Goal: Check status

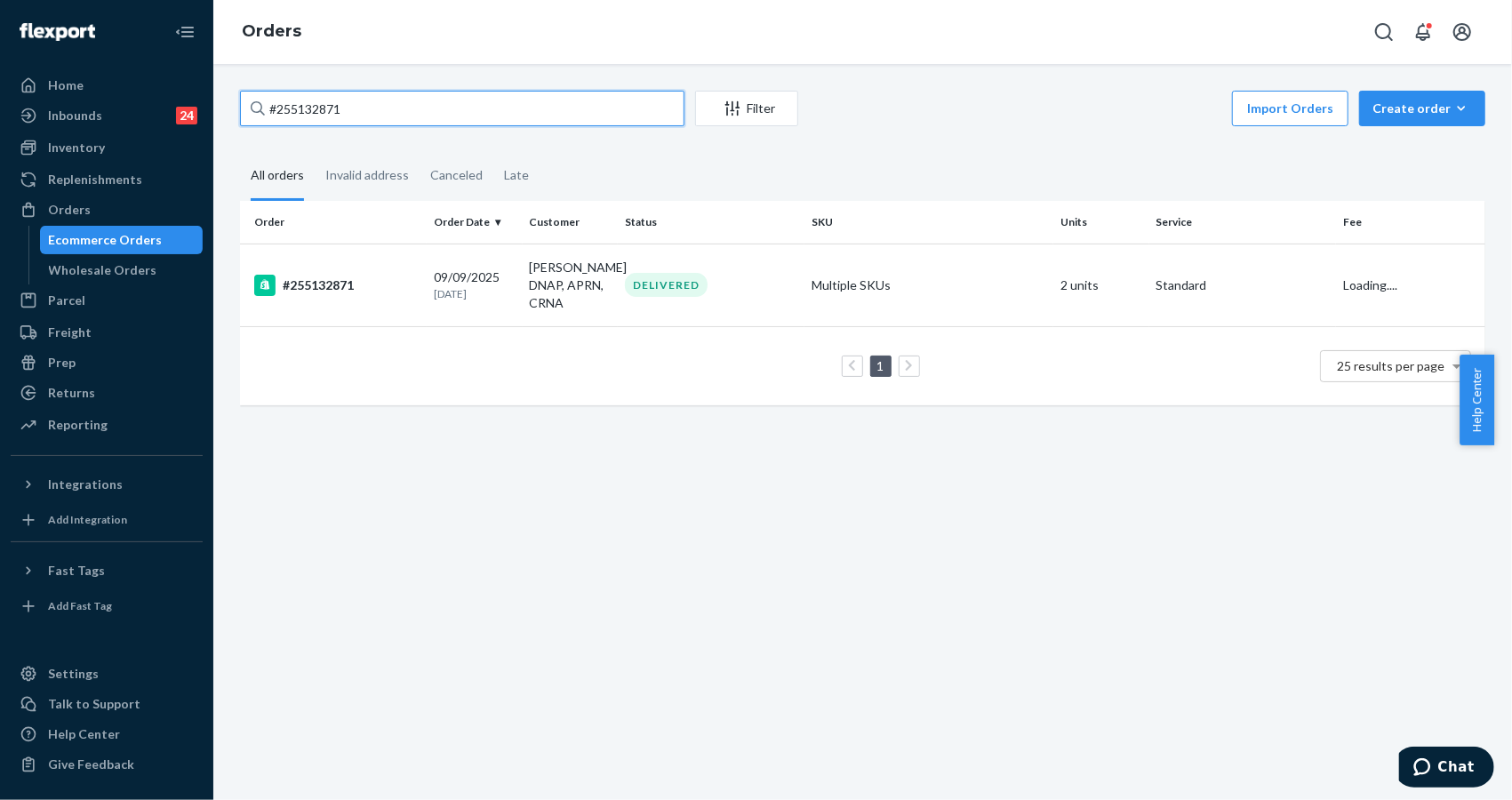
click at [334, 107] on input "#255132871" at bounding box center [461, 107] width 444 height 35
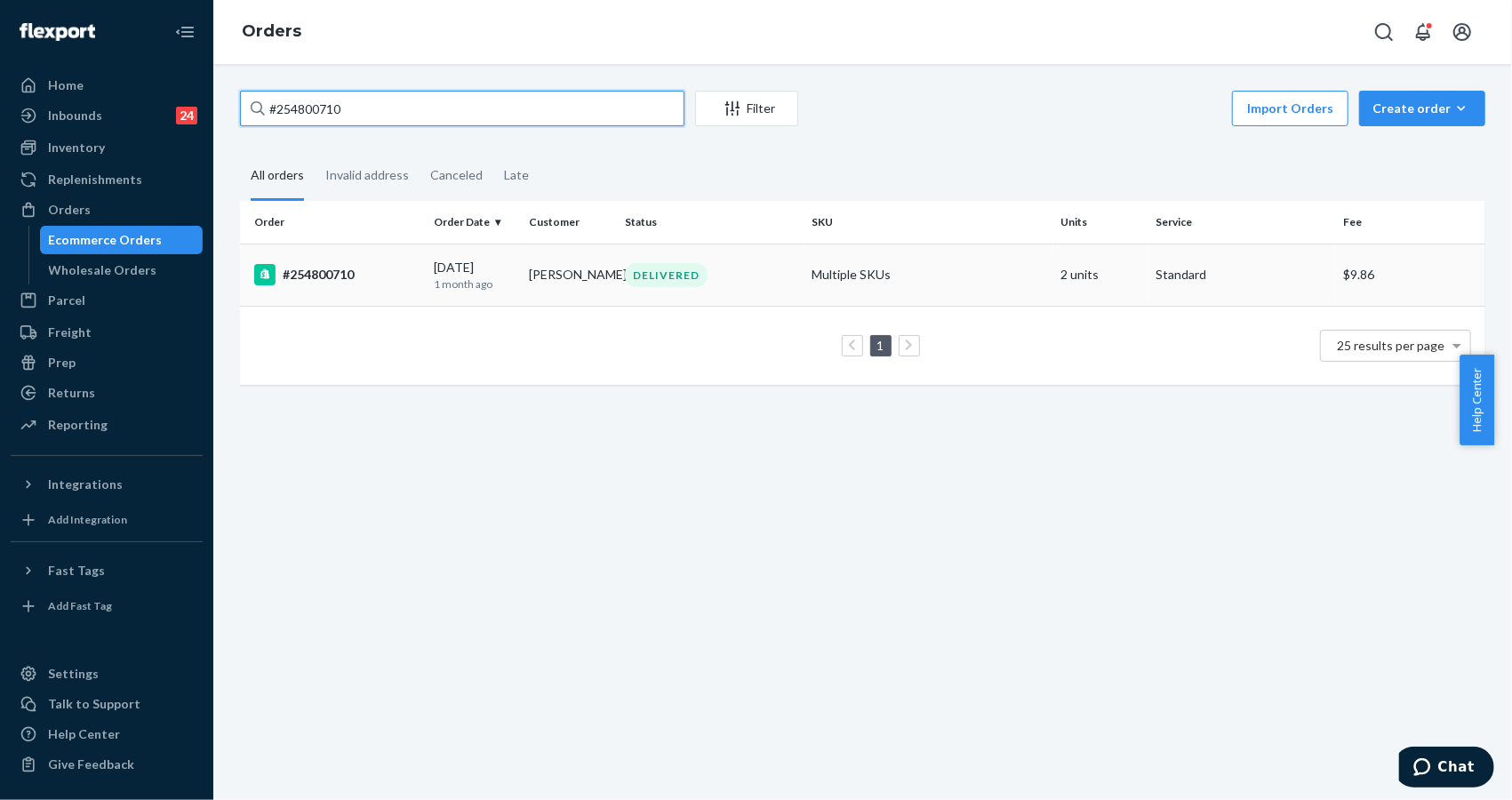
type input "#254800710"
click at [306, 267] on div "#254800710" at bounding box center [337, 275] width 165 height 21
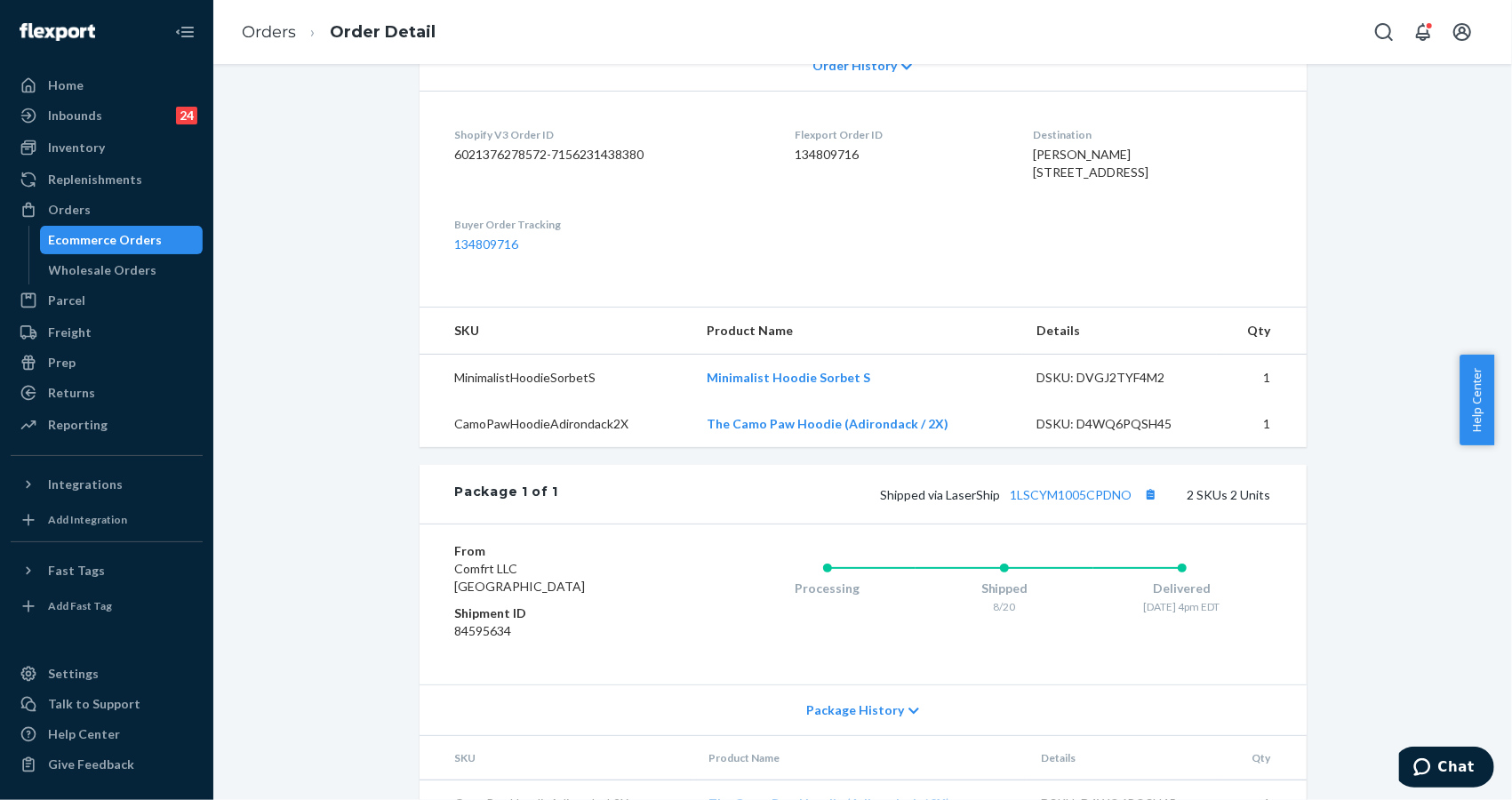
scroll to position [474, 0]
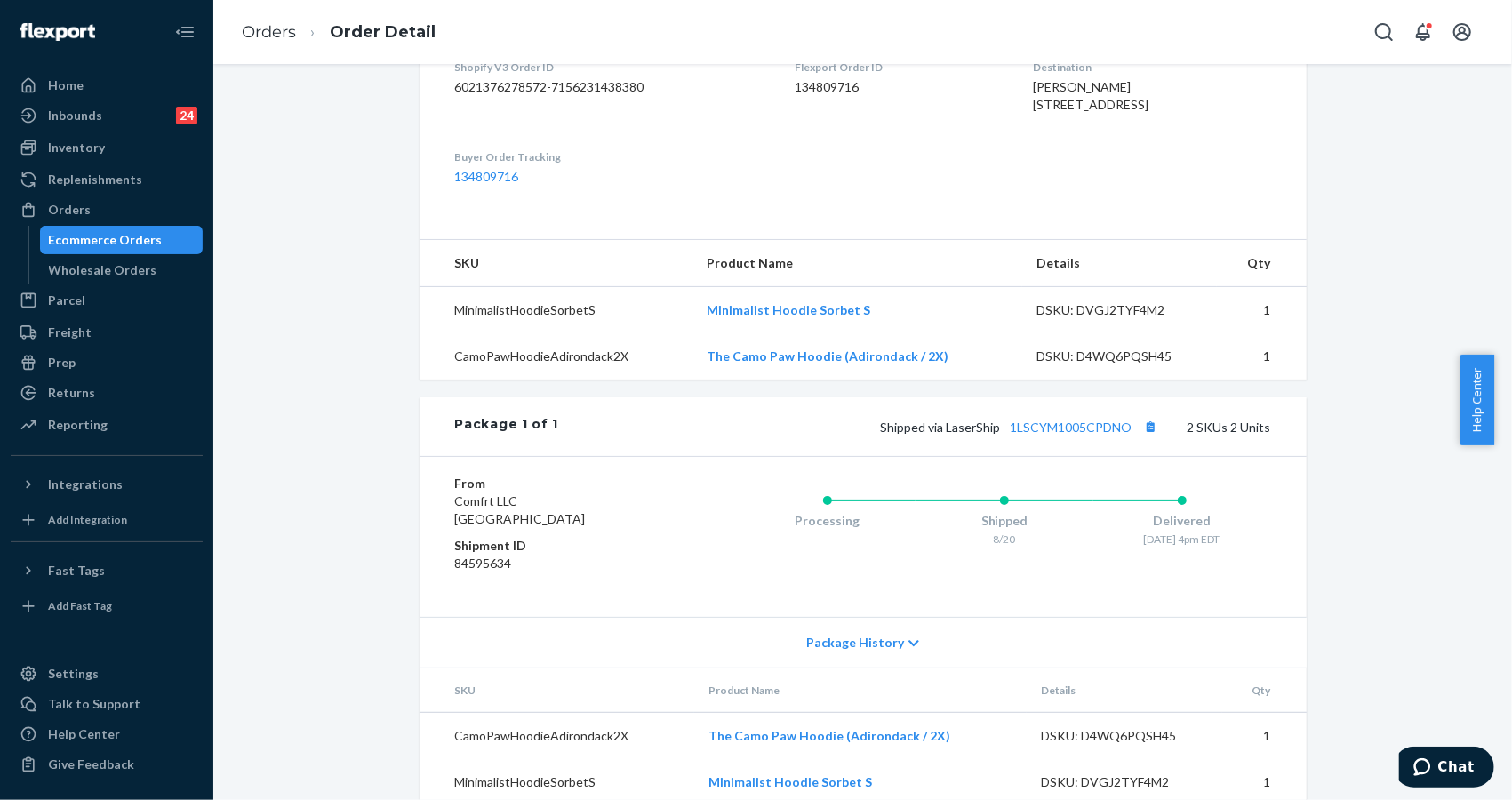
click at [1348, 215] on div "Shopify Order # #254800710 • Standard / $9.86 View Details Submit Claim Create …" at bounding box center [863, 222] width 1272 height 1210
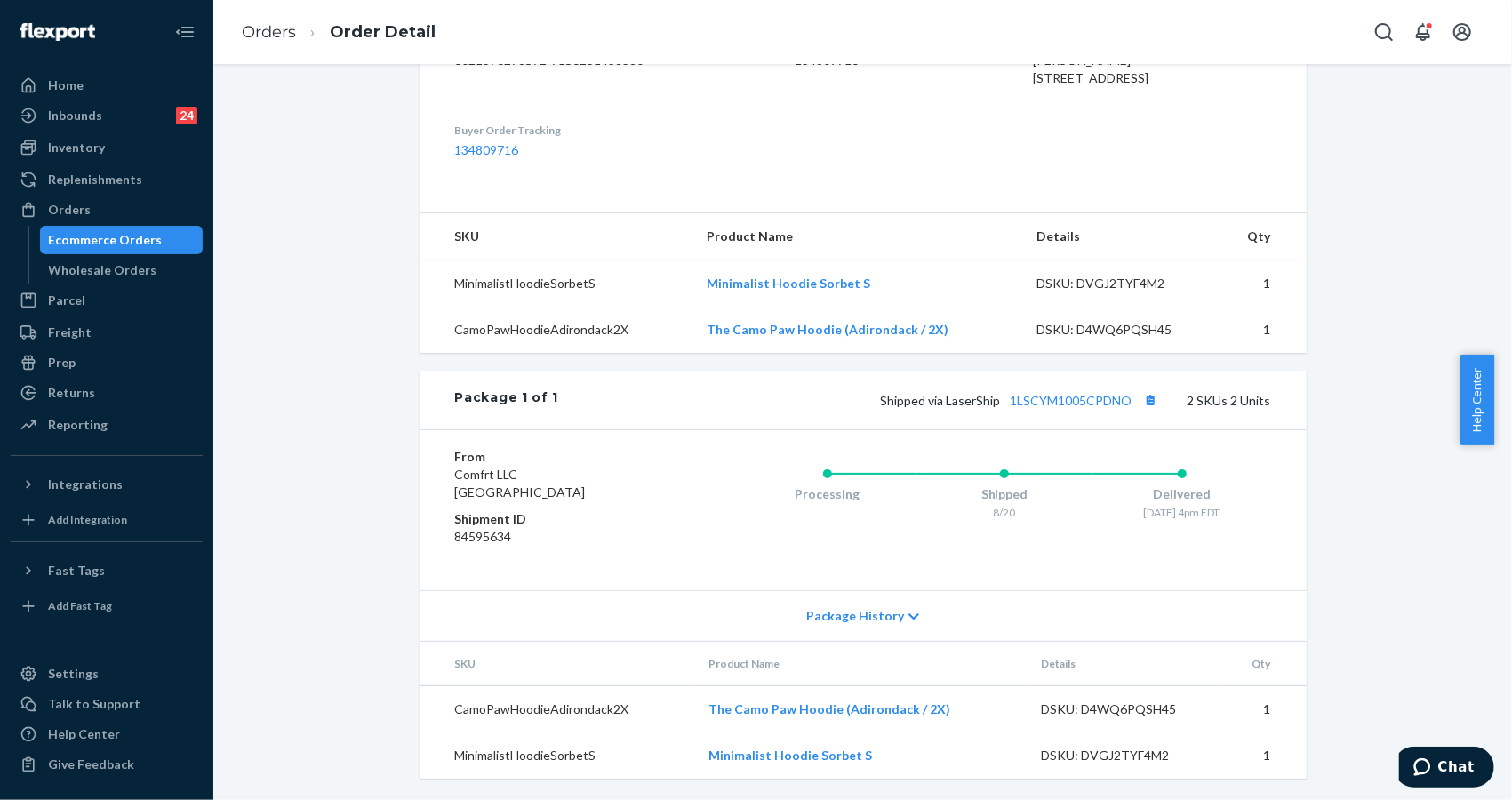
scroll to position [537, 0]
click at [1331, 270] on div "Shopify Order # #254800710 • Standard / $9.86 View Details Submit Claim Create …" at bounding box center [863, 195] width 1272 height 1210
click at [278, 39] on link "Orders" at bounding box center [268, 31] width 54 height 20
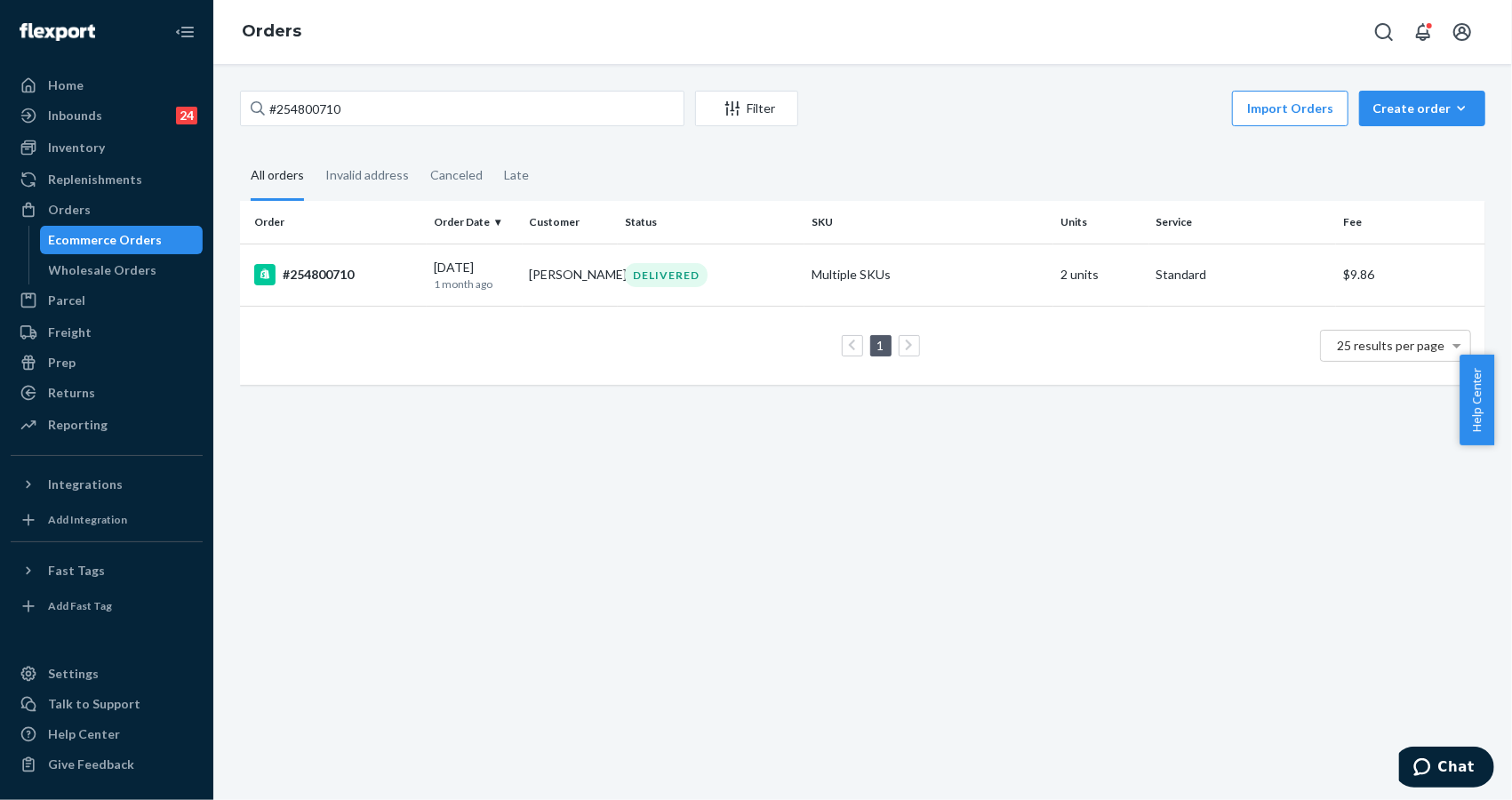
drag, startPoint x: 1237, startPoint y: 567, endPoint x: 1227, endPoint y: 562, distance: 11.2
click at [1237, 567] on div "#254800710 Filter Import Orders Create order Ecommerce order Removal order All …" at bounding box center [863, 432] width 1299 height 736
click at [418, 109] on input "#254800710" at bounding box center [461, 107] width 444 height 35
paste input "5301673"
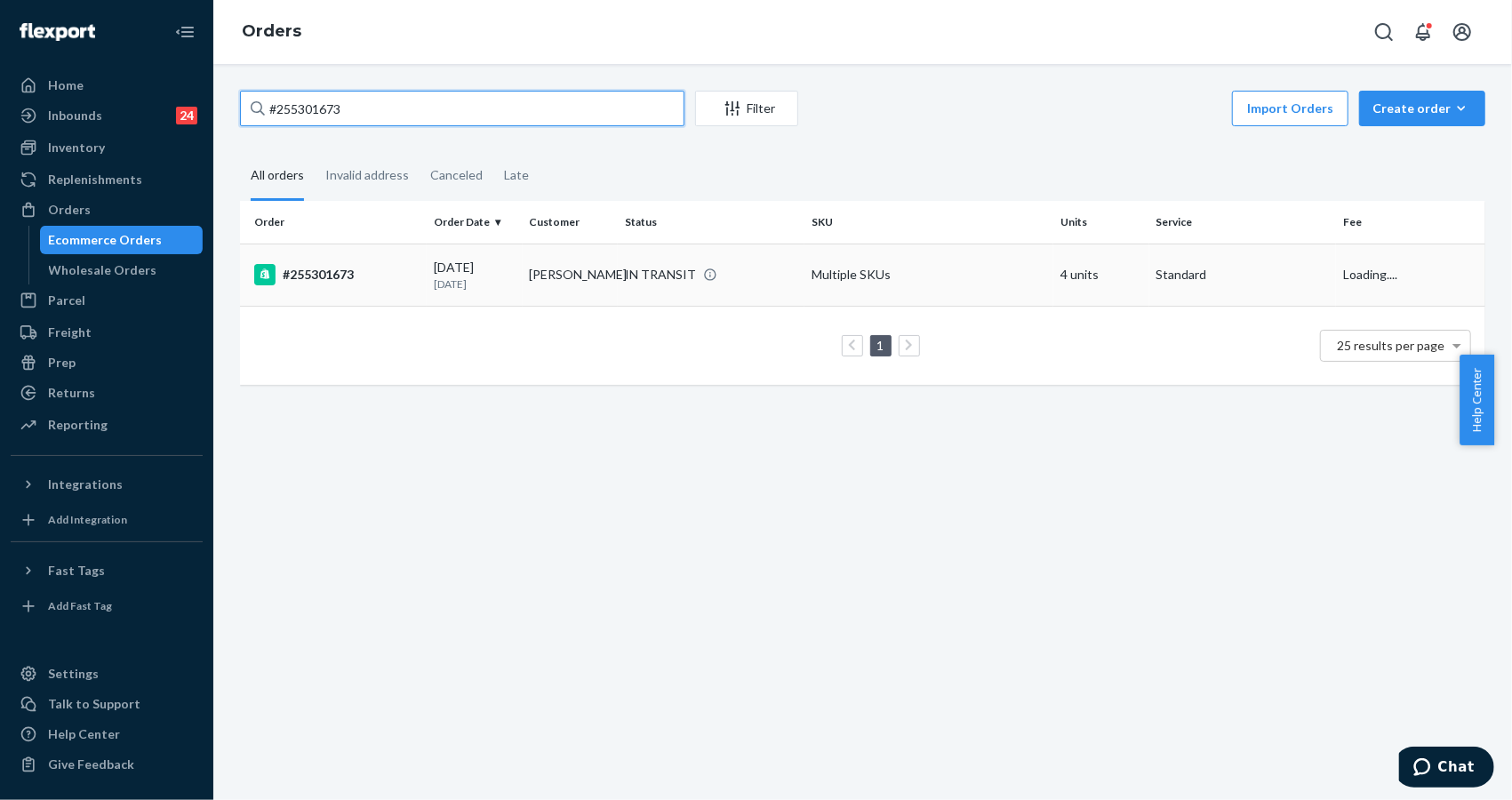
type input "#255301673"
click at [329, 282] on div "#255301673" at bounding box center [337, 275] width 165 height 21
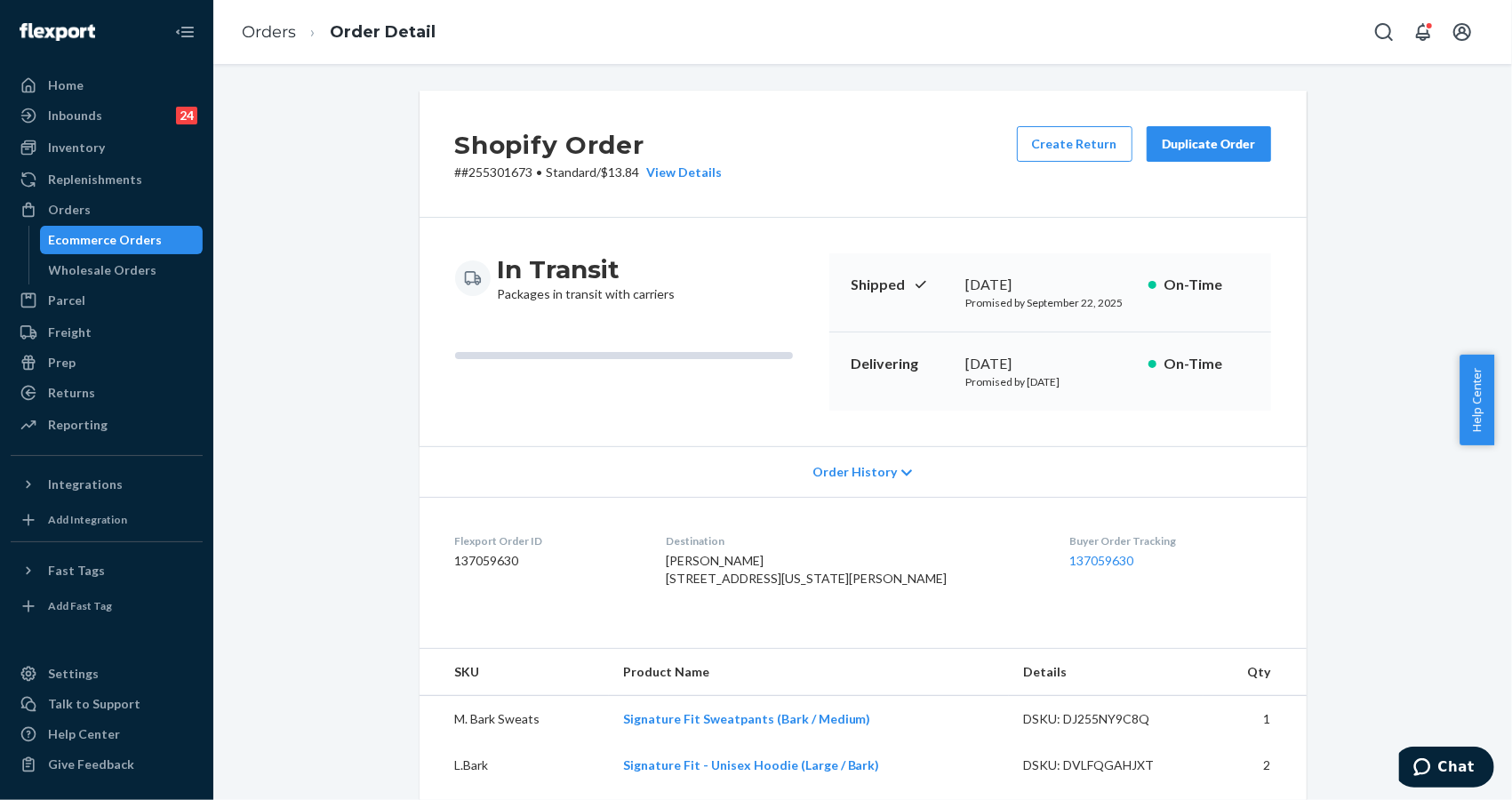
click at [393, 380] on div "Shopify Order # #255301673 • Standard / $13.84 View Details Create Return Dupli…" at bounding box center [863, 709] width 1272 height 1238
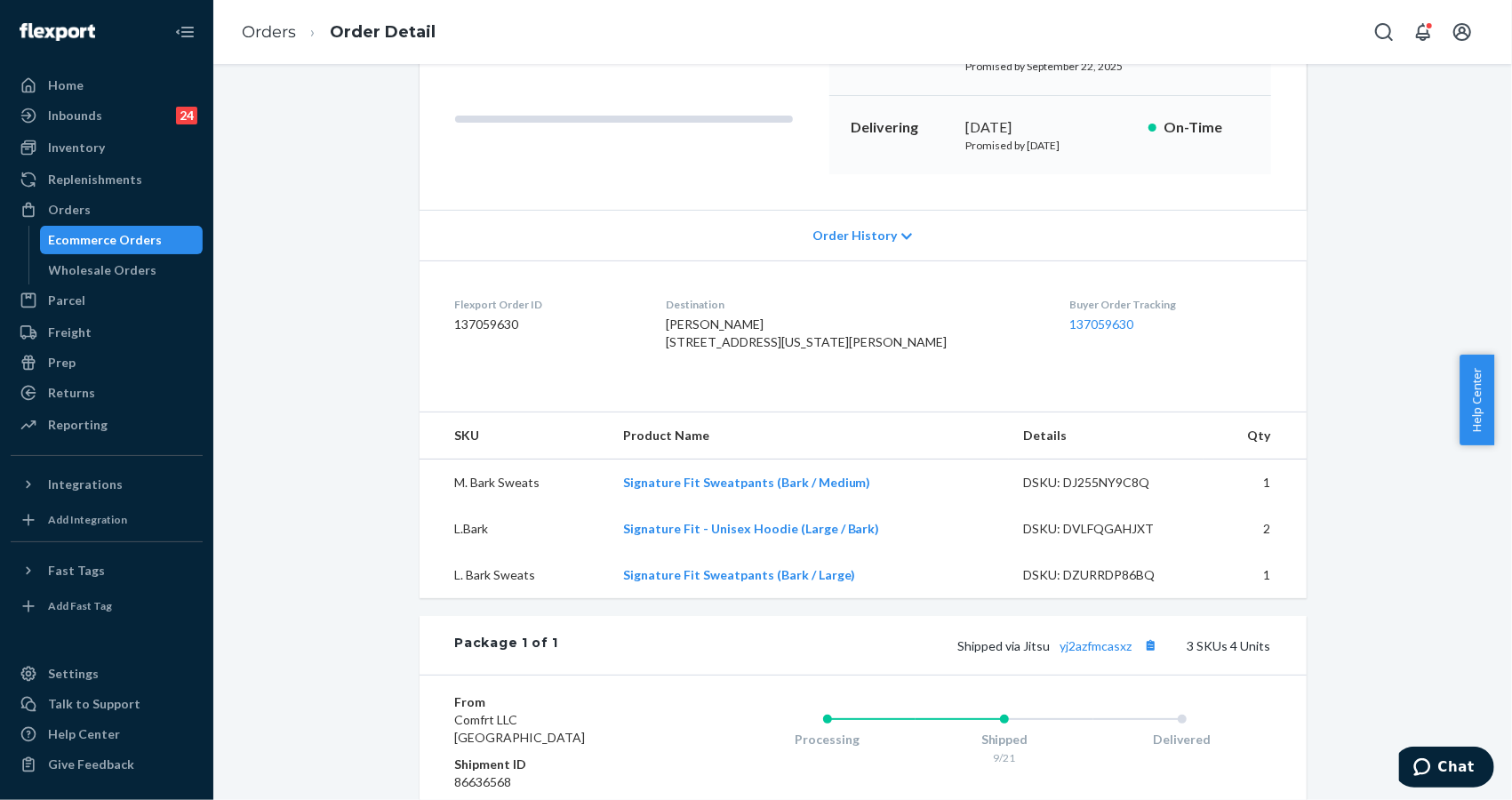
drag, startPoint x: 1359, startPoint y: 767, endPoint x: 940, endPoint y: 523, distance: 484.9
click at [1358, 767] on div "Shopify Order # #255301673 • Standard / $13.84 View Details Create Return Dupli…" at bounding box center [863, 473] width 1272 height 1238
click at [97, 158] on div "Inventory" at bounding box center [107, 147] width 188 height 25
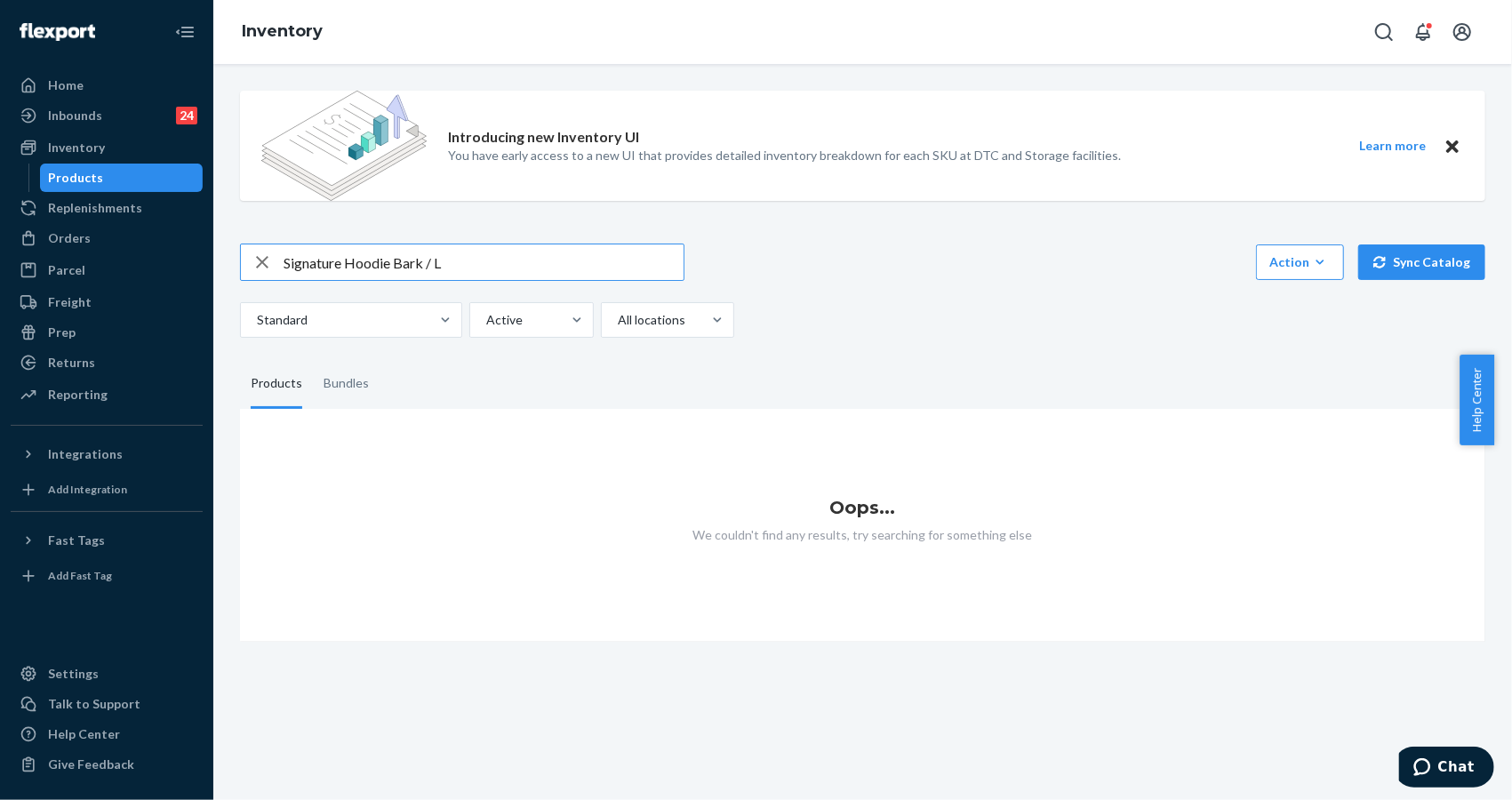
click at [485, 256] on input "Signature Hoodie Bark / L" at bounding box center [483, 262] width 400 height 35
click at [410, 261] on input "Signature Hoodie Bark / L" at bounding box center [483, 262] width 400 height 35
type input "Signature Hoodie Bark / L"
click at [410, 266] on input "Signature Hoodie Bark / L" at bounding box center [483, 262] width 400 height 35
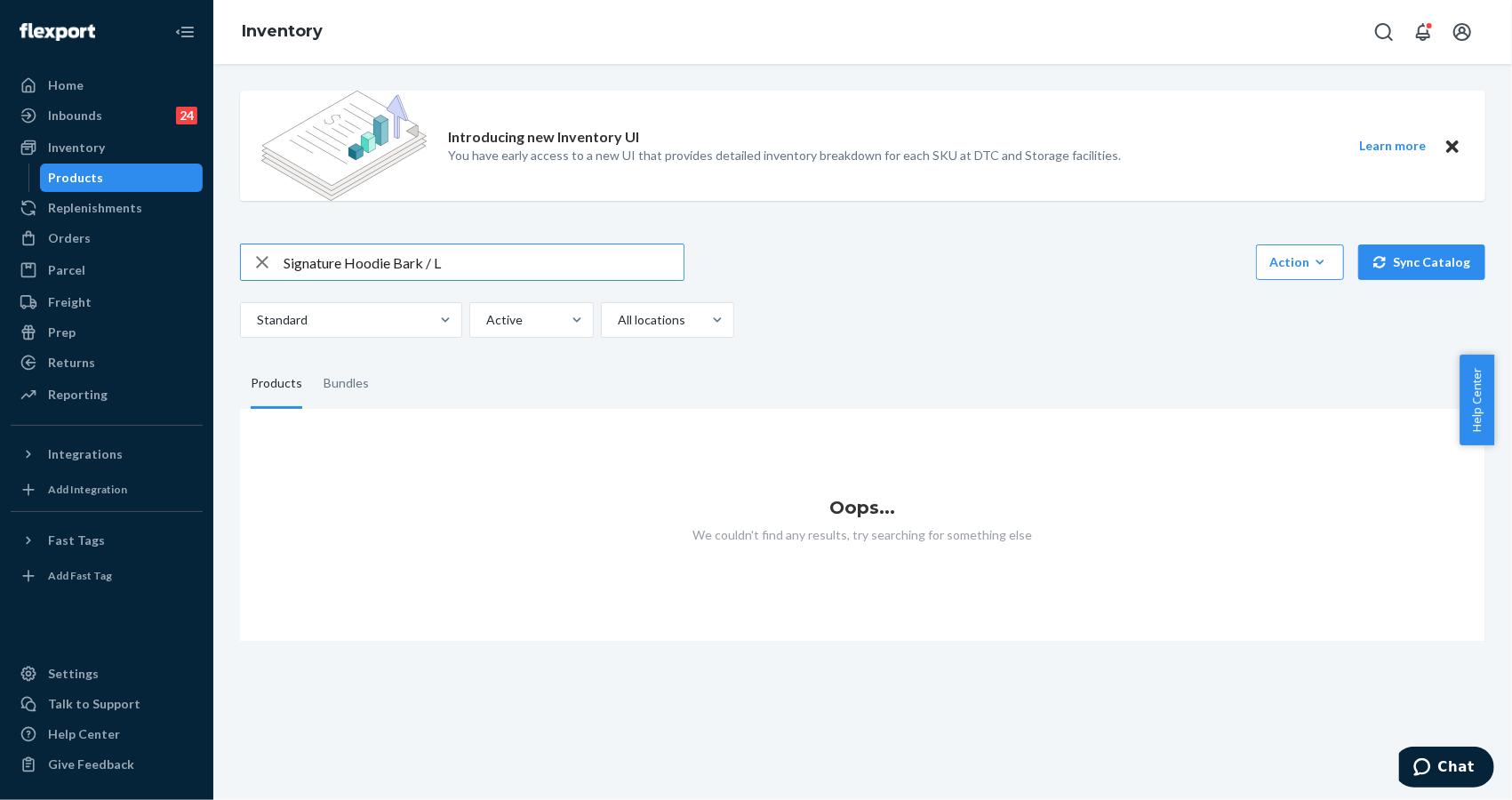
click at [410, 266] on input "Signature Hoodie Bark / L" at bounding box center [483, 262] width 400 height 35
click at [484, 235] on div "Introducing new Inventory UI You have early access to a new UI that provides de…" at bounding box center [863, 359] width 1272 height 566
drag, startPoint x: 479, startPoint y: 256, endPoint x: 430, endPoint y: 280, distance: 54.6
click at [475, 266] on input "Signature Hoodie Bark / L" at bounding box center [483, 262] width 400 height 35
click at [344, 266] on input "Signature Hoodie Bark / L" at bounding box center [483, 262] width 400 height 35
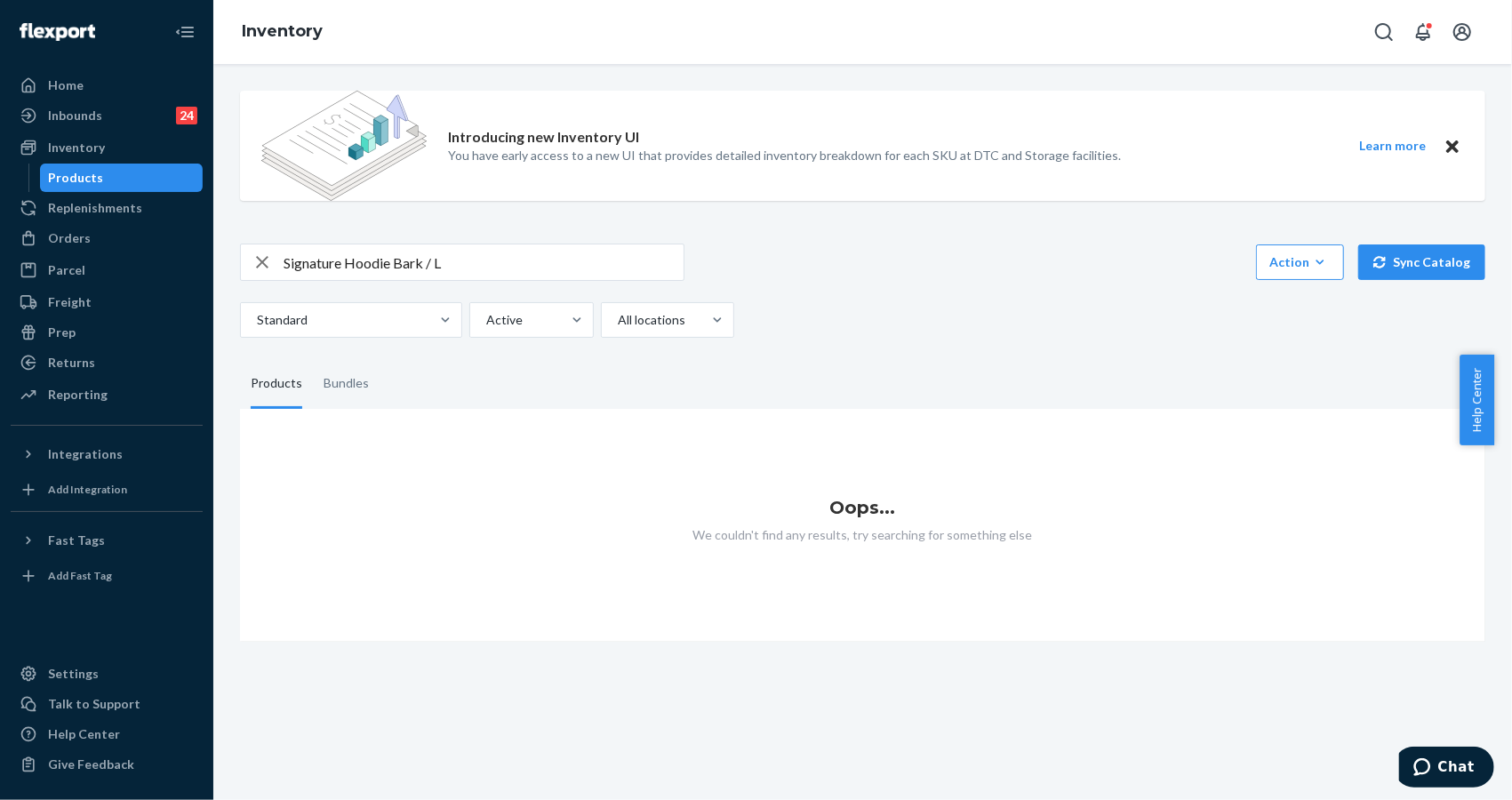
drag, startPoint x: 1292, startPoint y: 754, endPoint x: 1261, endPoint y: 761, distance: 31.8
click at [1292, 754] on div "Introducing new Inventory UI You have early access to a new UI that provides de…" at bounding box center [863, 432] width 1299 height 736
click at [75, 229] on div "Orders" at bounding box center [68, 238] width 43 height 18
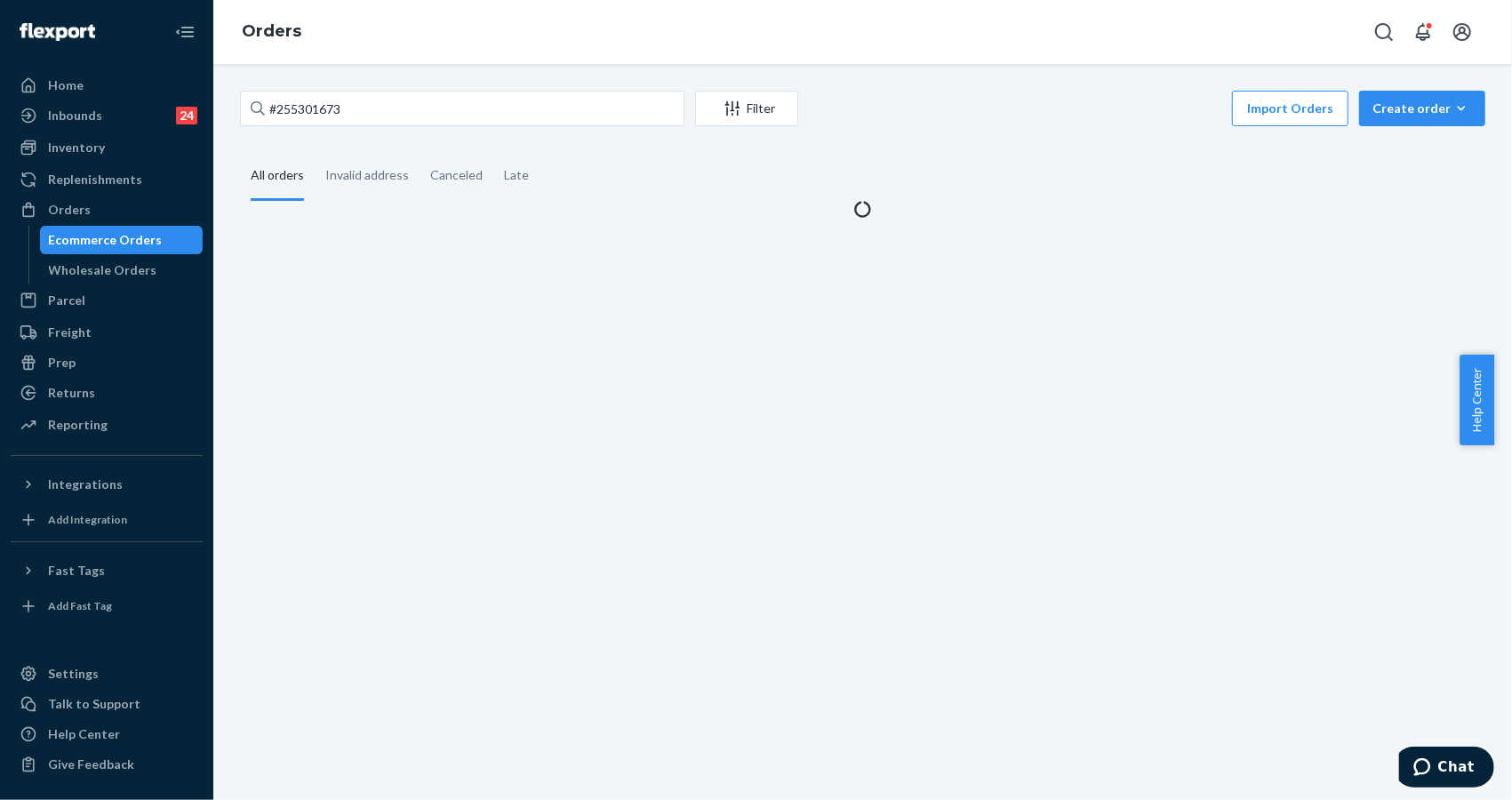
click at [419, 127] on div "#255301673 Filter Import Orders Create order Ecommerce order Removal order" at bounding box center [863, 110] width 1246 height 40
click at [418, 126] on input "#255301673" at bounding box center [461, 107] width 444 height 35
paste input "034651"
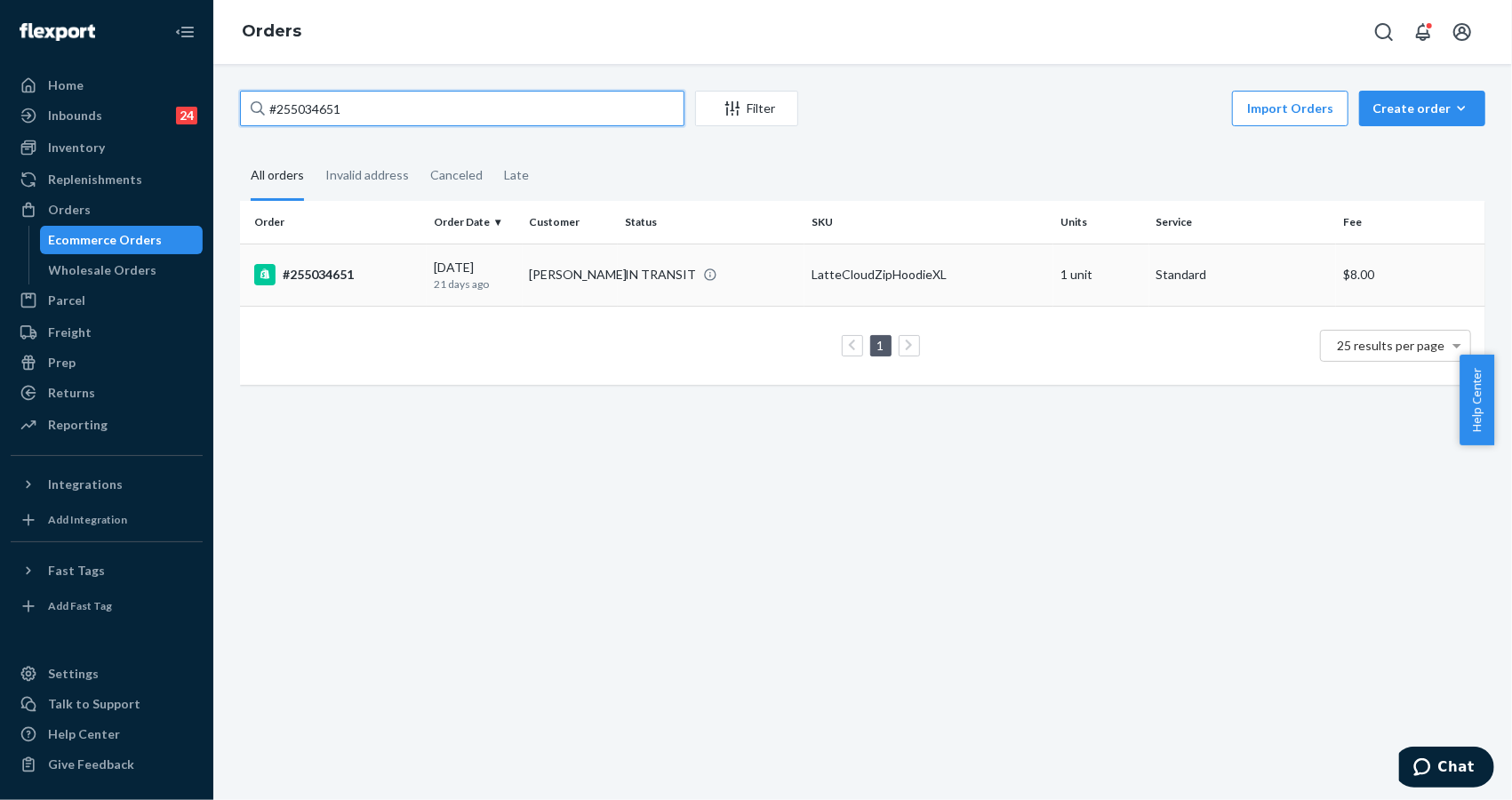
type input "#255034651"
click at [324, 280] on div "#255034651" at bounding box center [337, 275] width 165 height 21
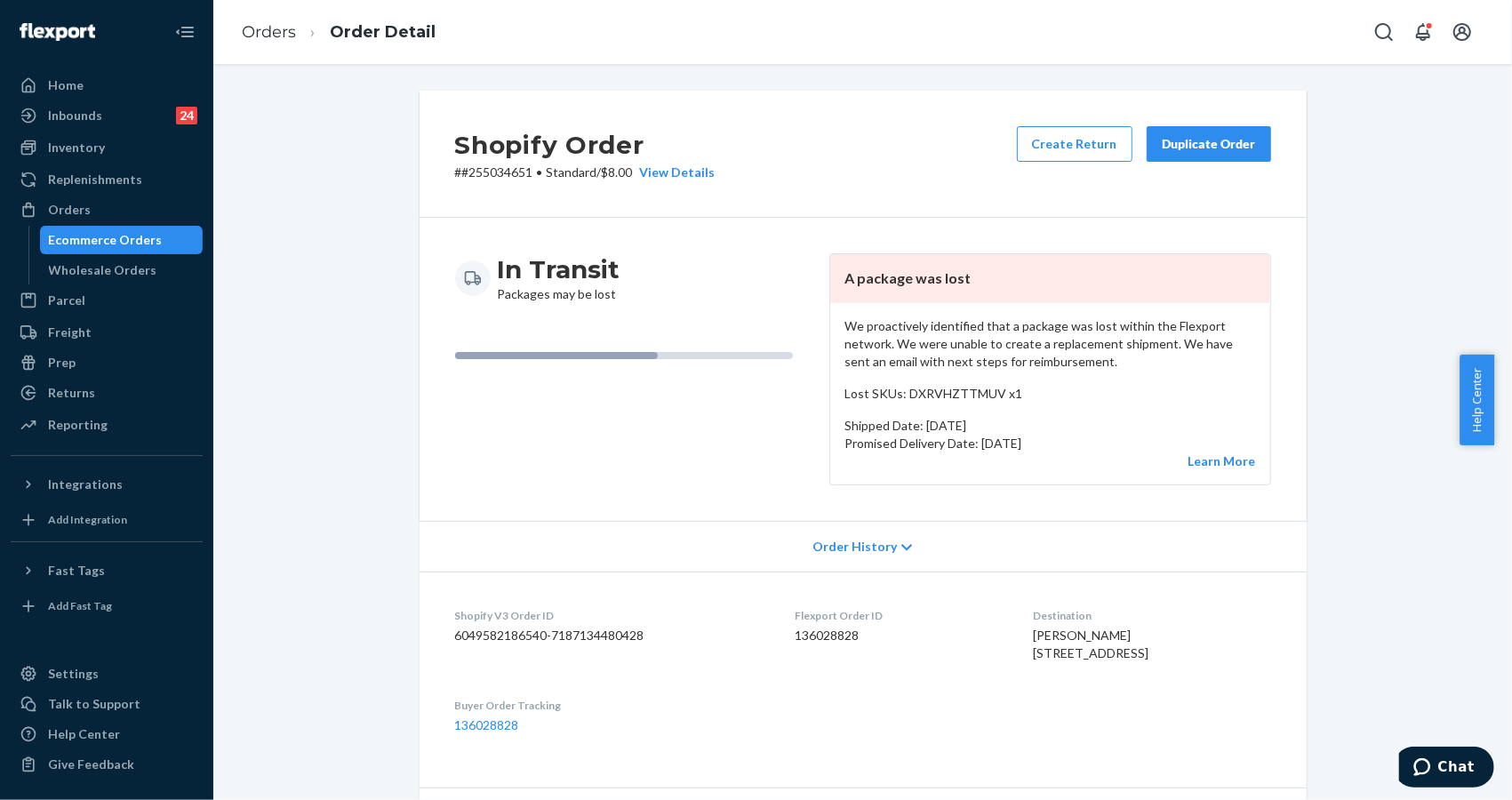
click at [1003, 356] on p "We proactively identified that a package was lost within the Flexport network. …" at bounding box center [1050, 344] width 412 height 53
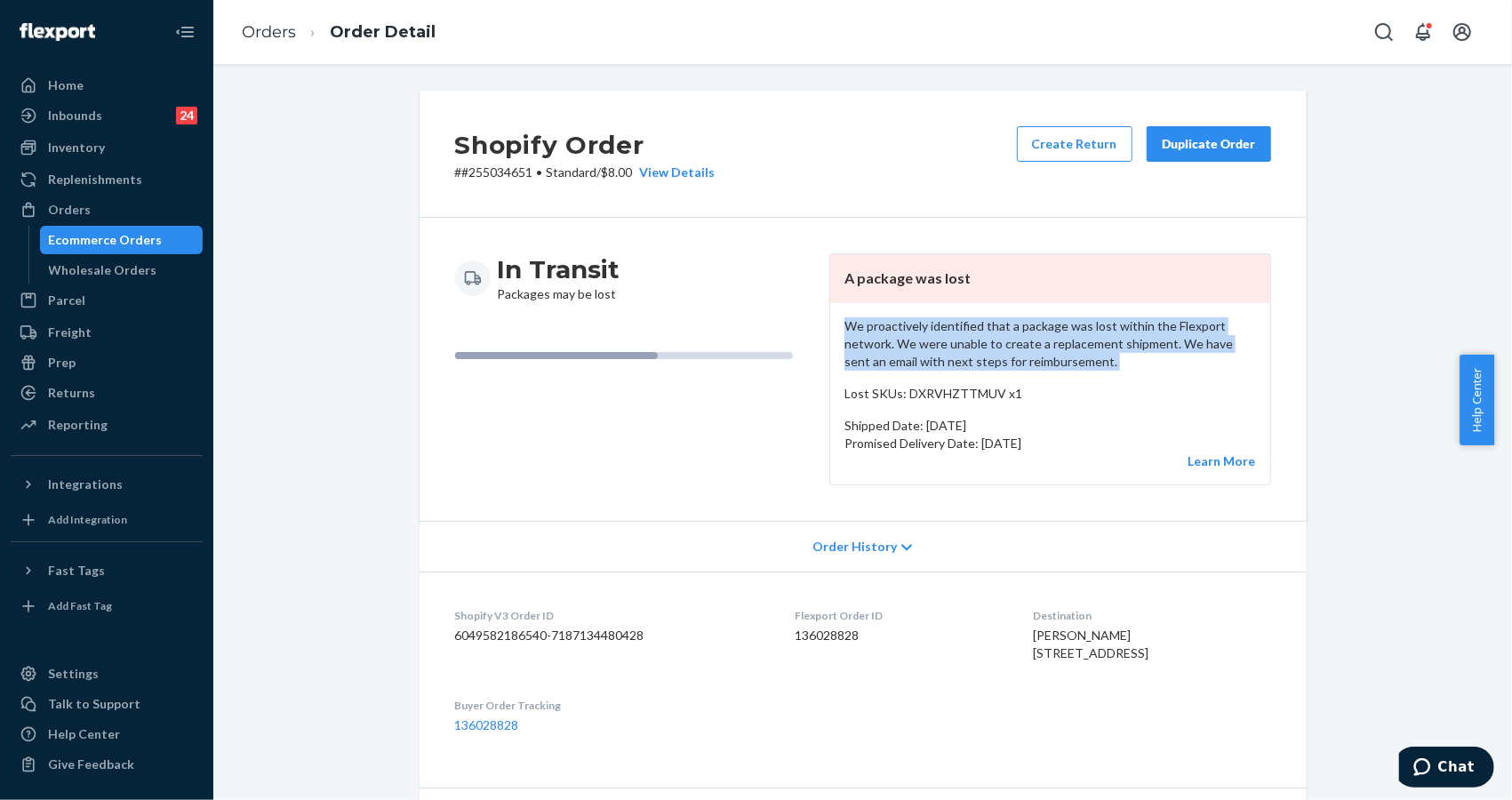
click at [1003, 356] on p "We proactively identified that a package was lost within the Flexport network. …" at bounding box center [1050, 344] width 412 height 53
click at [1155, 364] on p "We proactively identified that a package was lost within the Flexport network. …" at bounding box center [1050, 344] width 412 height 53
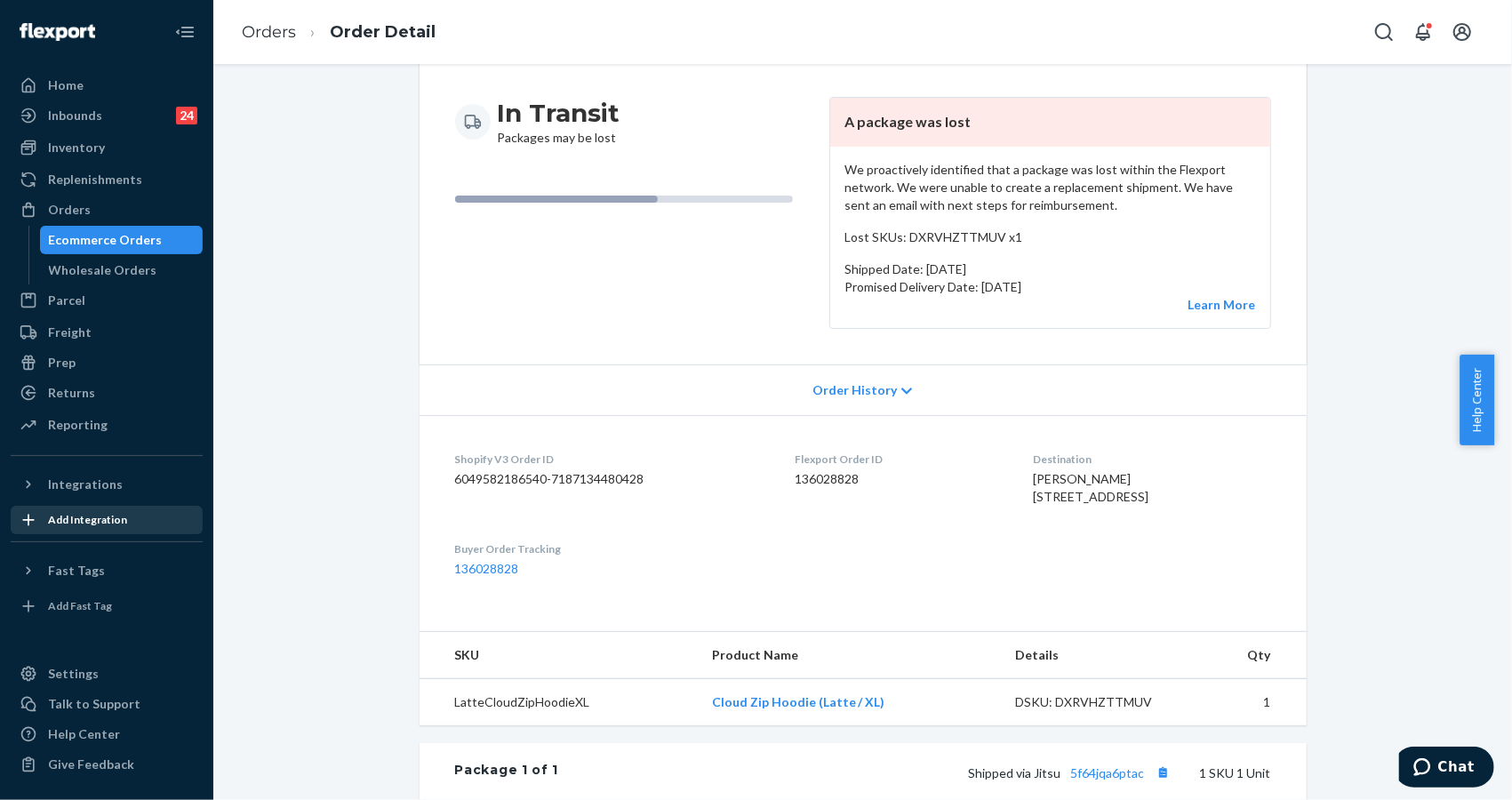
scroll to position [45, 0]
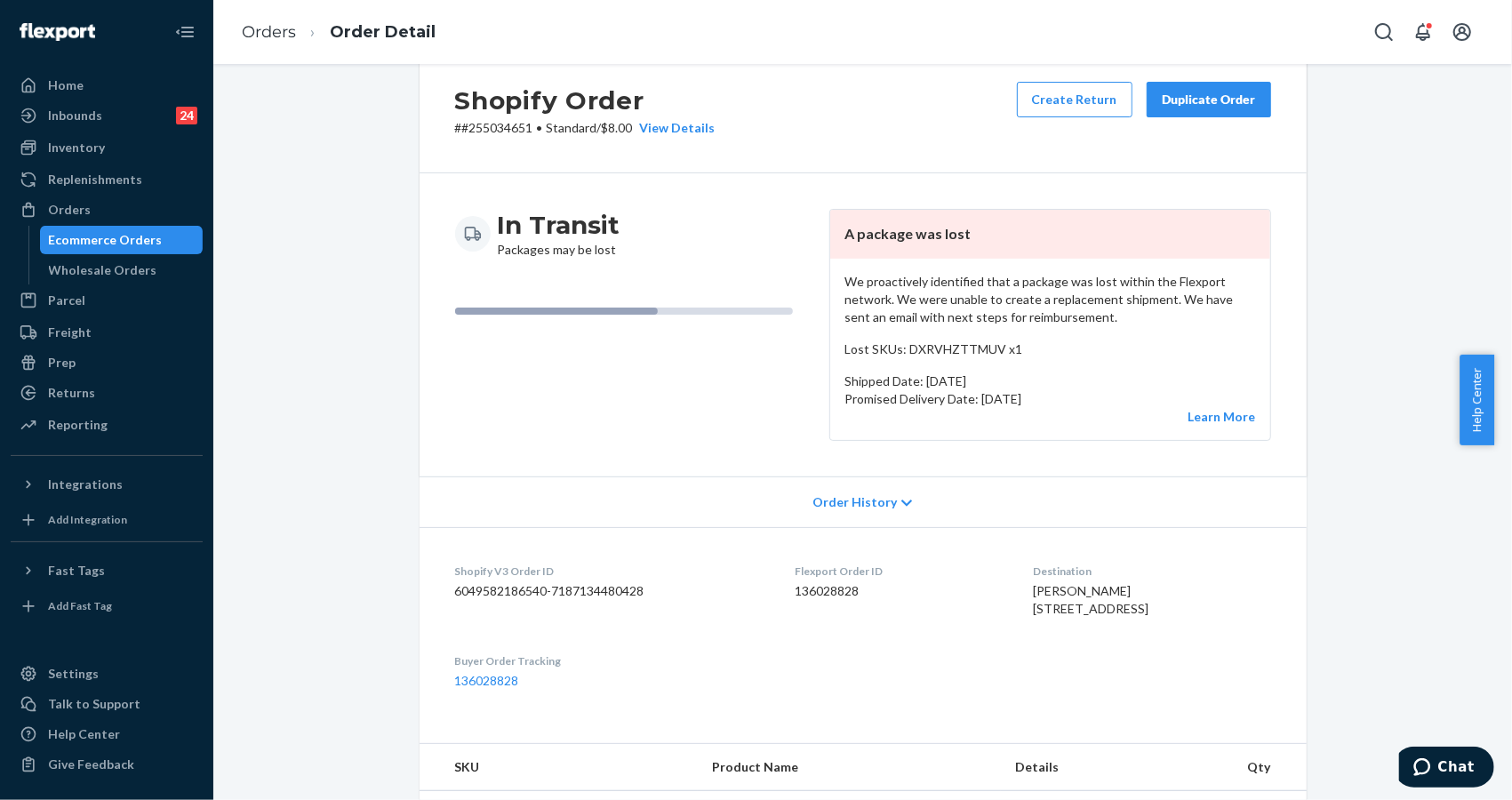
click at [1362, 239] on div "Shopify Order # #255034651 • Standard / $8.00 View Details Create Return Duplic…" at bounding box center [863, 643] width 1272 height 1193
drag, startPoint x: 1047, startPoint y: 646, endPoint x: 990, endPoint y: 608, distance: 68.5
click at [990, 608] on dl "Shopify V3 Order ID 6049582186540-7187134480428 Flexport Order ID 136028828 Des…" at bounding box center [863, 626] width 887 height 198
copy span "[STREET_ADDRESS]"
click at [1289, 422] on div "In Transit Packages may be lost A package was lost We proactively identified th…" at bounding box center [863, 324] width 887 height 303
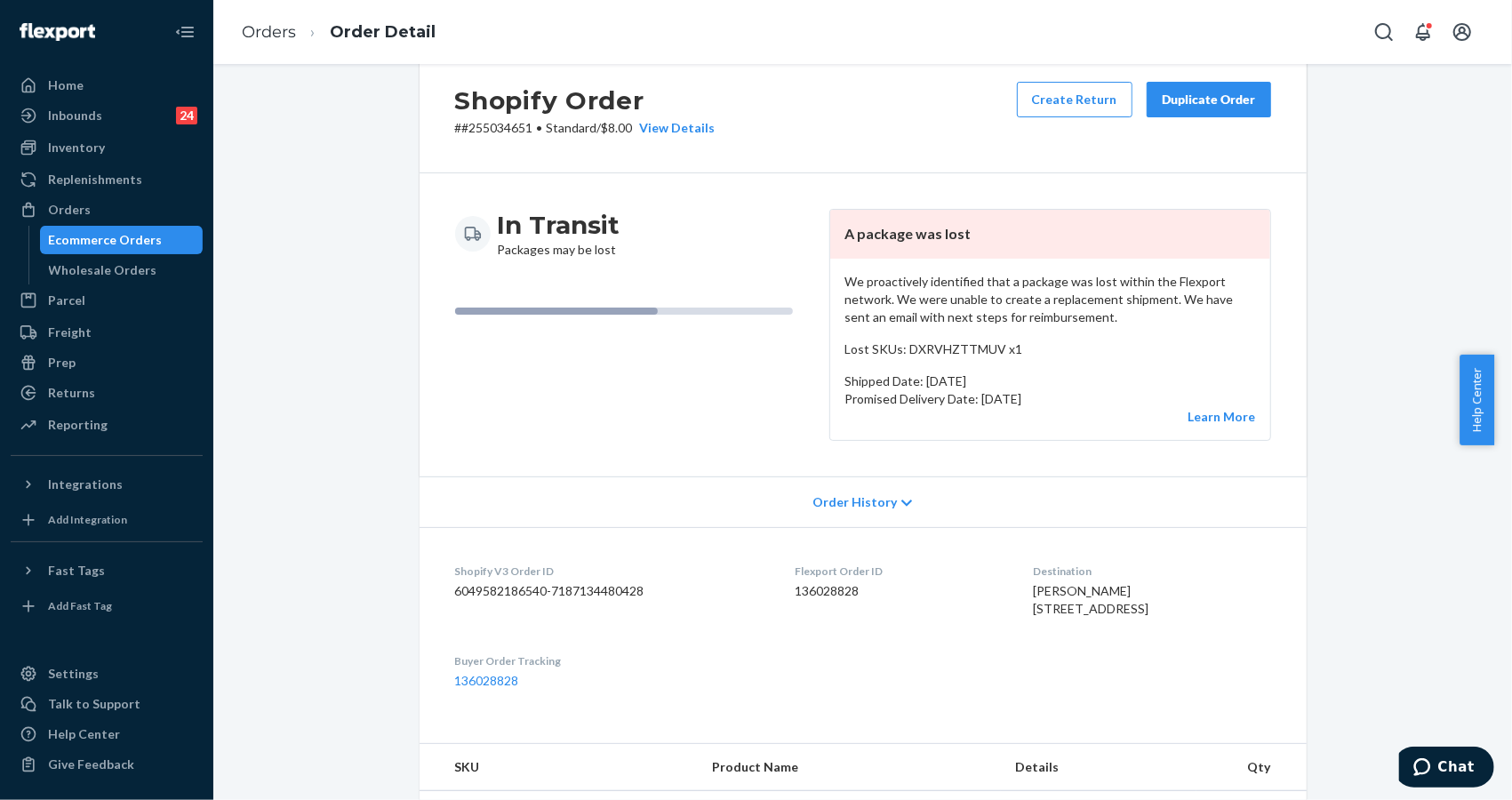
drag, startPoint x: 1404, startPoint y: 240, endPoint x: 1302, endPoint y: 228, distance: 102.7
click at [1404, 240] on div "Shopify Order # #255034651 • Standard / $8.00 View Details Create Return Duplic…" at bounding box center [863, 643] width 1272 height 1193
click at [492, 119] on p "# #255034651 • Standard / $8.00 View Details" at bounding box center [586, 127] width 261 height 18
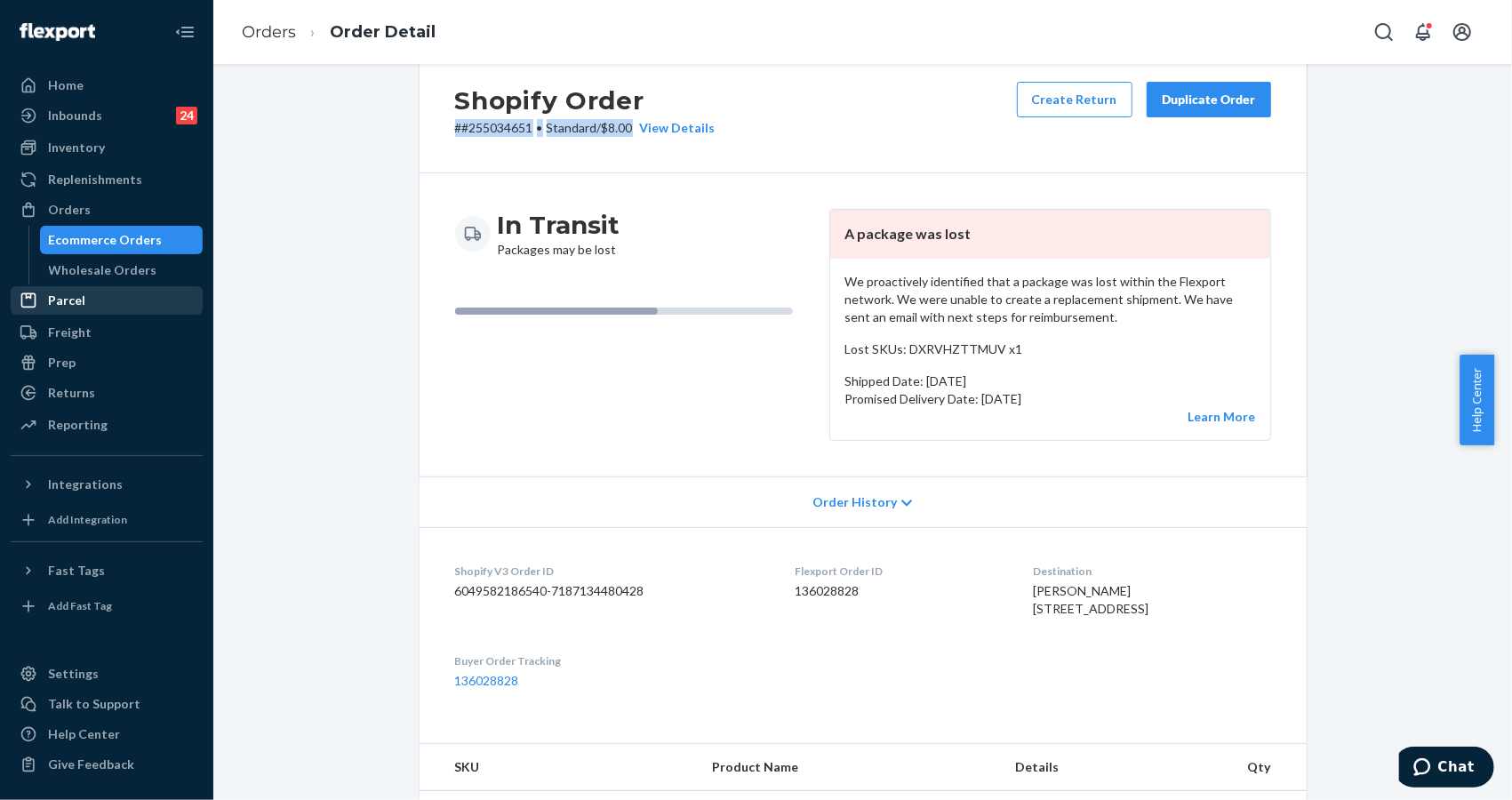
copy p "# #255034651 • Standard / $8.00"
drag, startPoint x: 603, startPoint y: 241, endPoint x: 595, endPoint y: 211, distance: 31.0
click at [603, 239] on h3 "In Transit" at bounding box center [559, 225] width 123 height 32
drag, startPoint x: 527, startPoint y: 128, endPoint x: 447, endPoint y: 127, distance: 80.0
click at [456, 127] on p "# #255034651 • Standard / $8.00 View Details" at bounding box center [586, 127] width 261 height 18
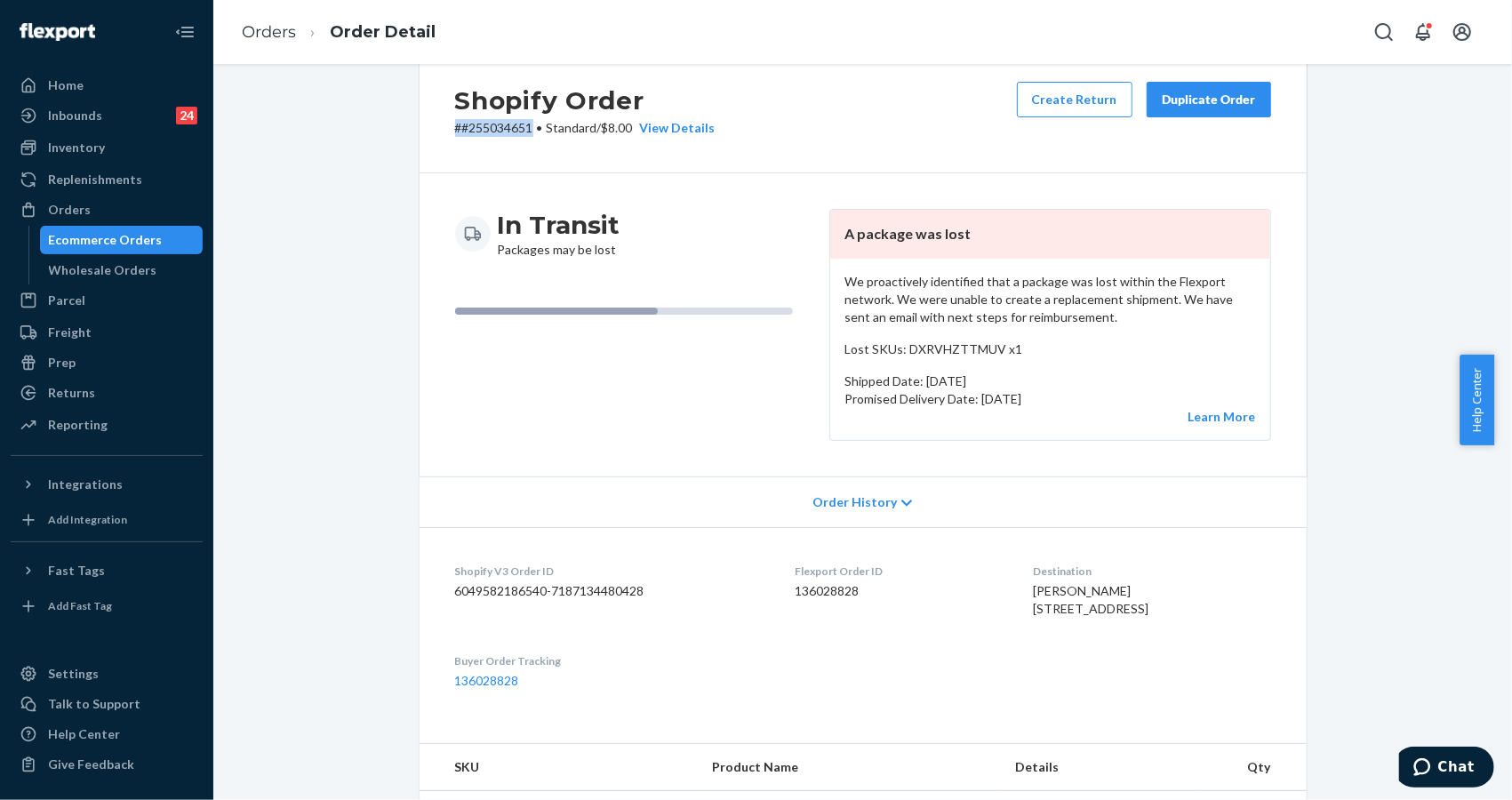
copy p "# #255034651"
drag, startPoint x: 1374, startPoint y: 112, endPoint x: 1363, endPoint y: 83, distance: 31.0
click at [1370, 94] on div "Shopify Order # #255034651 • Standard / $8.00 View Details Create Return Duplic…" at bounding box center [863, 643] width 1272 height 1193
click at [1316, 276] on div "Shopify Order # #255034651 • Standard / $8.00 View Details Create Return Duplic…" at bounding box center [863, 643] width 1272 height 1193
click at [263, 28] on link "Orders" at bounding box center [268, 31] width 54 height 20
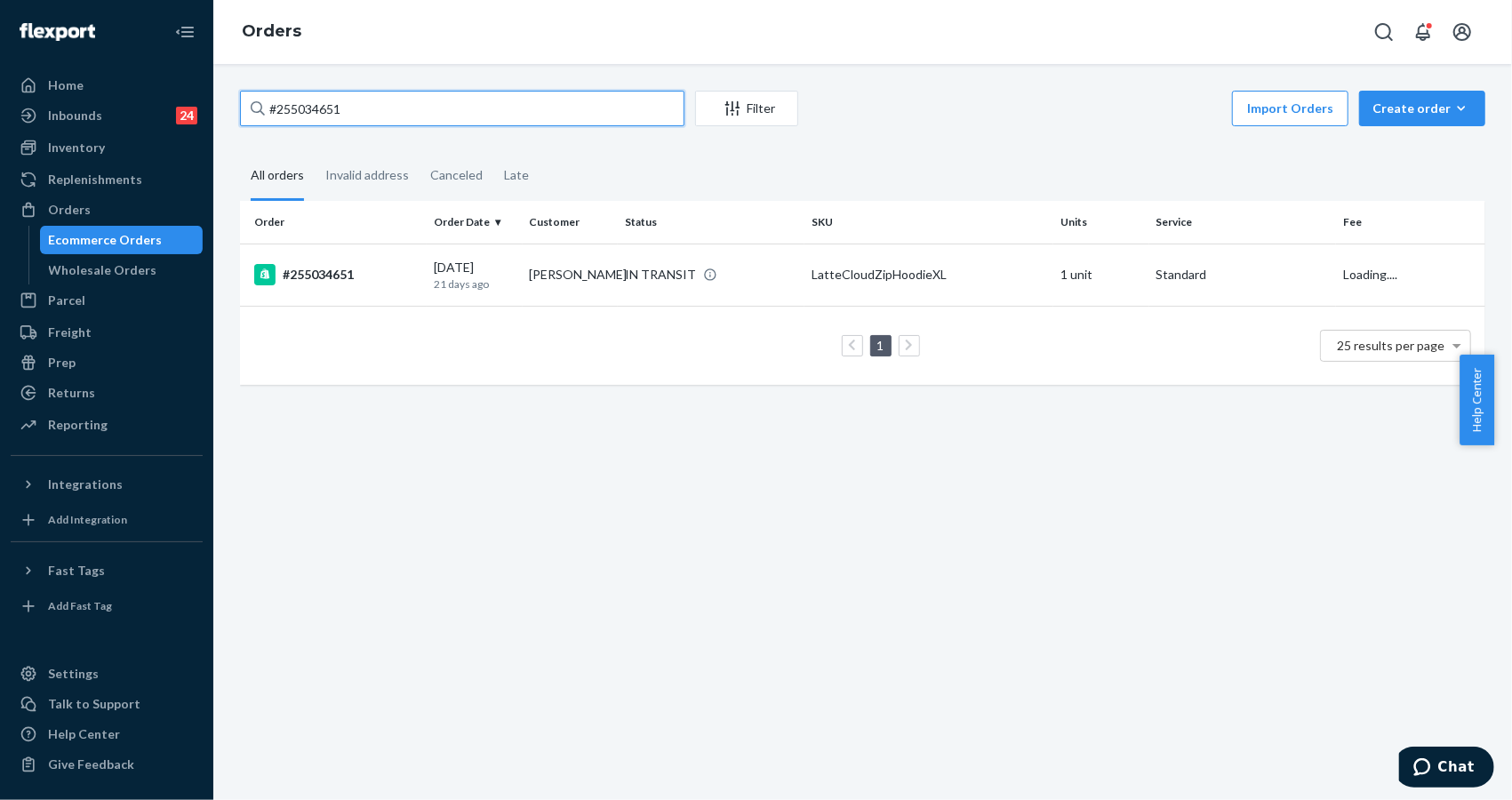
click at [378, 107] on input "#255034651" at bounding box center [461, 107] width 444 height 35
paste input "286282"
type input "#255286282"
click at [321, 280] on div "#255286282" at bounding box center [337, 275] width 165 height 21
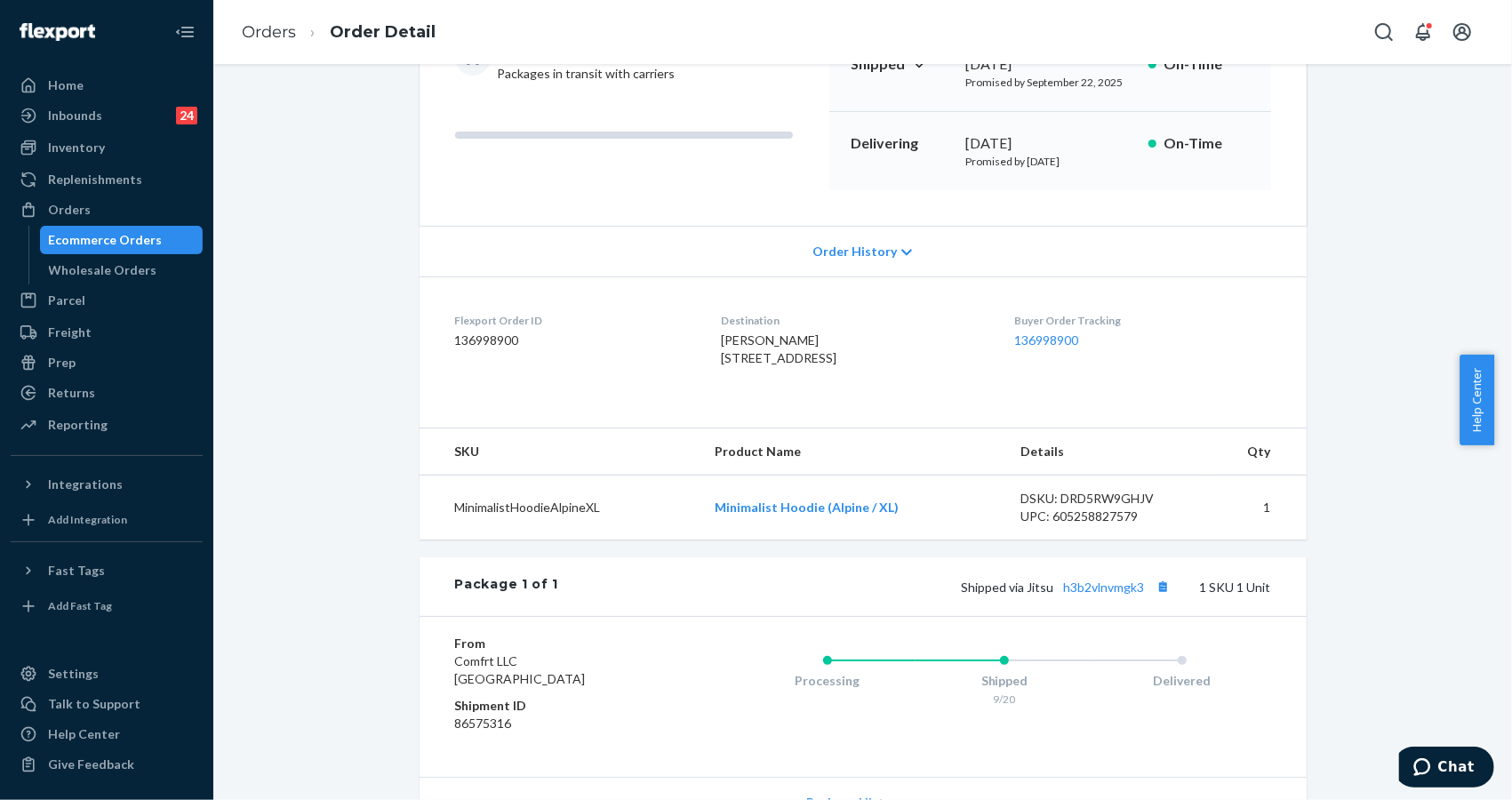
scroll to position [237, 0]
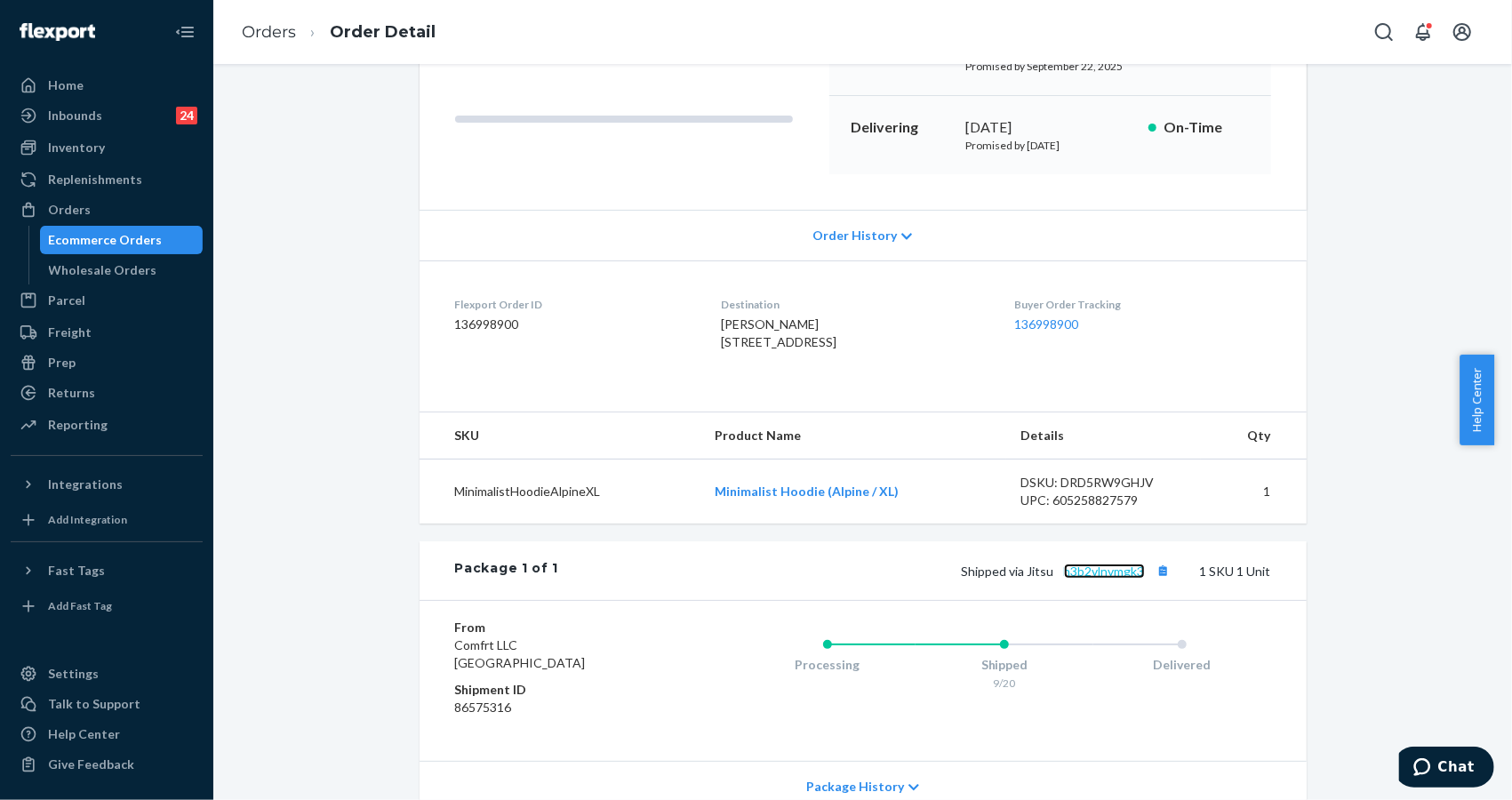
click at [1084, 579] on link "h3b2vlnvmgk3" at bounding box center [1104, 572] width 81 height 15
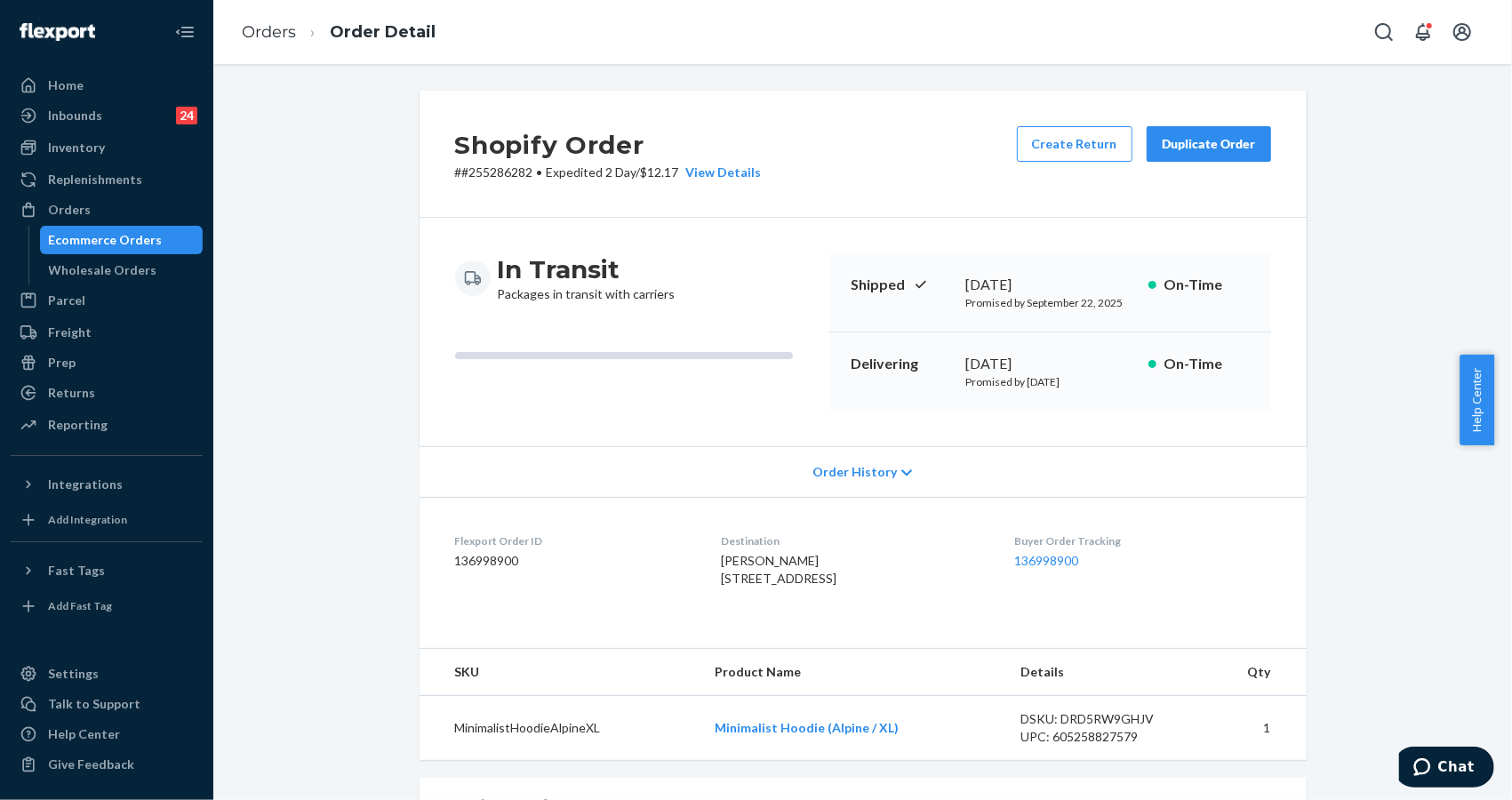
click at [484, 179] on p "# #255286282 • Expedited 2 Day / $12.17 View Details" at bounding box center [609, 172] width 307 height 18
copy p "# #255286282 • Expedited 2 Day / $12.17"
click at [456, 210] on div "Shopify Order # #255286282 • Expedited 2 Day / $12.17 View Details Create Retur…" at bounding box center [863, 154] width 887 height 127
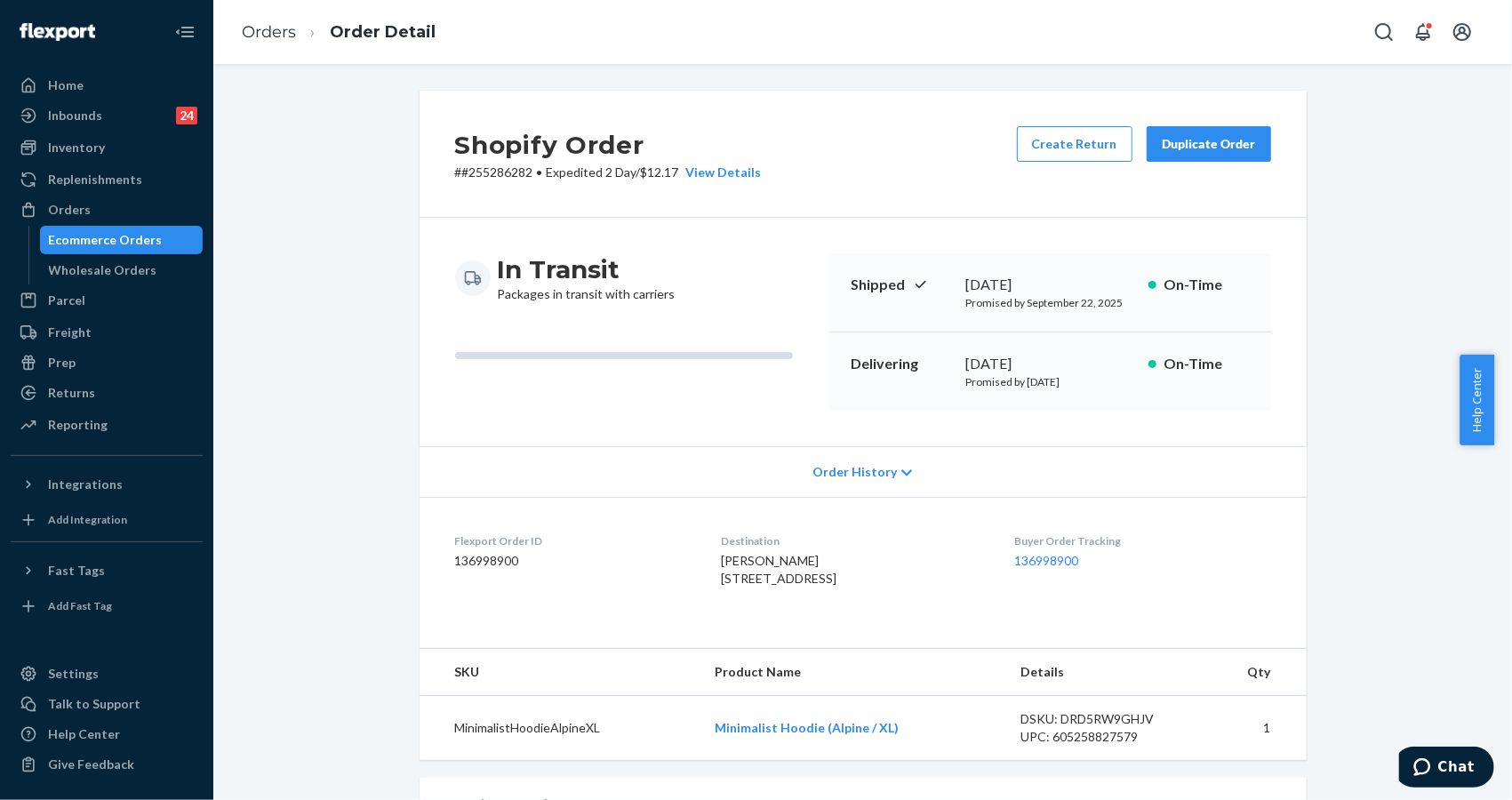
click at [484, 171] on p "# #255286282 • Expedited 2 Day / $12.17 View Details" at bounding box center [609, 172] width 307 height 18
copy p "255286282"
drag, startPoint x: 1440, startPoint y: 205, endPoint x: 1389, endPoint y: 167, distance: 63.6
click at [1434, 204] on div "Shopify Order # #255286282 • Expedited 2 Day / $12.17 View Details Create Retur…" at bounding box center [863, 634] width 1272 height 1088
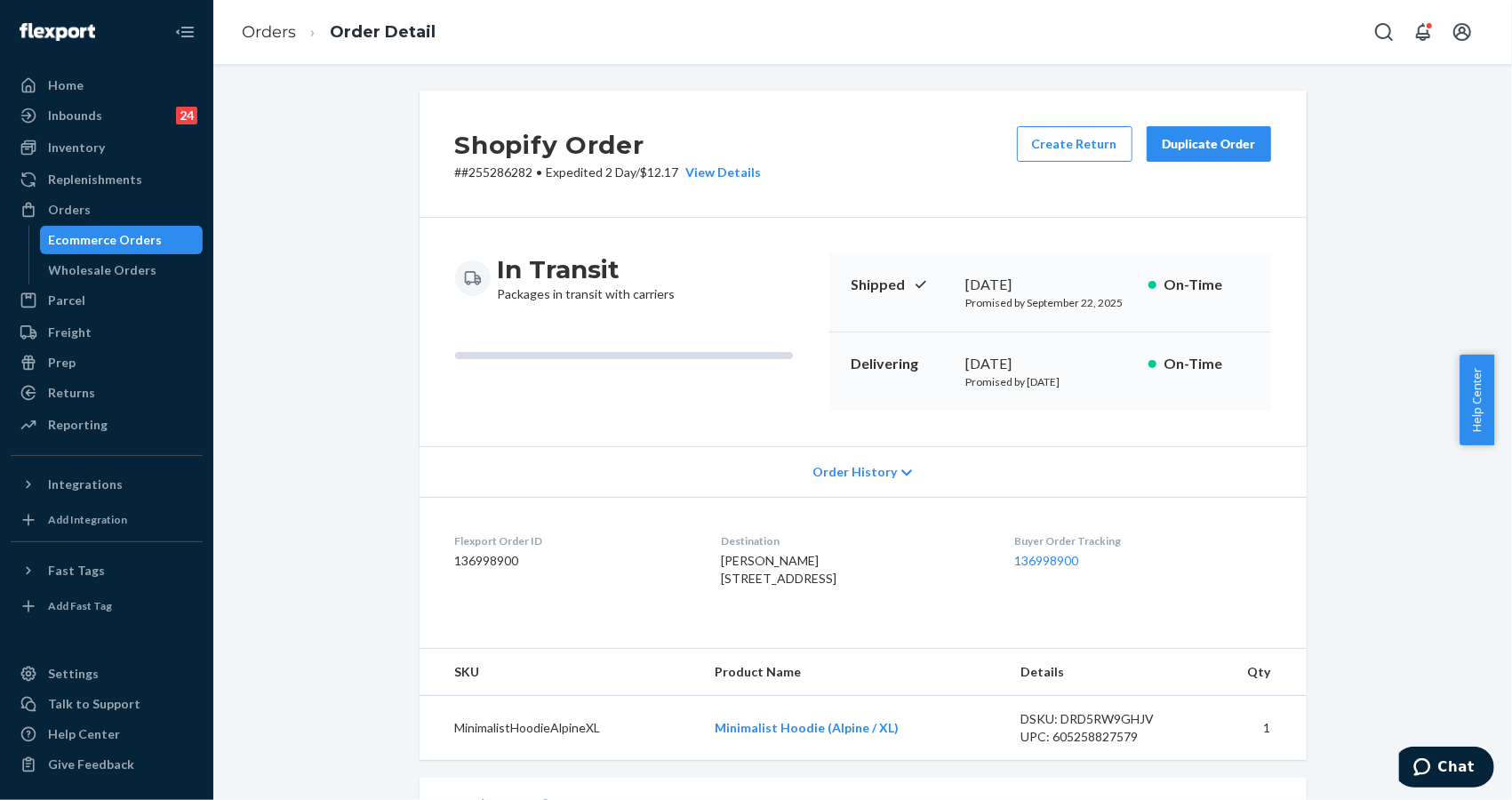
click at [498, 169] on p "# #255286282 • Expedited 2 Day / $12.17 View Details" at bounding box center [609, 172] width 307 height 18
copy p "255286282"
drag, startPoint x: 1457, startPoint y: 251, endPoint x: 1329, endPoint y: 261, distance: 128.4
click at [1444, 247] on div "Shopify Order # #255286282 • Expedited 2 Day / $12.17 View Details Create Retur…" at bounding box center [863, 634] width 1272 height 1088
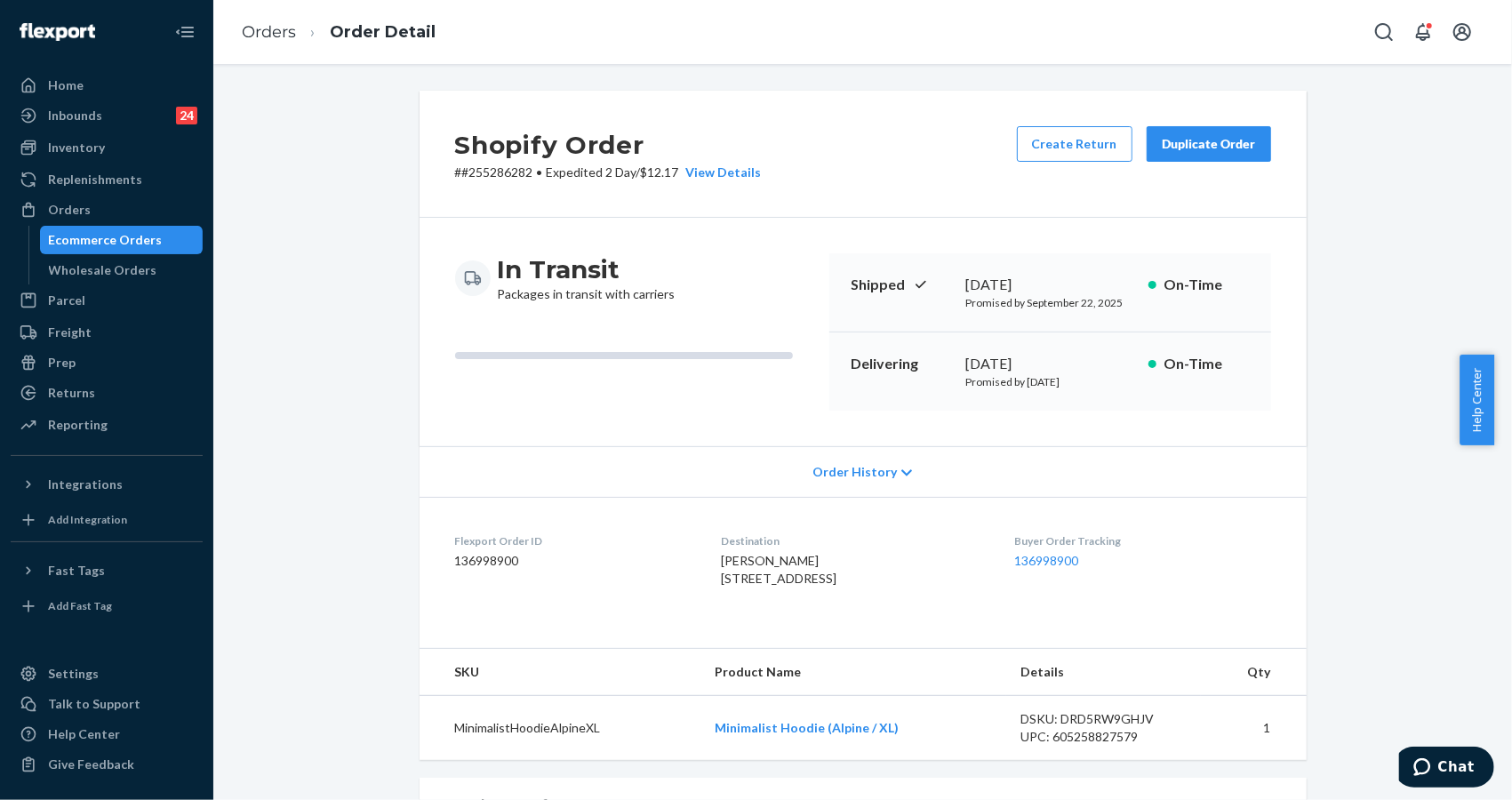
click at [1042, 376] on p "Promised by [DATE]" at bounding box center [1050, 382] width 168 height 15
copy p "Promised by [DATE]"
click at [1272, 742] on td "1" at bounding box center [1253, 729] width 105 height 65
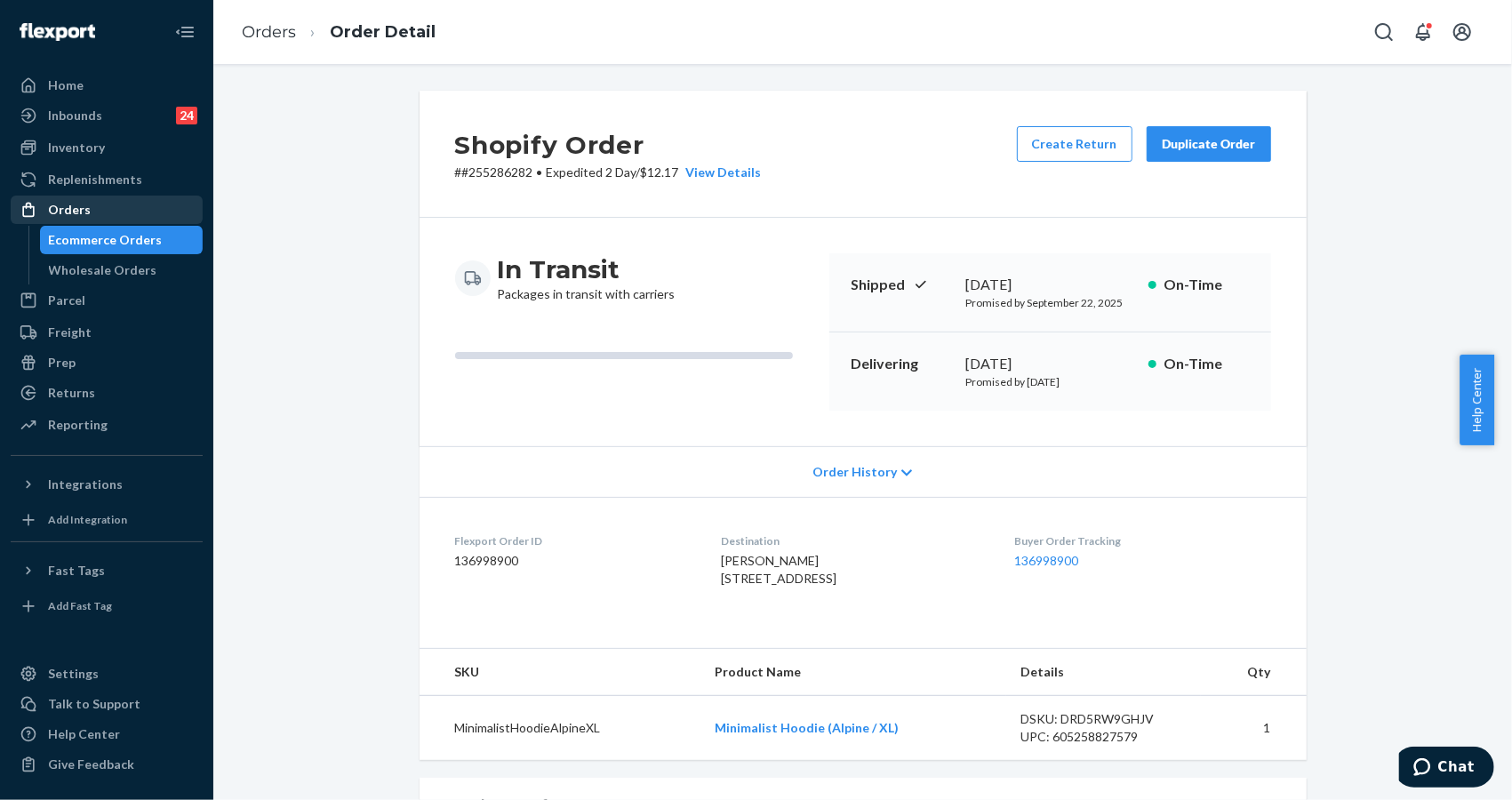
click at [77, 198] on div "Orders" at bounding box center [107, 210] width 188 height 25
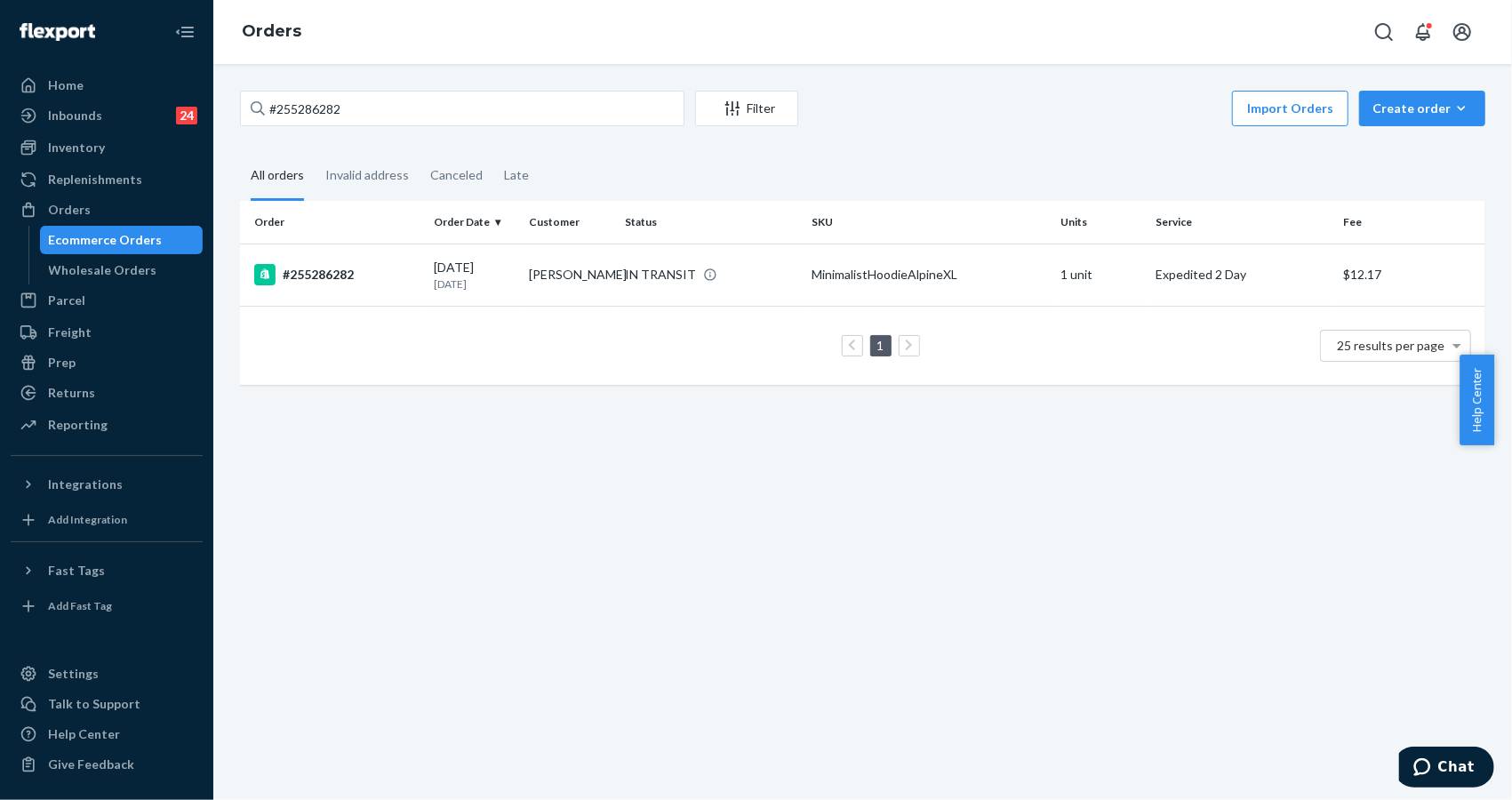
drag, startPoint x: 1244, startPoint y: 431, endPoint x: 1492, endPoint y: 504, distance: 258.5
click at [1267, 435] on div "#255286282 Filter Import Orders Create order Ecommerce order Removal order All …" at bounding box center [863, 432] width 1299 height 736
click at [417, 92] on input "#255286282" at bounding box center [461, 107] width 444 height 35
paste input "3997505"
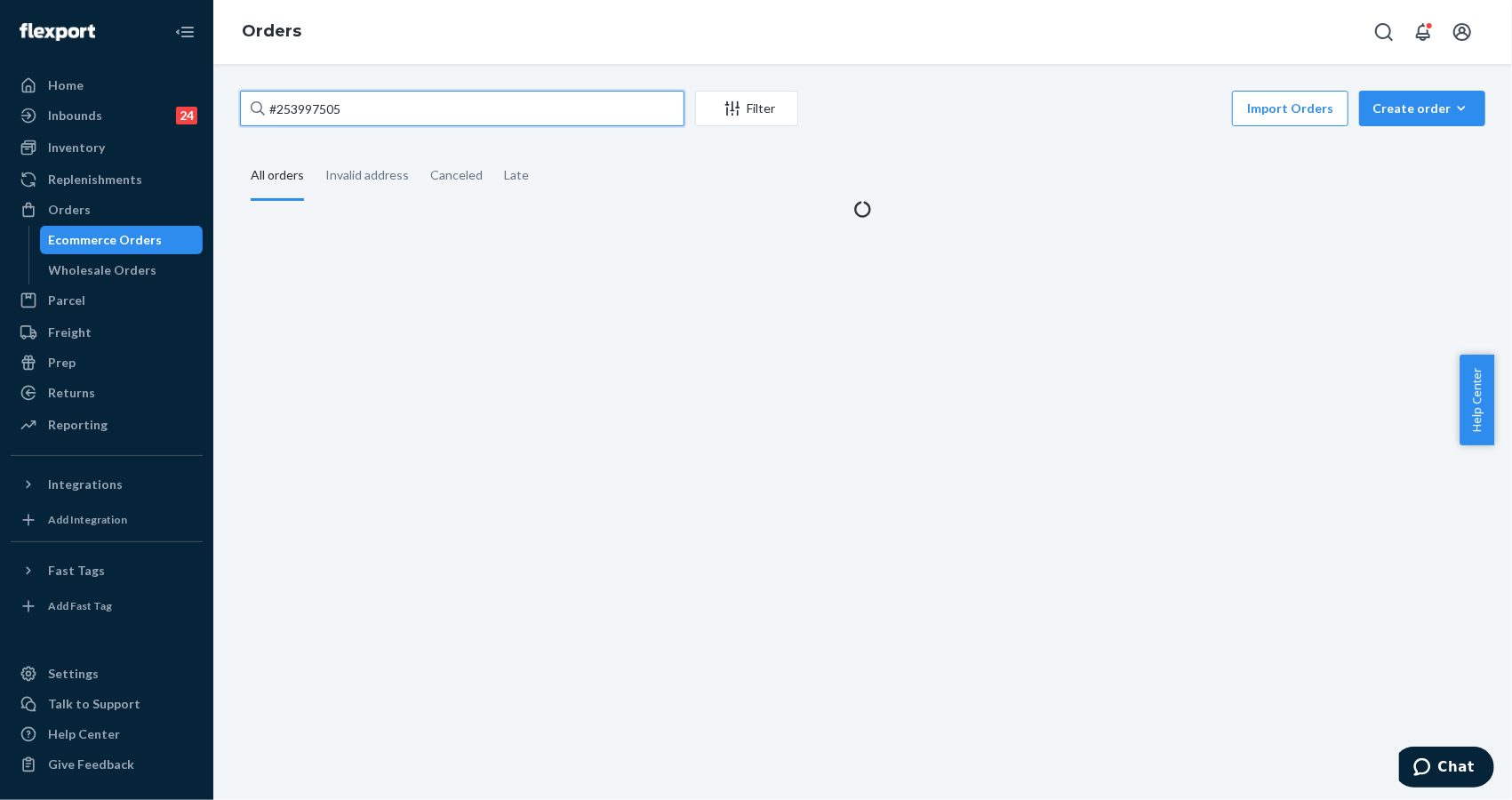
type input "#253997505"
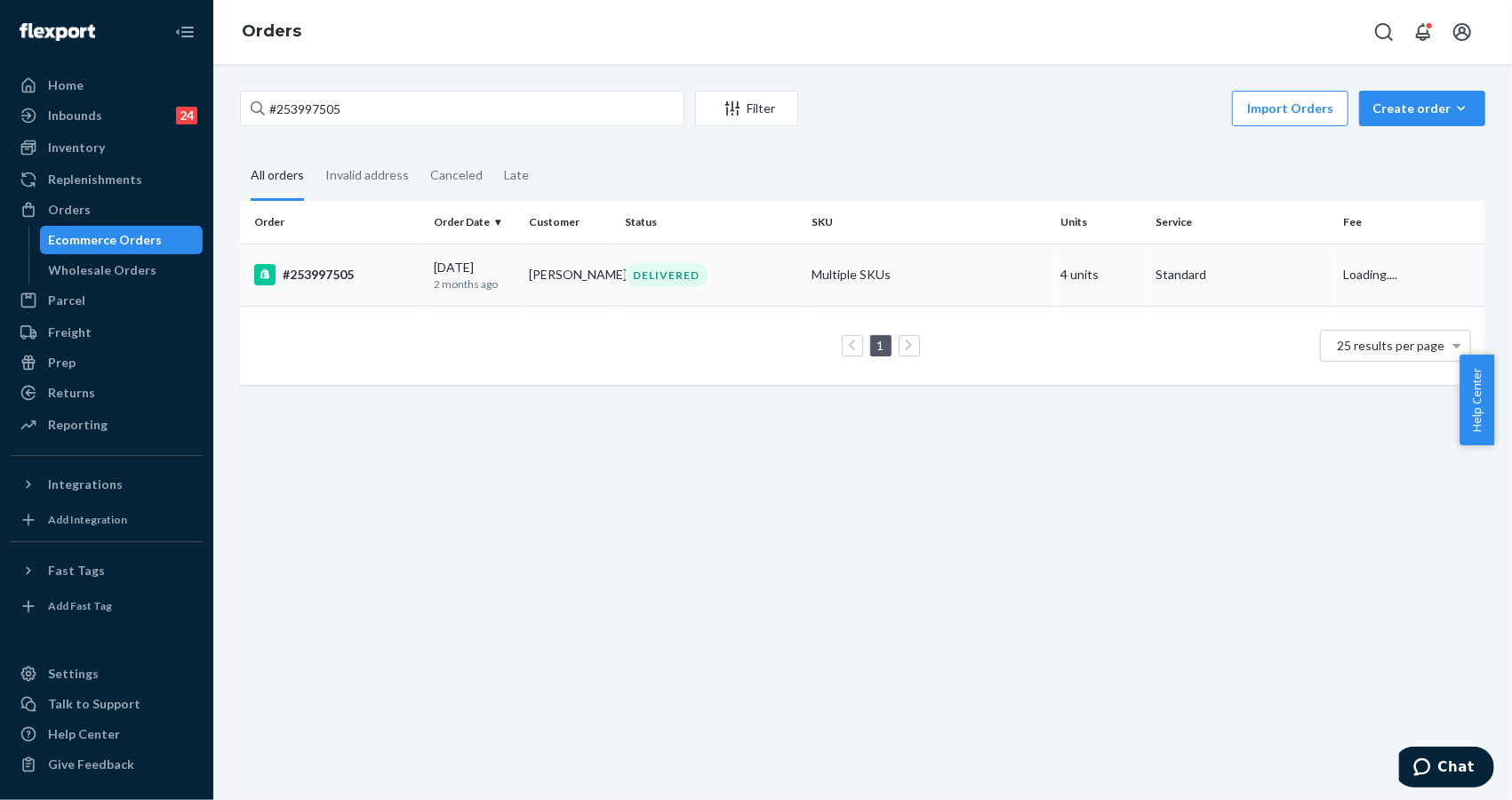
click at [320, 277] on div "#253997505" at bounding box center [337, 275] width 165 height 21
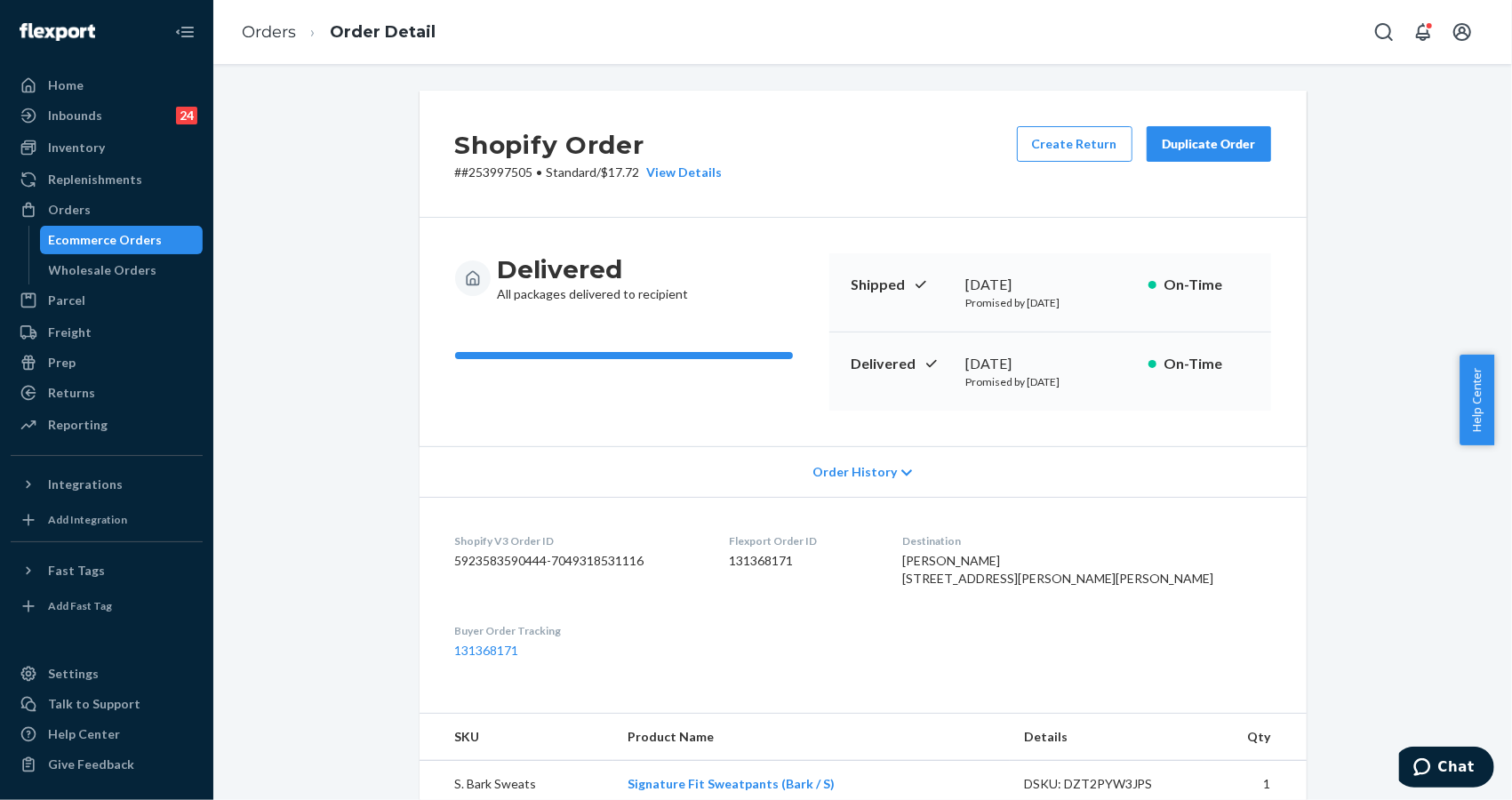
click at [1289, 695] on dl "Shopify V3 Order ID 5923583590444-7049318531116 Flexport Order ID 131368171 Des…" at bounding box center [863, 596] width 887 height 198
click at [1367, 225] on div "Shopify Order # #253997505 • Standard / $17.72 View Details Create Return Dupli…" at bounding box center [863, 788] width 1272 height 1395
click at [1209, 150] on div "Duplicate Order" at bounding box center [1209, 144] width 94 height 18
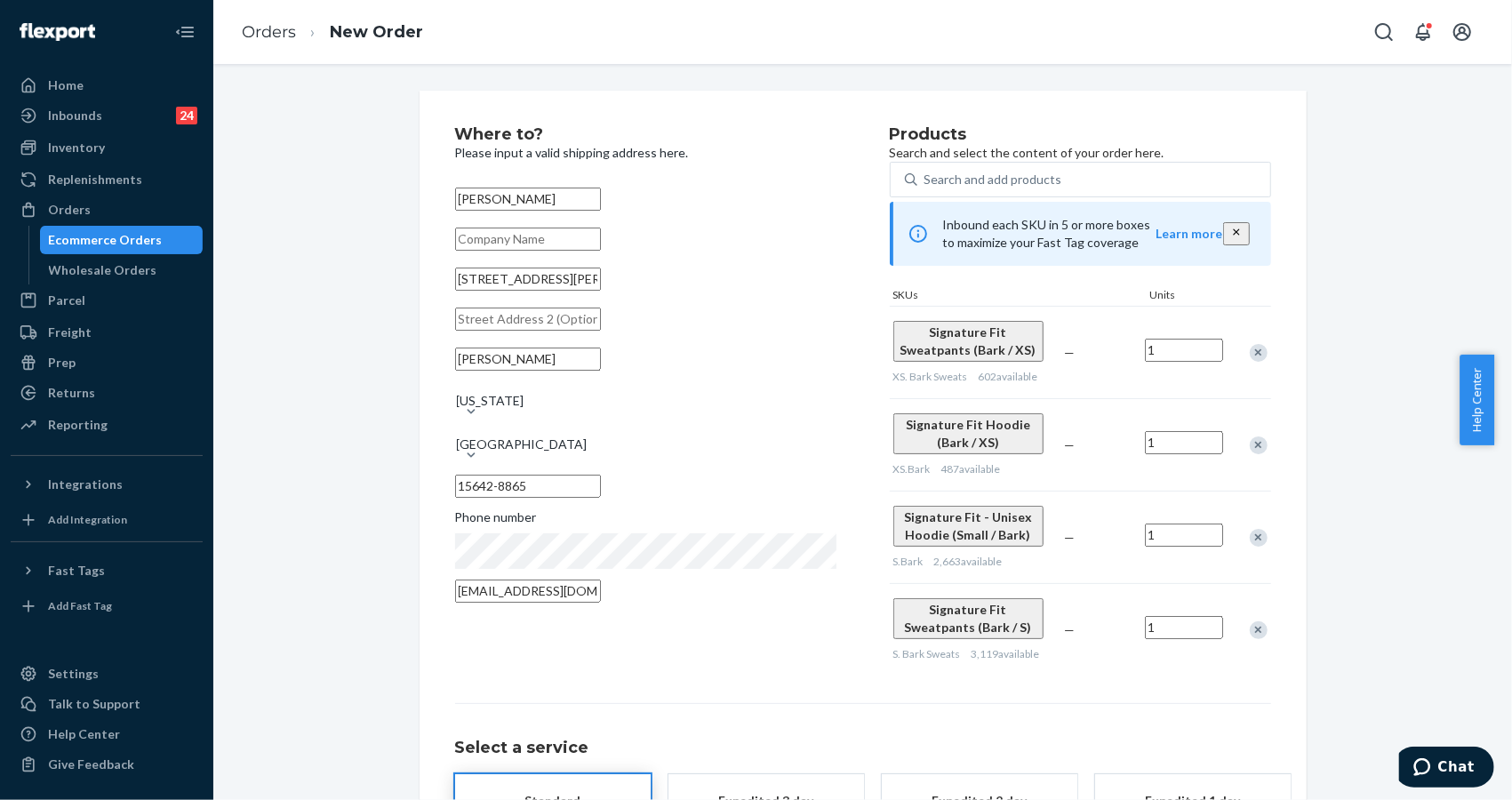
click at [1399, 218] on div "Where to? Please input a valid shipping address here. [PERSON_NAME] [STREET_ADD…" at bounding box center [863, 530] width 1272 height 880
drag, startPoint x: 322, startPoint y: 409, endPoint x: 358, endPoint y: 411, distance: 36.1
click at [322, 411] on div "Where to? Please input a valid shipping address here. [PERSON_NAME] [STREET_ADD…" at bounding box center [863, 530] width 1272 height 880
click at [637, 653] on div "Where to? Please input a valid shipping address here. [PERSON_NAME] [STREET_ADD…" at bounding box center [672, 401] width 435 height 551
click at [566, 634] on div "Where to? Please input a valid shipping address here. [PERSON_NAME] [STREET_ADD…" at bounding box center [672, 401] width 435 height 551
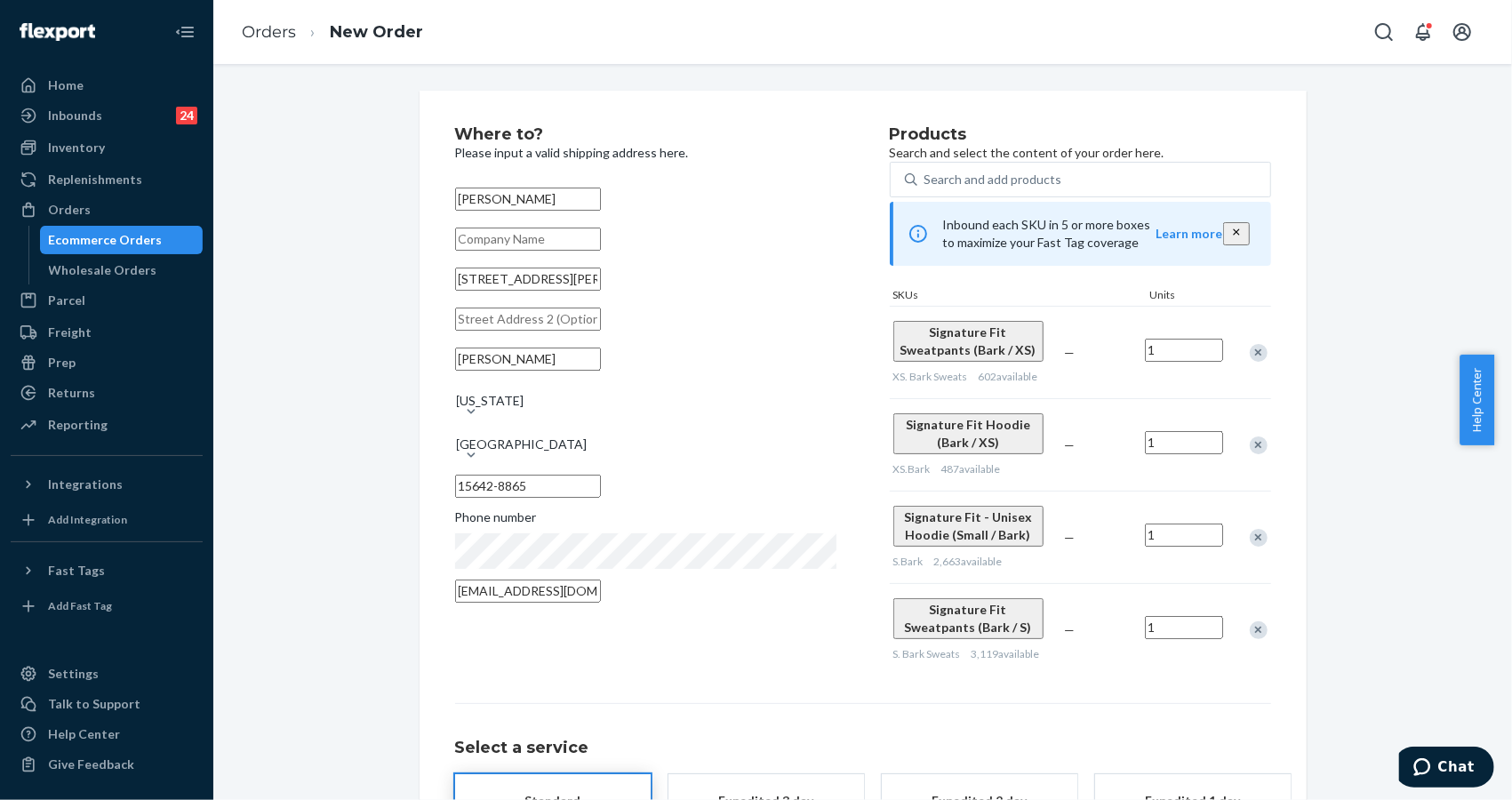
click at [1250, 361] on div "Remove Item" at bounding box center [1258, 353] width 18 height 18
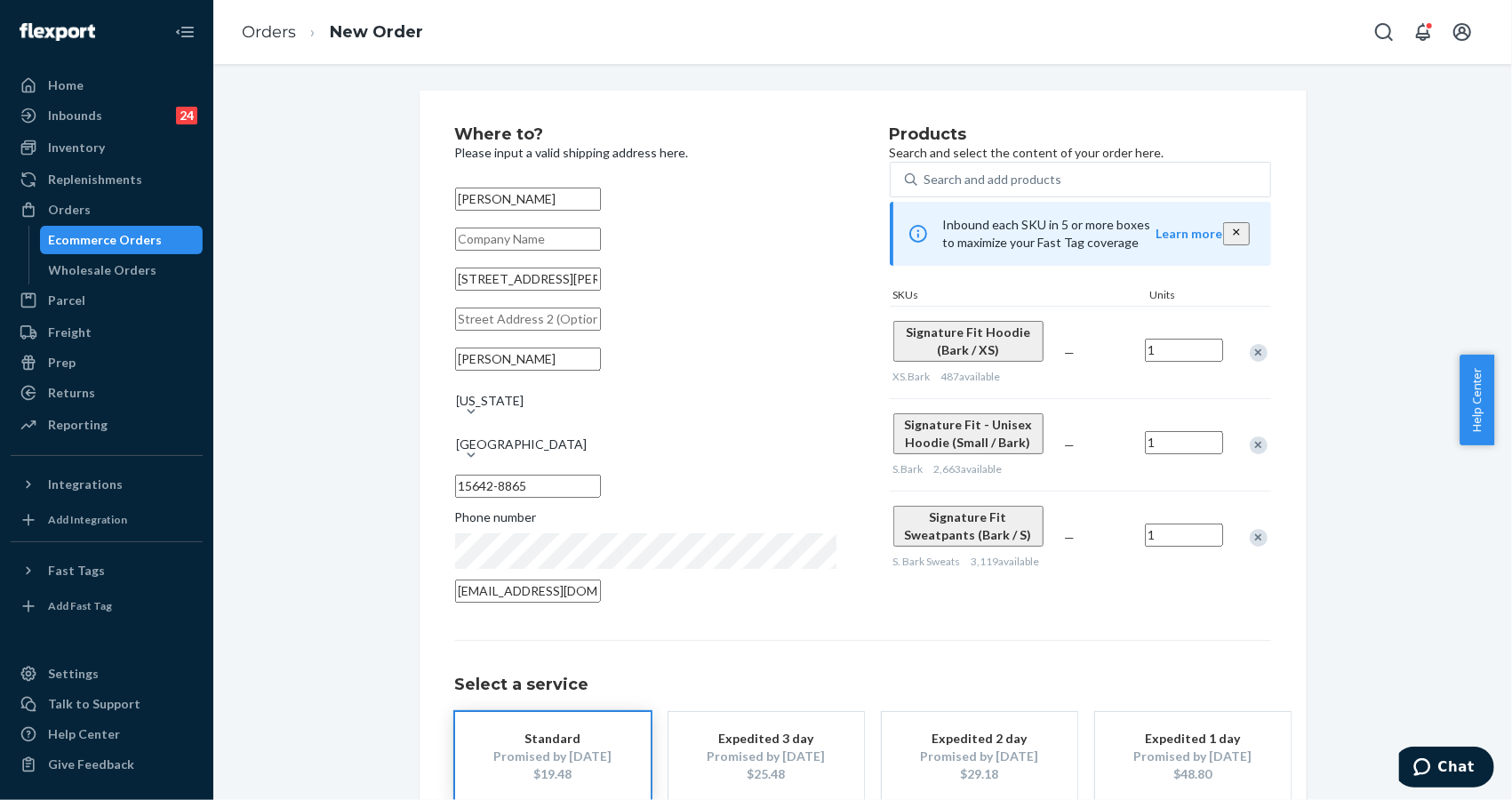
click at [1250, 455] on div "Remove Item" at bounding box center [1258, 445] width 18 height 18
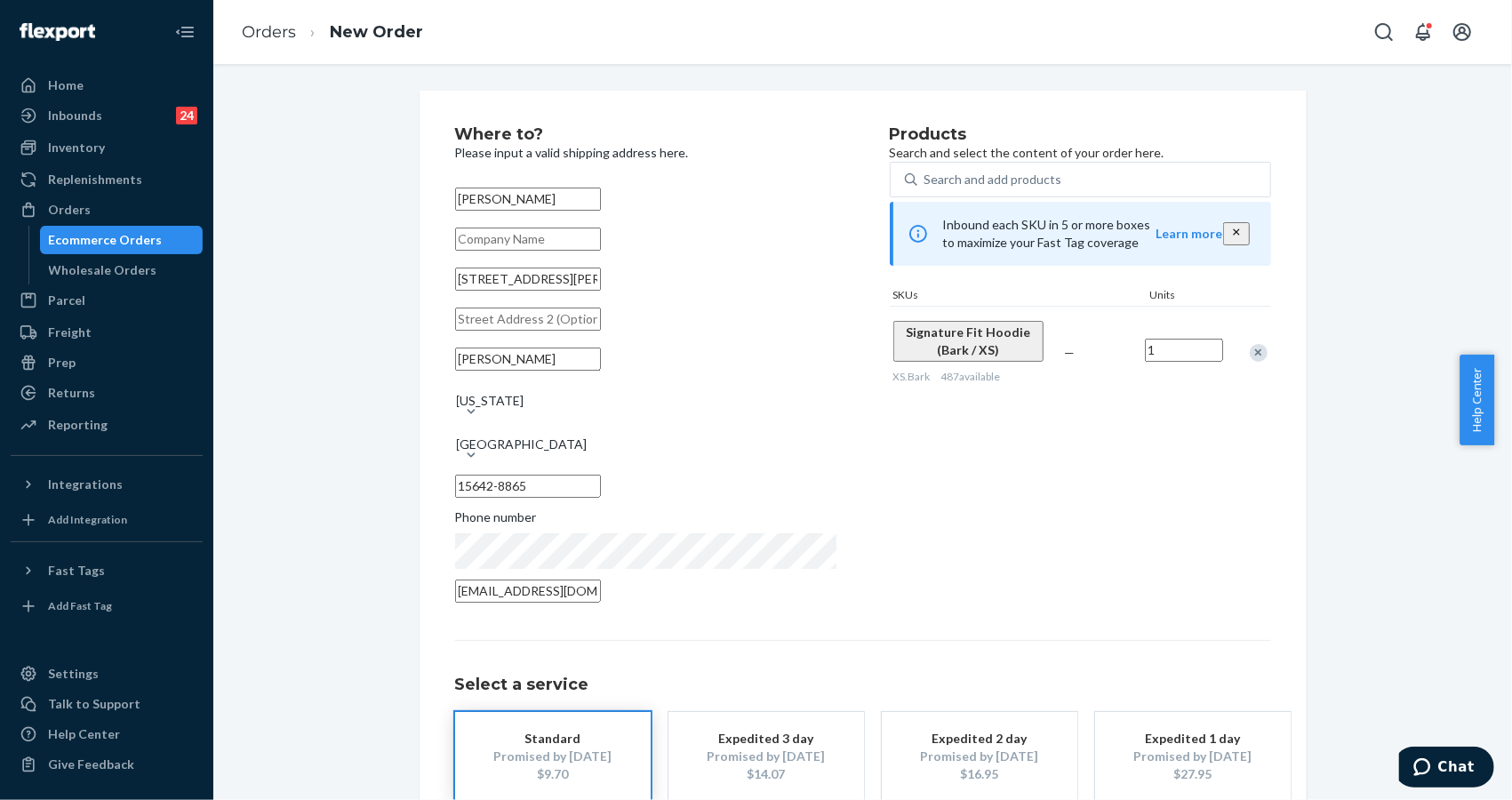
click at [1329, 311] on div "Where to? Please input a valid shipping address here. [PERSON_NAME] [STREET_ADD…" at bounding box center [863, 498] width 1272 height 817
click at [599, 291] on input "[STREET_ADDRESS][PERSON_NAME]" at bounding box center [528, 279] width 145 height 23
click at [1356, 725] on div "Where to? Please input a valid shipping address here. [PERSON_NAME] [STREET_ADD…" at bounding box center [863, 498] width 1272 height 817
click at [262, 36] on link "Orders" at bounding box center [268, 31] width 54 height 20
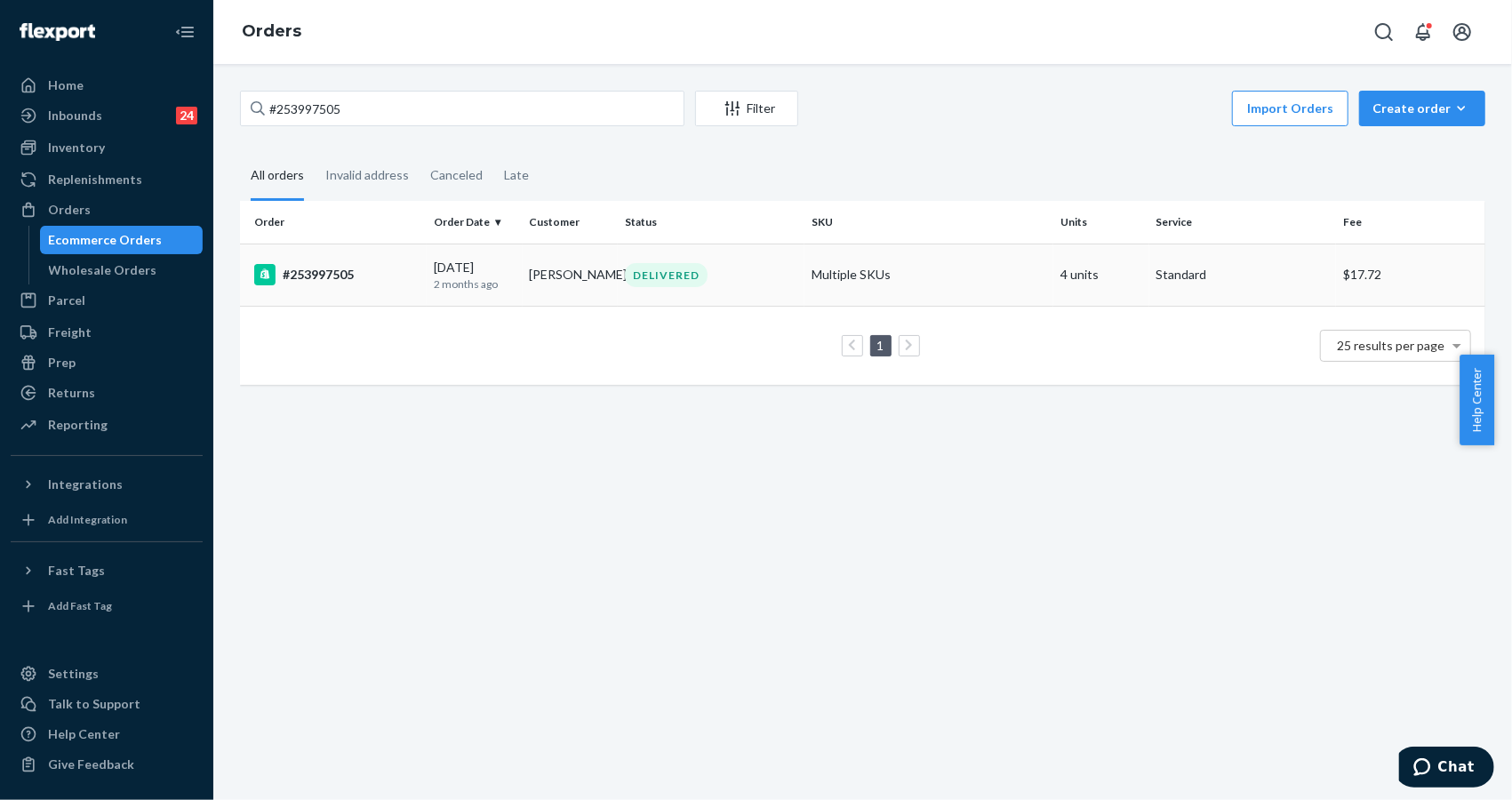
click at [325, 278] on div "#253997505" at bounding box center [337, 275] width 165 height 21
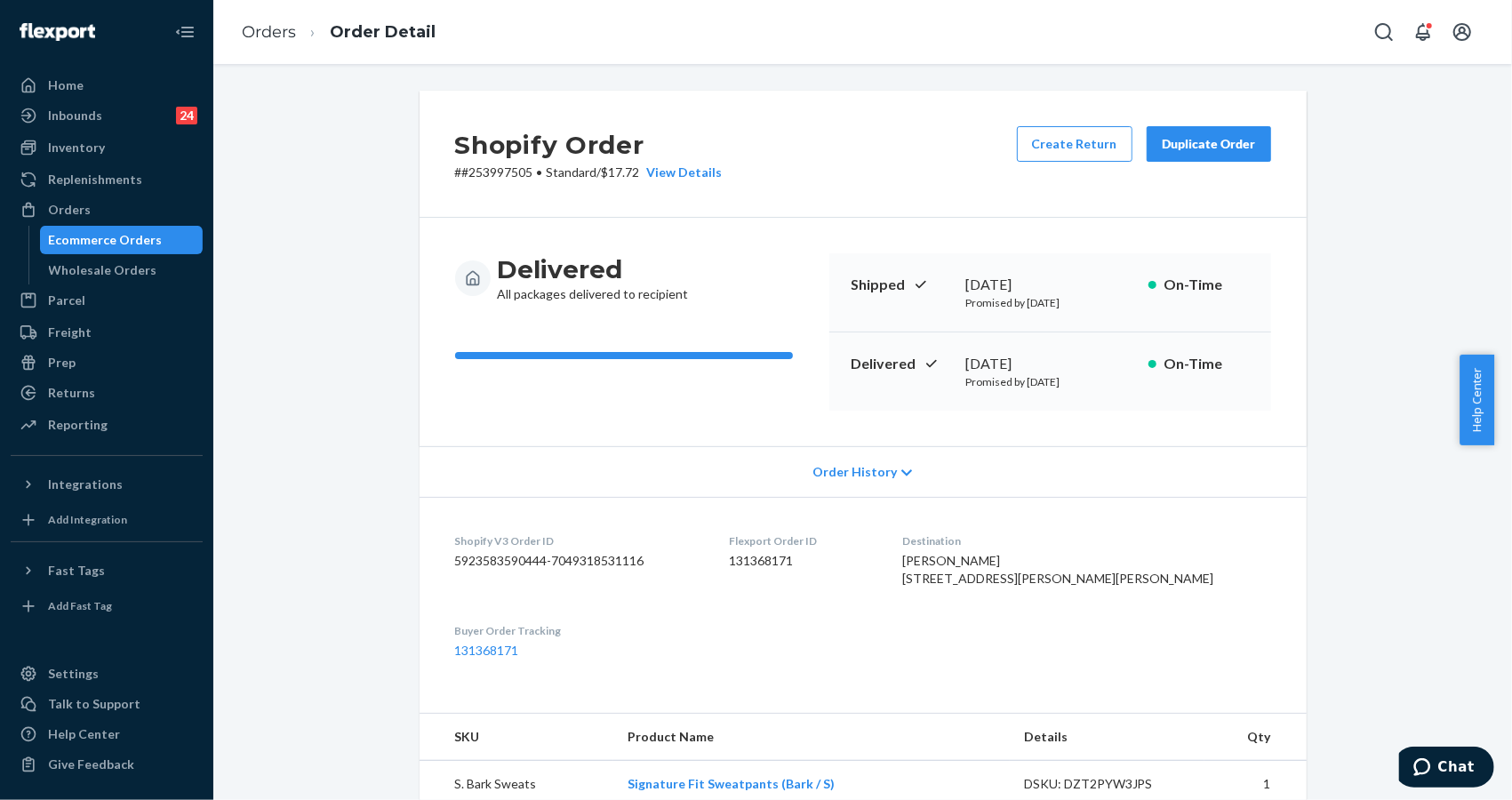
click at [1372, 194] on div "Shopify Order # #253997505 • Standard / $17.72 View Details Create Return Dupli…" at bounding box center [863, 788] width 1272 height 1395
click at [1408, 194] on div "Shopify Order # #253997505 • Standard / $17.72 View Details Create Return Dupli…" at bounding box center [863, 788] width 1272 height 1395
click at [91, 201] on div "Orders" at bounding box center [107, 210] width 188 height 25
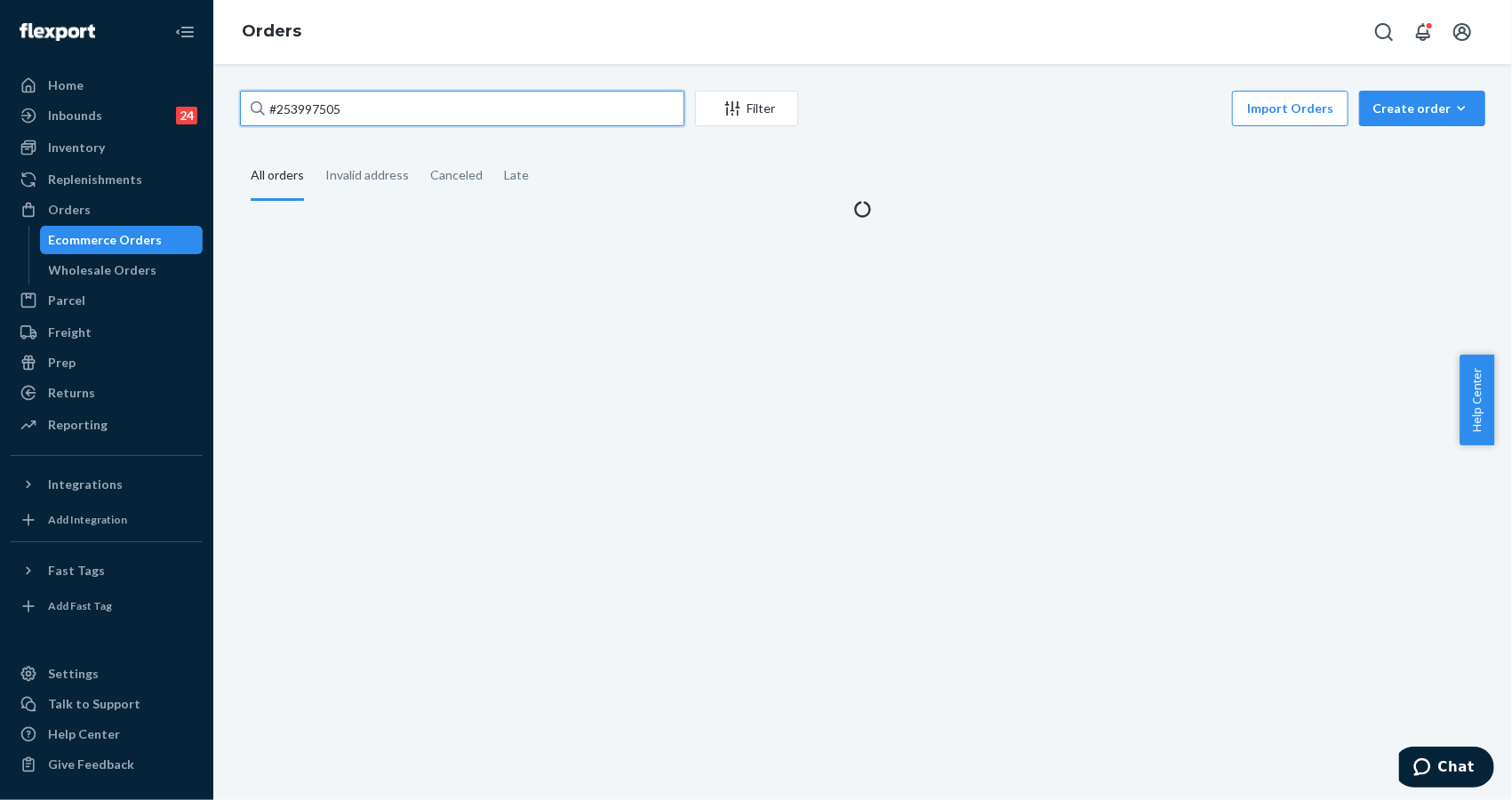
click at [403, 100] on input "#253997505" at bounding box center [461, 107] width 444 height 35
paste input "532705"
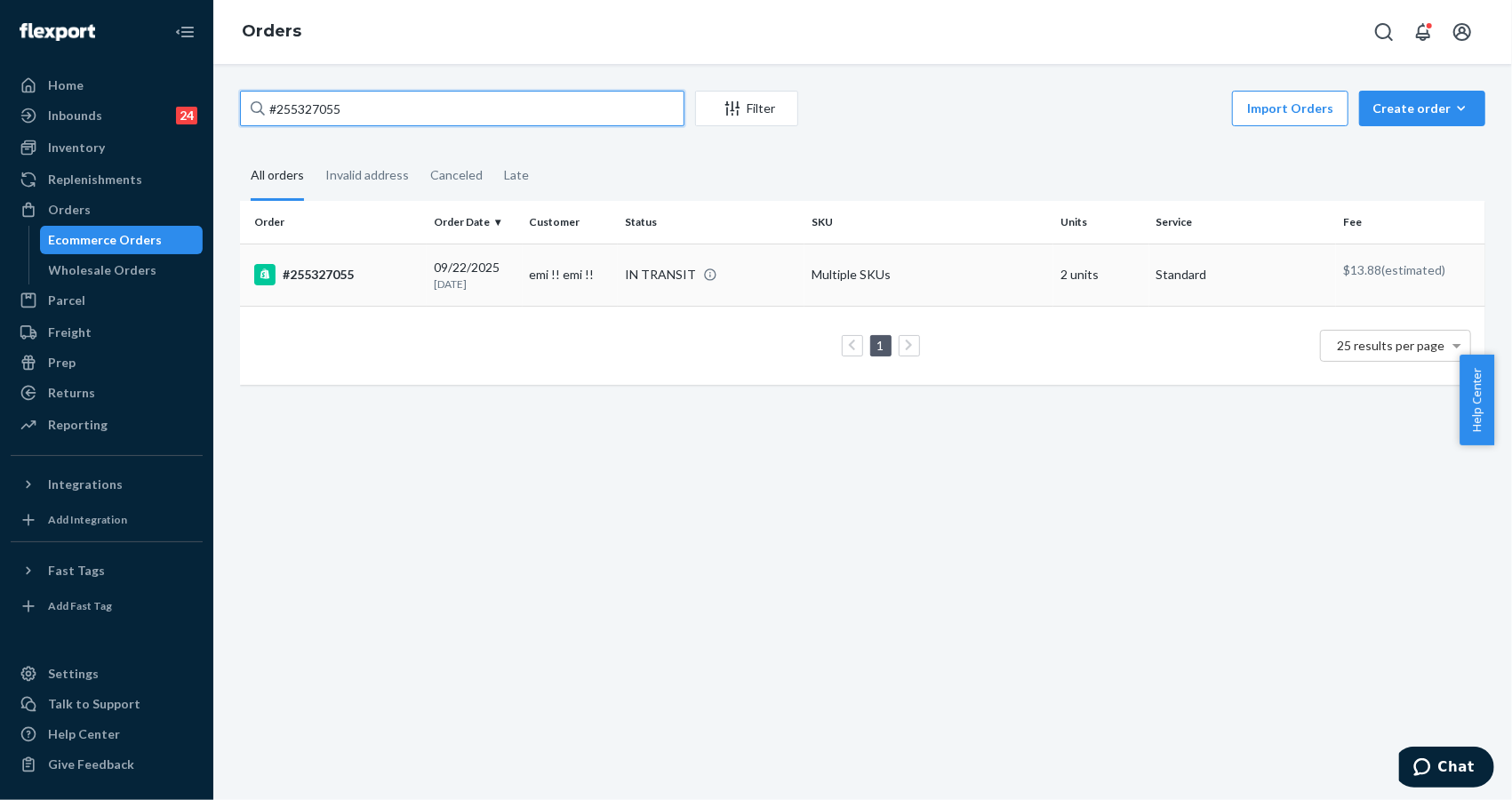
type input "#255327055"
click at [331, 264] on div "#255327055" at bounding box center [337, 275] width 165 height 21
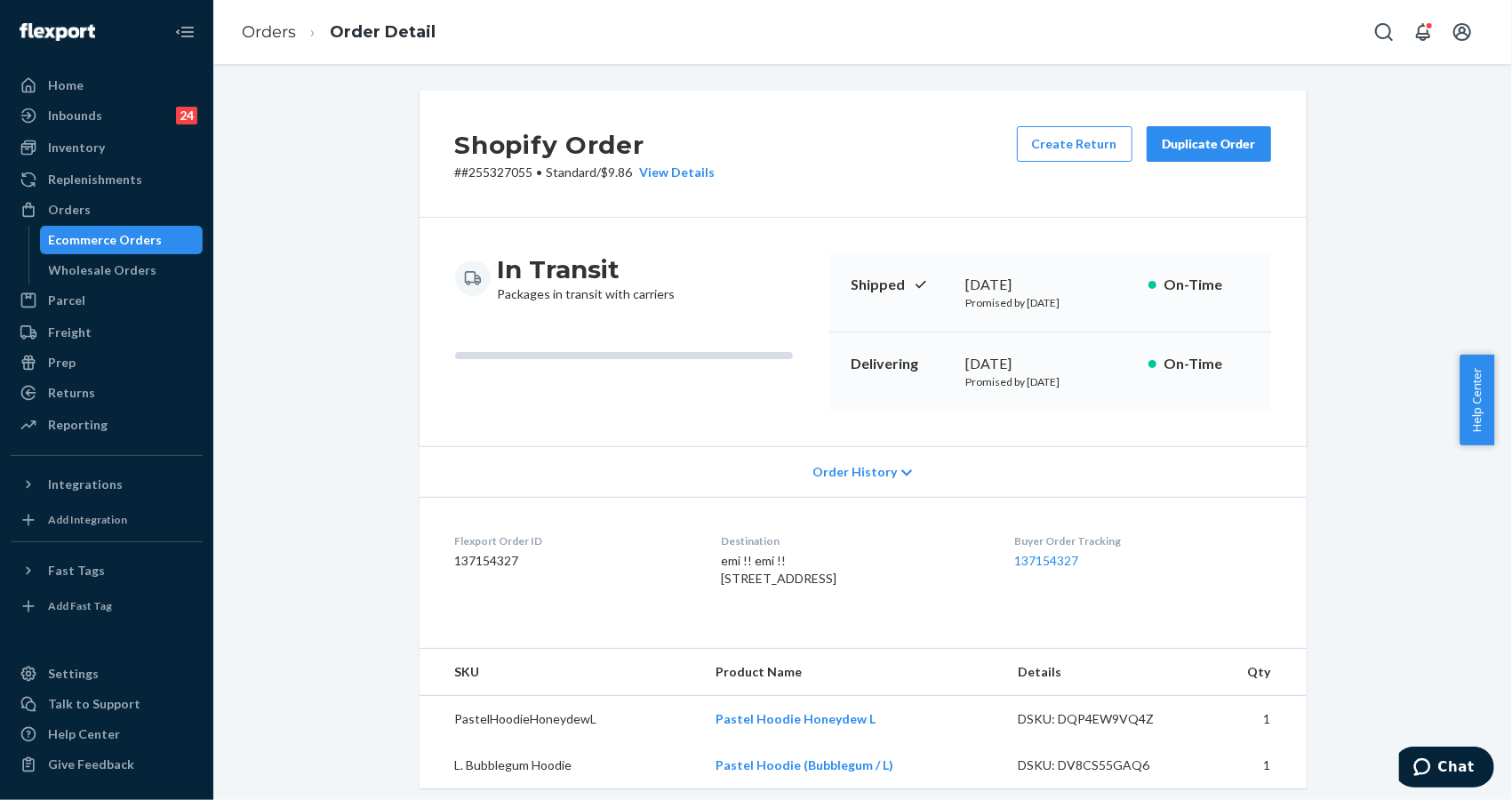
click at [1331, 380] on div "Shopify Order # #255327055 • Standard / $9.86 View Details Create Return Duplic…" at bounding box center [863, 663] width 1272 height 1145
click at [1056, 566] on link "137154327" at bounding box center [1046, 560] width 64 height 15
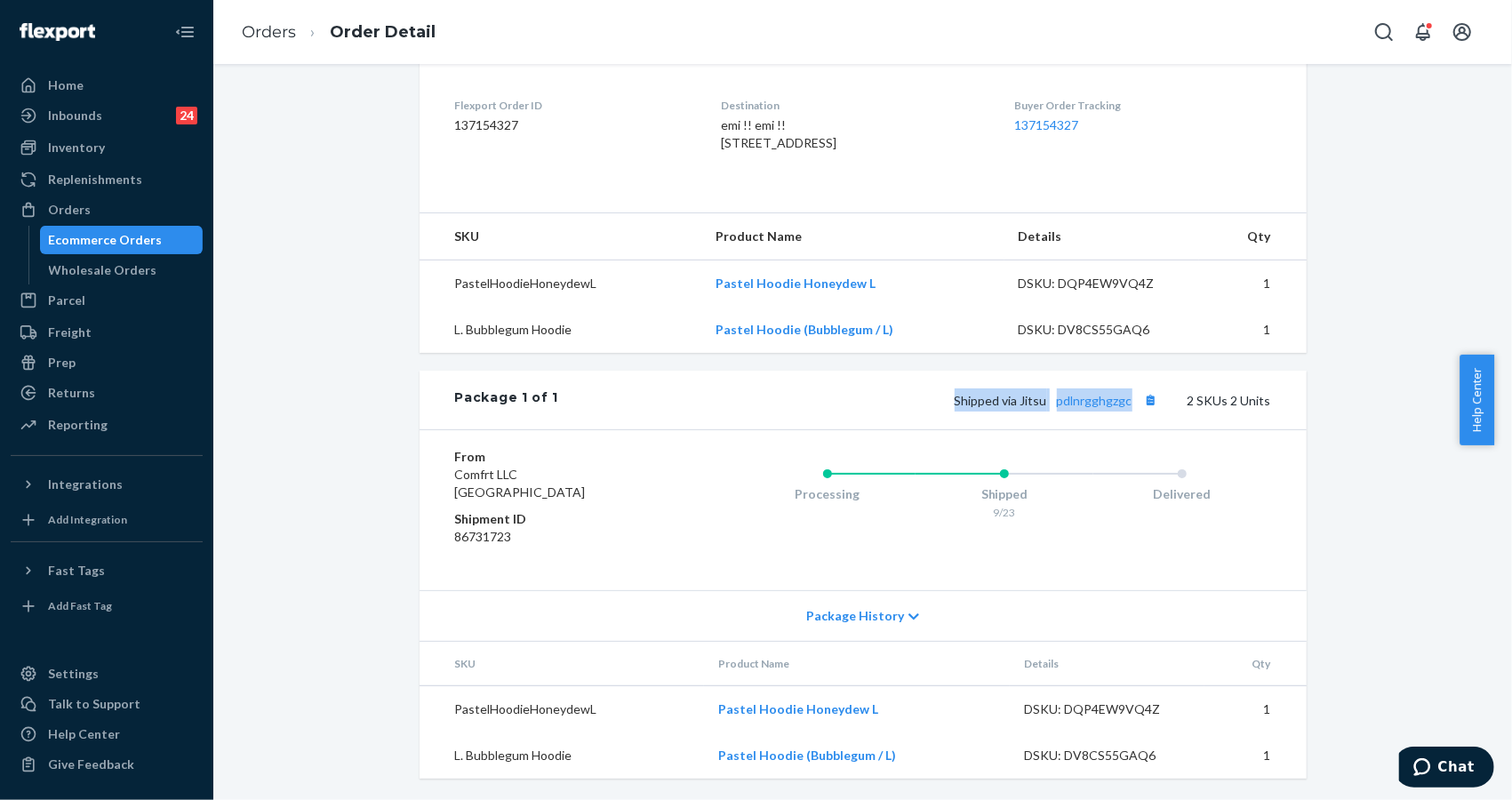
drag, startPoint x: 954, startPoint y: 400, endPoint x: 1132, endPoint y: 405, distance: 178.1
click at [1132, 405] on div "Shipped via Jitsu pdlnrgghgzgc 2 SKUs 2 Units" at bounding box center [914, 400] width 712 height 23
copy span "Shipped via Jitsu pdlnrgghgzgc"
drag, startPoint x: 1427, startPoint y: 201, endPoint x: 1368, endPoint y: 69, distance: 144.6
click at [1427, 198] on div "Shopify Order # #255327055 • Standard / $9.86 View Details Create Return Duplic…" at bounding box center [863, 227] width 1272 height 1145
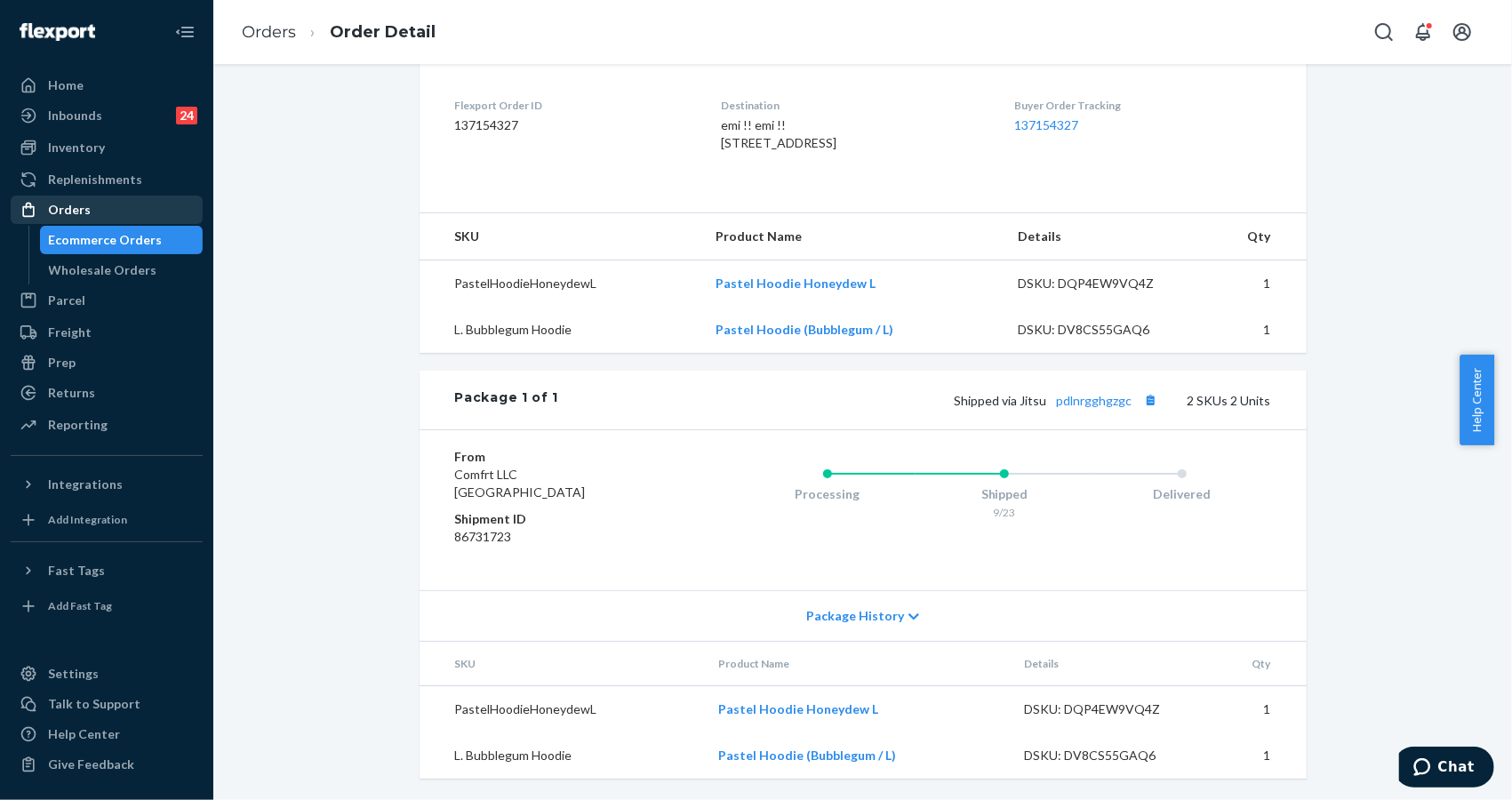
click at [104, 203] on div "Orders" at bounding box center [107, 210] width 188 height 25
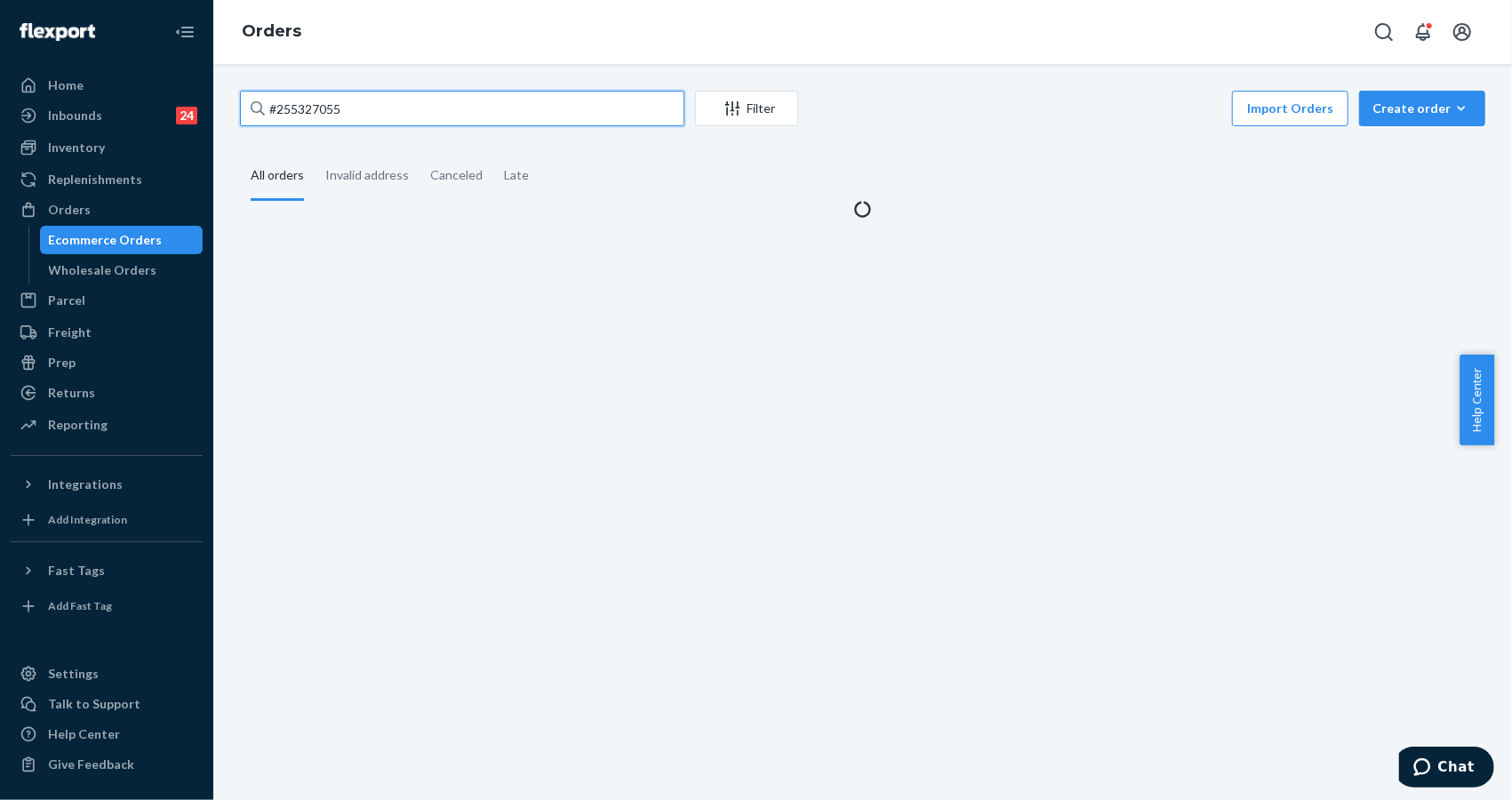
click at [379, 95] on input "#255327055" at bounding box center [461, 107] width 444 height 35
click at [384, 103] on input "#255327055" at bounding box center [461, 107] width 444 height 35
paste input "17120"
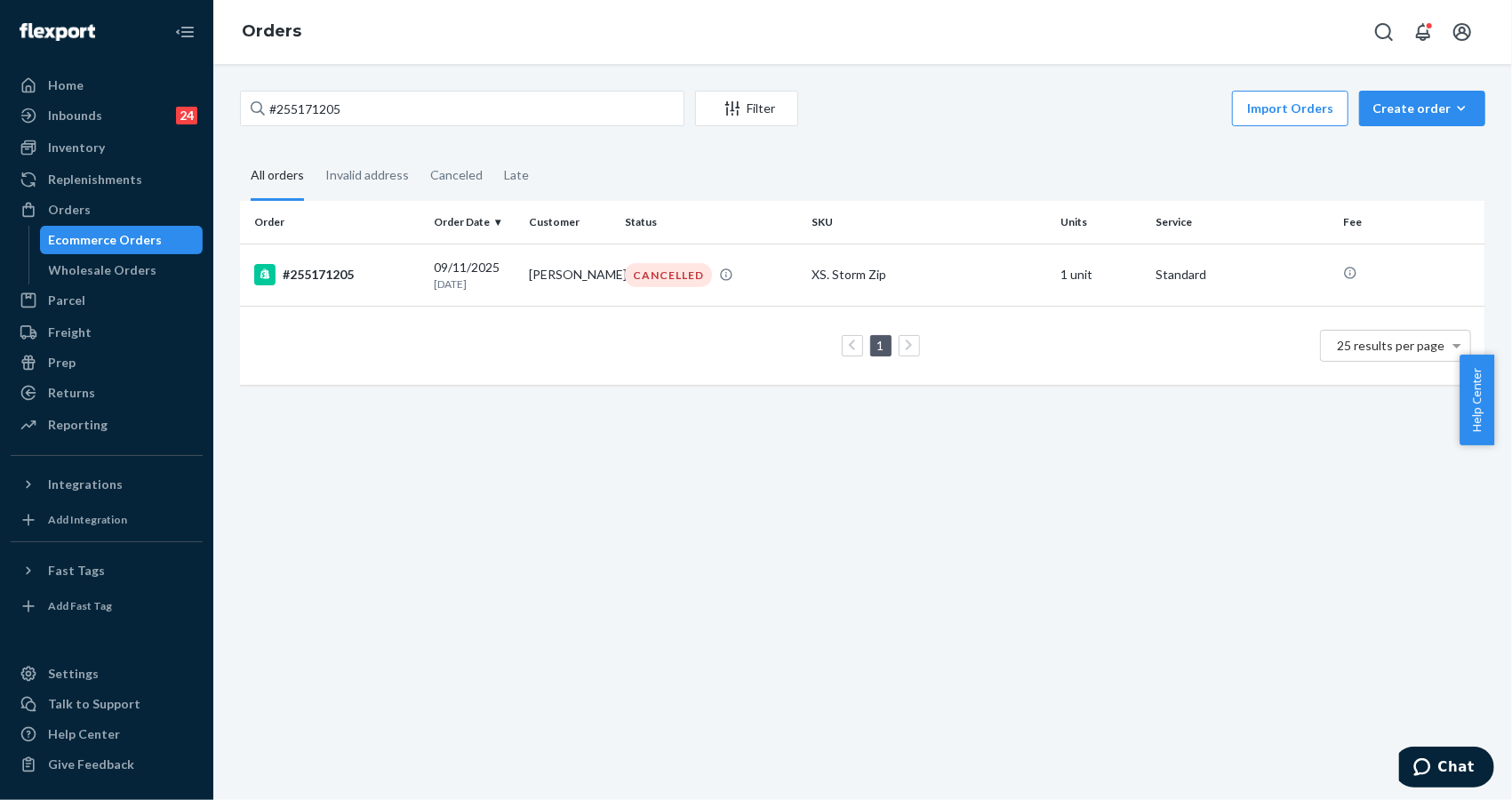
click at [1289, 166] on fieldset "All orders Invalid address Canceled Late" at bounding box center [863, 176] width 1246 height 49
drag, startPoint x: 471, startPoint y: 116, endPoint x: 457, endPoint y: 101, distance: 20.5
click at [470, 116] on input "#255171205" at bounding box center [461, 107] width 444 height 35
paste input "Cloud Zip Hoodie Storm / XS"
type input "Cloud Zip Hoodie Storm / XS"
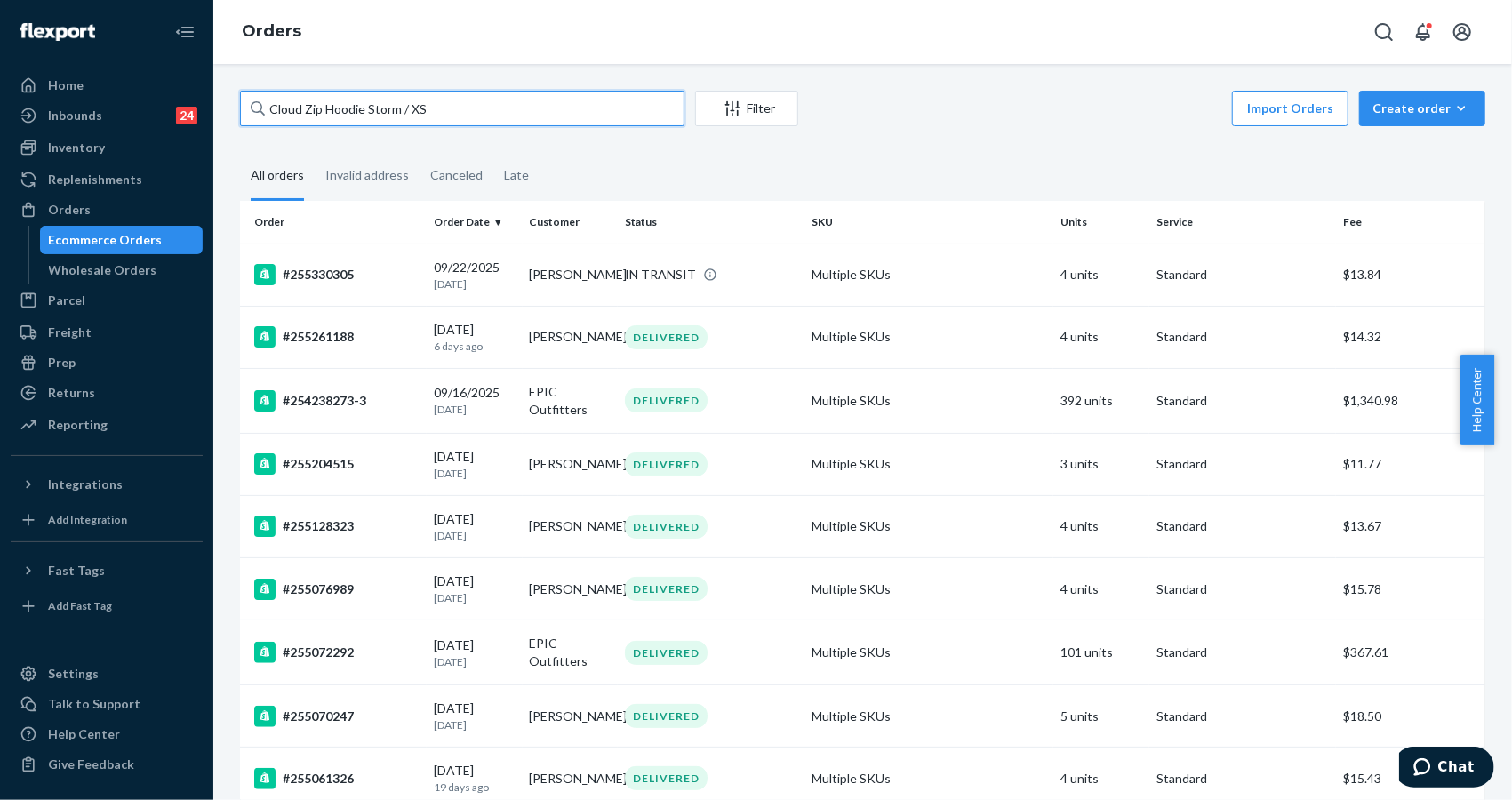
click at [518, 119] on input "Cloud Zip Hoodie Storm / XS" at bounding box center [461, 107] width 444 height 35
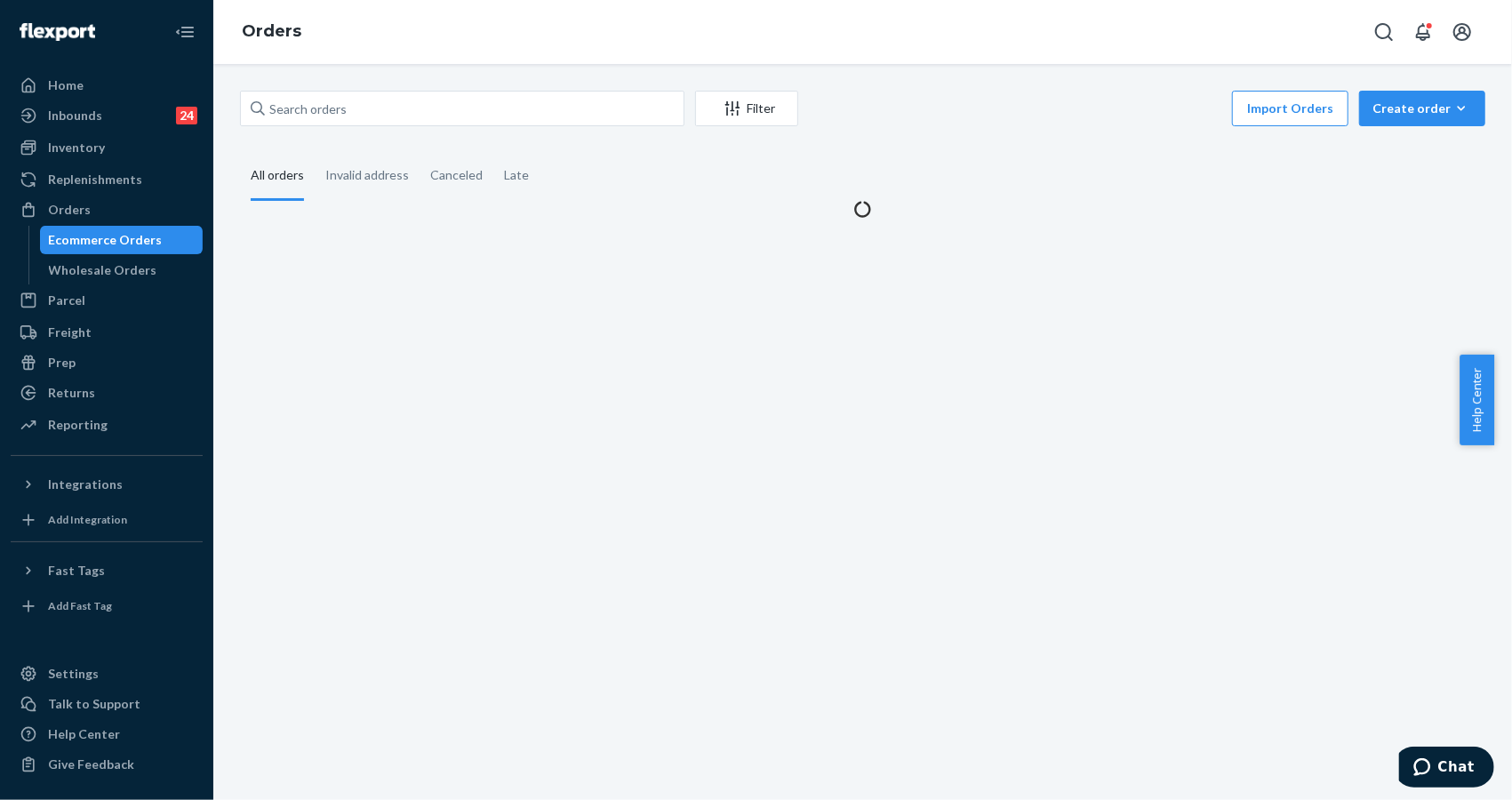
click at [68, 129] on div "Inbounds 24 Shipping Plans Problems 24" at bounding box center [107, 117] width 192 height 30
click at [65, 148] on div "Inventory" at bounding box center [76, 147] width 57 height 18
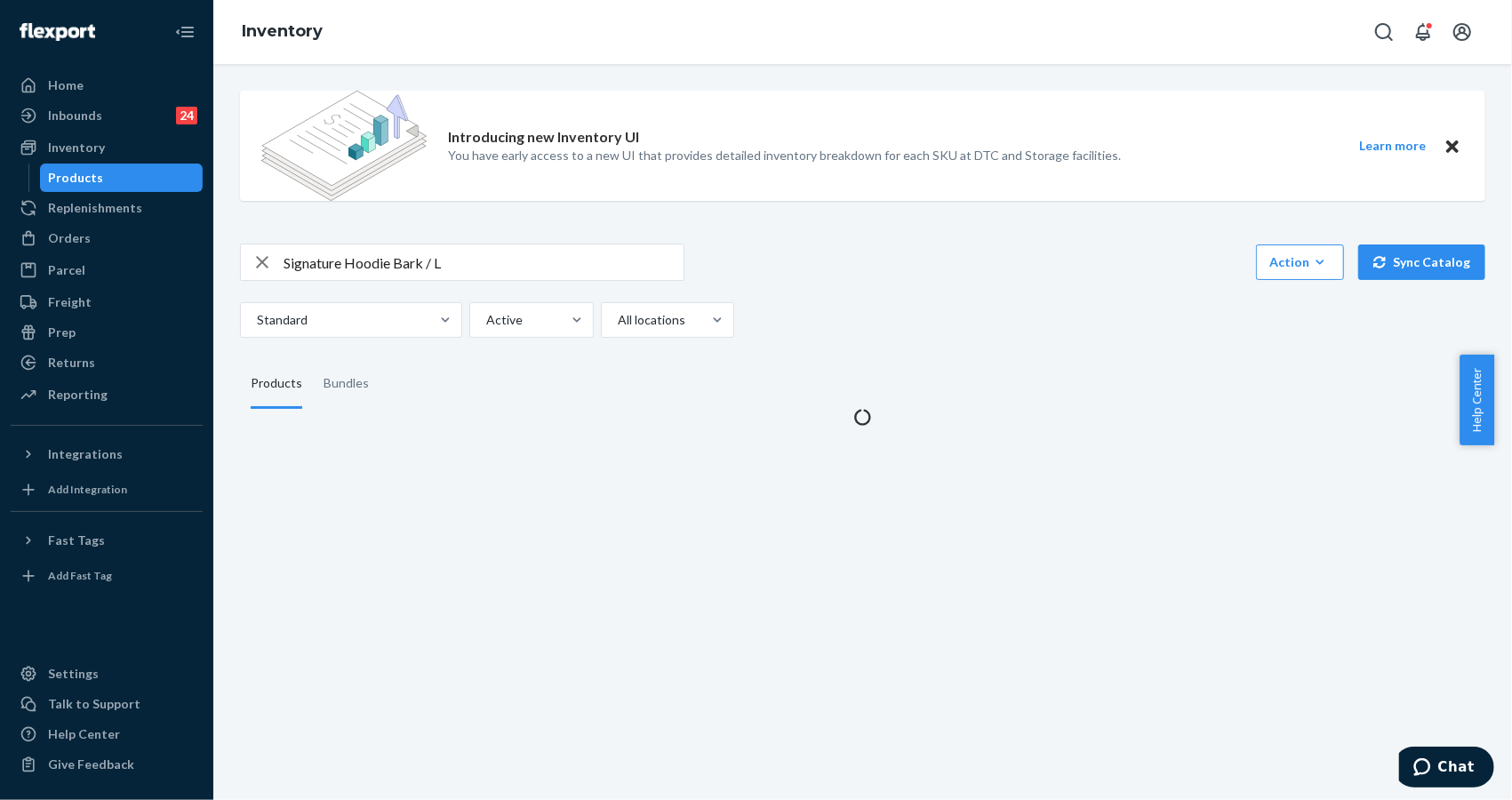
click at [382, 107] on img at bounding box center [344, 146] width 165 height 110
click at [464, 244] on div "Signature Hoodie Bark / L" at bounding box center [461, 262] width 444 height 37
click at [467, 252] on input "Signature Hoodie Bark / L" at bounding box center [483, 262] width 400 height 35
paste input "Cloud Zip Hoodie Storm / XS"
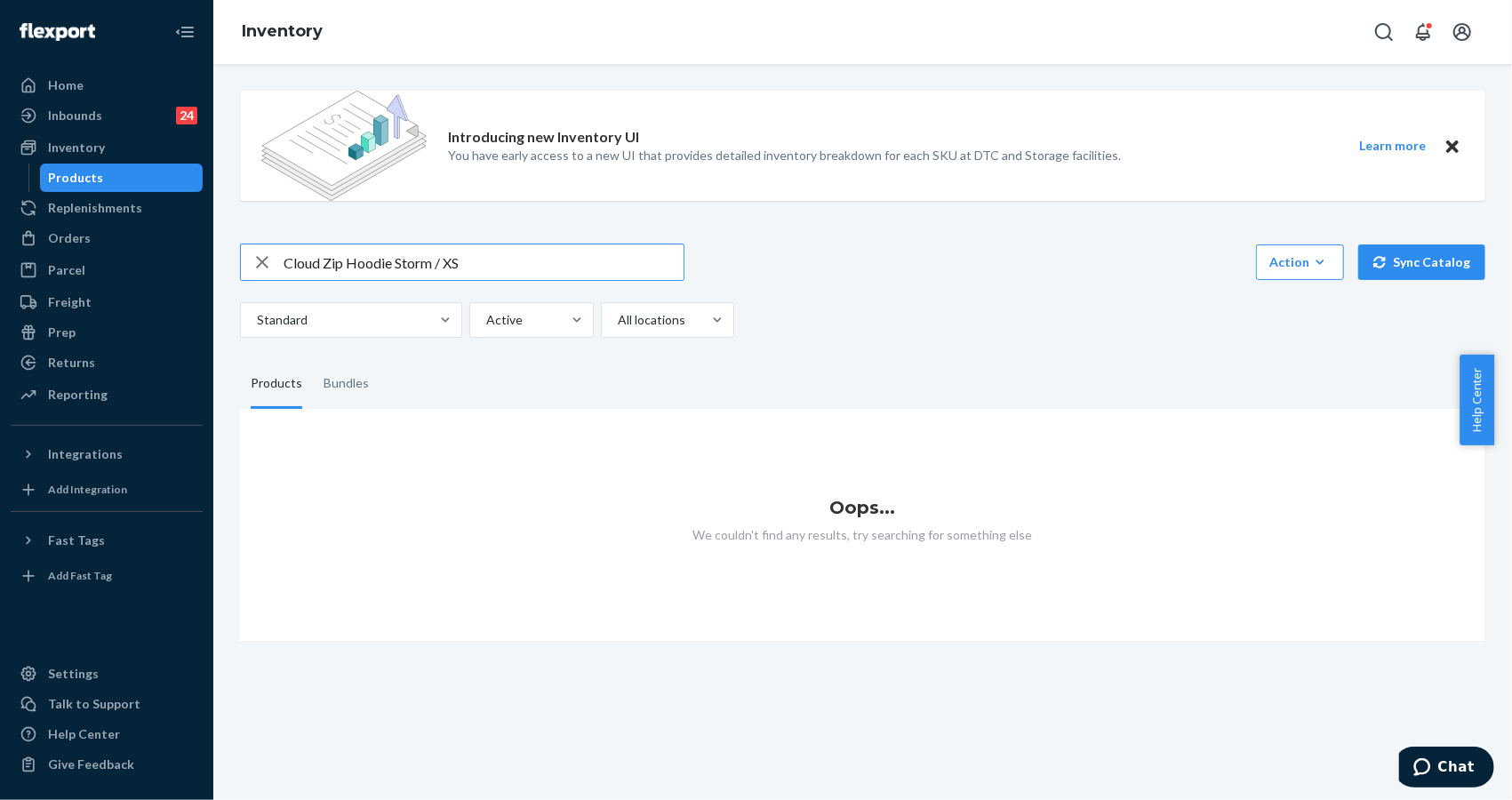
click at [552, 266] on input "Cloud Zip Hoodie Storm / XS" at bounding box center [483, 262] width 400 height 35
click at [407, 263] on input "Cloud Zip Hoodie Storm / XS" at bounding box center [483, 262] width 400 height 35
click at [445, 266] on input "Cloud Zip Hoodie Storm / XS" at bounding box center [483, 262] width 400 height 35
drag, startPoint x: 395, startPoint y: 265, endPoint x: 185, endPoint y: 252, distance: 210.4
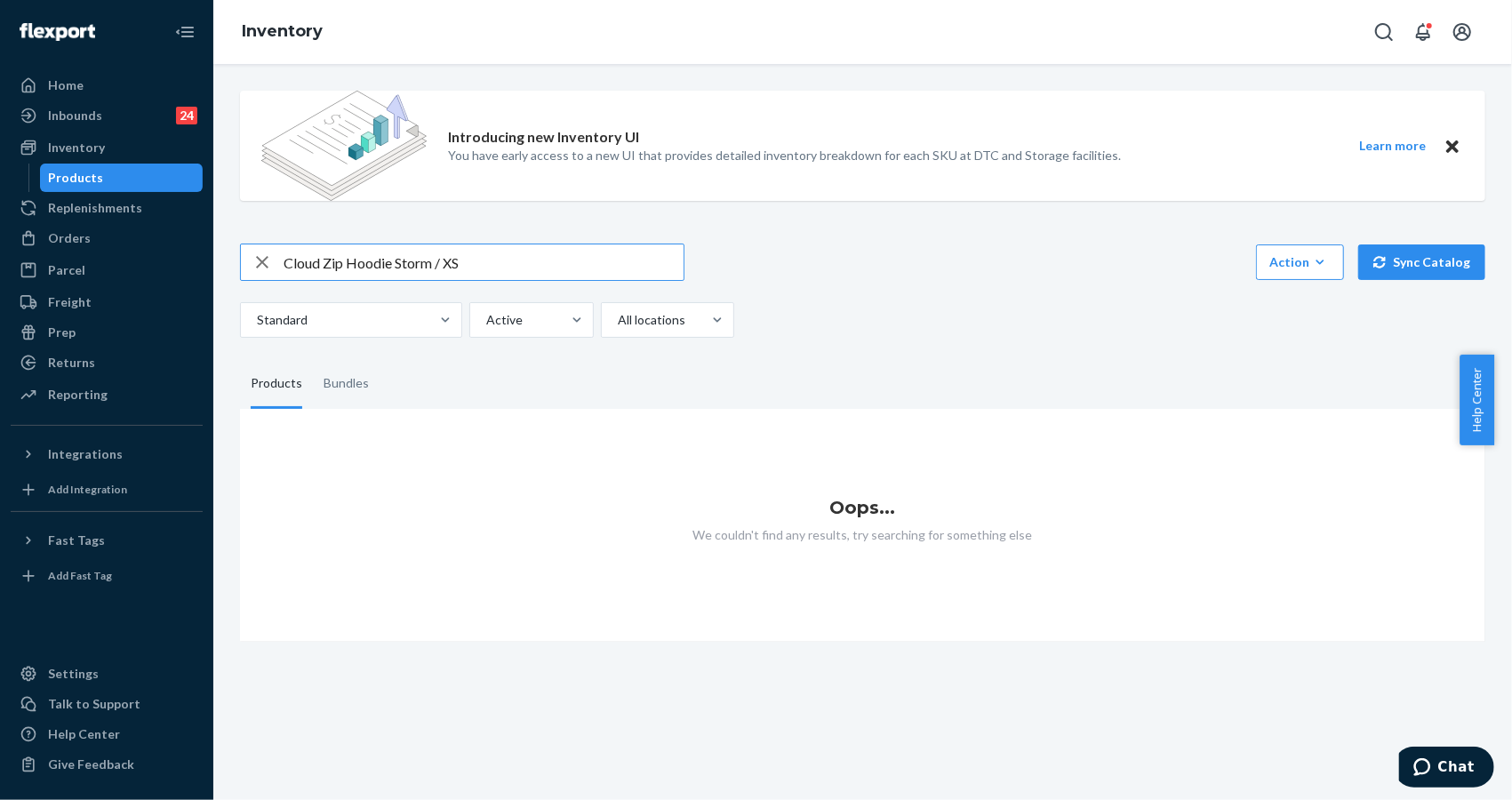
click at [185, 252] on div "Home Inbounds 24 Shipping Plans Problems 24 Inventory Products Replenishments O…" at bounding box center [756, 400] width 1512 height 800
type input "Storm / XS"
click at [83, 26] on img at bounding box center [57, 31] width 75 height 18
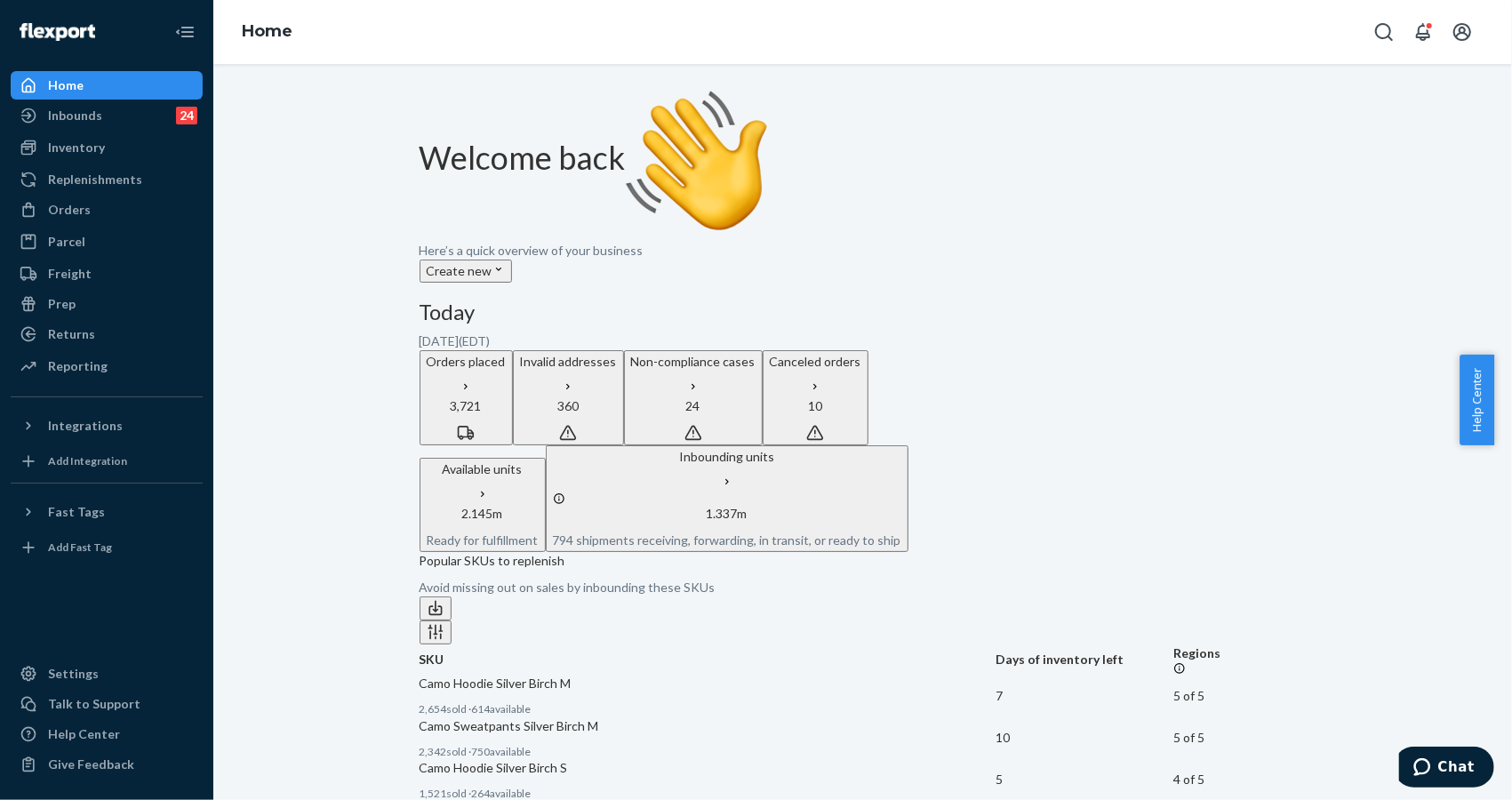
click at [80, 213] on div "Orders" at bounding box center [68, 209] width 43 height 18
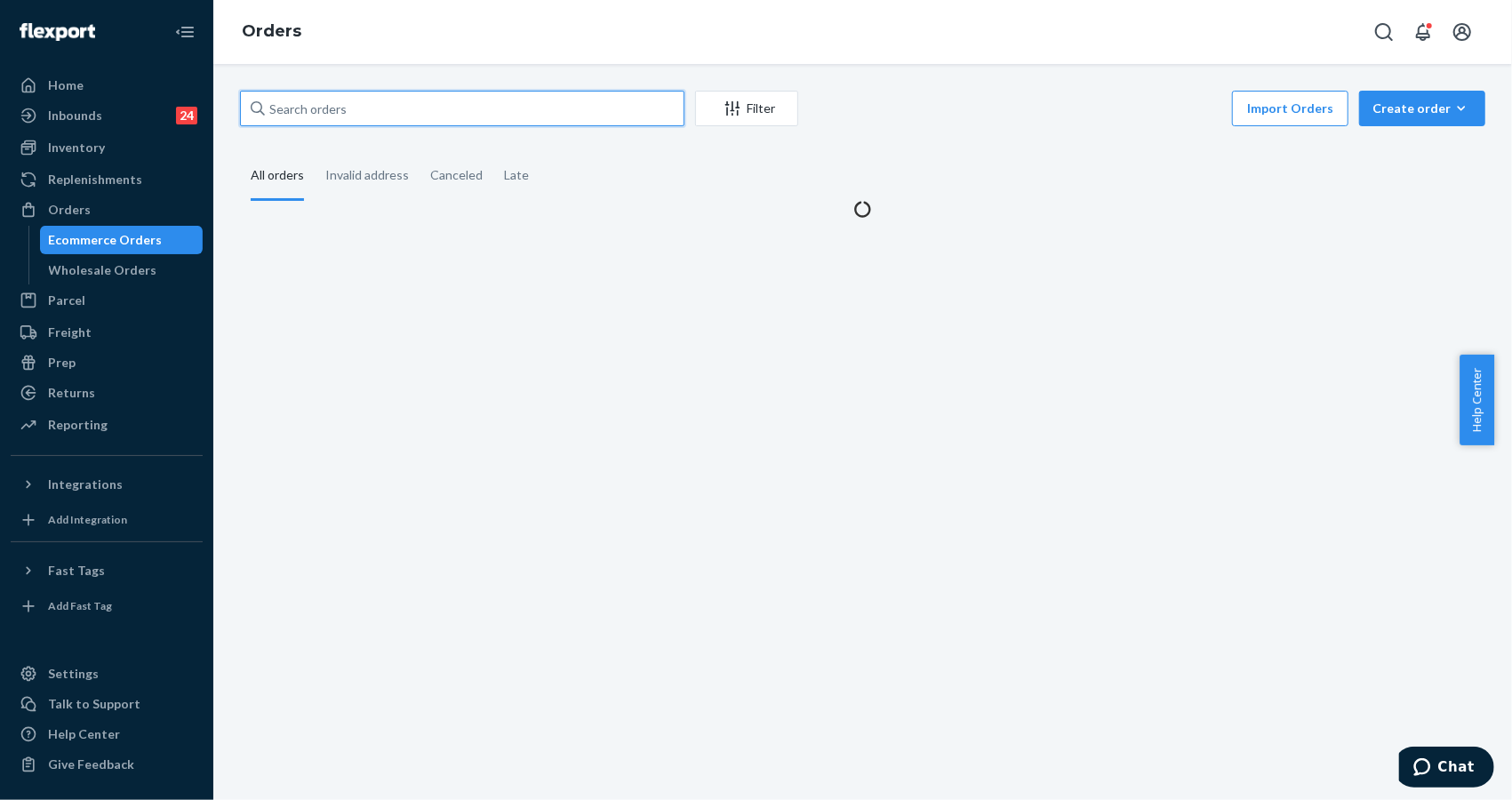
click at [385, 106] on input "text" at bounding box center [461, 107] width 444 height 35
paste input "253250782"
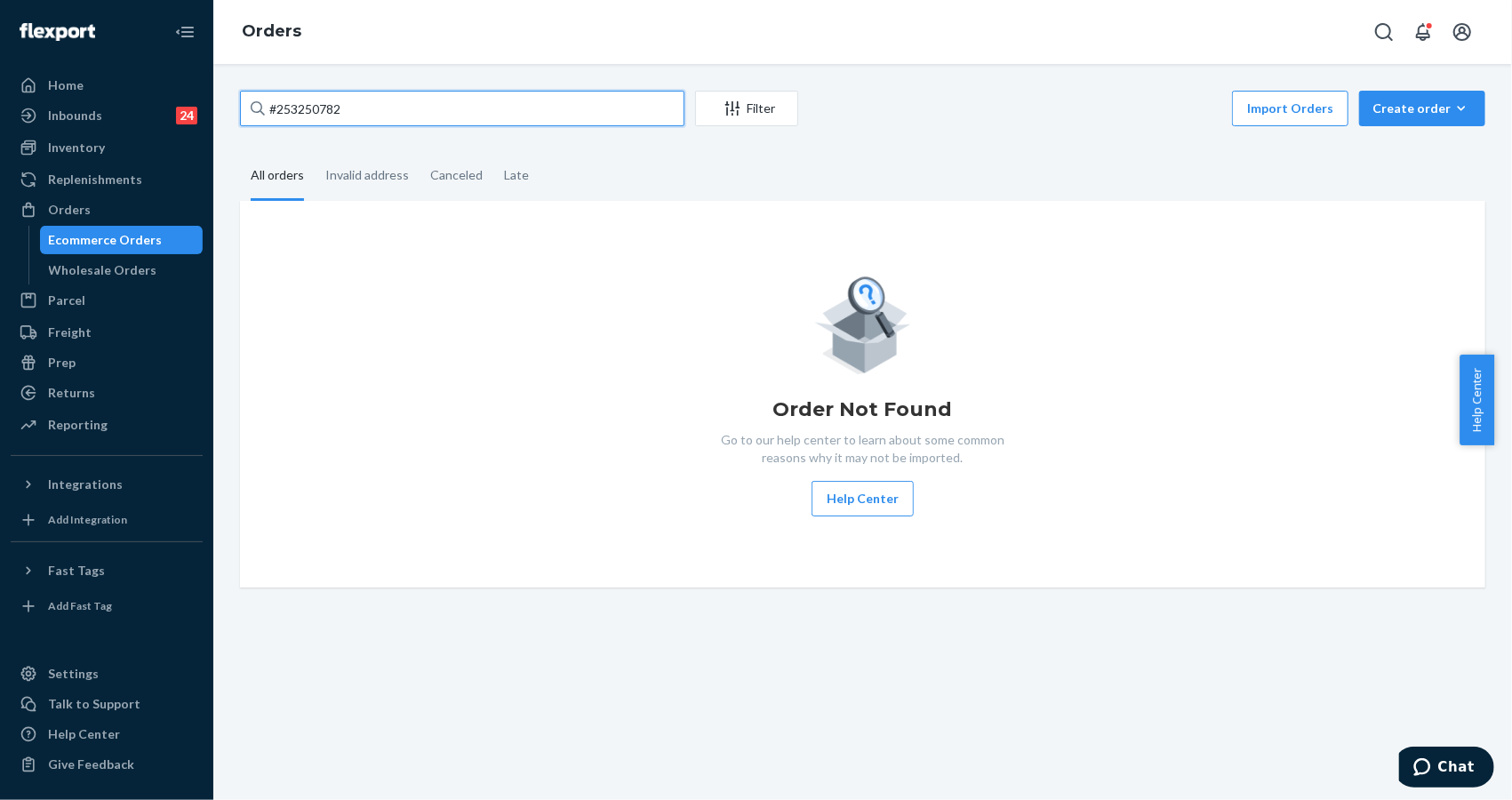
click at [380, 101] on input "#253250782" at bounding box center [461, 107] width 444 height 35
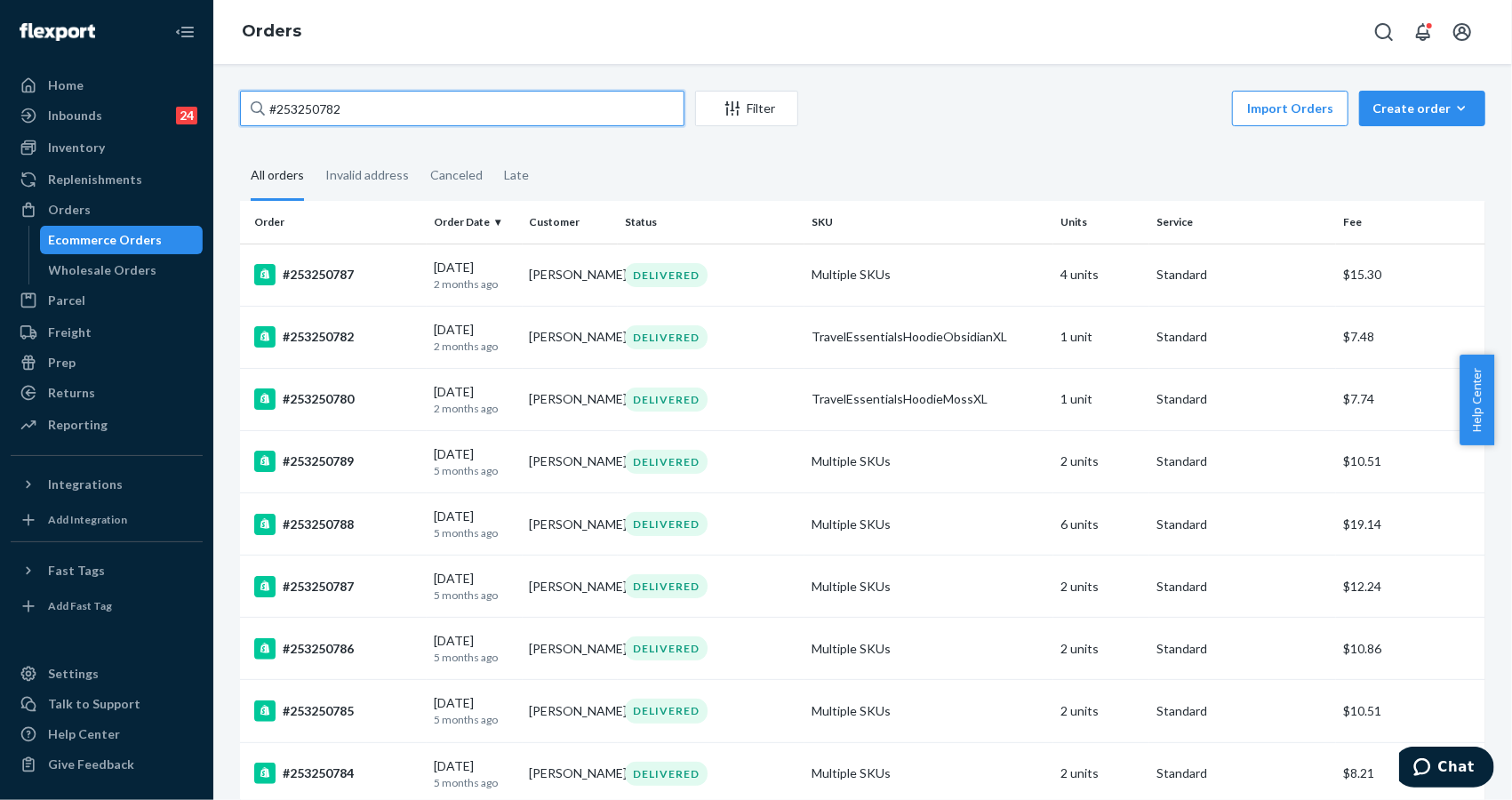
type input "#253250782"
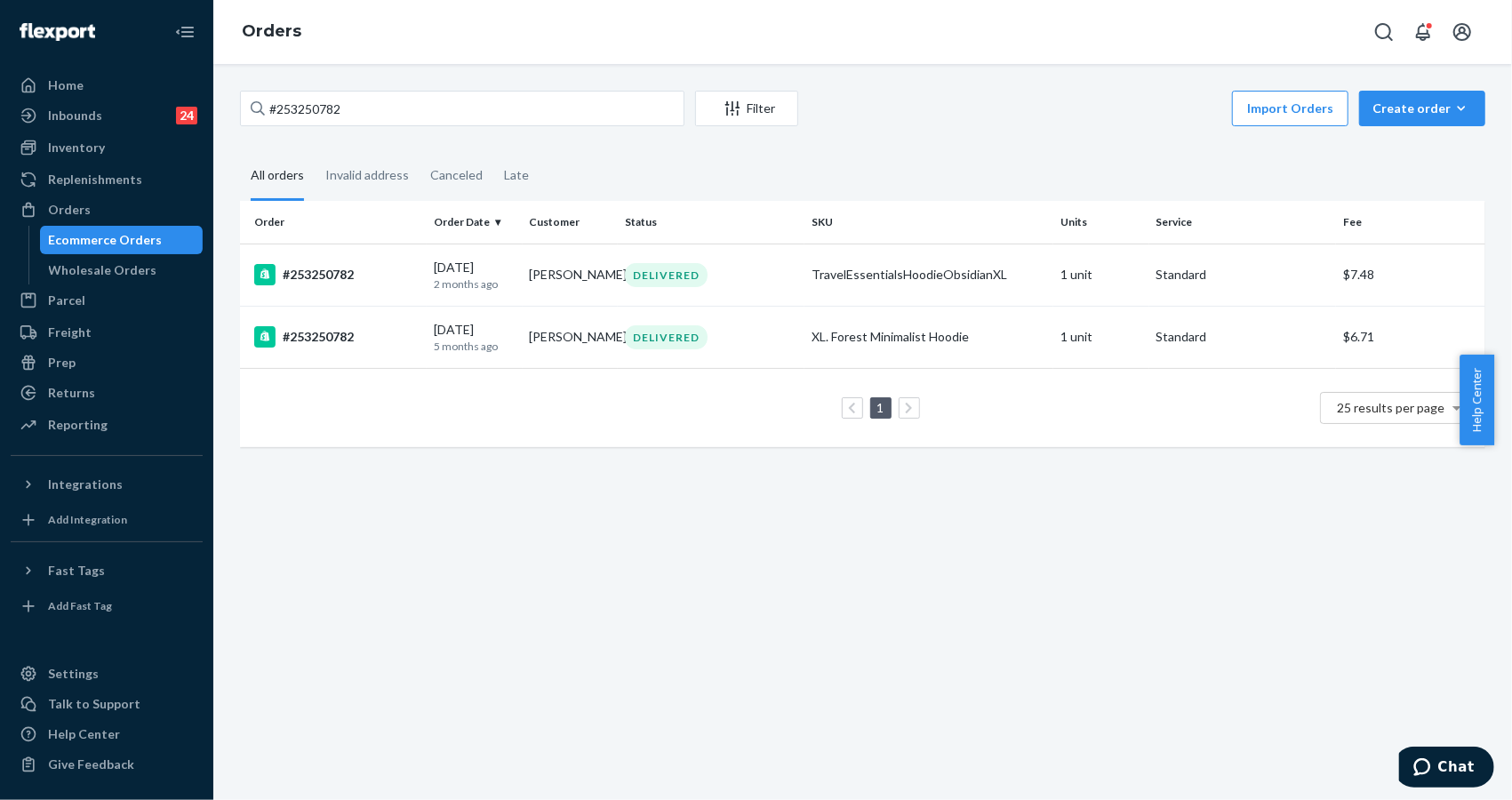
drag, startPoint x: 1302, startPoint y: 176, endPoint x: 1254, endPoint y: 175, distance: 48.0
click at [1302, 176] on fieldset "All orders Invalid address Canceled Late" at bounding box center [863, 176] width 1246 height 49
click at [584, 263] on td "[PERSON_NAME]" at bounding box center [571, 274] width 95 height 62
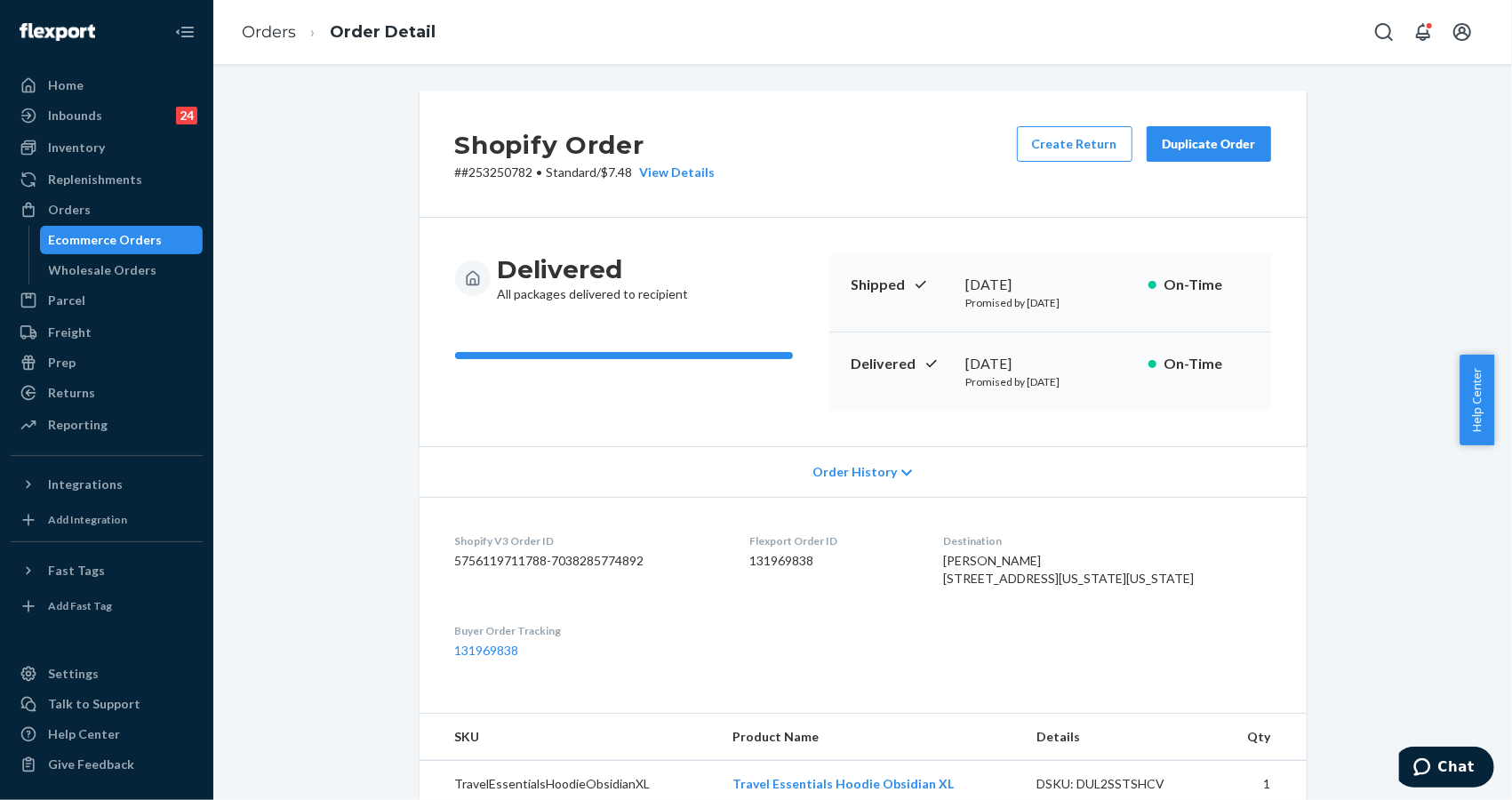
click at [1358, 278] on div "Shopify Order # #253250782 • Standard / $7.48 View Details Create Return Duplic…" at bounding box center [863, 649] width 1272 height 1118
drag, startPoint x: 1346, startPoint y: 264, endPoint x: 1331, endPoint y: 225, distance: 41.8
click at [1346, 264] on div "Shopify Order # #253250782 • Standard / $7.48 View Details Create Return Duplic…" at bounding box center [863, 649] width 1272 height 1118
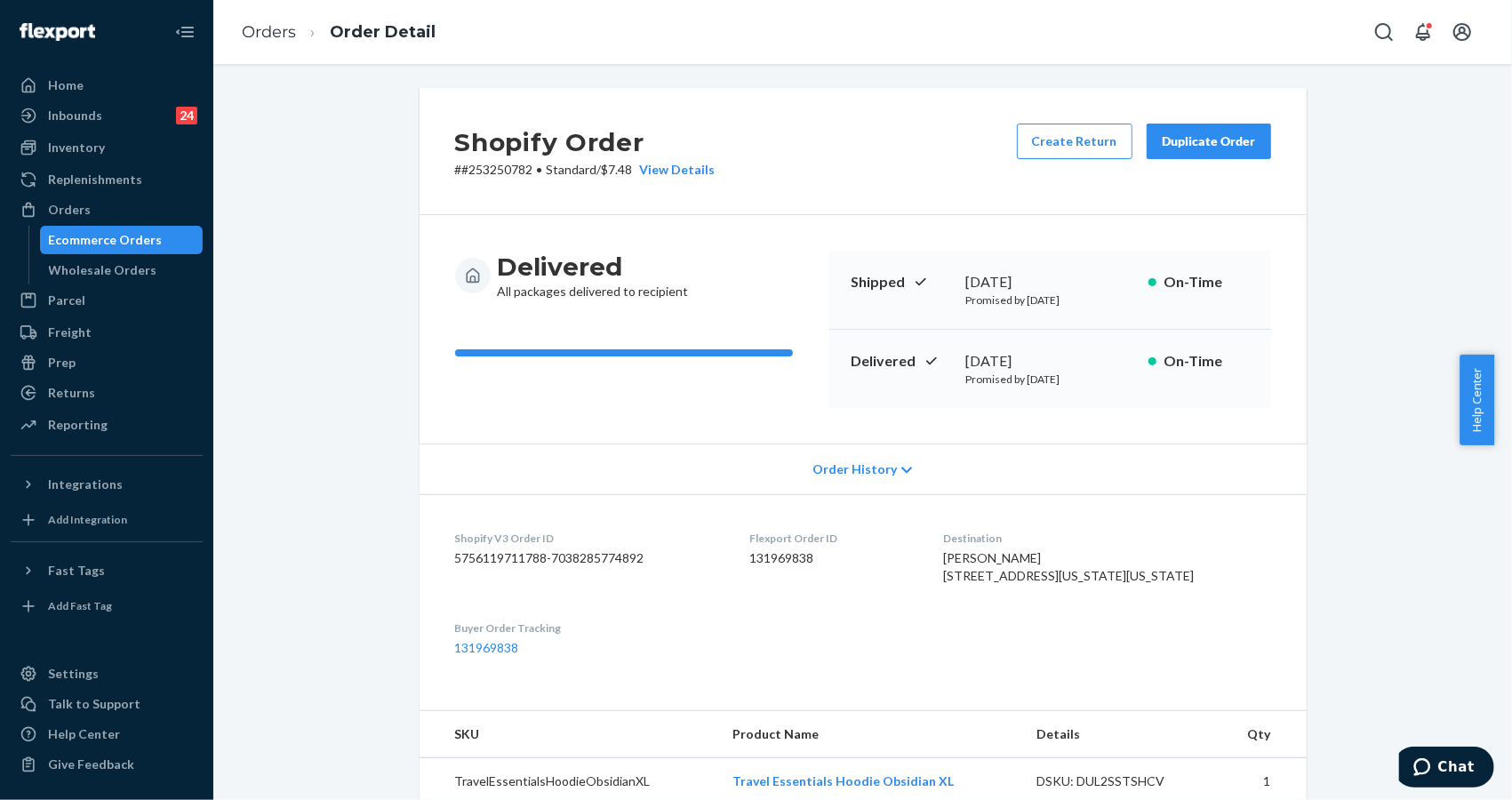
drag, startPoint x: 1258, startPoint y: 702, endPoint x: 1227, endPoint y: 701, distance: 31.0
click at [1257, 693] on dl "Shopify V3 Order ID 5756119711788-7038285774892 Flexport Order ID 131969838 Des…" at bounding box center [863, 594] width 887 height 198
click at [1332, 283] on div "Shopify Order # #253250782 • Standard / $7.48 View Details Create Return Duplic…" at bounding box center [863, 647] width 1272 height 1118
click at [263, 44] on ol "Orders Order Detail" at bounding box center [339, 32] width 223 height 52
click at [266, 36] on link "Orders" at bounding box center [268, 31] width 54 height 20
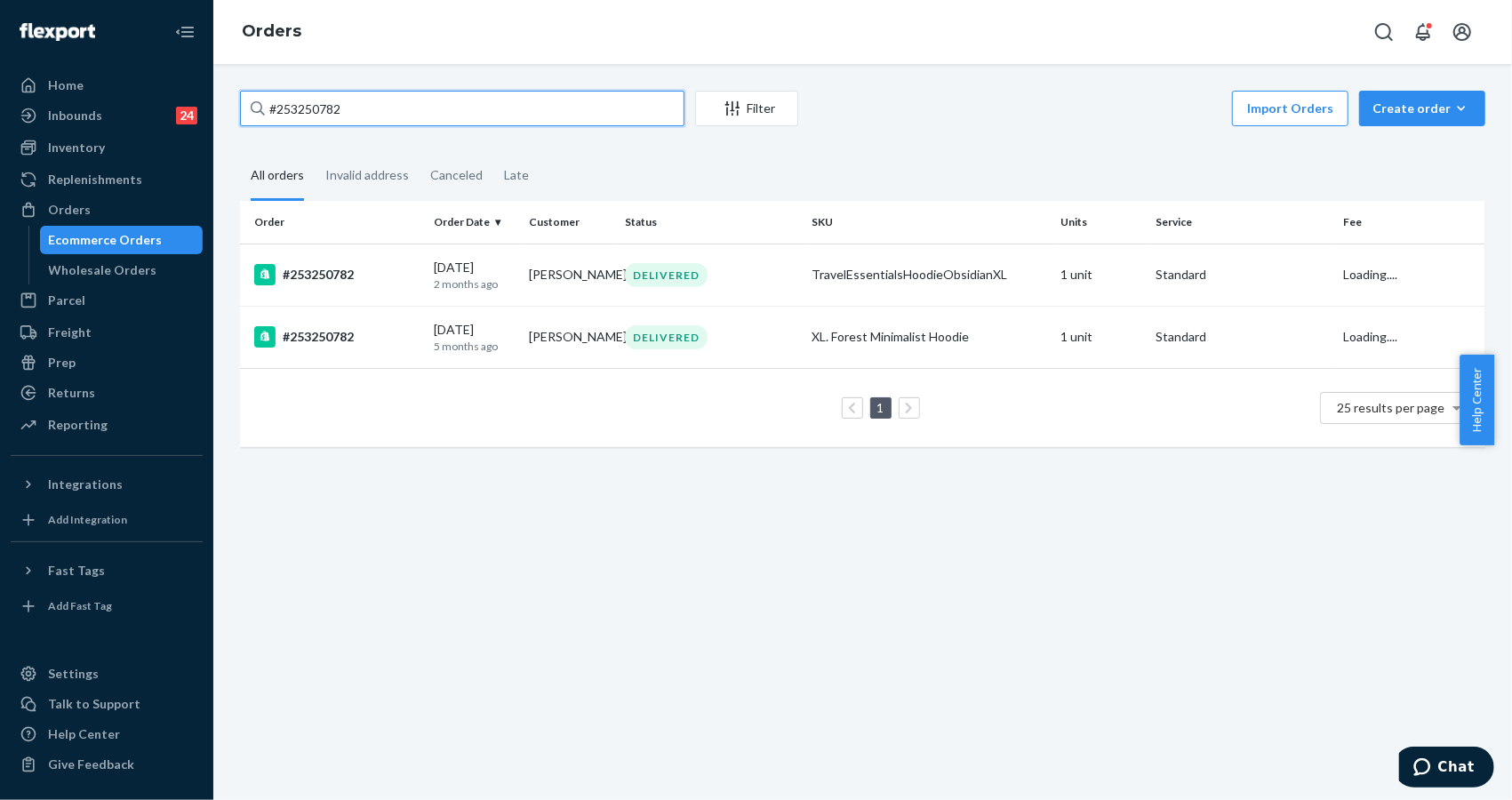
click at [461, 107] on input "#253250782" at bounding box center [461, 107] width 444 height 35
paste input "5052323"
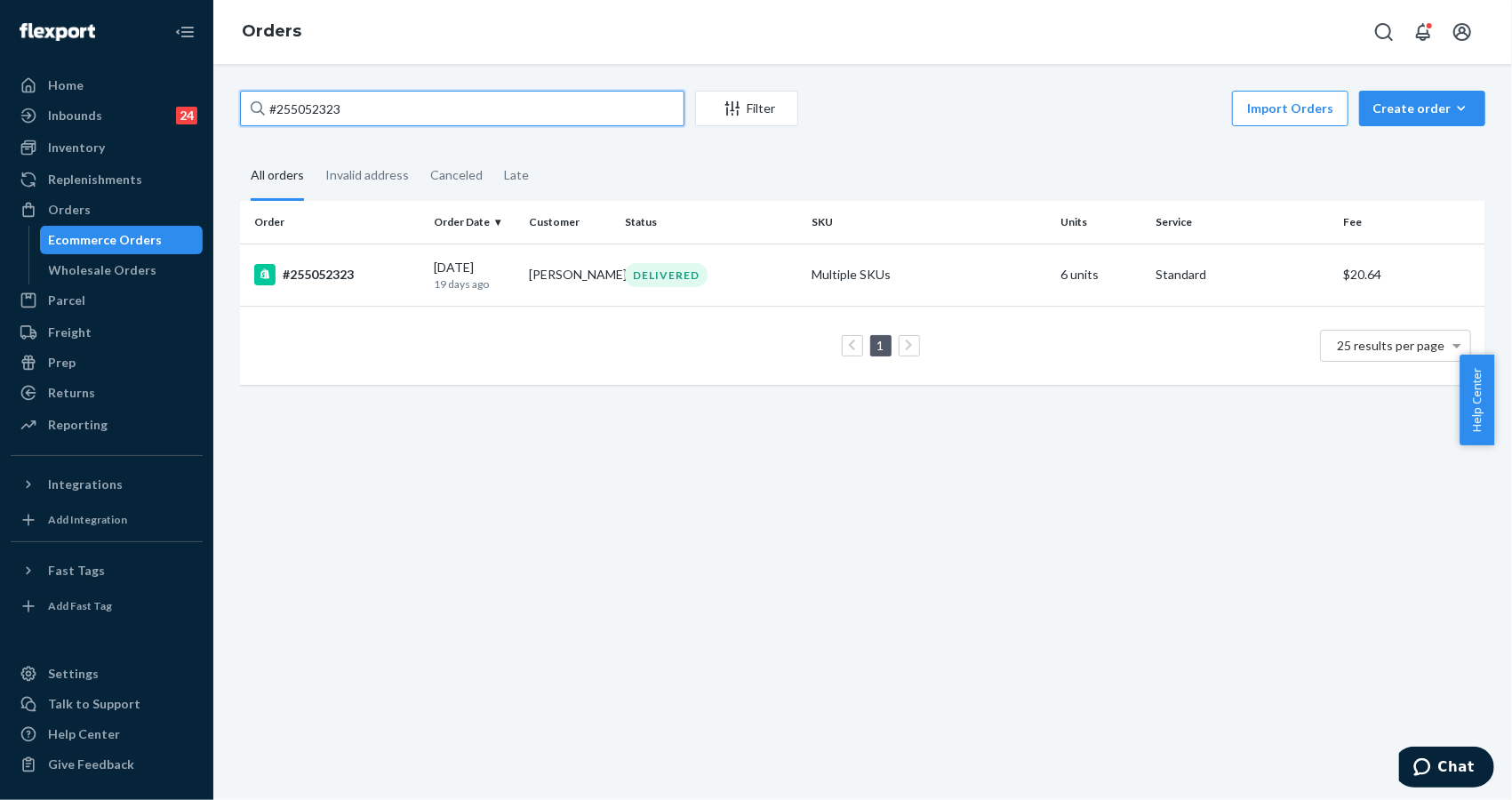
type input "#255052323"
click at [608, 268] on td "[PERSON_NAME]" at bounding box center [571, 274] width 95 height 62
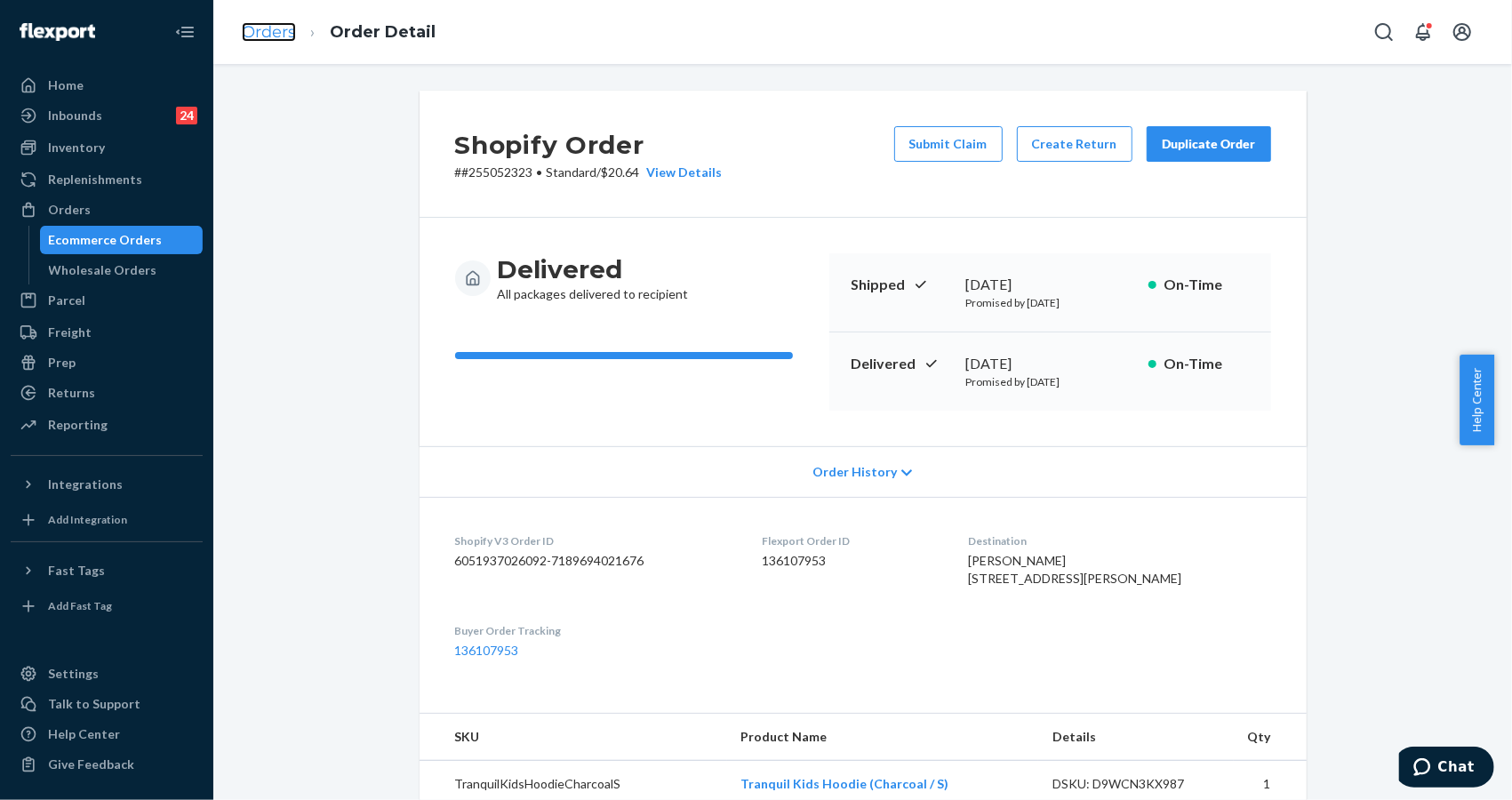
click at [288, 32] on link "Orders" at bounding box center [268, 31] width 54 height 20
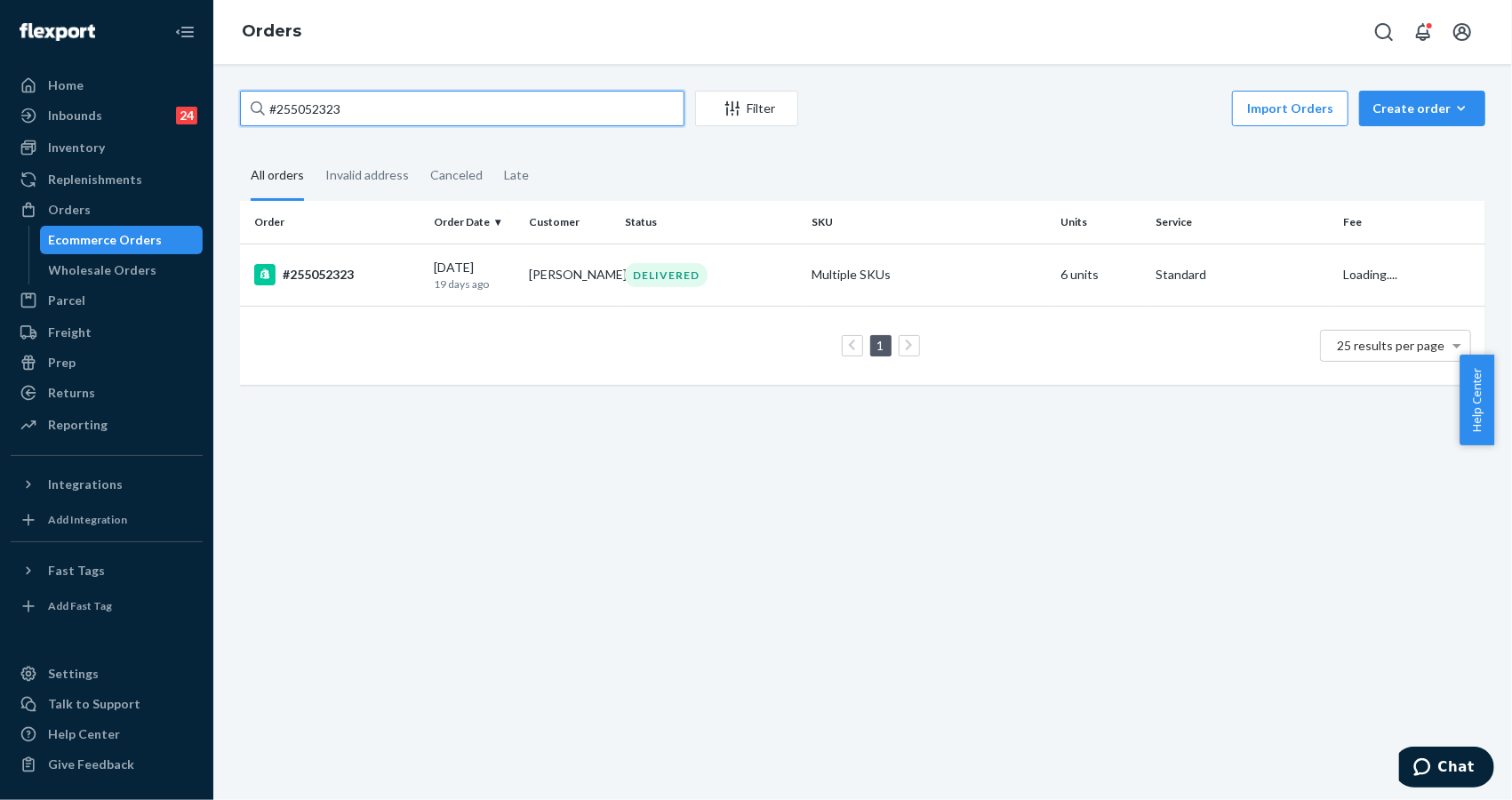
click at [443, 113] on input "#255052323" at bounding box center [461, 107] width 444 height 35
paste input "#255265520"
type input "##255265520"
click at [316, 271] on div "#255265520" at bounding box center [337, 275] width 165 height 21
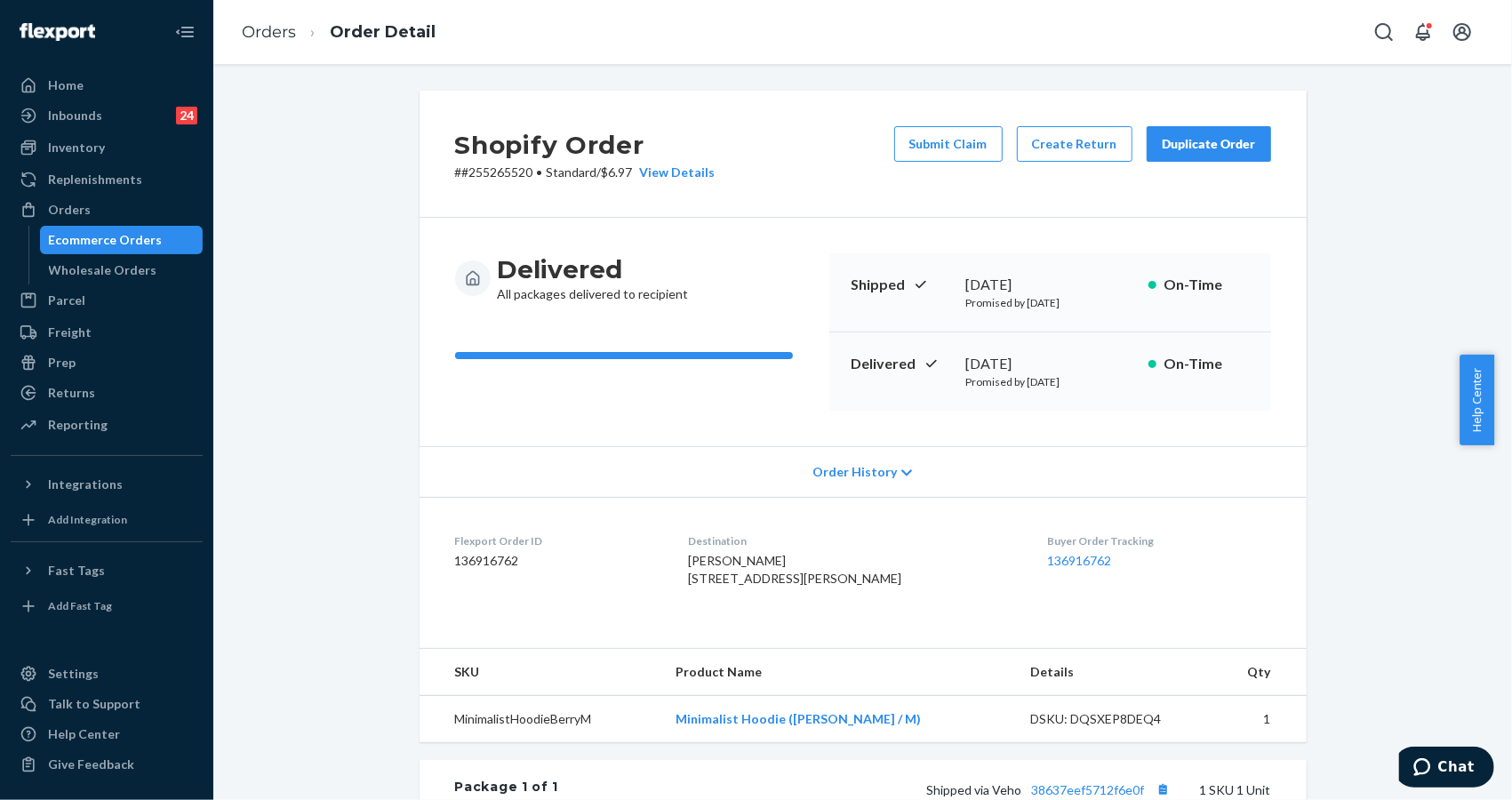
click at [1466, 284] on div "Shopify Order # #255265520 • Standard / $6.97 View Details Submit Claim Create …" at bounding box center [863, 616] width 1272 height 1053
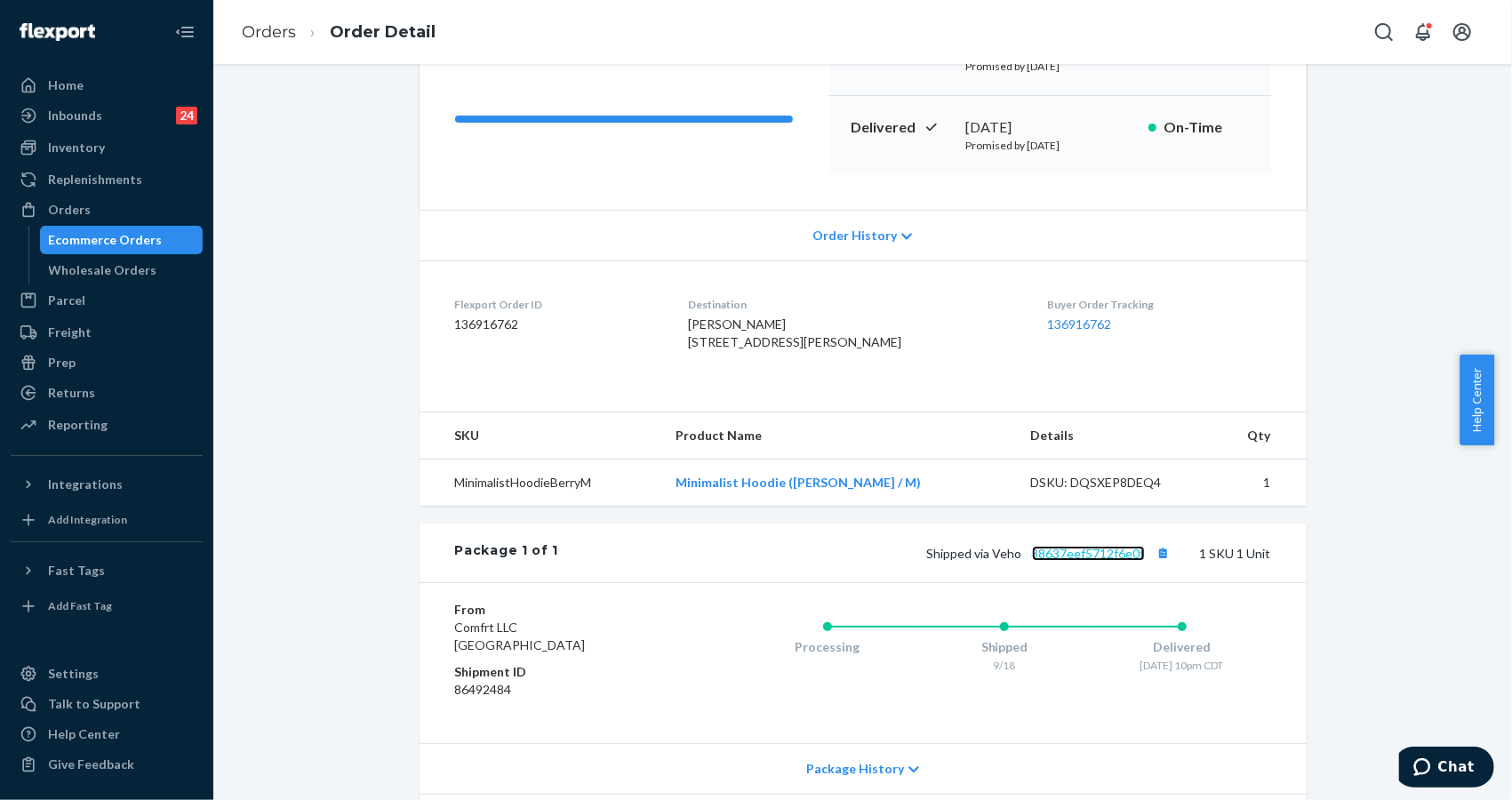
click at [1096, 561] on link "38637eef5712f6e0f" at bounding box center [1088, 554] width 113 height 15
click at [1401, 716] on div "Shopify Order # #255265520 • Standard / $6.97 View Details Submit Claim Create …" at bounding box center [863, 380] width 1272 height 1053
click at [1262, 734] on div "From Comfrt LLC [GEOGRAPHIC_DATA] Shipment ID 86492484 Processing Shipped 9/18 …" at bounding box center [863, 662] width 887 height 161
drag, startPoint x: 1331, startPoint y: 748, endPoint x: 1148, endPoint y: 134, distance: 640.7
click at [1328, 744] on div "Shopify Order # #255265520 • Standard / $6.97 View Details Submit Claim Create …" at bounding box center [863, 380] width 1272 height 1053
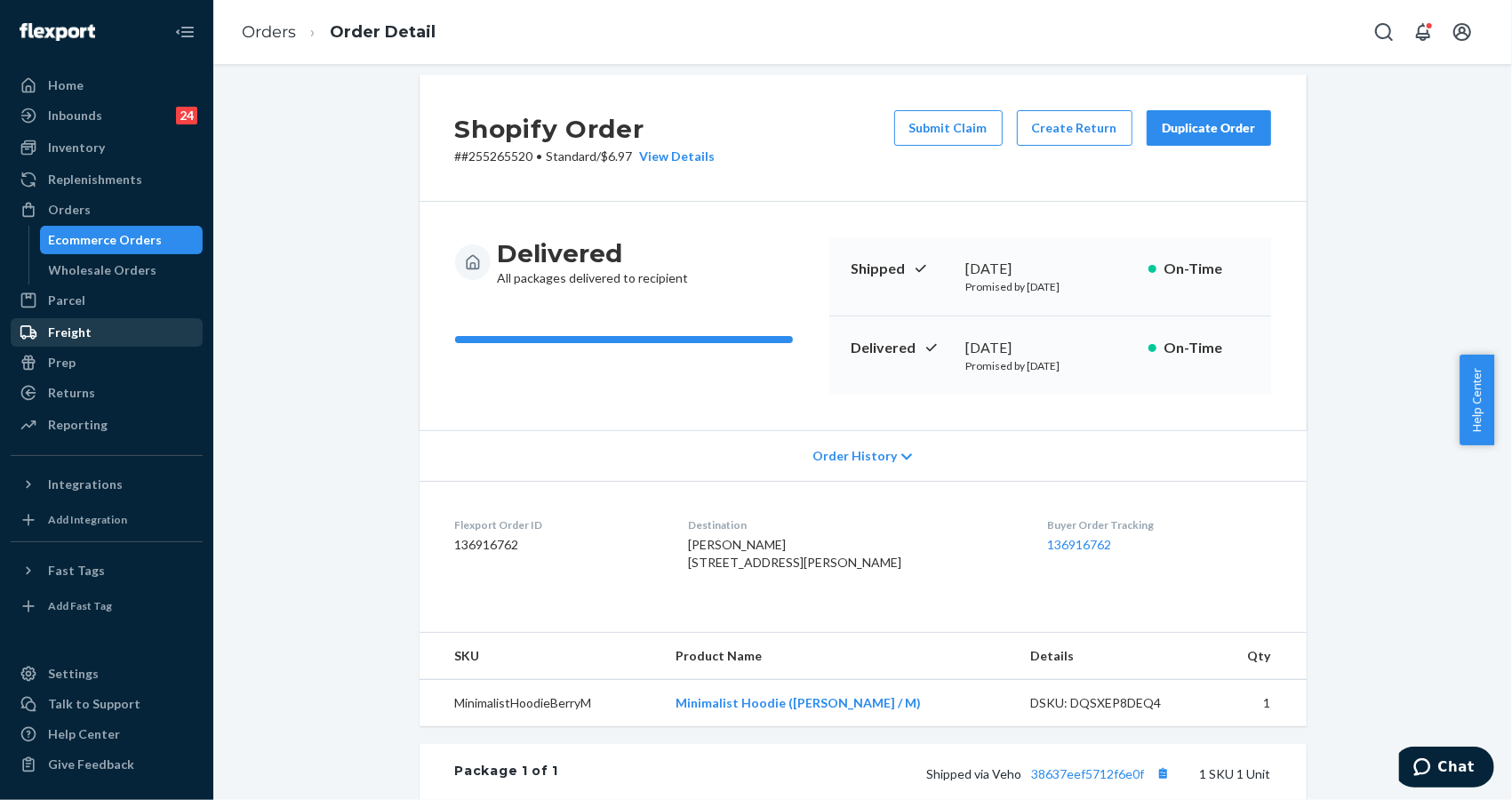
scroll to position [0, 0]
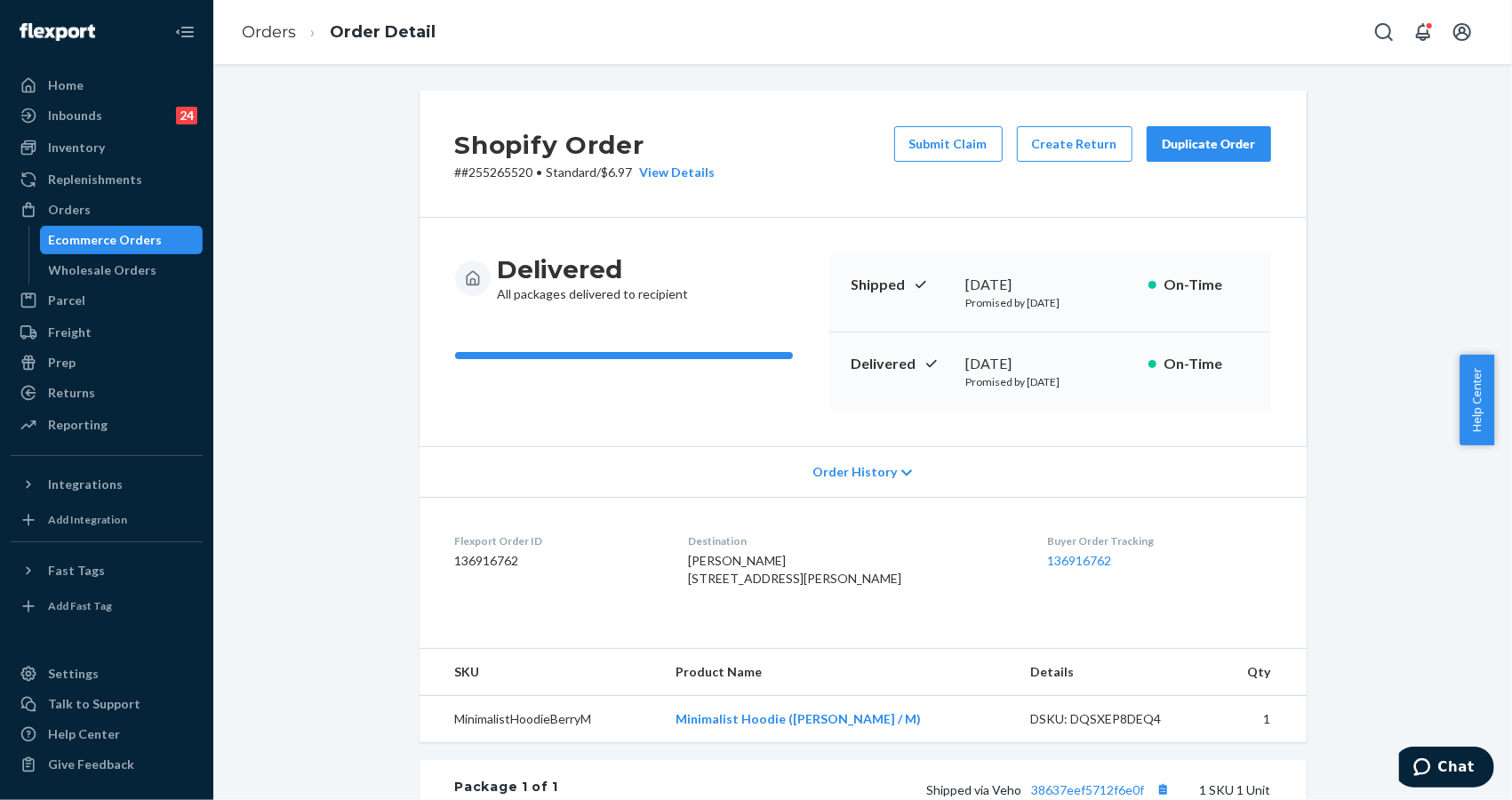
click at [275, 42] on li "Orders" at bounding box center [268, 32] width 54 height 23
click at [274, 38] on link "Orders" at bounding box center [268, 31] width 54 height 20
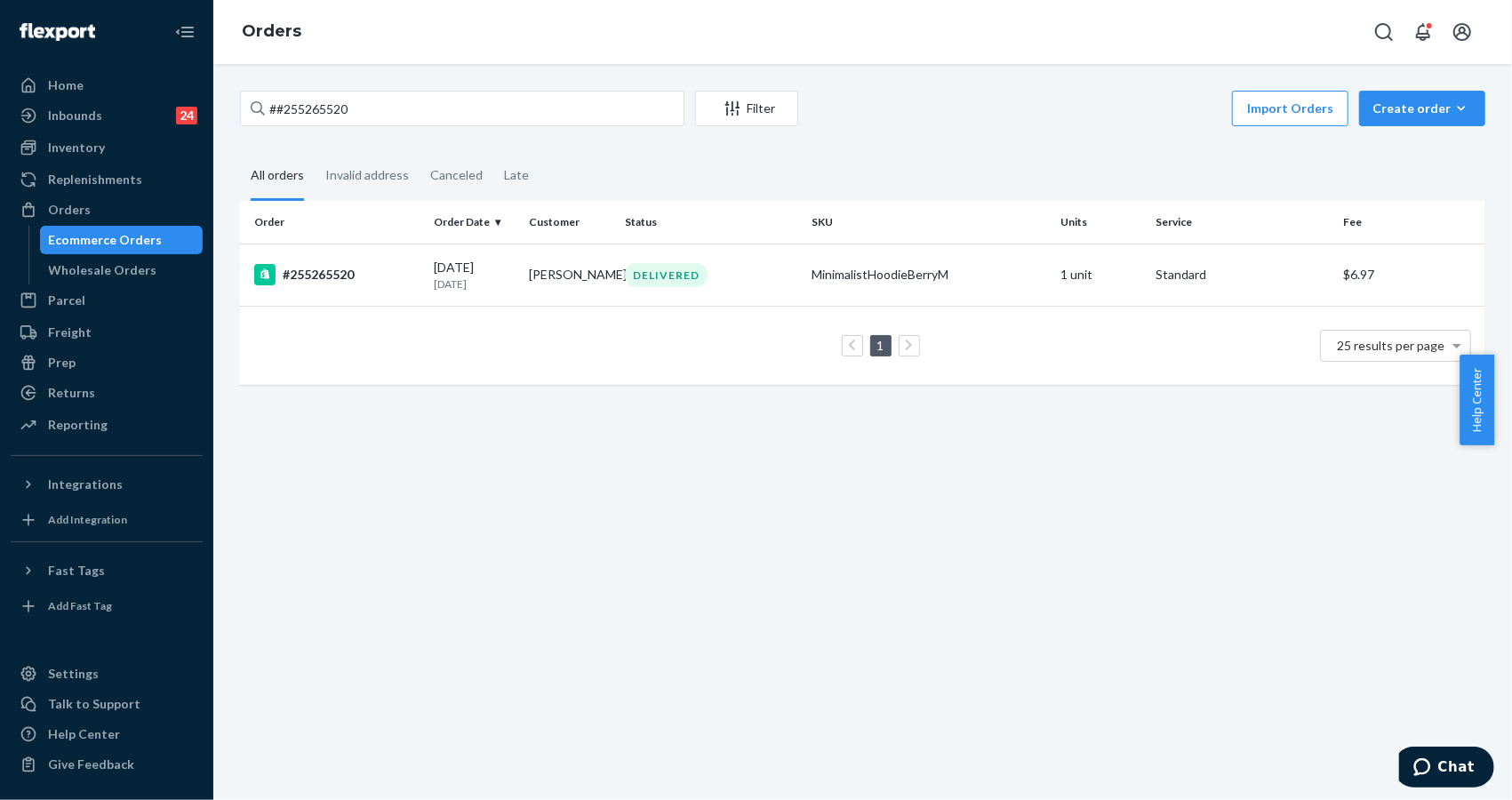
click at [1357, 547] on div "##255265520 Filter Import Orders Create order Ecommerce order Removal order All…" at bounding box center [863, 432] width 1299 height 736
click at [409, 97] on input "##255265520" at bounding box center [461, 107] width 444 height 35
click at [408, 97] on input "##255265520" at bounding box center [461, 107] width 444 height 35
paste input "255255773"
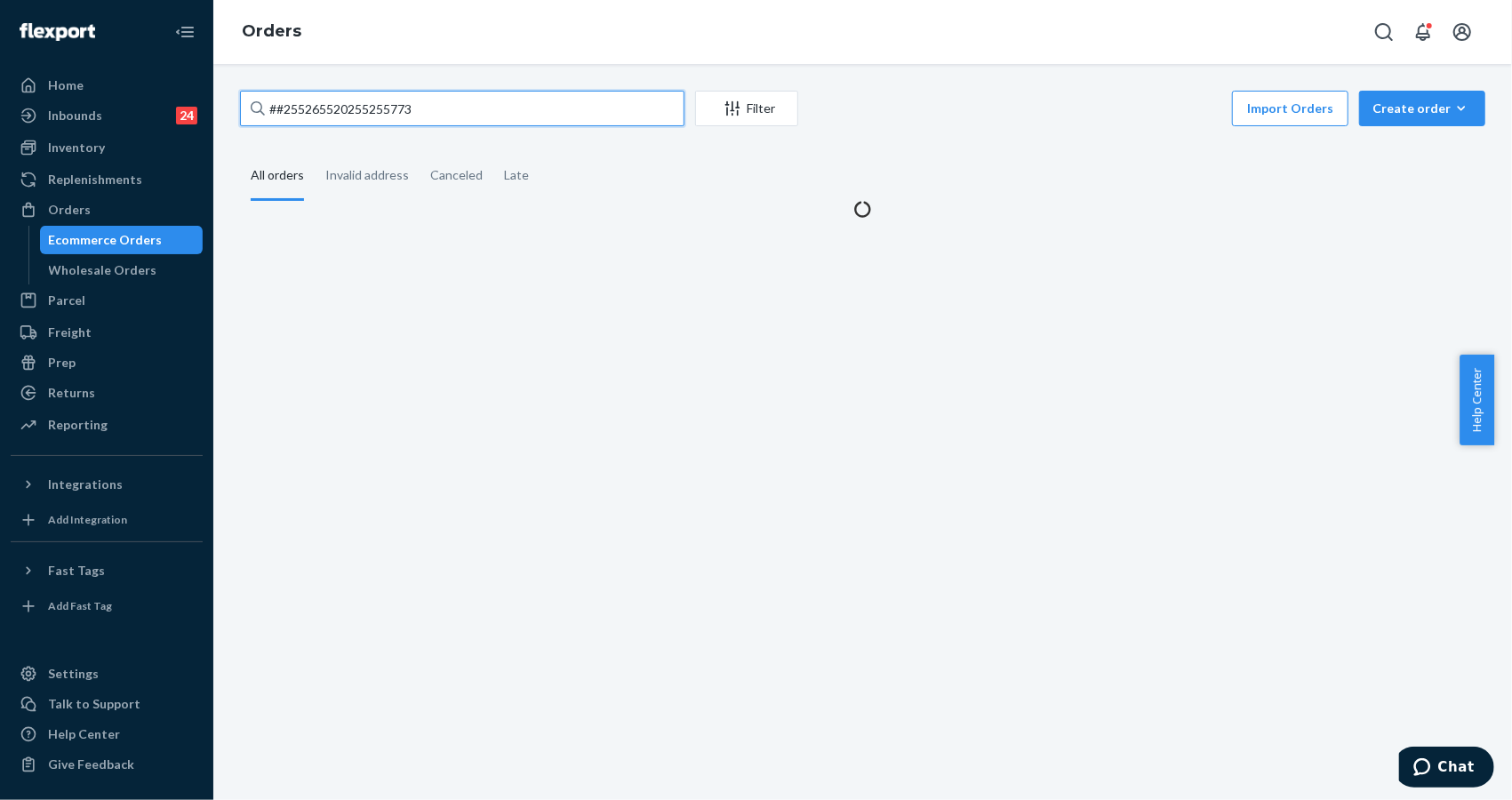
click at [420, 104] on input "##255265520255255773" at bounding box center [461, 107] width 444 height 35
paste input "text"
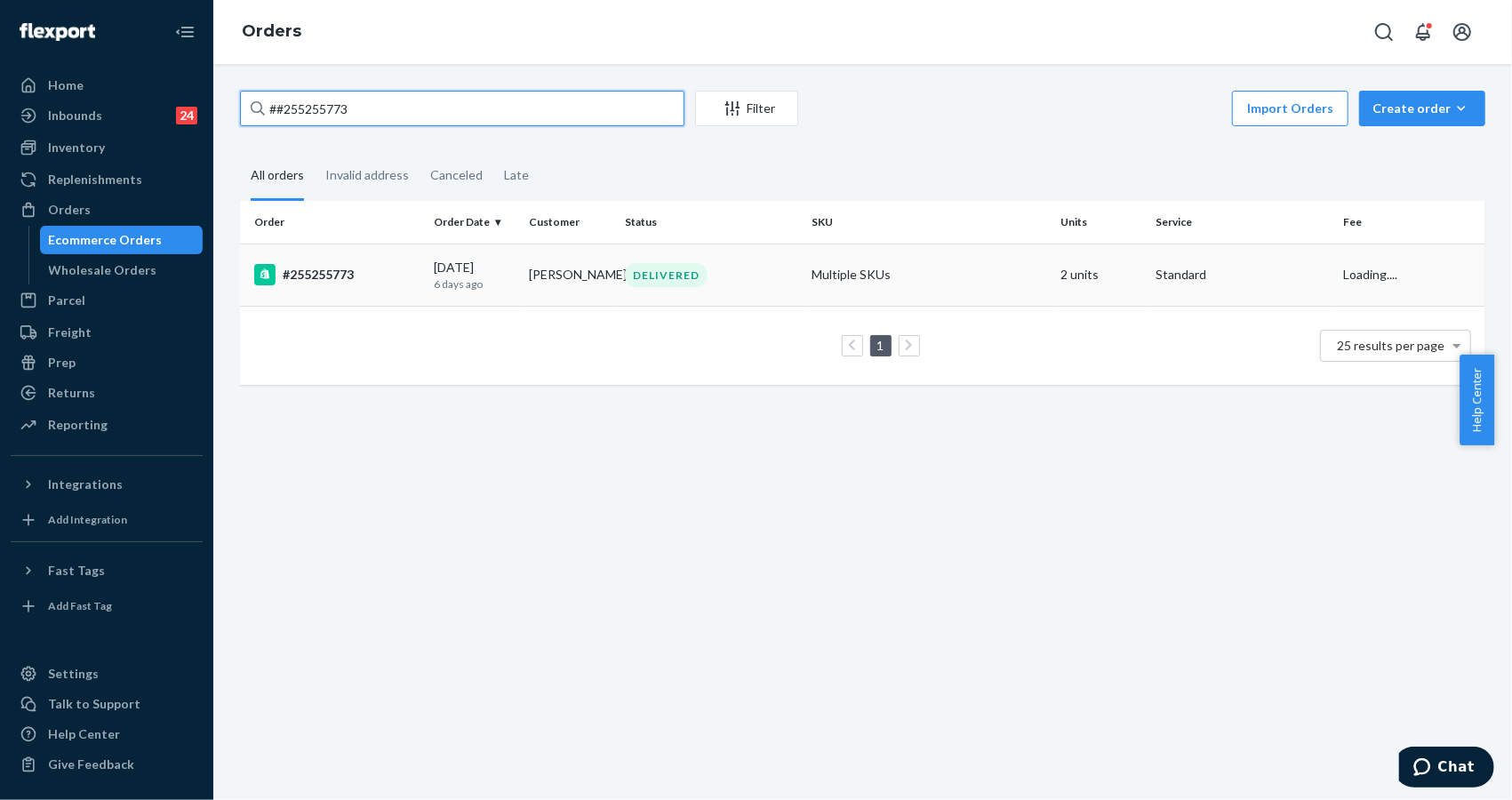
type input "##255255773"
click at [313, 274] on div "#255255773" at bounding box center [337, 275] width 165 height 21
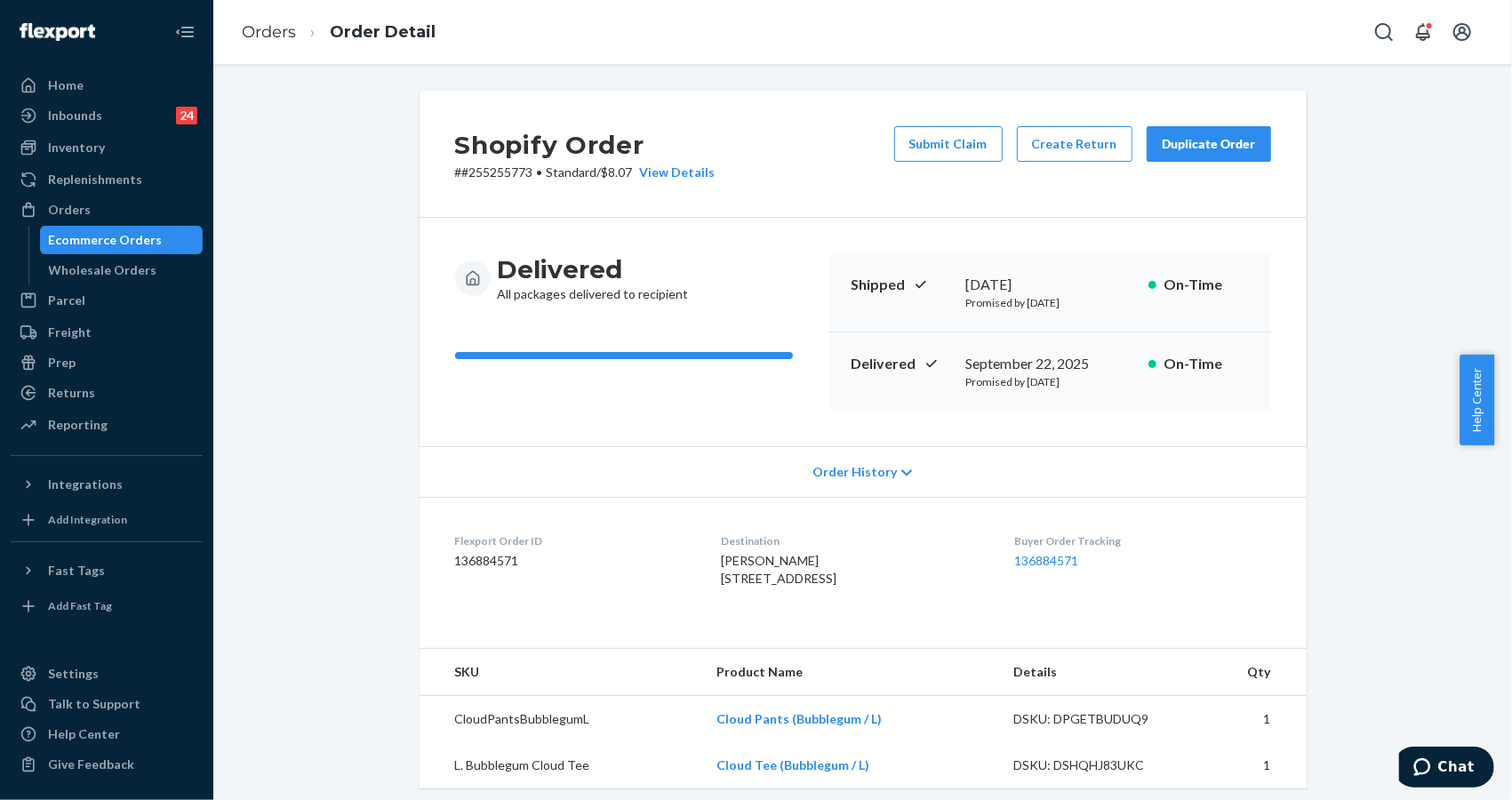
drag, startPoint x: 1327, startPoint y: 405, endPoint x: 1327, endPoint y: 391, distance: 14.0
click at [1327, 405] on div "Shopify Order # #255255773 • Standard / $8.07 View Details Submit Claim Create …" at bounding box center [863, 672] width 1272 height 1163
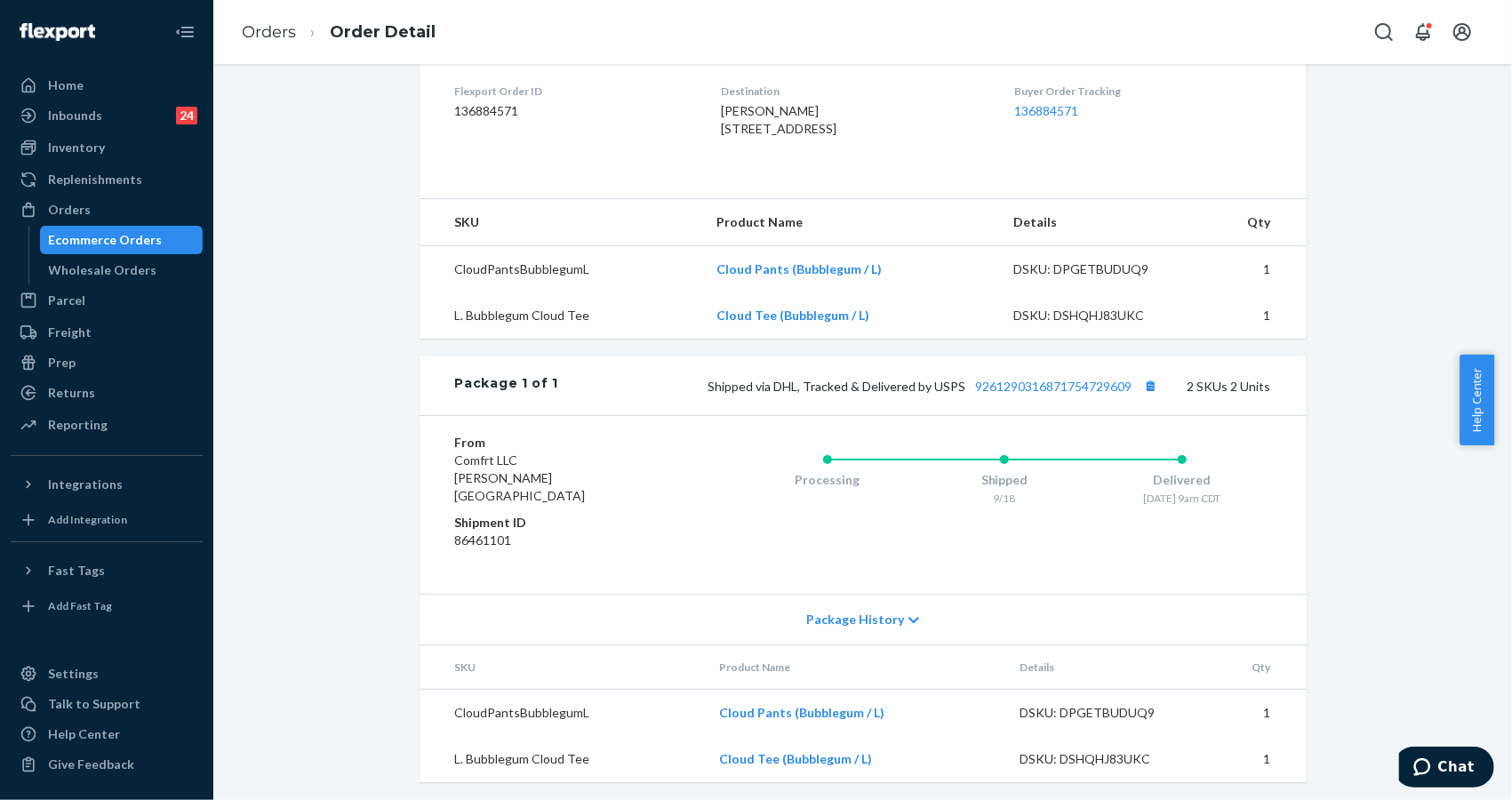
scroll to position [471, 0]
click at [1022, 321] on div "DSKU: DSHQHJ83UKC" at bounding box center [1097, 312] width 167 height 18
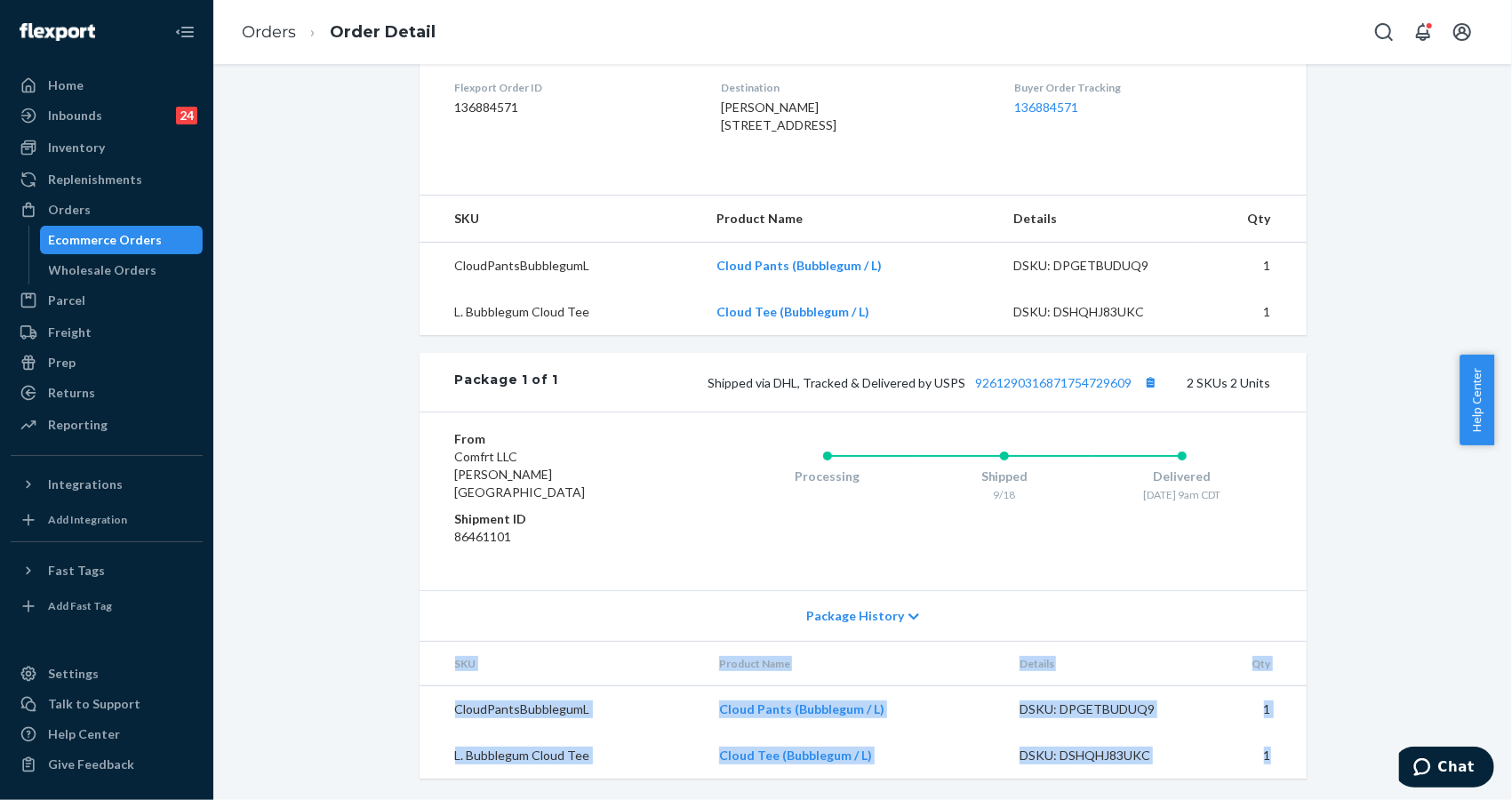
drag, startPoint x: 1267, startPoint y: 739, endPoint x: 1193, endPoint y: 565, distance: 189.1
click at [1207, 597] on div "Package 1 of 1 Shipped via DHL, Tracked & Delivered by USPS 9261290316871754729…" at bounding box center [863, 566] width 887 height 426
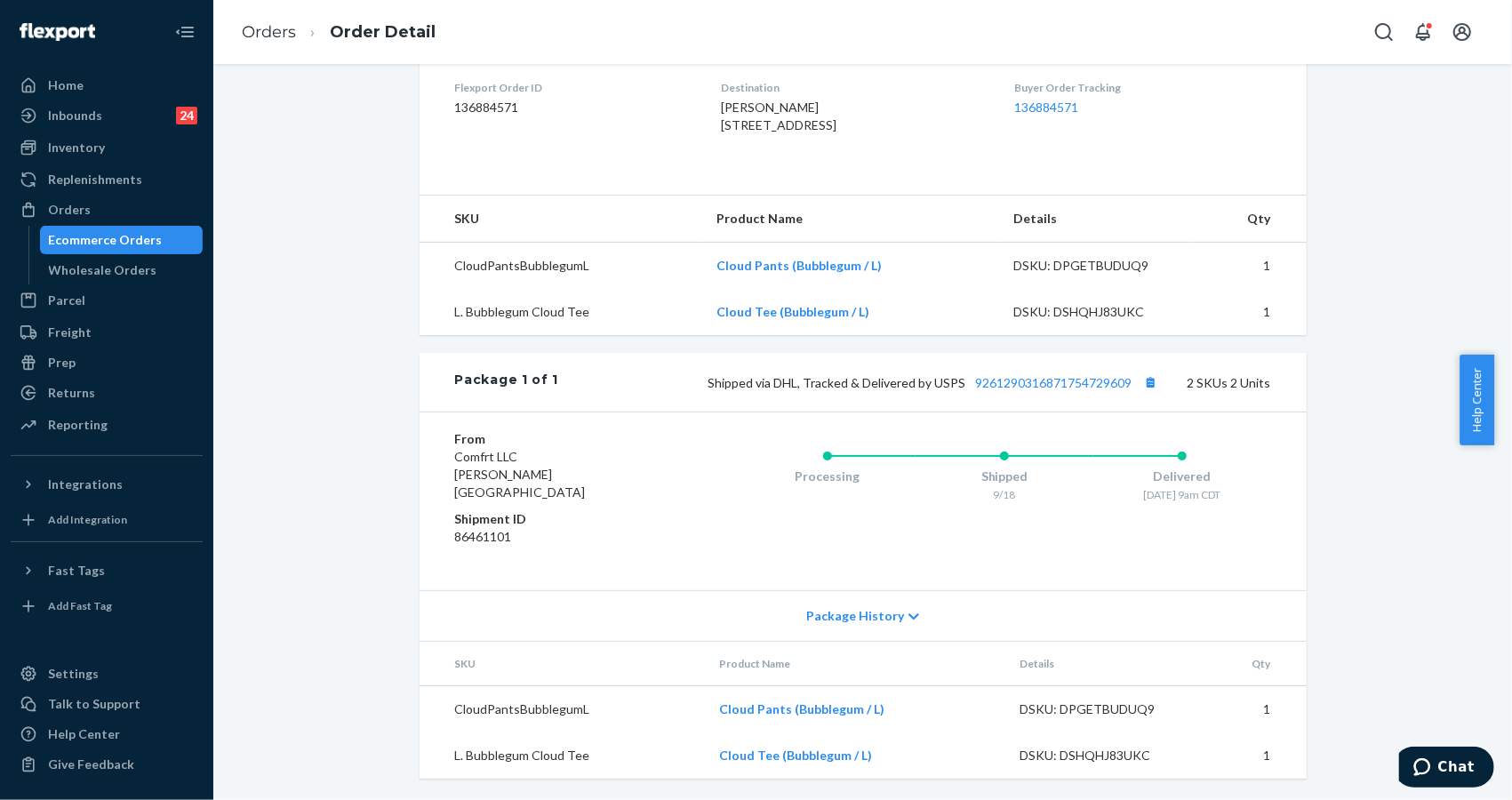
click at [984, 118] on dl "Flexport Order ID 136884571 Destination [PERSON_NAME] [STREET_ADDRESS] US Buyer…" at bounding box center [863, 110] width 887 height 133
click at [267, 27] on link "Orders" at bounding box center [268, 31] width 54 height 20
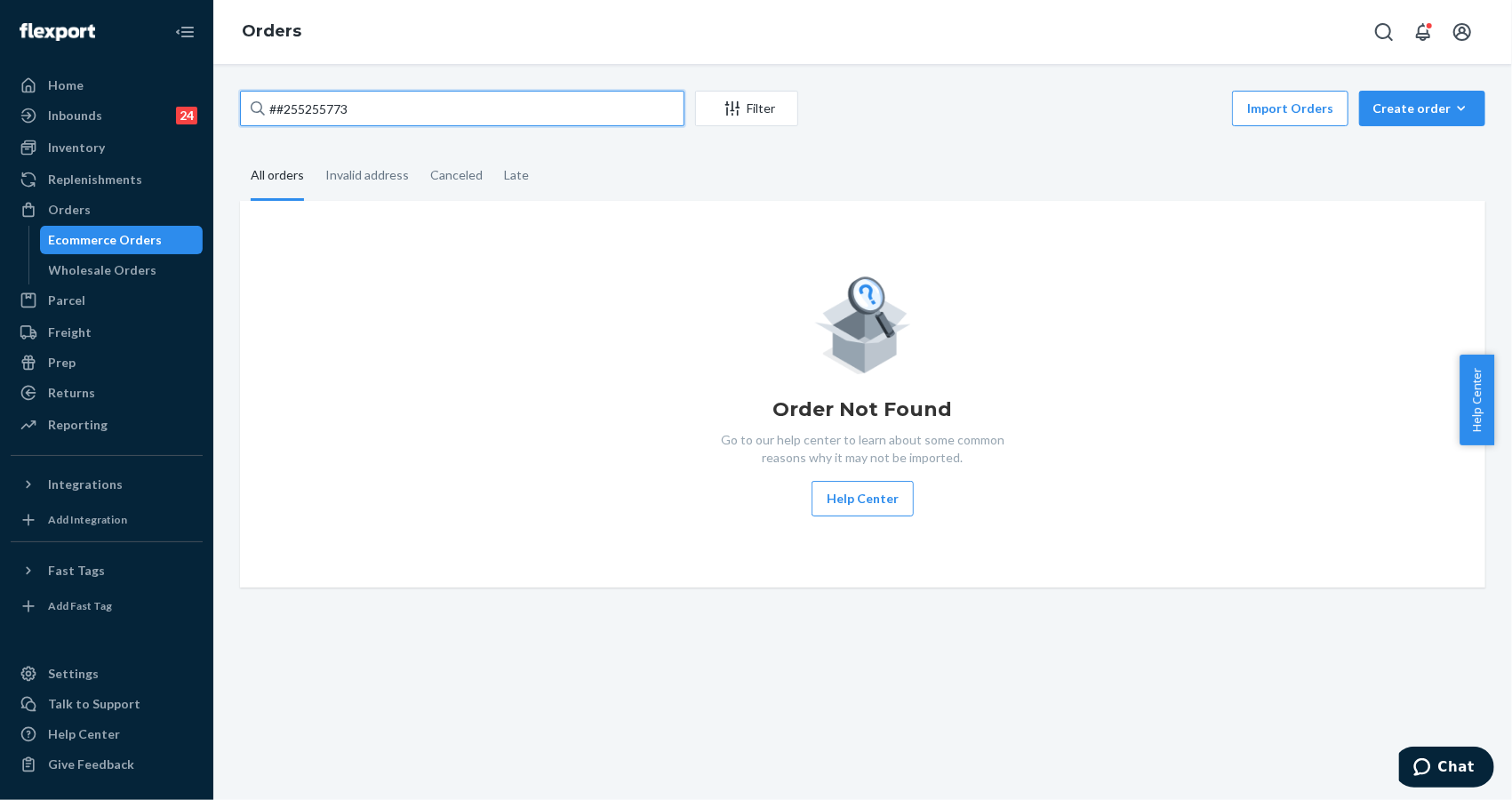
click at [402, 116] on input "##255255773" at bounding box center [461, 107] width 444 height 35
paste input "255166001"
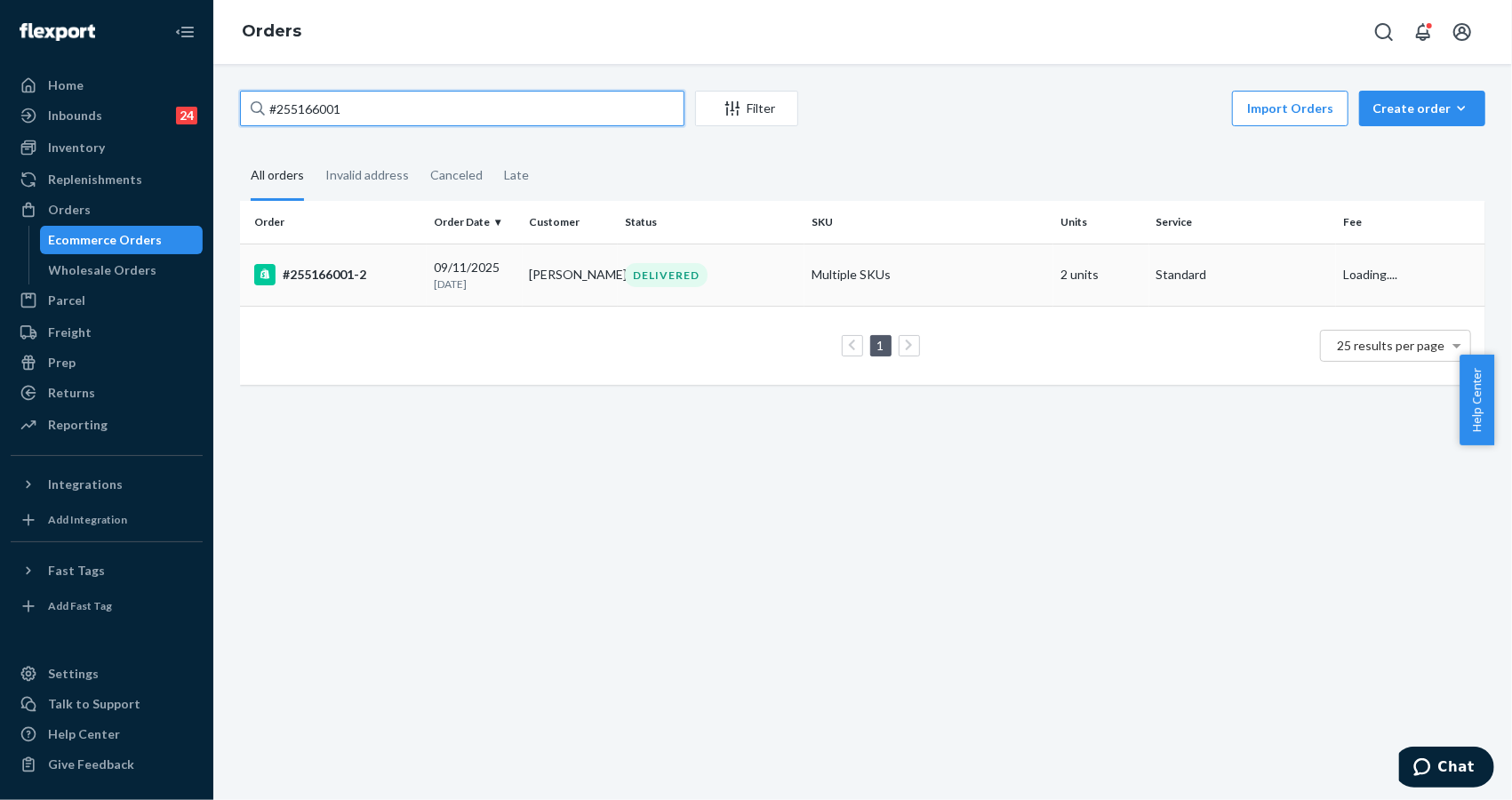
type input "#255166001"
click at [341, 264] on div "#255166001-2" at bounding box center [337, 275] width 165 height 21
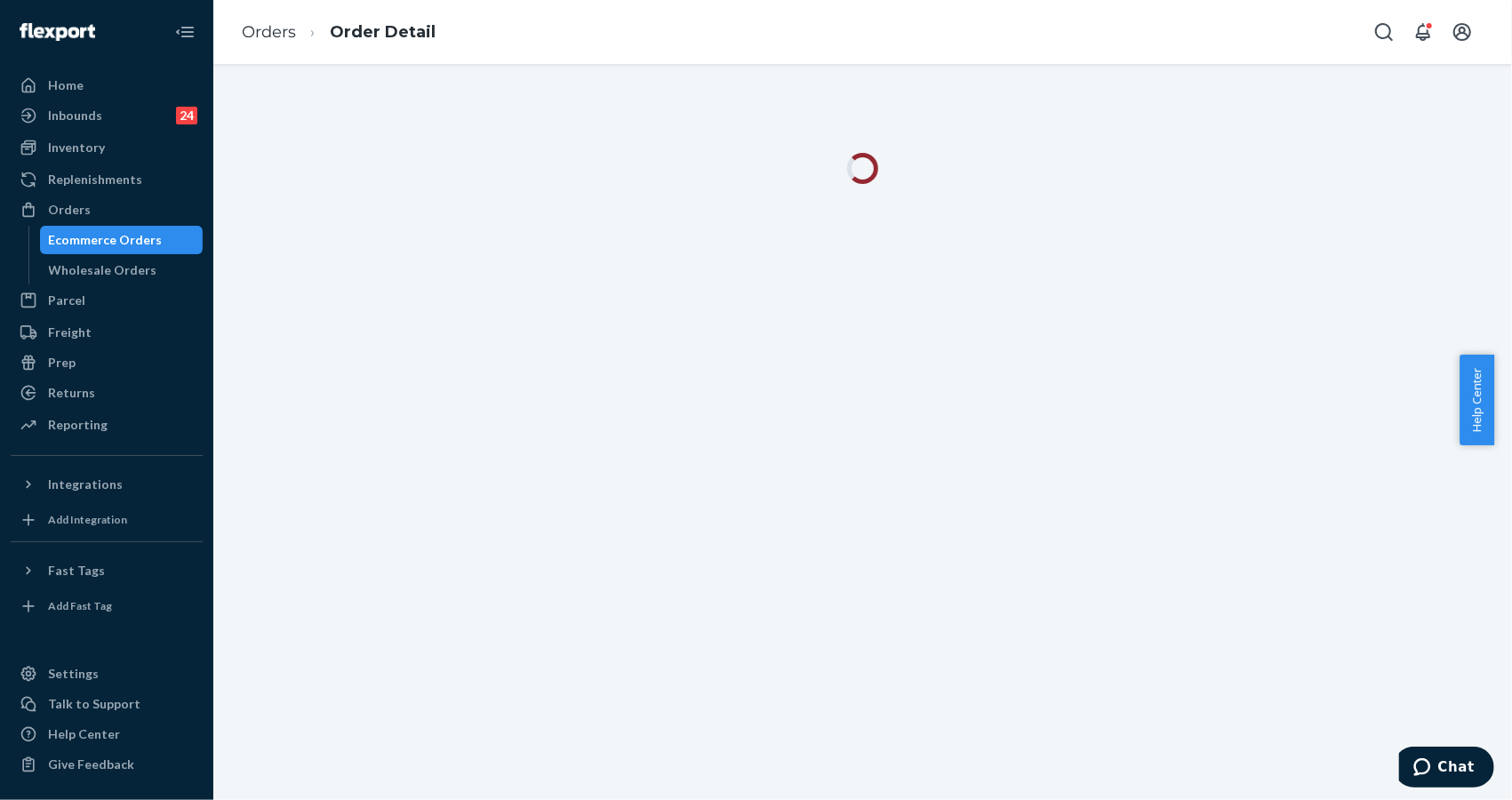
click at [1277, 185] on div at bounding box center [863, 179] width 1272 height 52
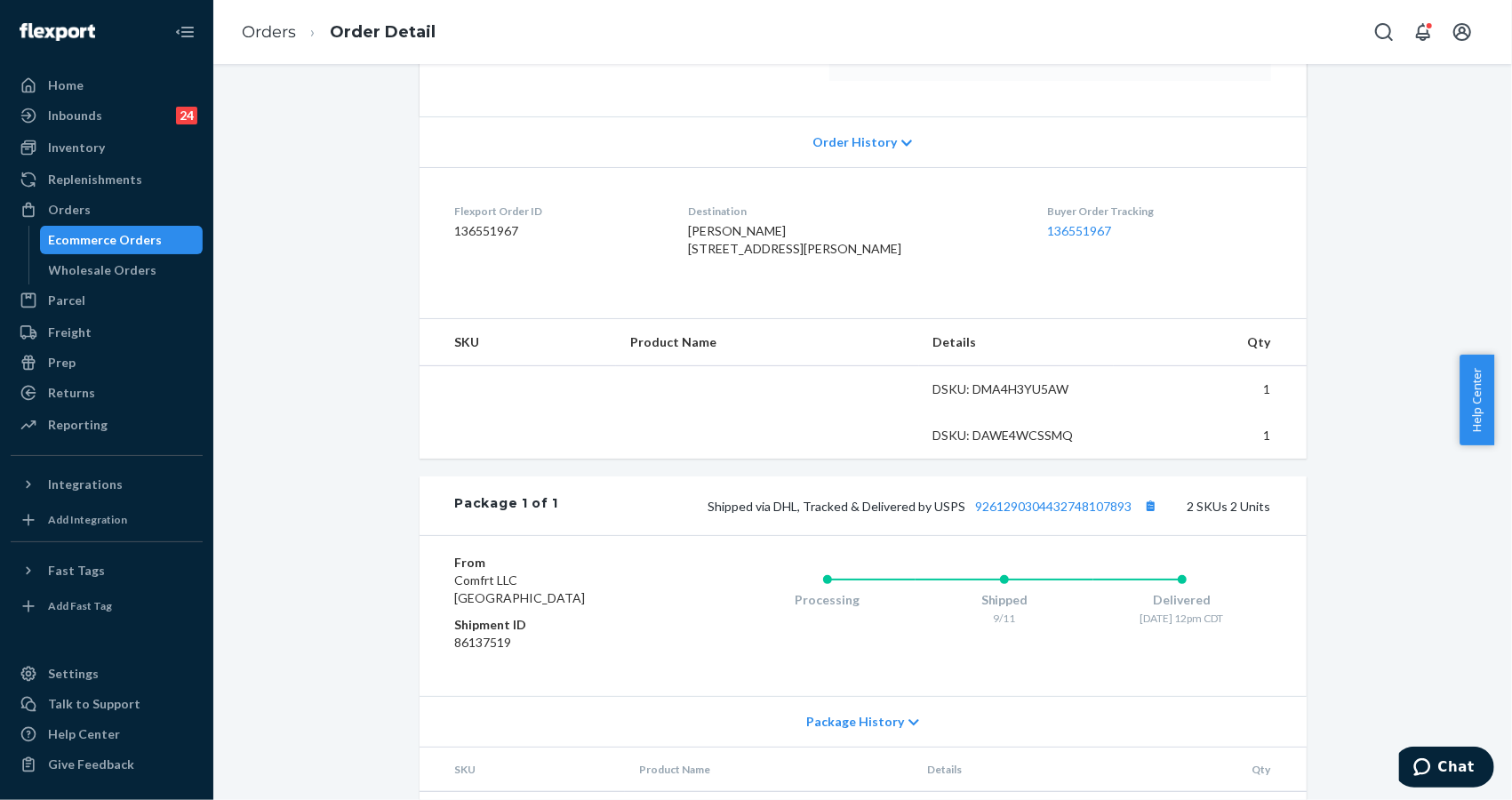
scroll to position [420, 0]
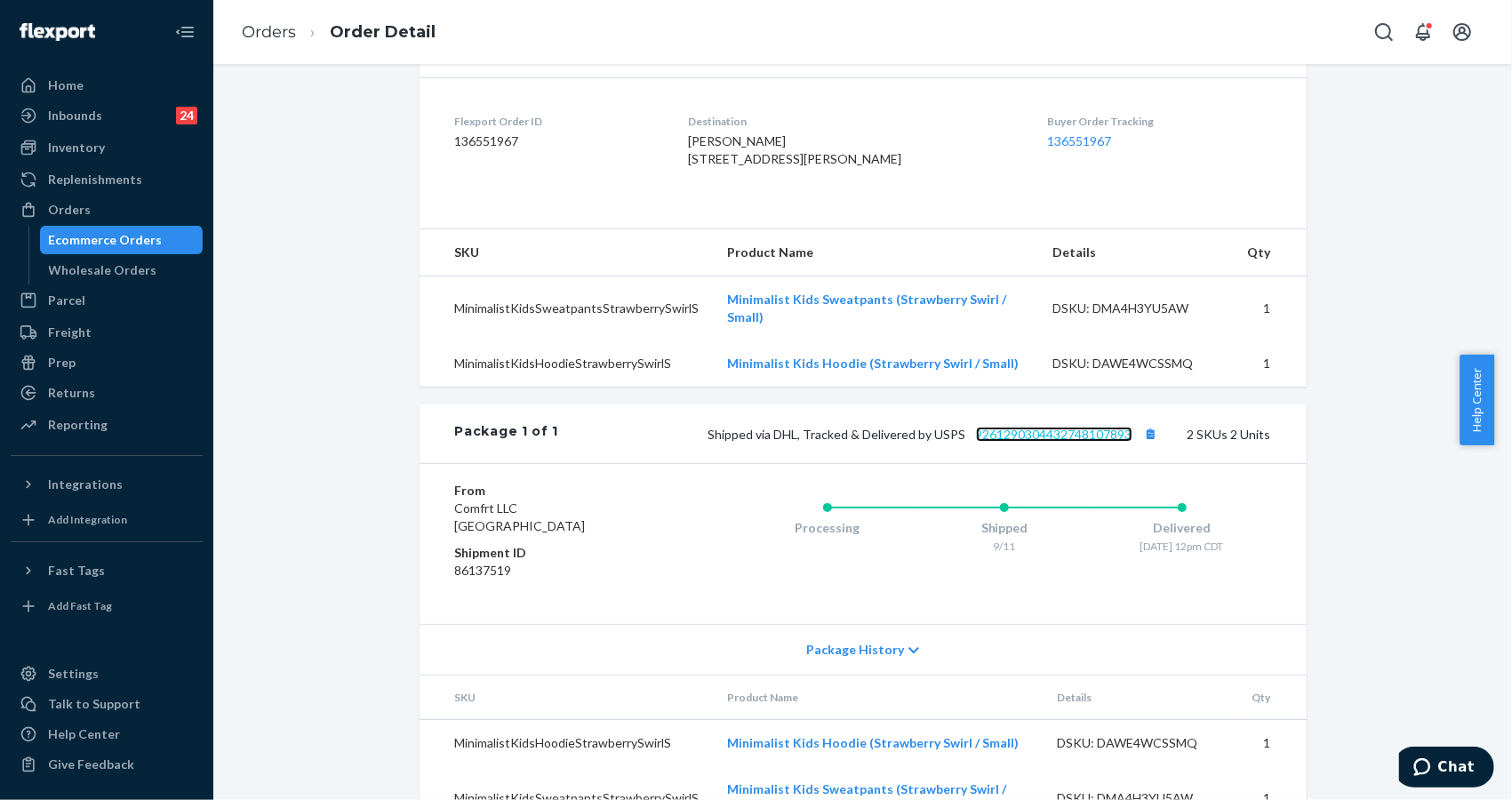
click at [1094, 442] on link "9261290304432748107893" at bounding box center [1054, 435] width 157 height 15
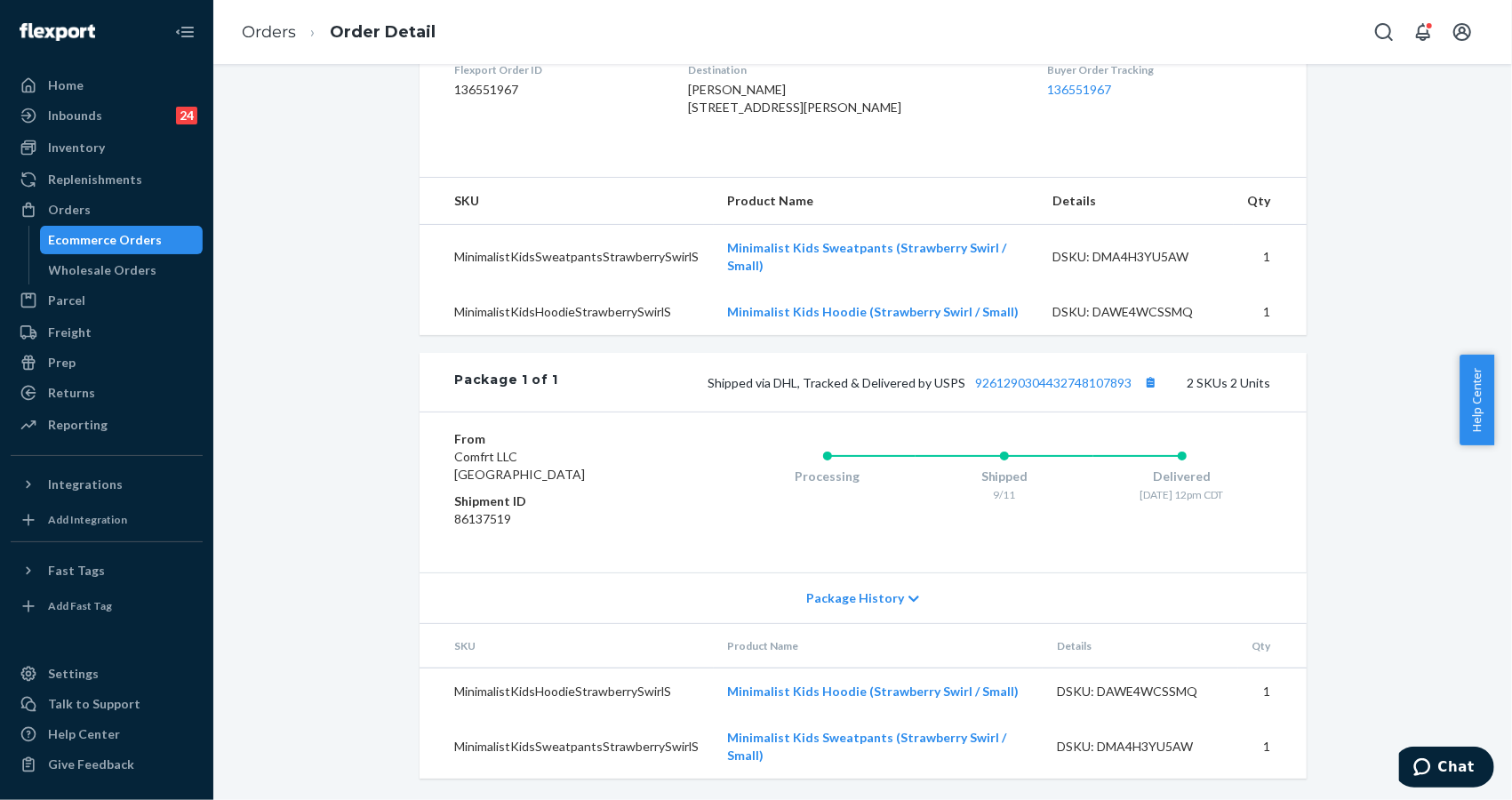
drag, startPoint x: 1374, startPoint y: 261, endPoint x: 1282, endPoint y: 189, distance: 116.8
click at [1374, 261] on div "Shopify Order # #255166001-2 • Standard / $9.88 View Details Submit Claim Creat…" at bounding box center [863, 209] width 1272 height 1180
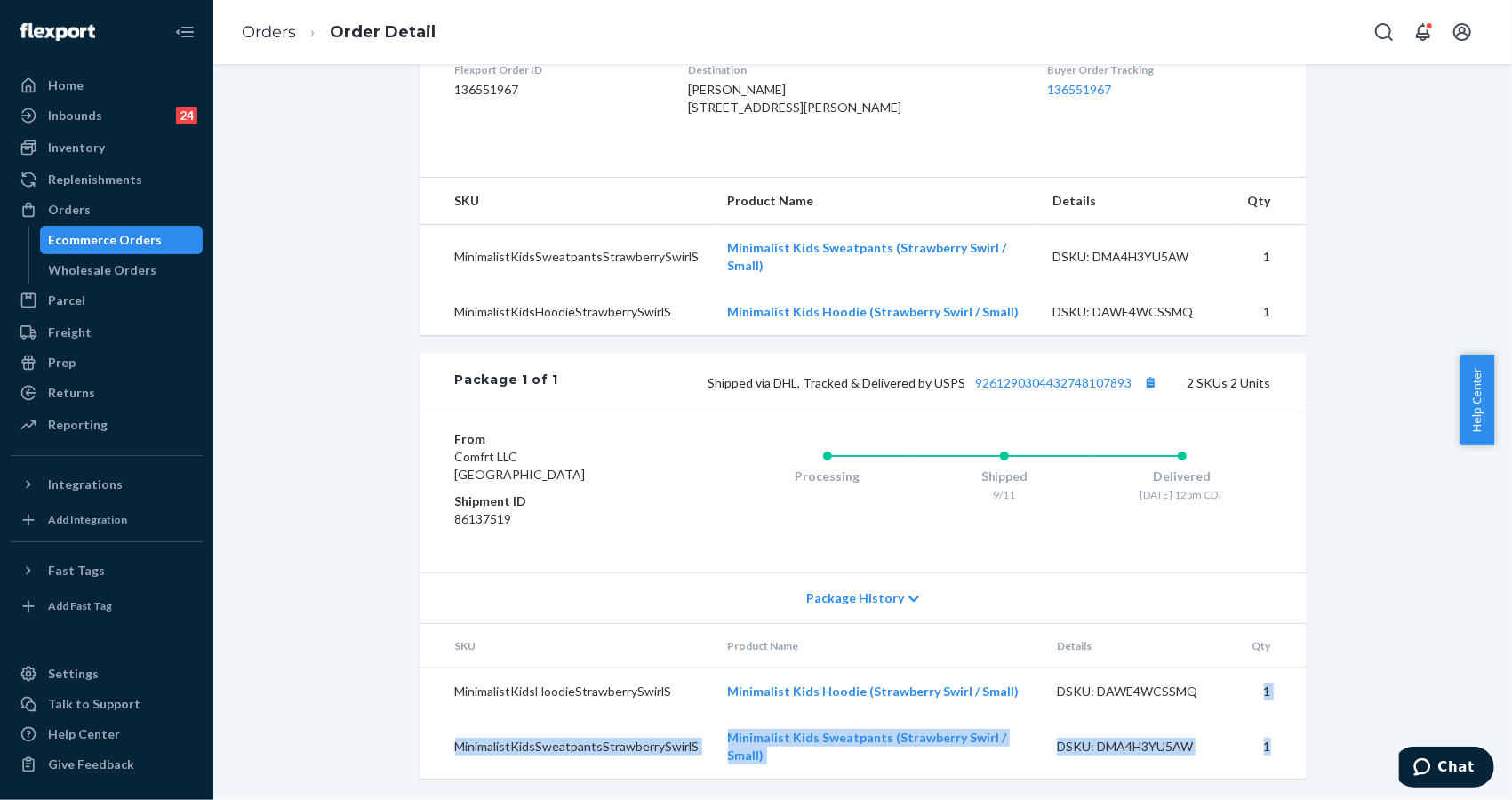
drag, startPoint x: 1260, startPoint y: 735, endPoint x: 183, endPoint y: 658, distance: 1079.7
click at [1250, 697] on tbody "MinimalistKidsHoodieStrawberrySwirlS Minimalist Kids Hoodie (Strawberry Swirl /…" at bounding box center [863, 724] width 887 height 111
click at [1272, 711] on td "1" at bounding box center [1272, 693] width 68 height 48
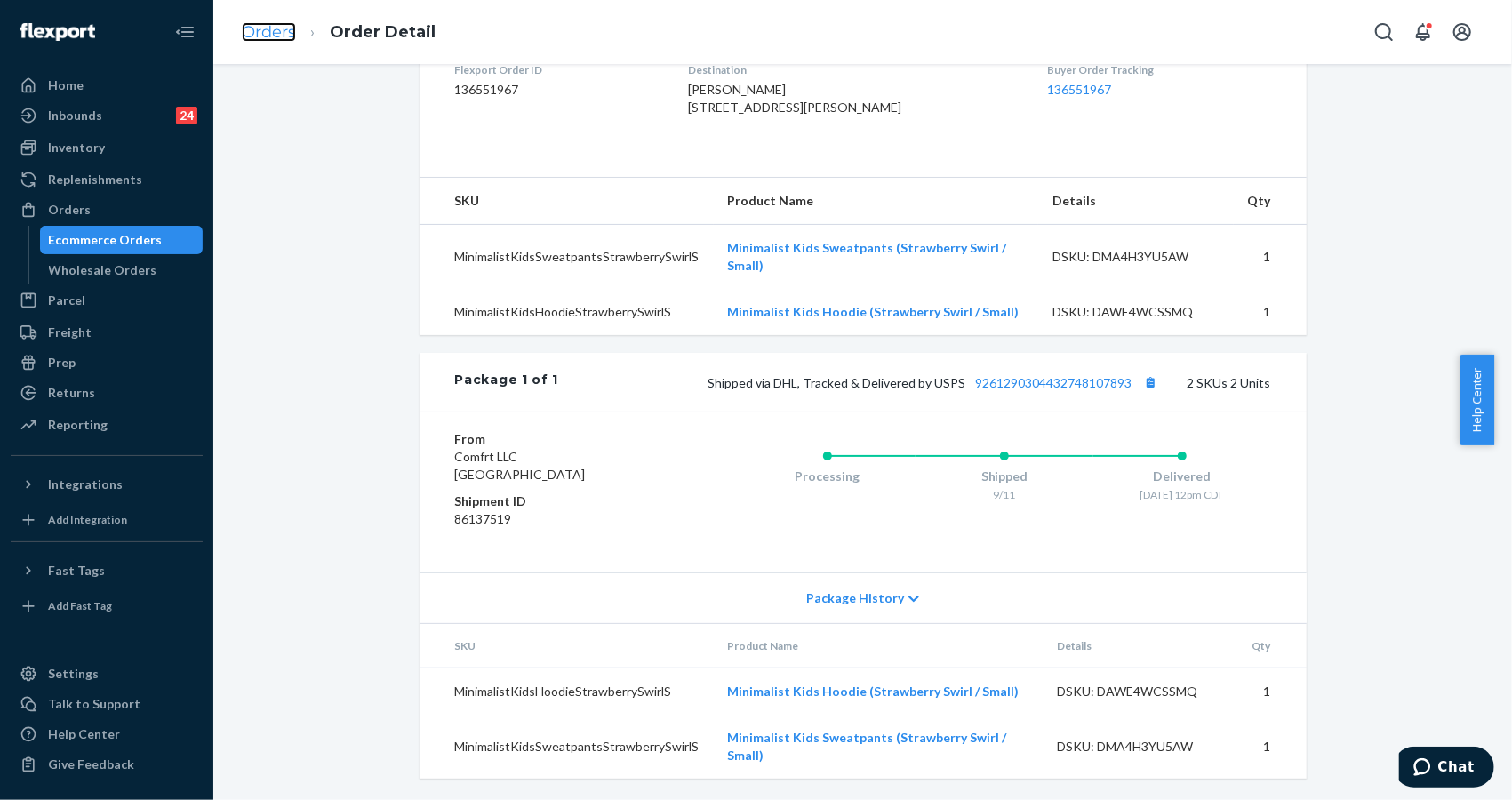
click at [279, 26] on link "Orders" at bounding box center [268, 31] width 54 height 20
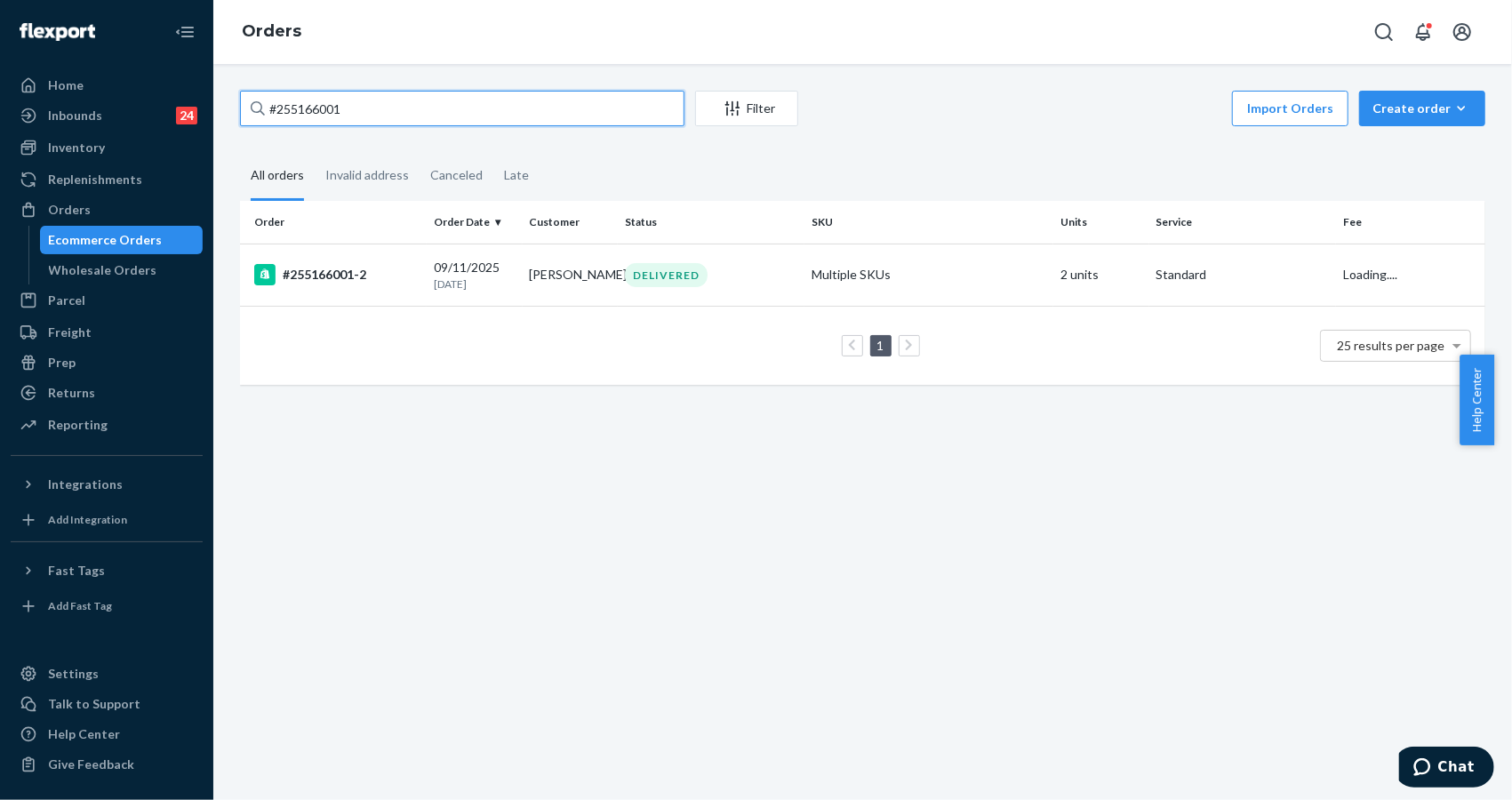
click at [398, 92] on input "#255166001" at bounding box center [461, 107] width 444 height 35
paste input "253209"
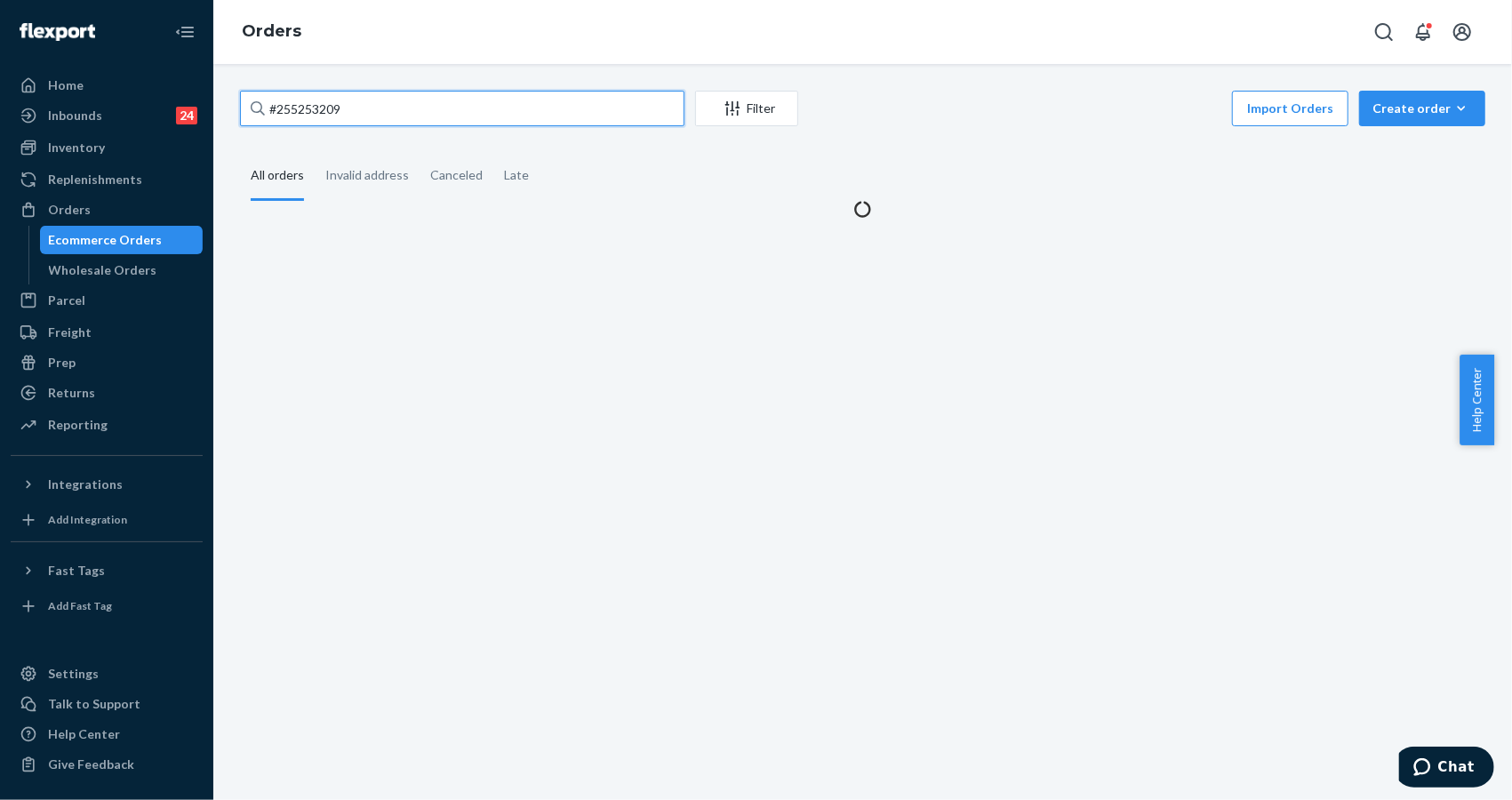
type input "#255253209"
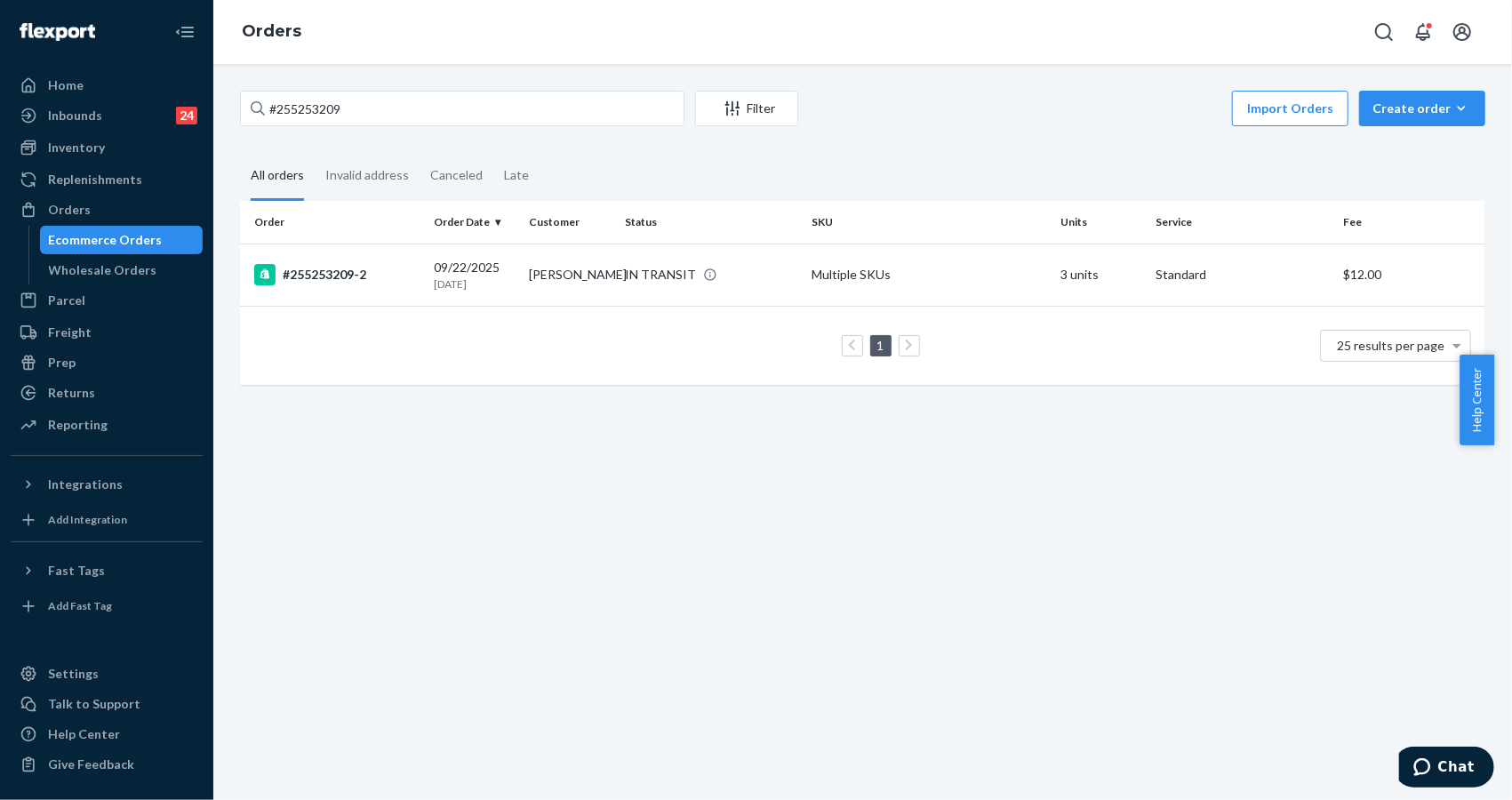
drag, startPoint x: 419, startPoint y: 550, endPoint x: 427, endPoint y: 488, distance: 62.5
click at [419, 549] on div "#255253209 Filter Import Orders Create order Ecommerce order Removal order All …" at bounding box center [863, 432] width 1299 height 736
click at [499, 278] on p "[DATE]" at bounding box center [474, 284] width 81 height 15
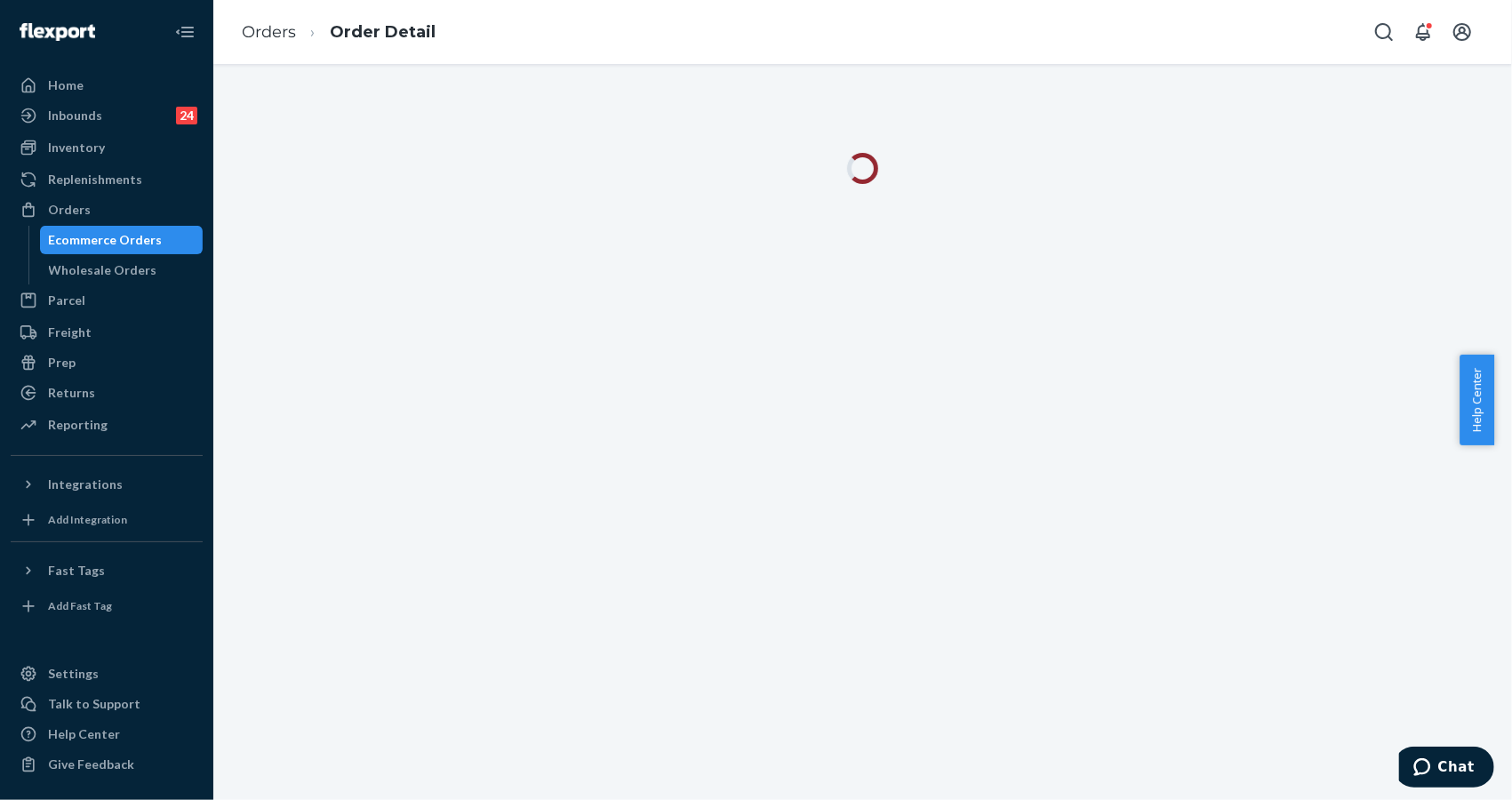
click at [1368, 338] on div at bounding box center [863, 432] width 1299 height 736
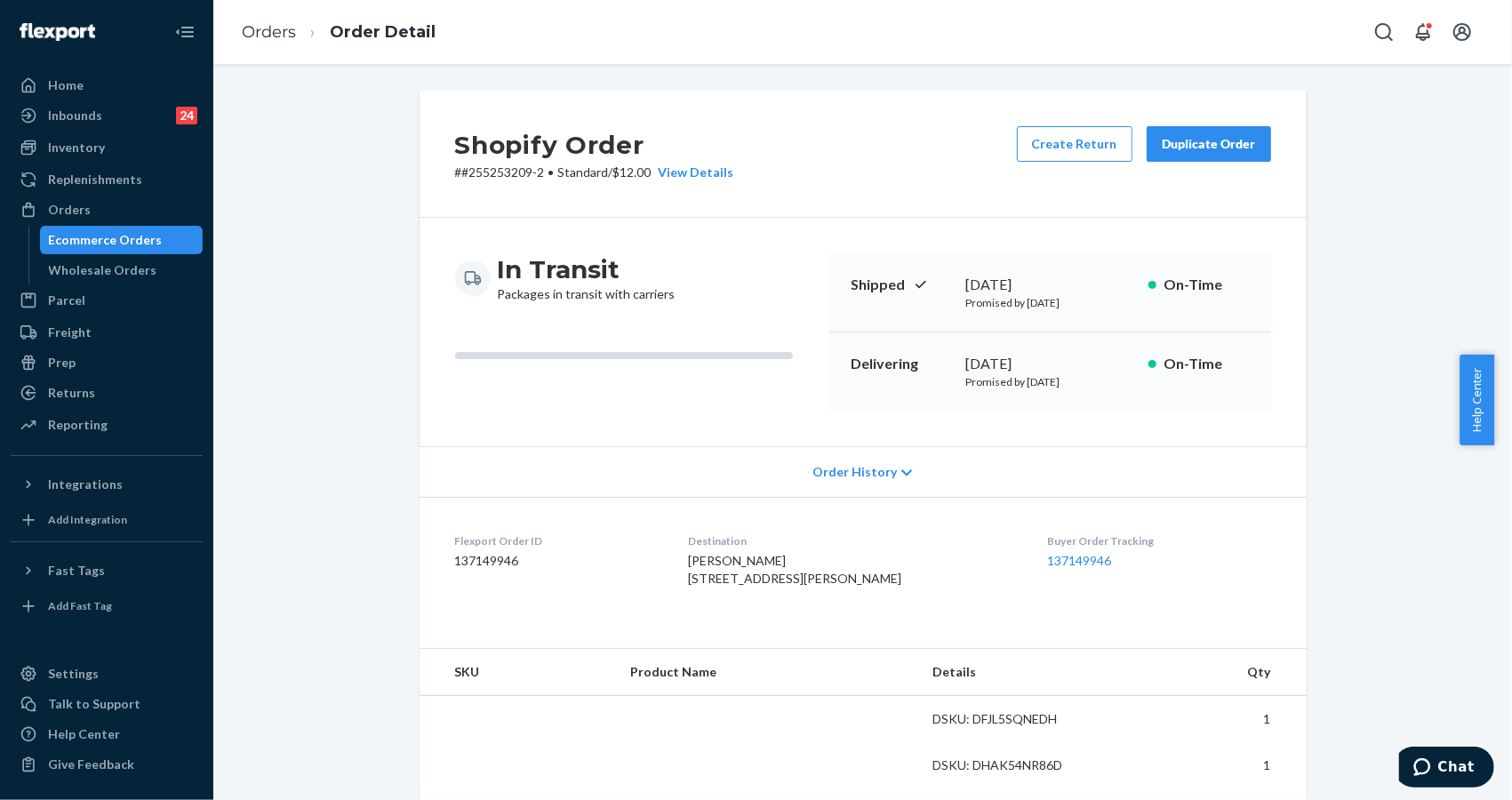
drag, startPoint x: 271, startPoint y: 420, endPoint x: 689, endPoint y: 335, distance: 426.6
click at [277, 420] on div "Shopify Order # #255253209-2 • Standard / $12.00 View Details Create Return Dup…" at bounding box center [863, 693] width 1272 height 1205
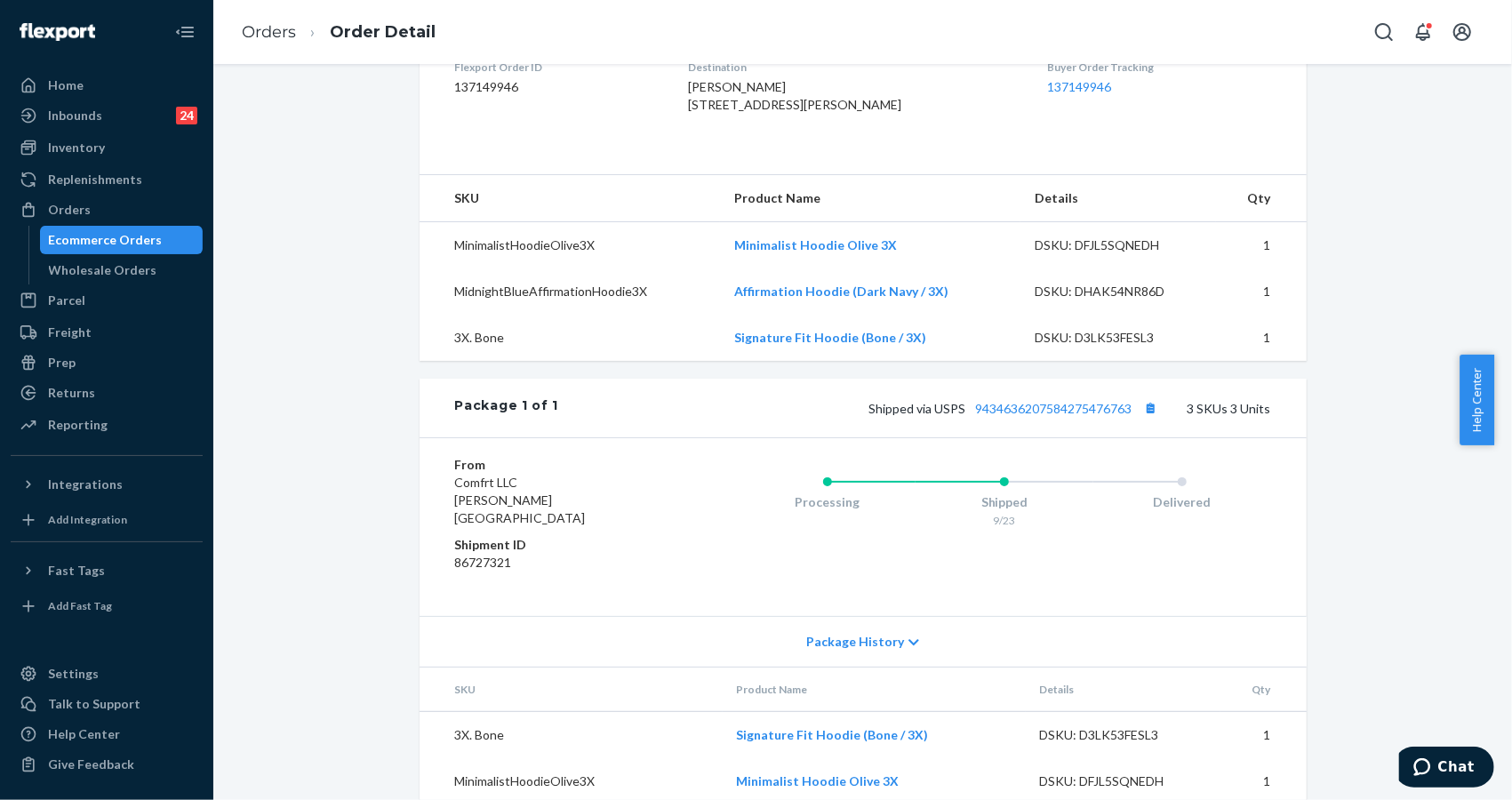
click at [1371, 213] on div "Shopify Order # #255253209-2 • Standard / $12.00 View Details Create Return Dup…" at bounding box center [863, 244] width 1272 height 1256
click at [1391, 253] on div "Shopify Order # #255253209-2 • Standard / $12.00 View Details Create Return Dup…" at bounding box center [863, 244] width 1272 height 1256
drag, startPoint x: 1385, startPoint y: 301, endPoint x: 1367, endPoint y: 300, distance: 18.0
click at [1385, 301] on div "Shopify Order # #255253209-2 • Standard / $12.00 View Details Create Return Dup…" at bounding box center [863, 244] width 1272 height 1256
click at [1285, 269] on td "1" at bounding box center [1261, 246] width 90 height 48
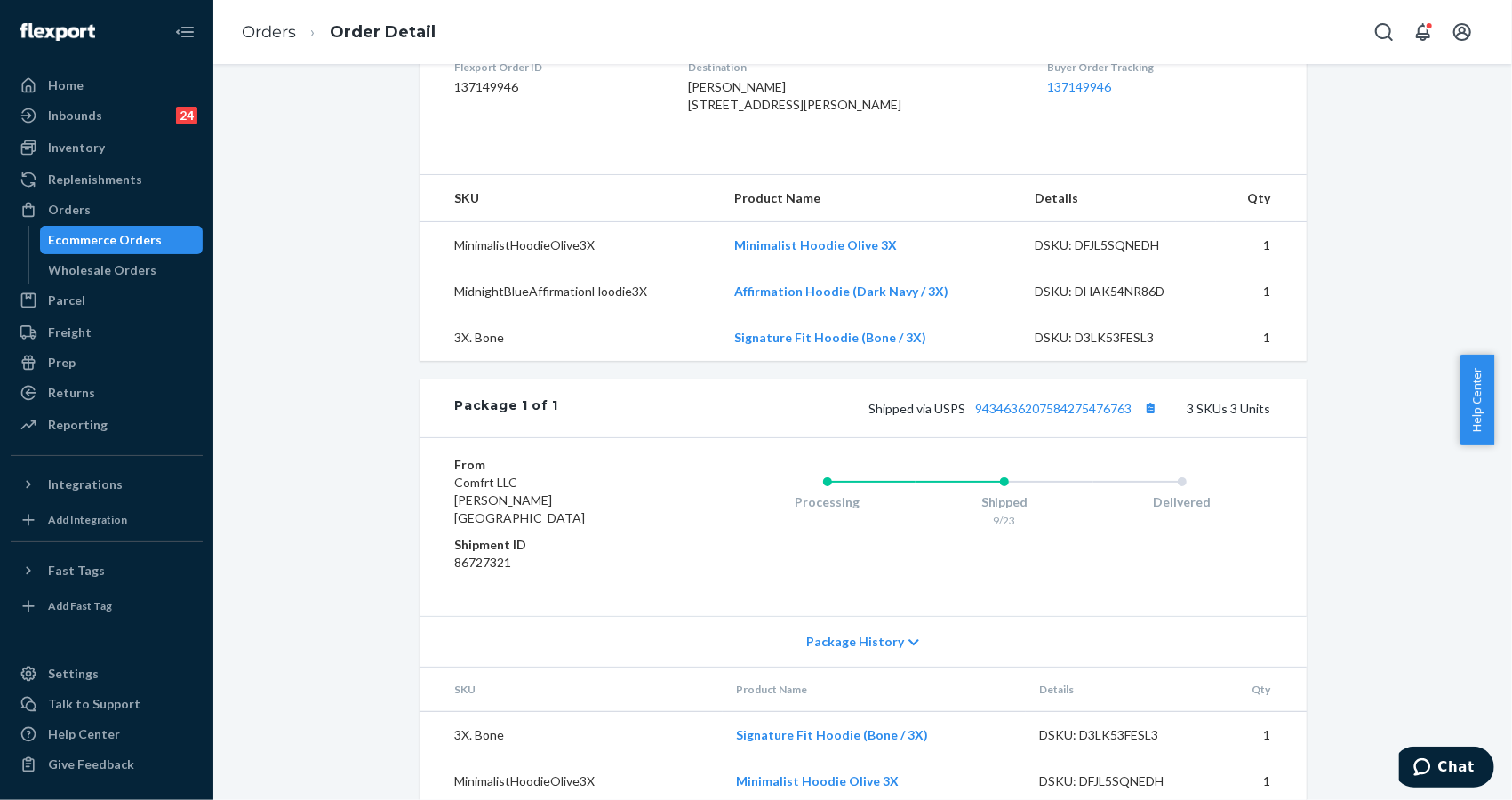
click at [1318, 710] on div "Shopify Order # #255253209-2 • Standard / $12.00 View Details Create Return Dup…" at bounding box center [863, 244] width 1272 height 1256
click at [108, 141] on div "Inventory" at bounding box center [107, 147] width 188 height 25
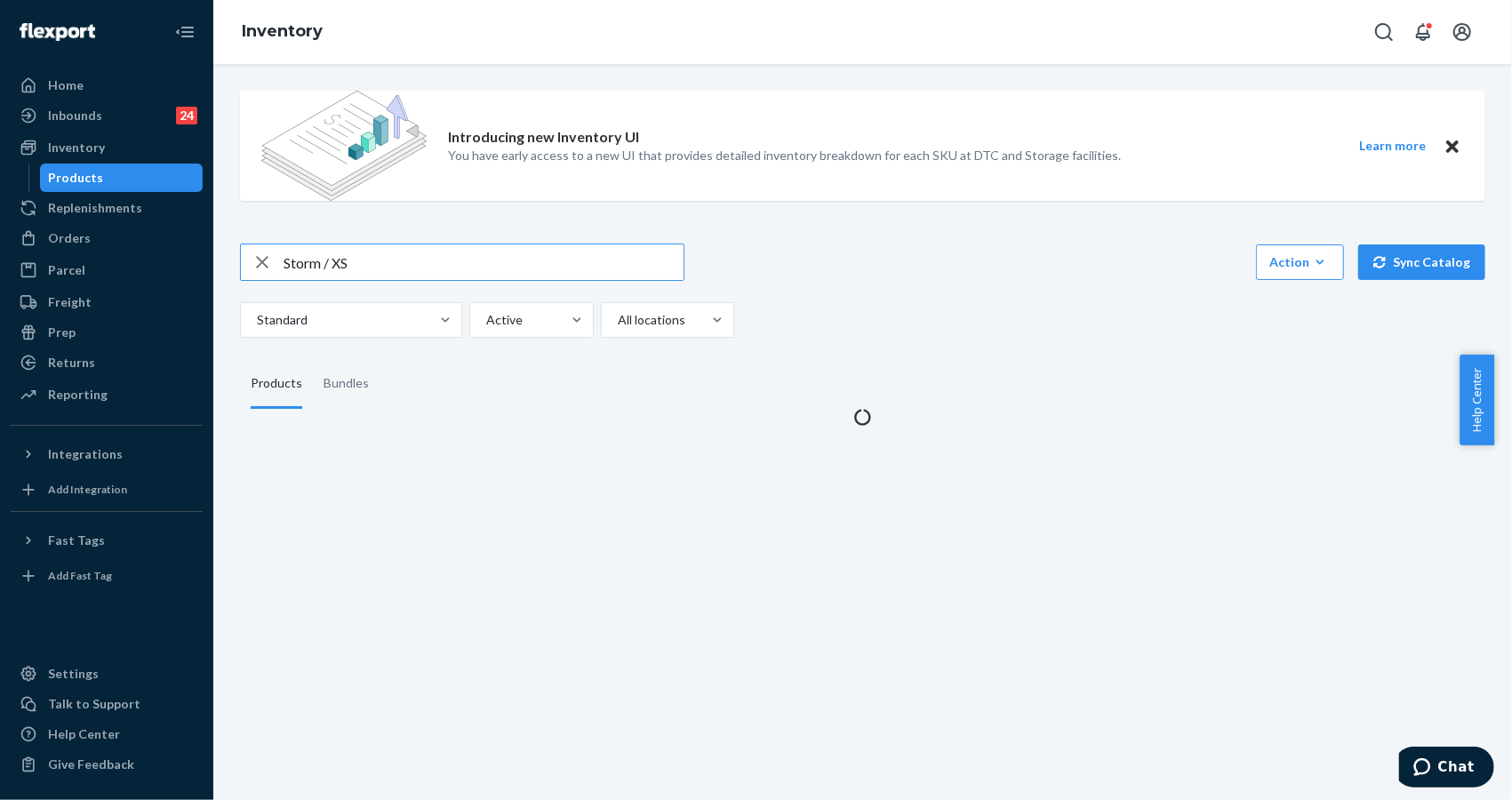
click at [413, 269] on input "Storm / XS" at bounding box center [483, 262] width 400 height 35
type input "Signature Sweatpants Bone / 3X"
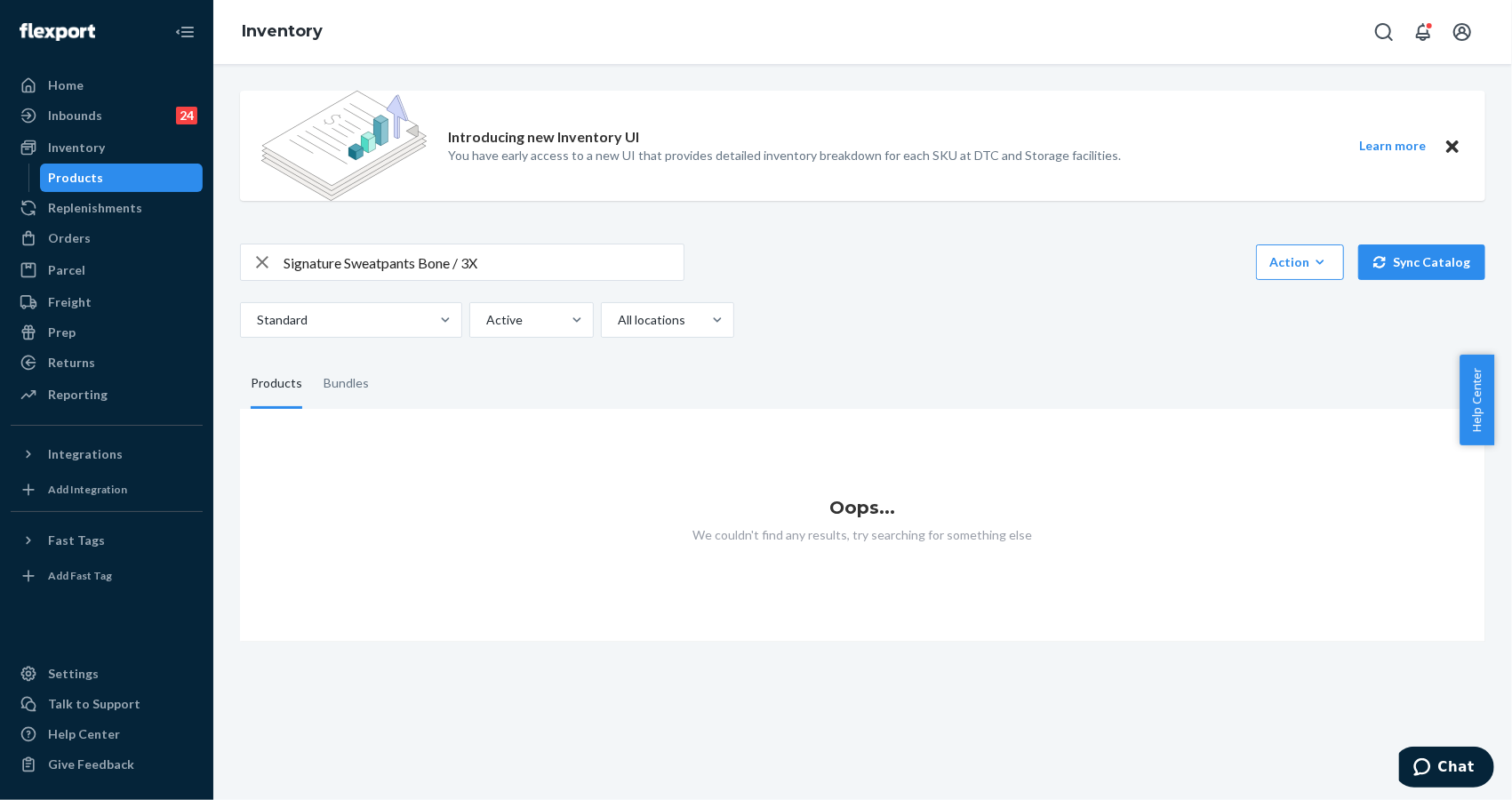
click at [521, 252] on input "Signature Sweatpants Bone / 3X" at bounding box center [483, 262] width 400 height 35
click at [417, 264] on input "Signature Sweatpants Bone / 3X" at bounding box center [483, 262] width 400 height 35
click at [431, 263] on input "Signature Sweatpants Bone / 3X" at bounding box center [483, 262] width 400 height 35
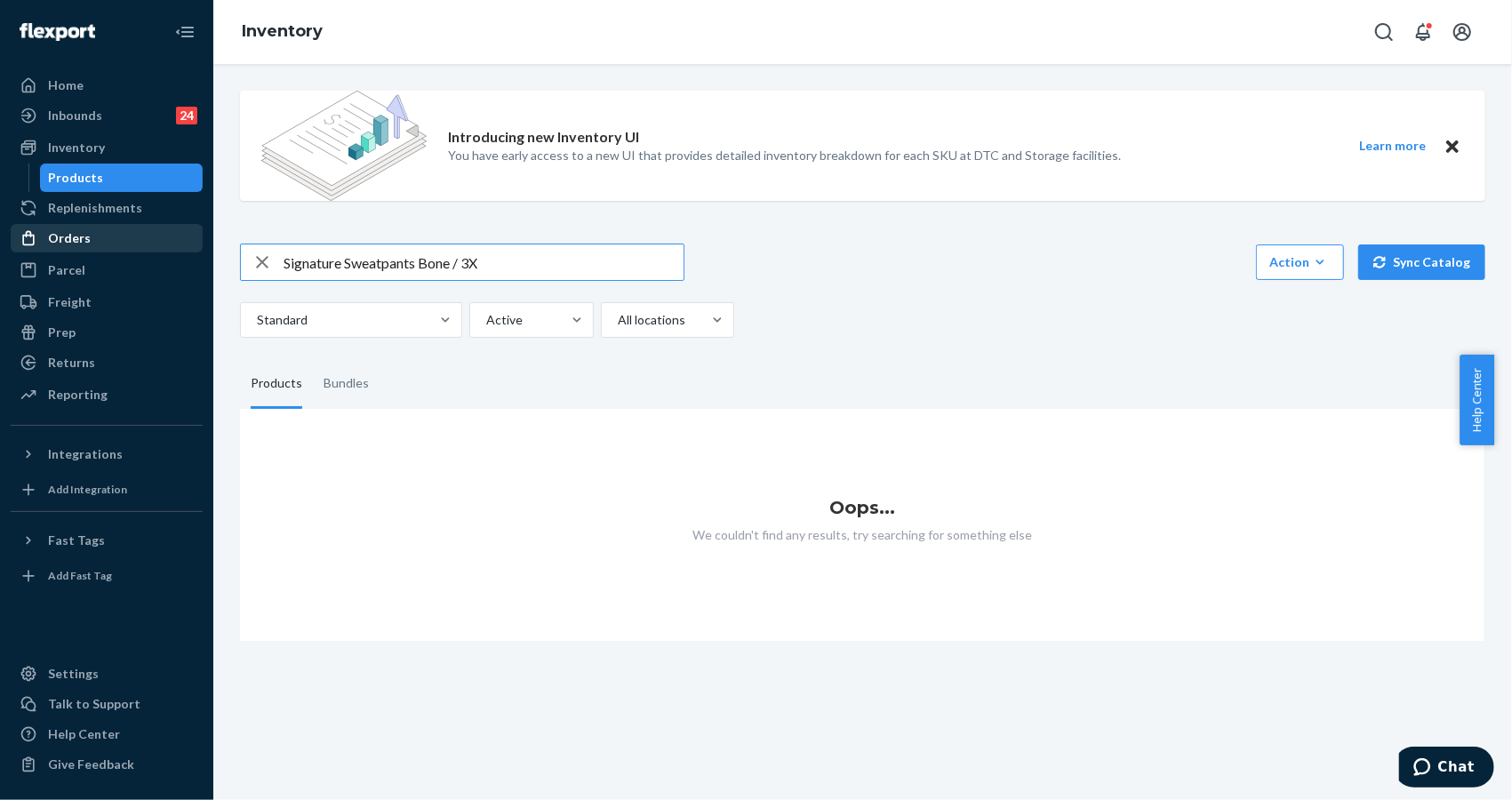
click at [95, 240] on div "Orders" at bounding box center [107, 238] width 188 height 25
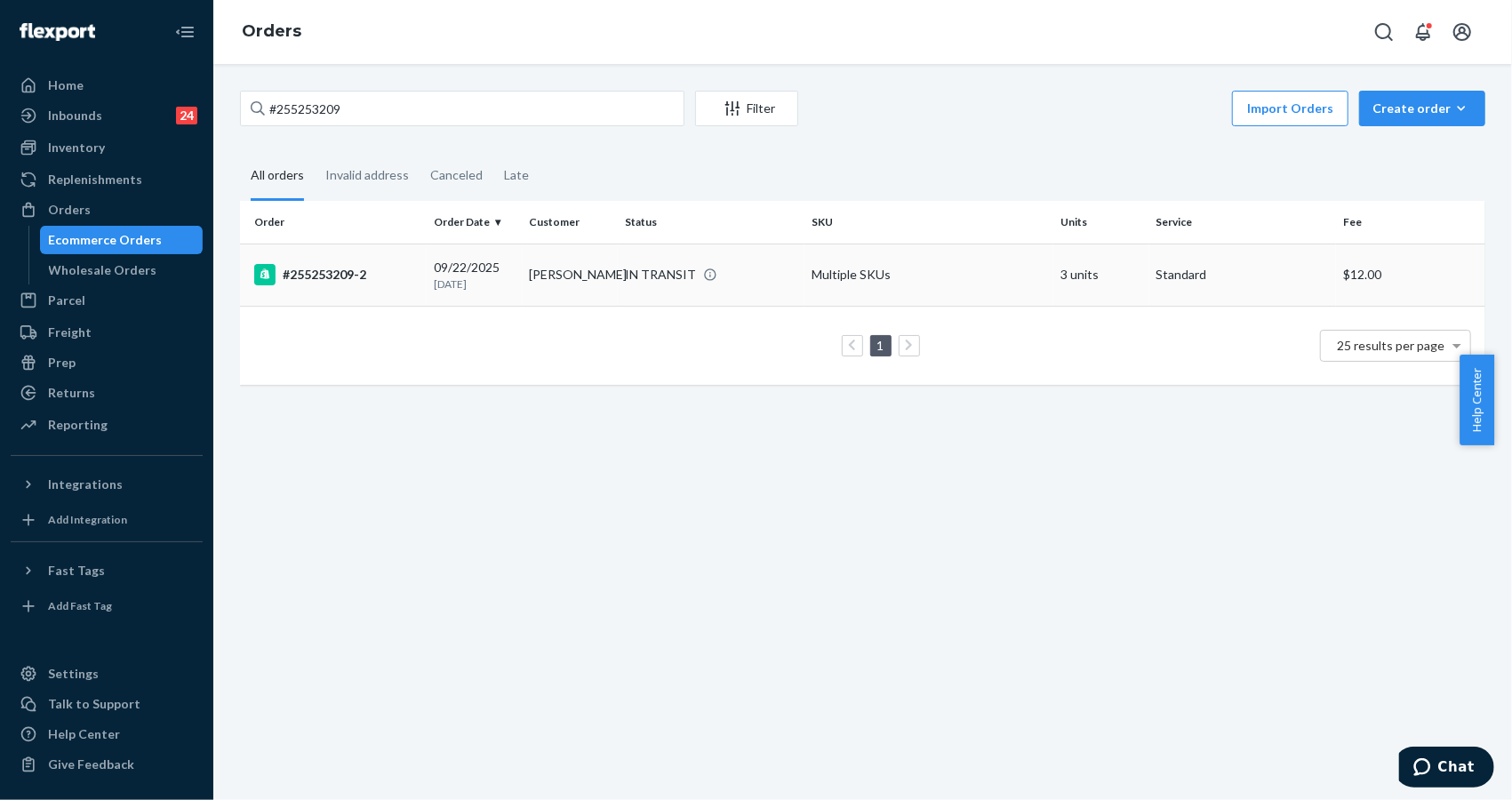
click at [341, 268] on div "#255253209-2" at bounding box center [337, 275] width 165 height 21
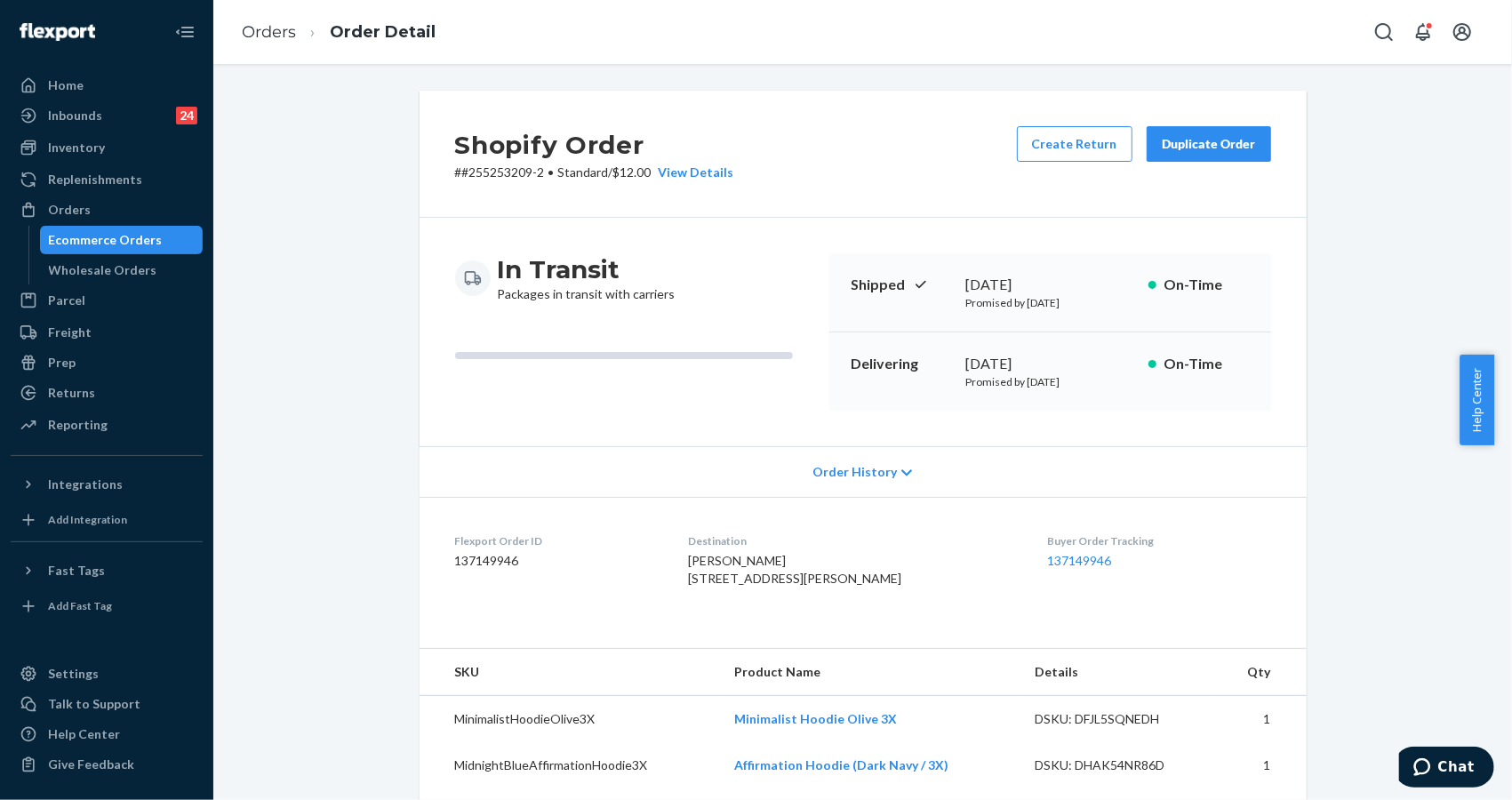
drag, startPoint x: 1354, startPoint y: 348, endPoint x: 1308, endPoint y: 361, distance: 47.8
click at [1354, 347] on div "Shopify Order # #255253209-2 • Standard / $12.00 View Details Create Return Dup…" at bounding box center [863, 718] width 1272 height 1256
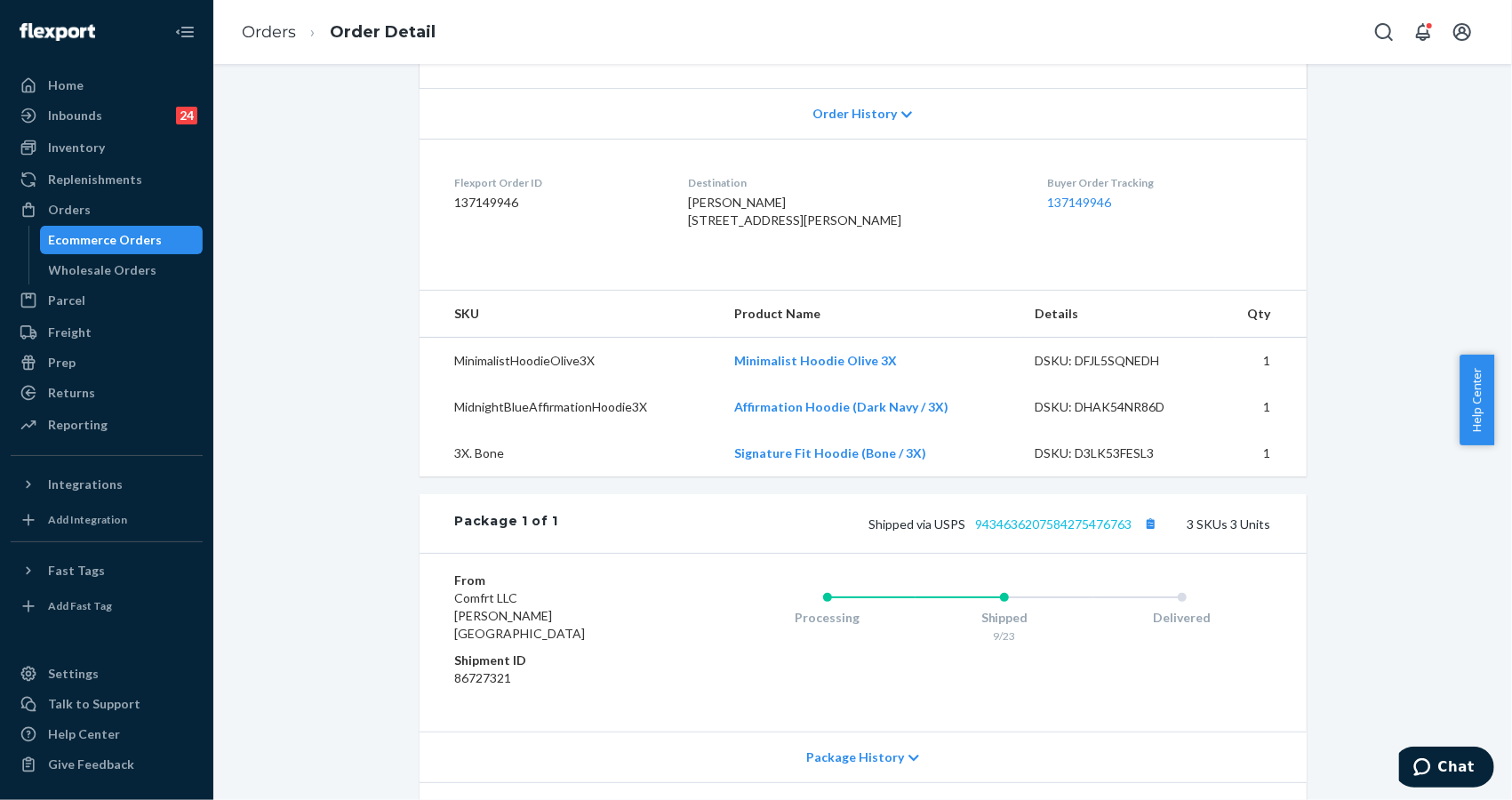
scroll to position [474, 0]
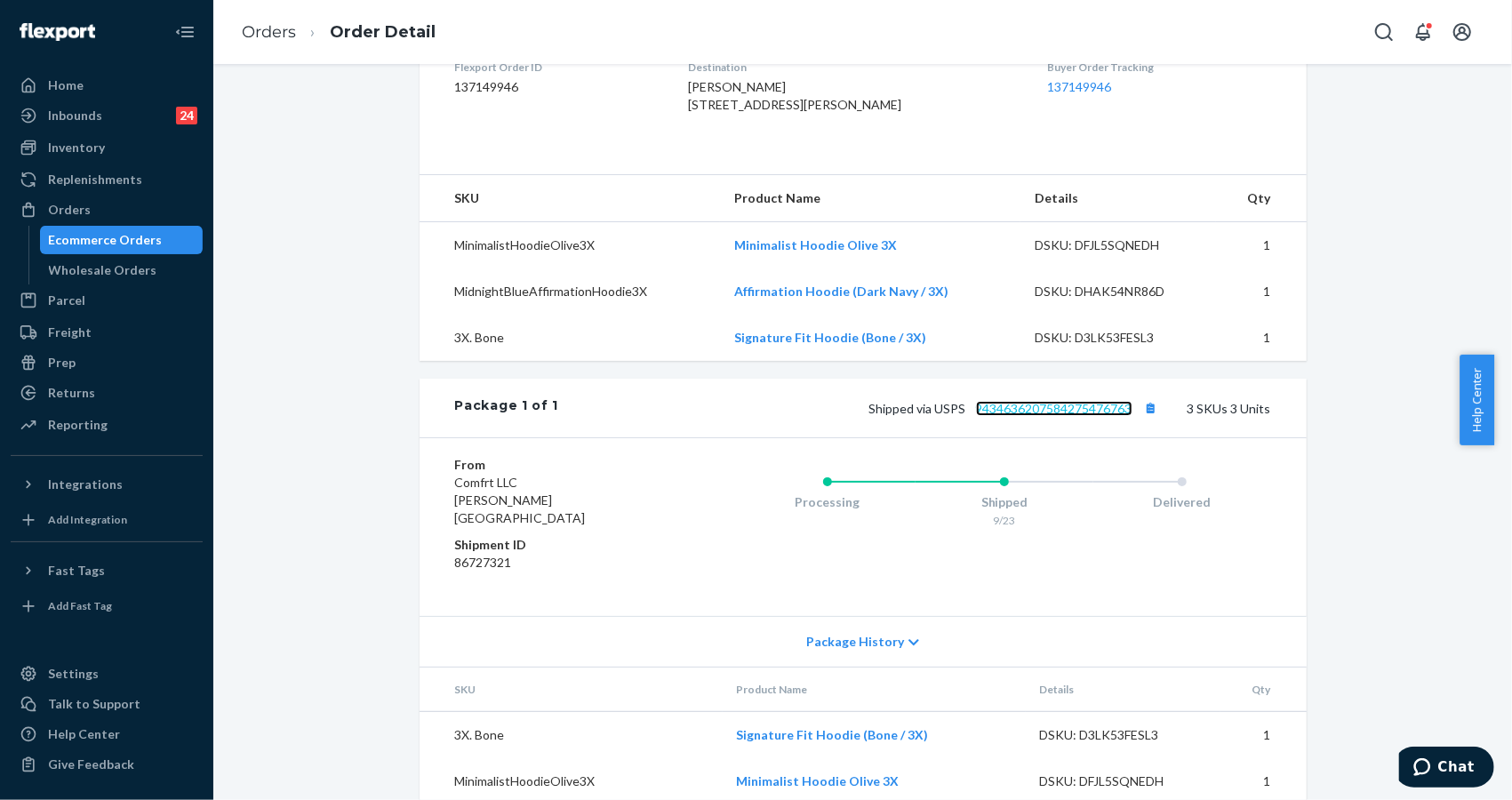
click at [1051, 417] on link "9434636207584275476763" at bounding box center [1054, 409] width 157 height 15
drag, startPoint x: 901, startPoint y: 443, endPoint x: 1126, endPoint y: 449, distance: 225.1
click at [1133, 420] on div "Shipped via USPS 9434636207584275476763 3 SKUs 3 Units" at bounding box center [914, 408] width 712 height 23
copy span "Shipped via USPS 9434636207584275476763"
click at [1388, 82] on div "Shopify Order # #255253209-2 • Standard / $12.00 View Details Create Return Dup…" at bounding box center [863, 244] width 1272 height 1256
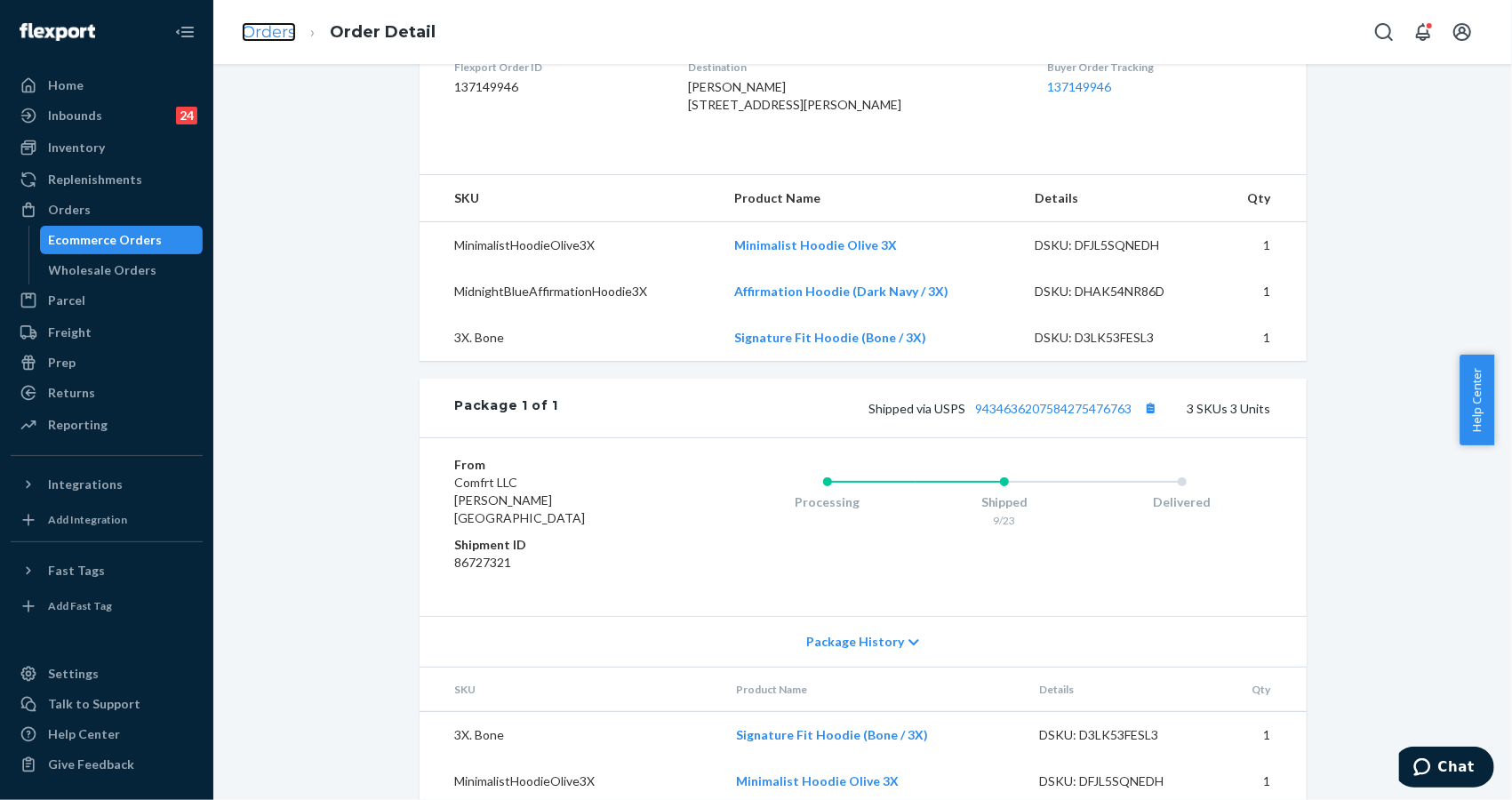
click at [253, 36] on link "Orders" at bounding box center [268, 31] width 54 height 20
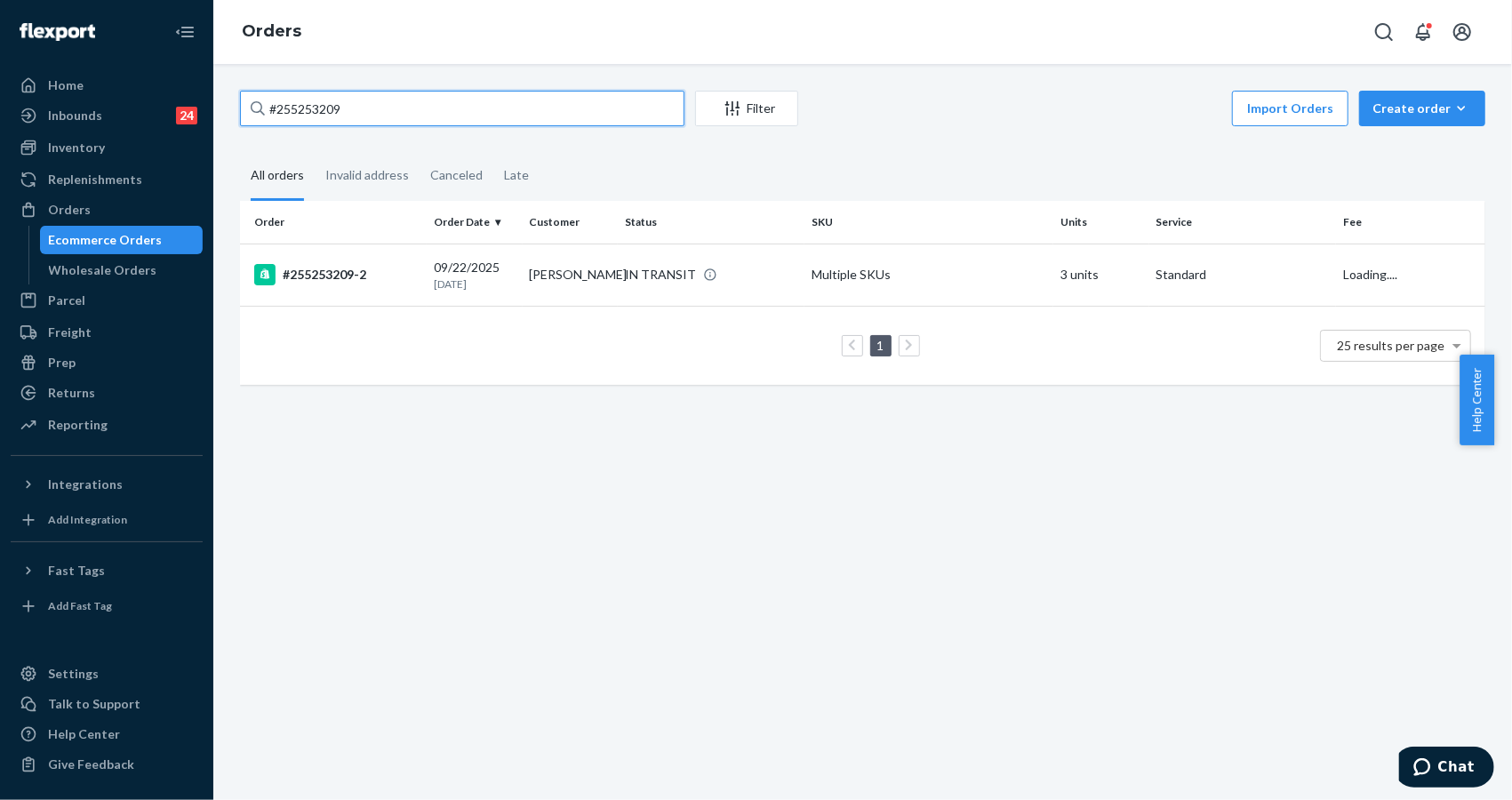
click at [456, 103] on input "#255253209" at bounding box center [461, 107] width 444 height 35
paste input "3828383"
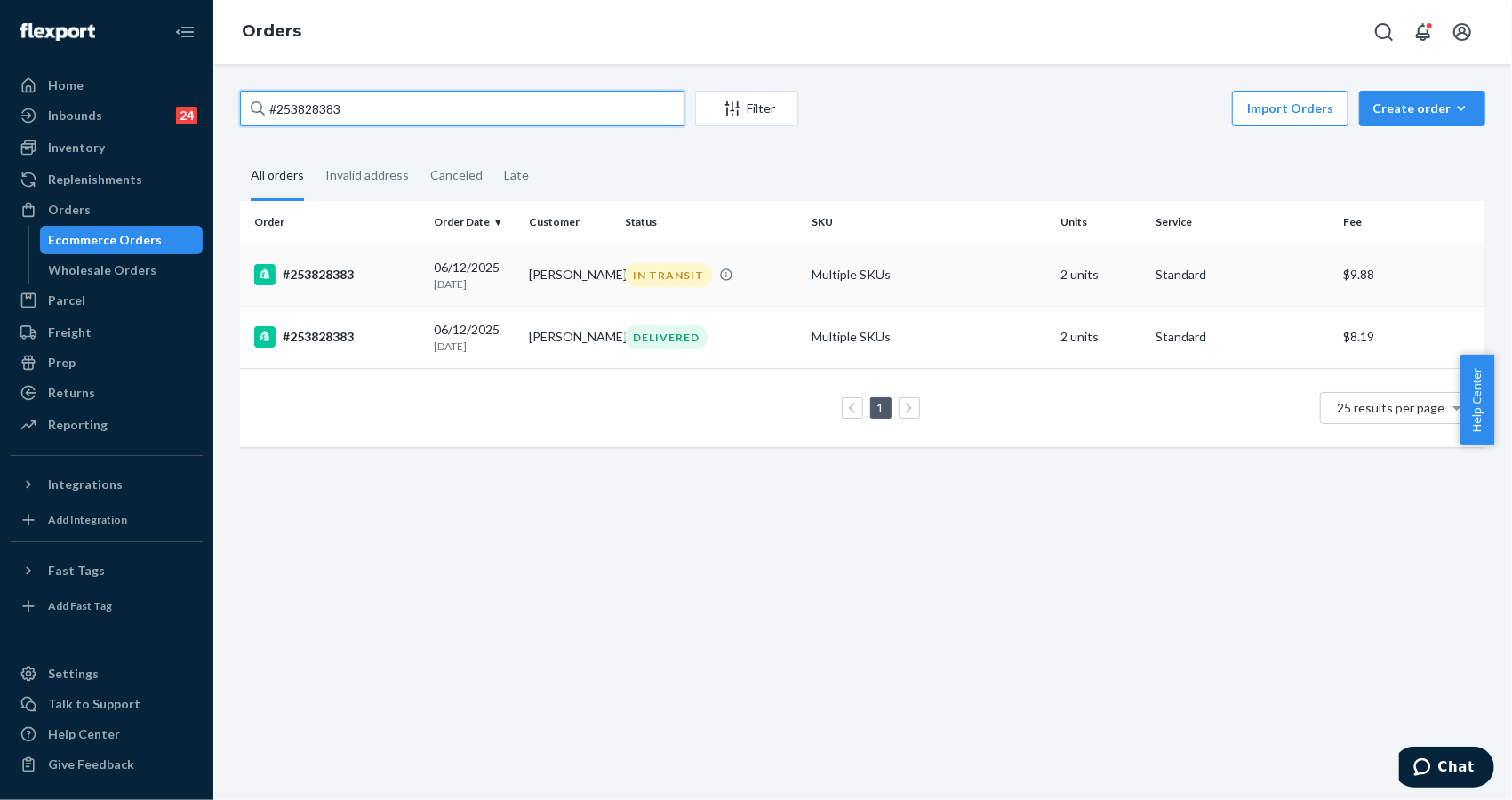
type input "#253828383"
click at [311, 290] on td "#253828383" at bounding box center [333, 274] width 186 height 62
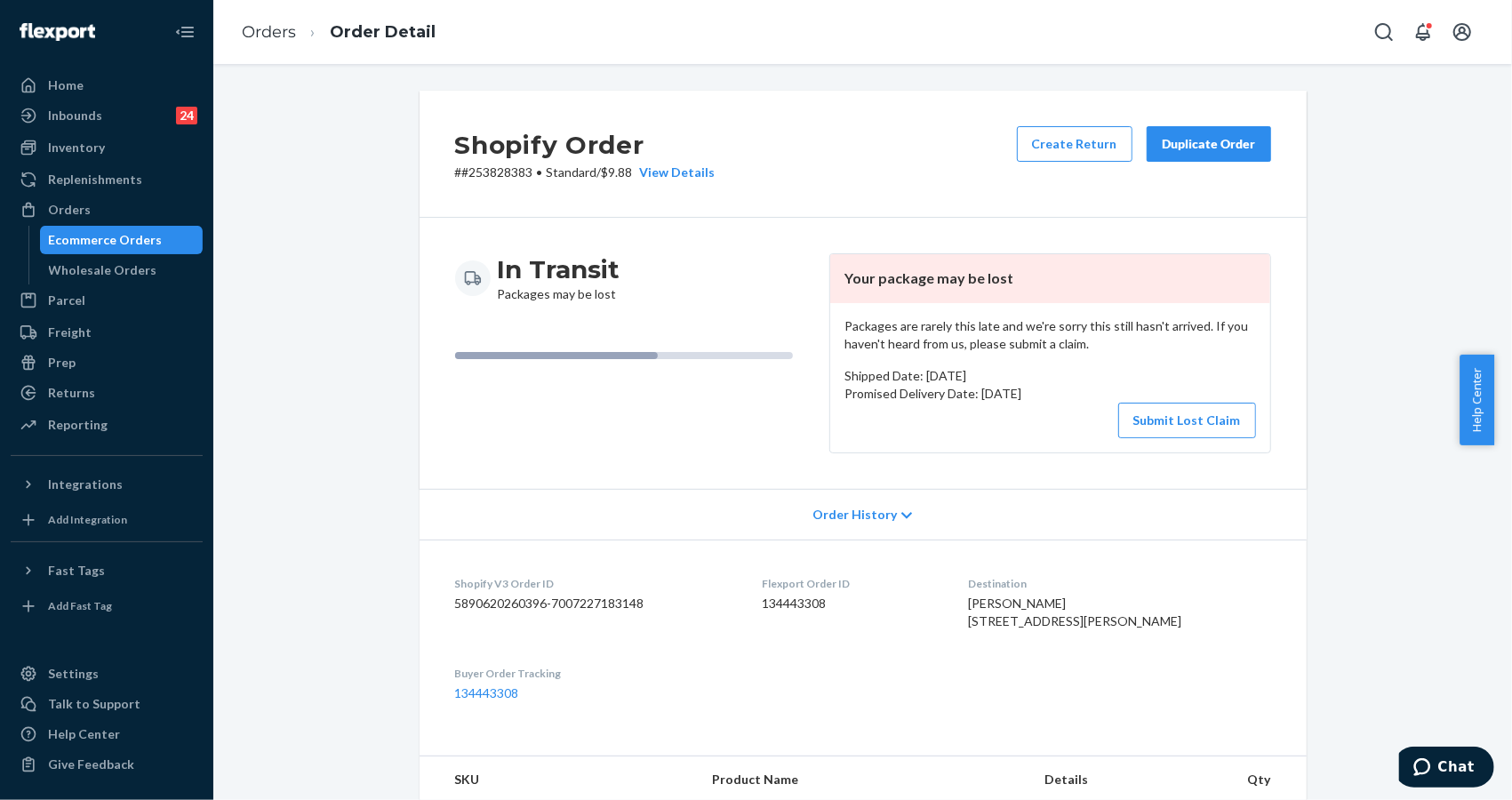
click at [1335, 276] on div "Shopify Order # #253828383 • Standard / $9.88 View Details Create Return Duplic…" at bounding box center [863, 716] width 1272 height 1253
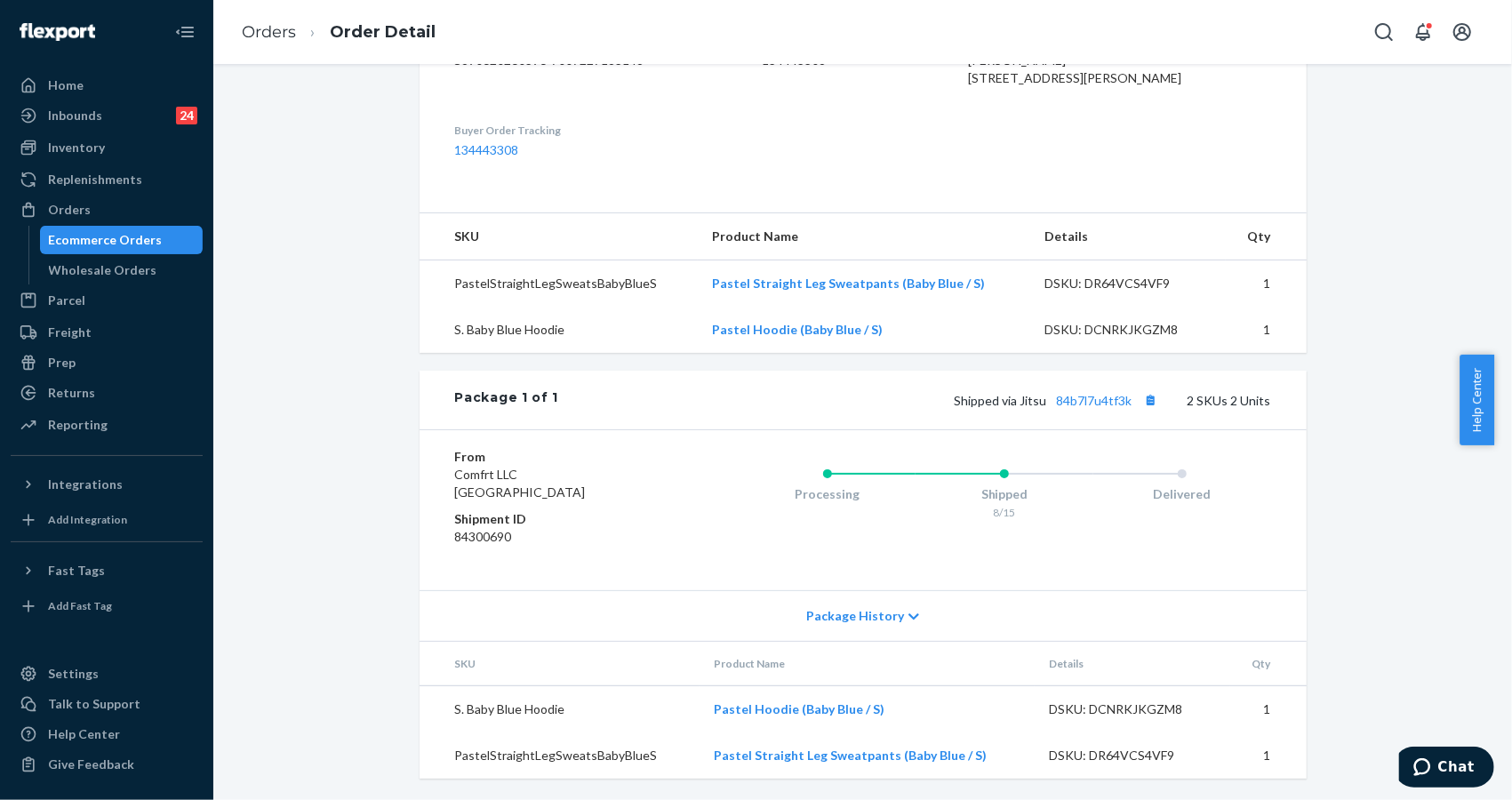
click at [863, 605] on div "Package History" at bounding box center [863, 615] width 887 height 50
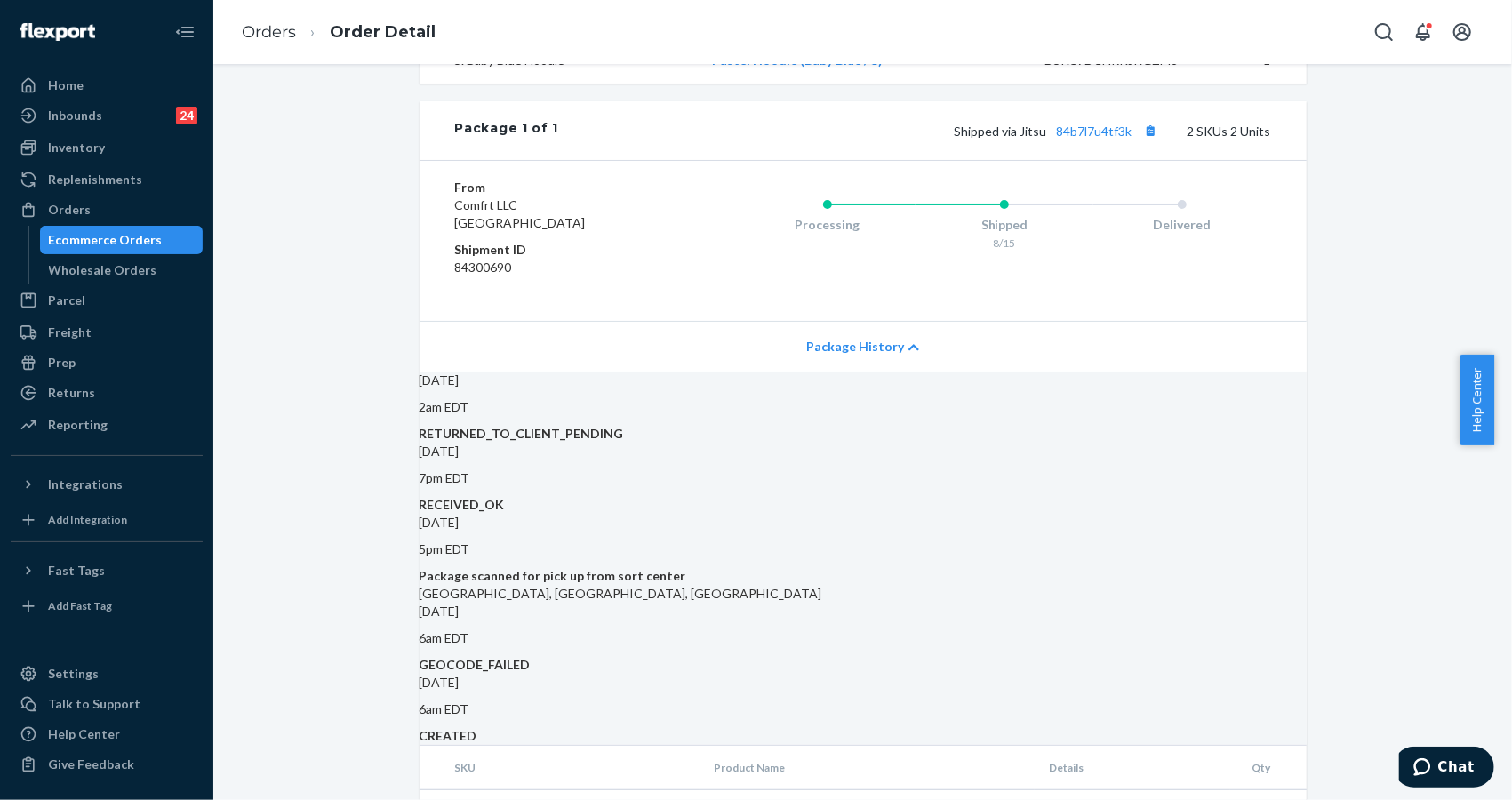
scroll to position [980, 0]
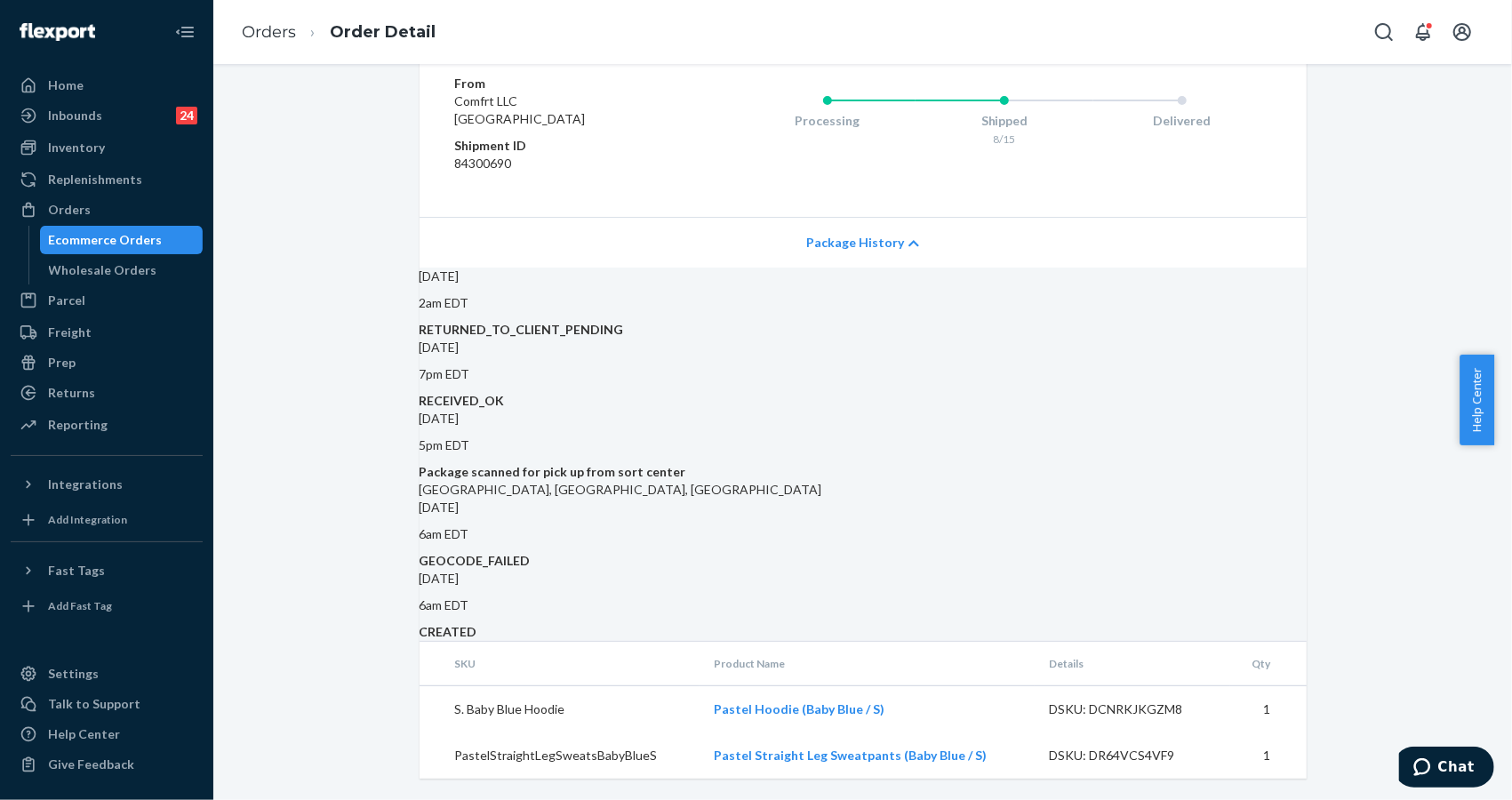
click at [1289, 362] on div "[DATE] 2am EDT RETURNED_TO_CLIENT_PENDING [DATE] 7pm EDT RECEIVED_OK [DATE] 5pm…" at bounding box center [863, 454] width 887 height 374
drag, startPoint x: 1347, startPoint y: 451, endPoint x: 1326, endPoint y: 473, distance: 30.4
click at [926, 712] on td "Pastel Hoodie (Baby Blue / S)" at bounding box center [867, 711] width 335 height 48
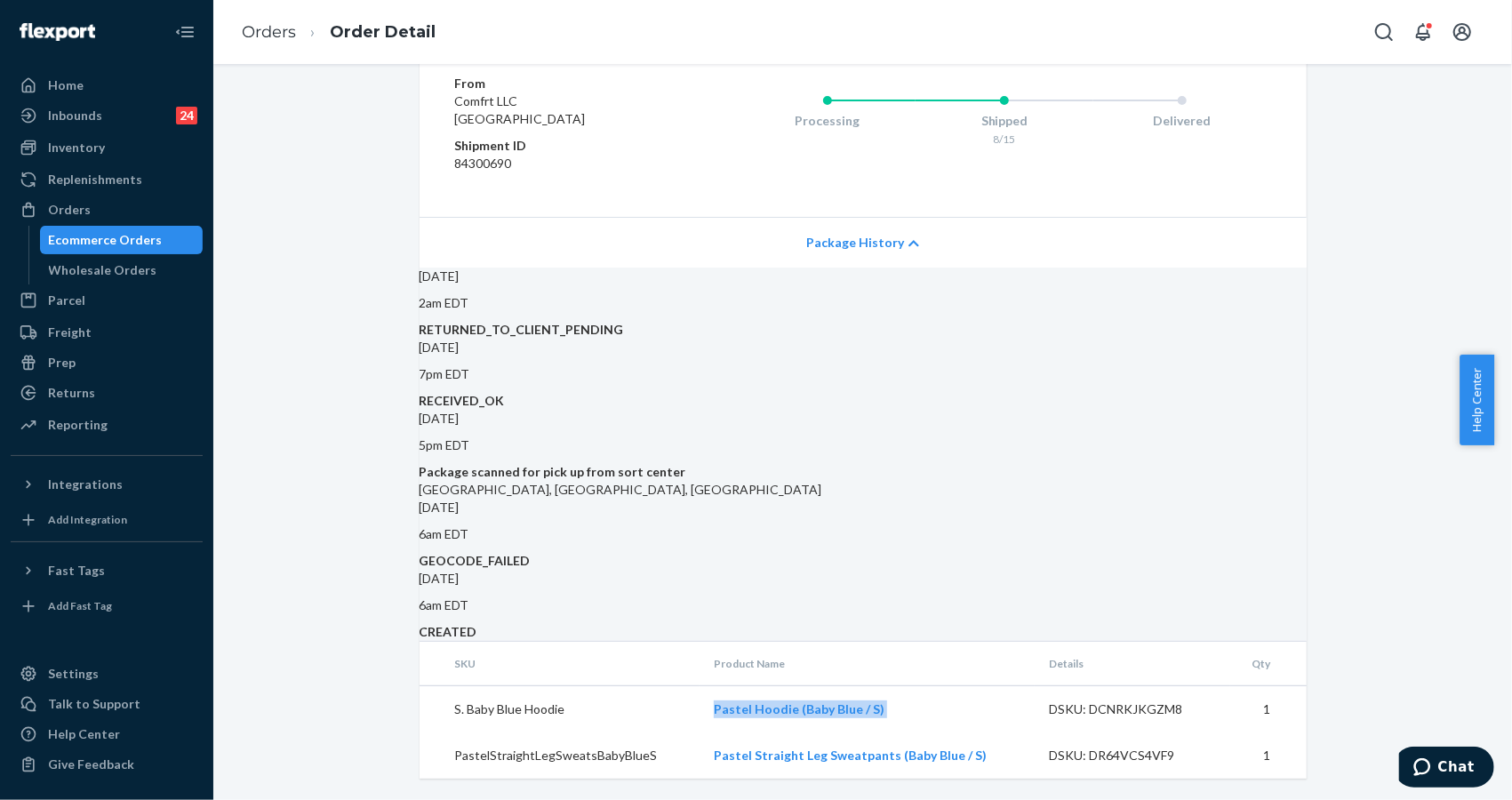
click at [926, 712] on td "Pastel Hoodie (Baby Blue / S)" at bounding box center [867, 711] width 335 height 48
copy link "Pastel Hoodie (Baby Blue / S)"
click at [1011, 756] on td "Pastel Straight Leg Sweatpants (Baby Blue / S)" at bounding box center [867, 755] width 335 height 47
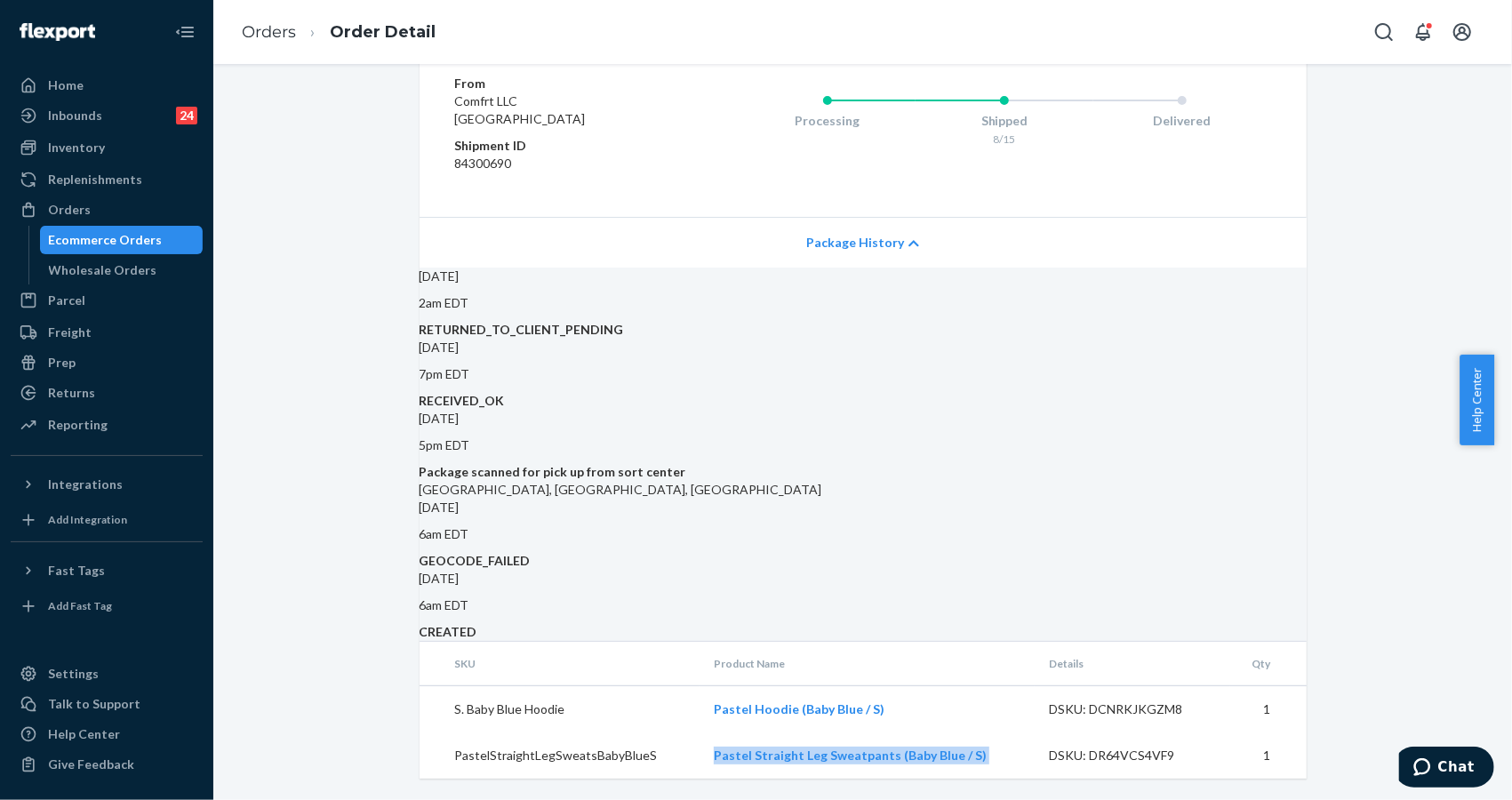
click at [1011, 756] on td "Pastel Straight Leg Sweatpants (Baby Blue / S)" at bounding box center [867, 755] width 335 height 47
click at [252, 23] on link "Orders" at bounding box center [268, 31] width 54 height 20
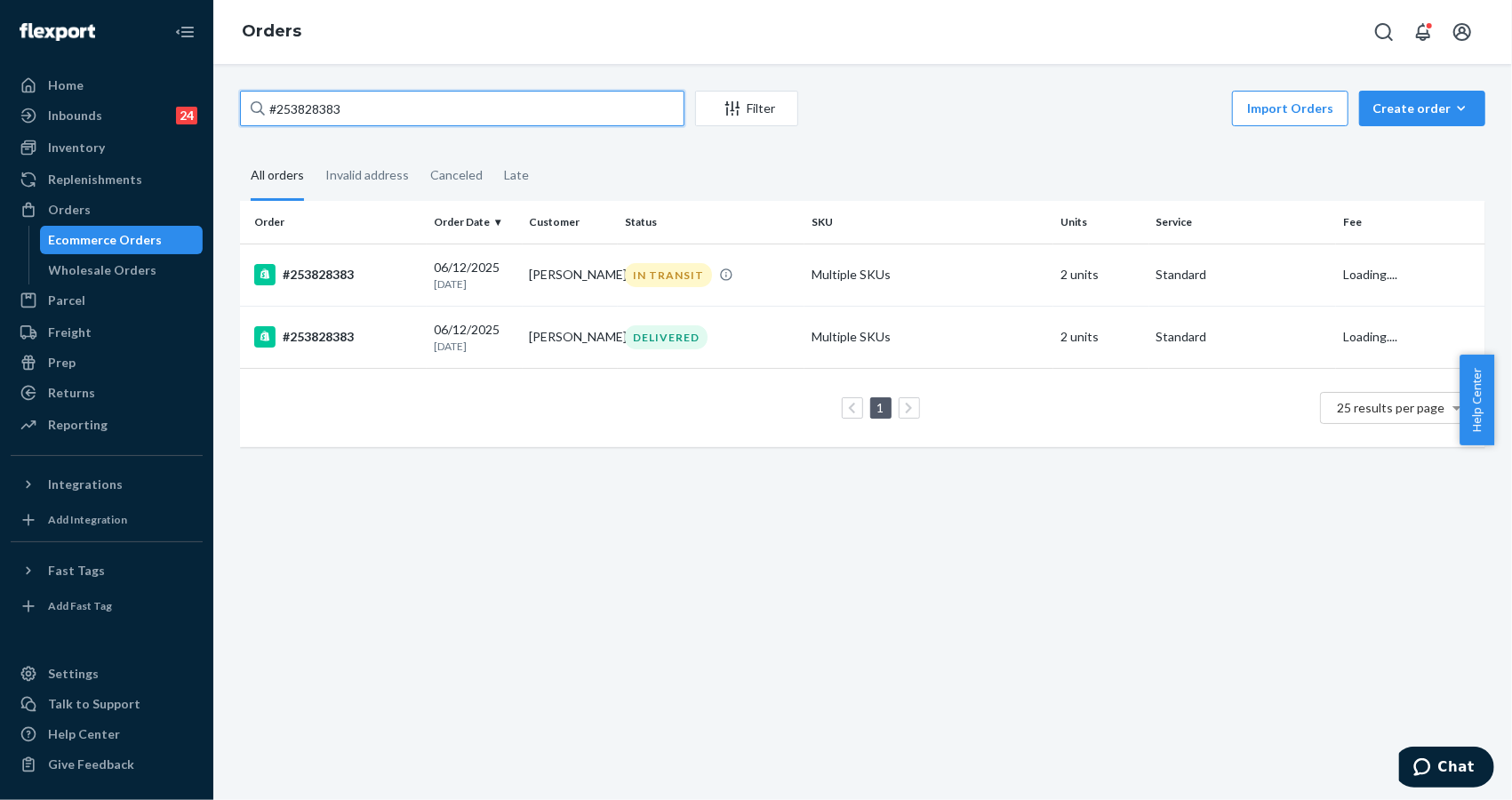
click at [442, 108] on input "#253828383" at bounding box center [461, 107] width 444 height 35
paste input "527711"
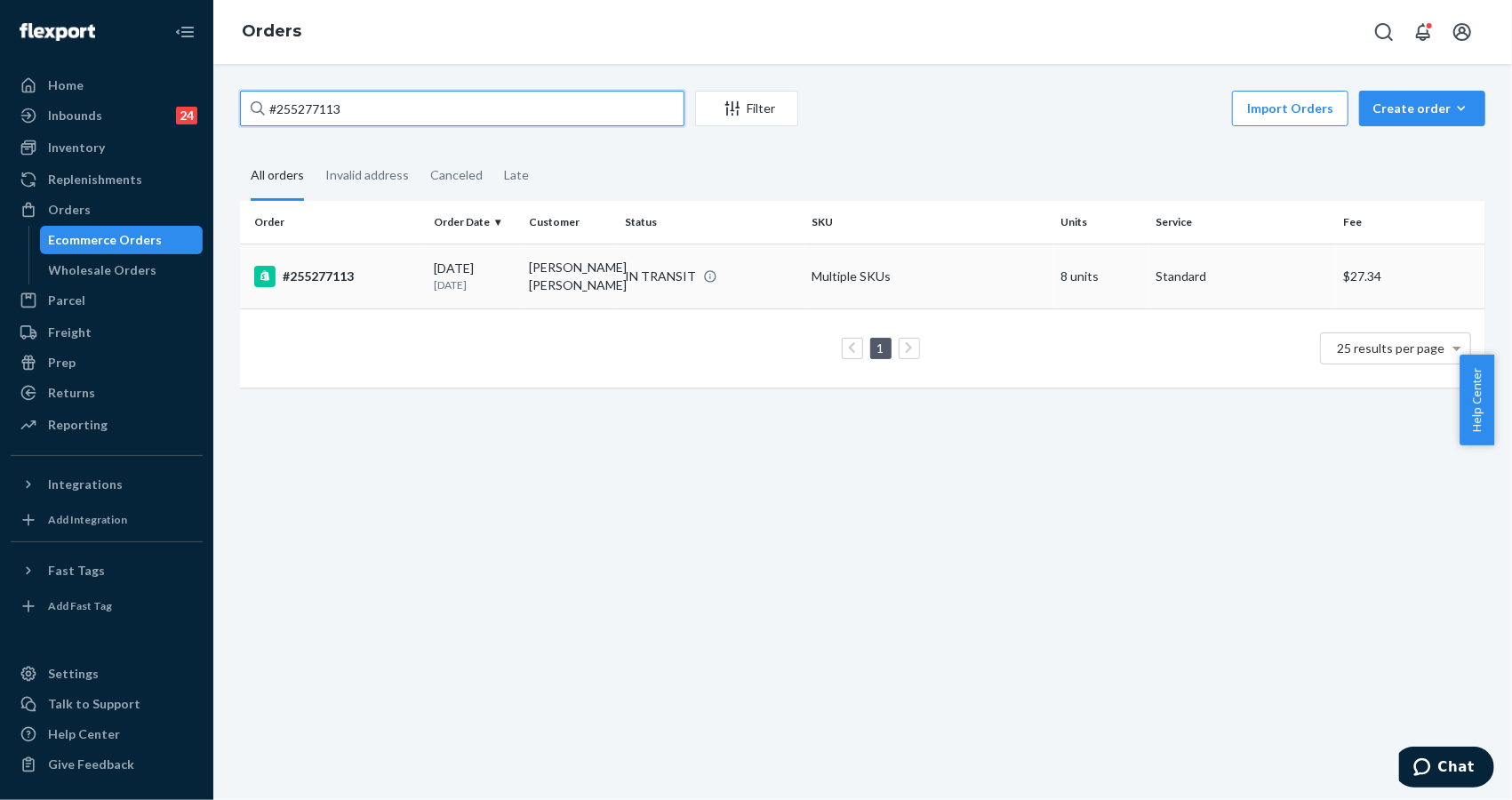
type input "#255277113"
click at [552, 257] on td "[PERSON_NAME] [PERSON_NAME]" at bounding box center [571, 276] width 95 height 65
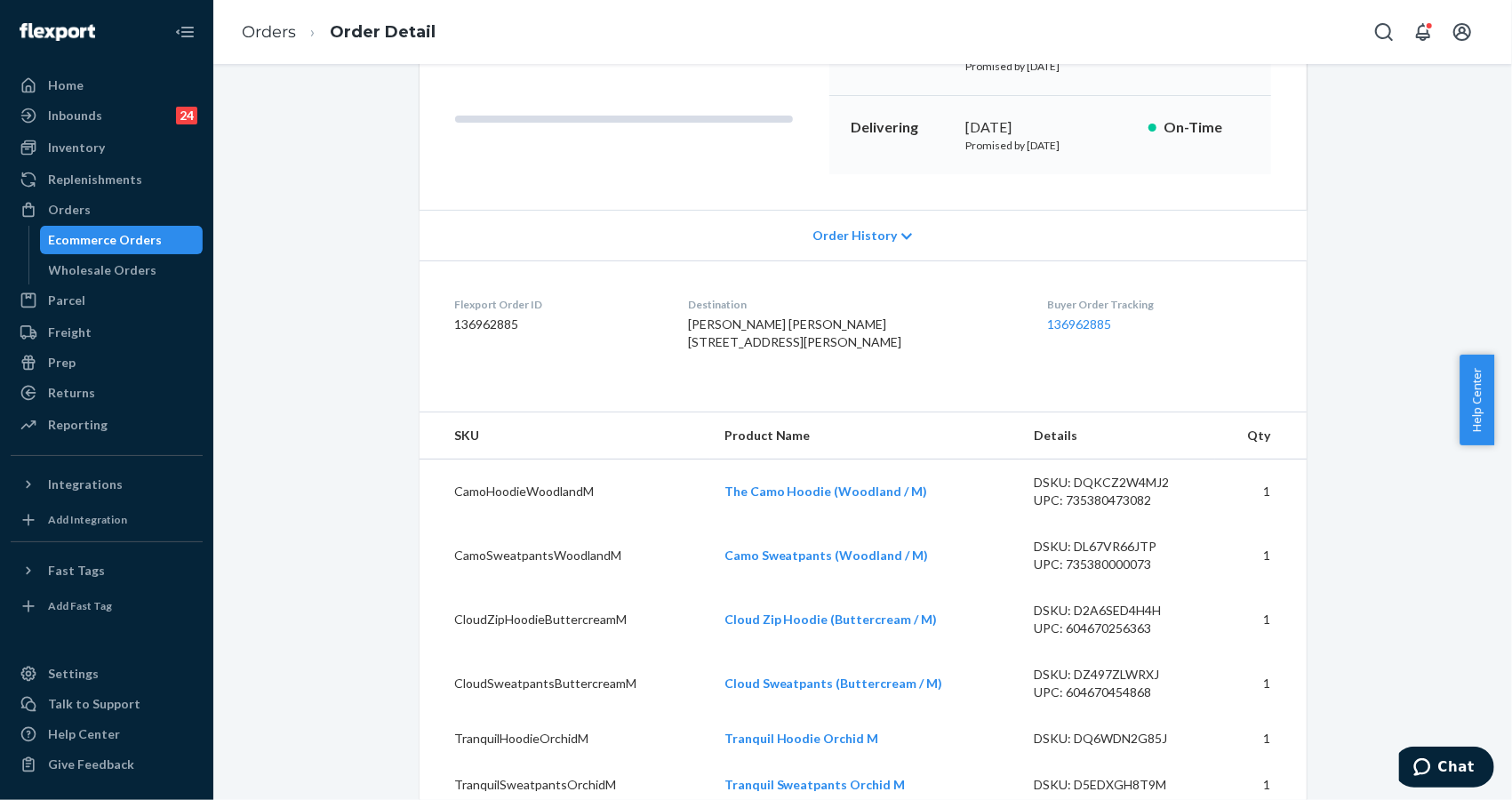
scroll to position [712, 0]
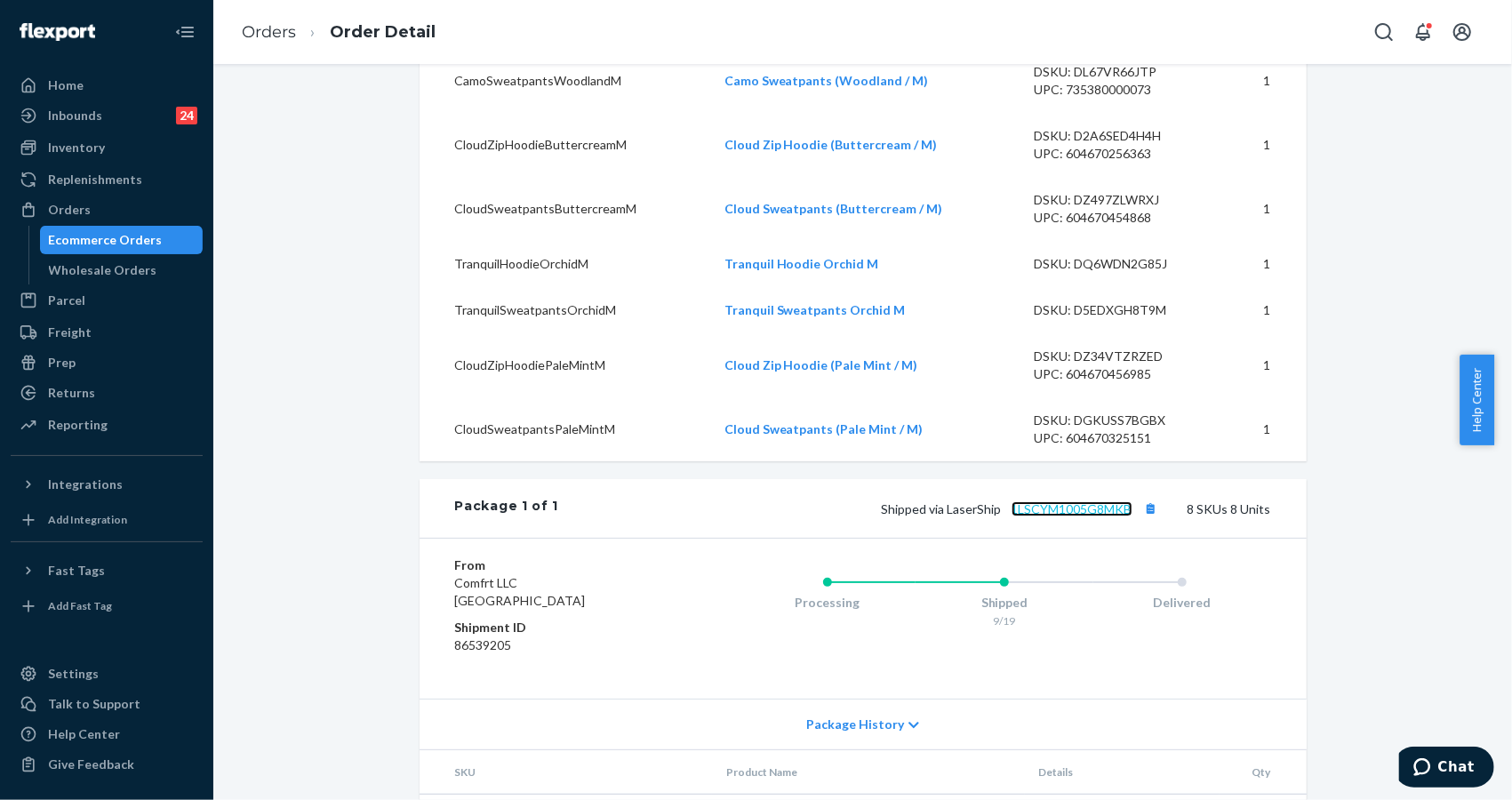
click at [1078, 517] on link "1LSCYM1005G8MKB" at bounding box center [1072, 509] width 121 height 15
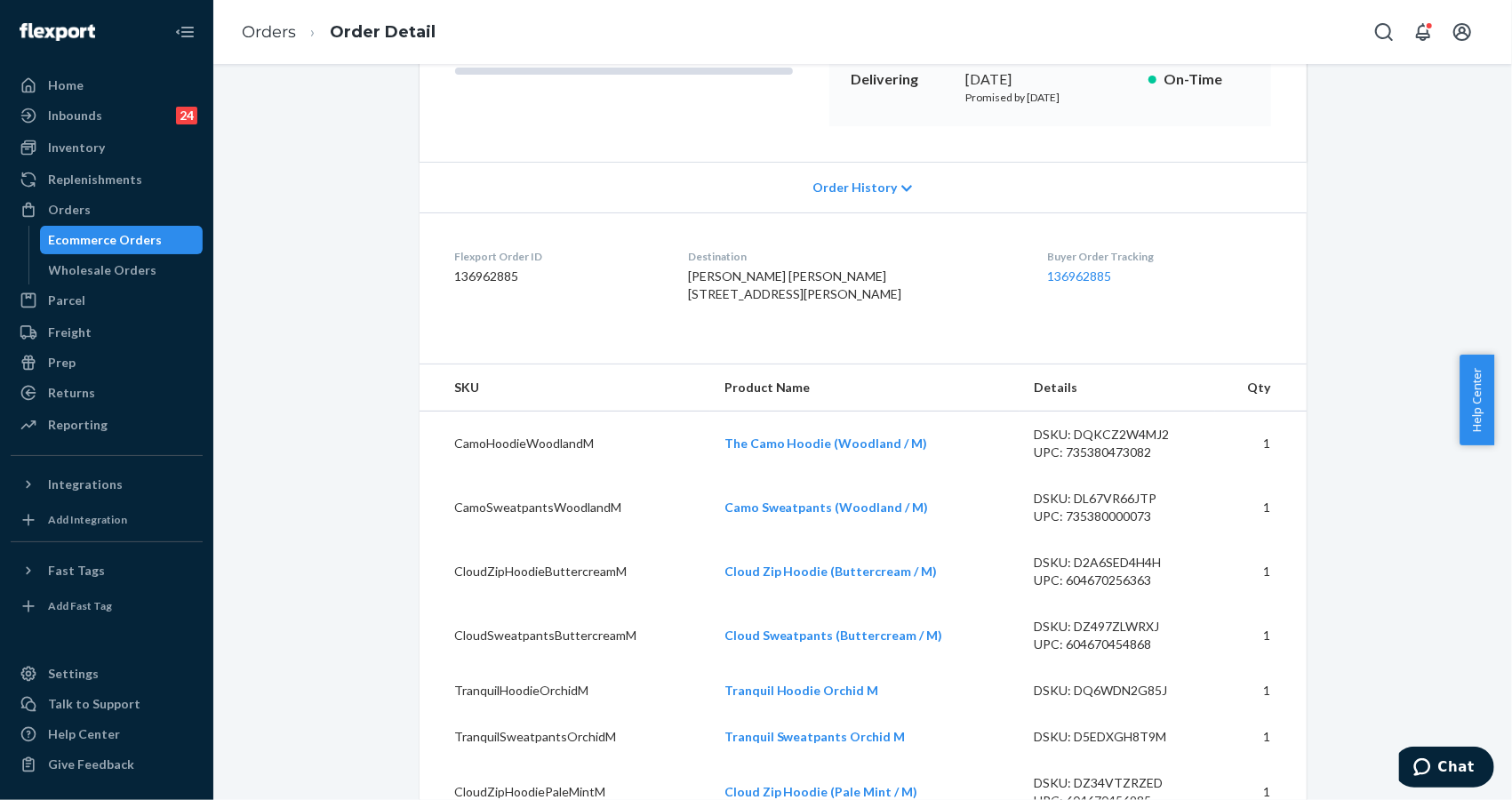
scroll to position [237, 0]
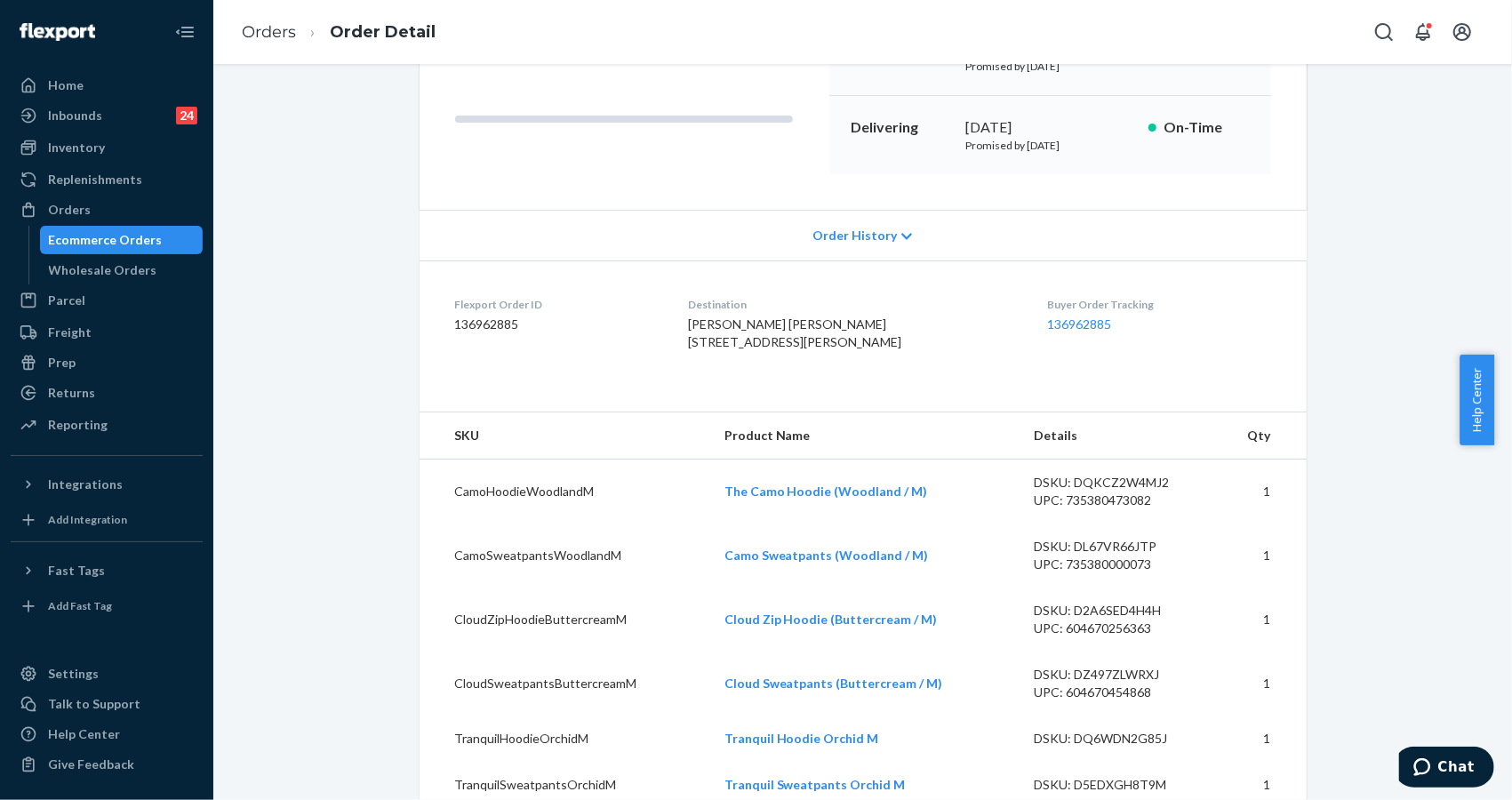
click at [1010, 150] on p "Promised by [DATE]" at bounding box center [1050, 146] width 168 height 15
drag, startPoint x: 1016, startPoint y: 146, endPoint x: 1124, endPoint y: 156, distance: 108.5
click at [1124, 156] on div "Delivering [DATE] Promised by [DATE] On-Time" at bounding box center [1050, 135] width 442 height 78
click at [1289, 261] on dl "Flexport Order ID 136962885 Destination [PERSON_NAME] [PERSON_NAME] [STREET_ADD…" at bounding box center [863, 327] width 887 height 133
click at [1043, 147] on p "Promised by [DATE]" at bounding box center [1050, 146] width 168 height 15
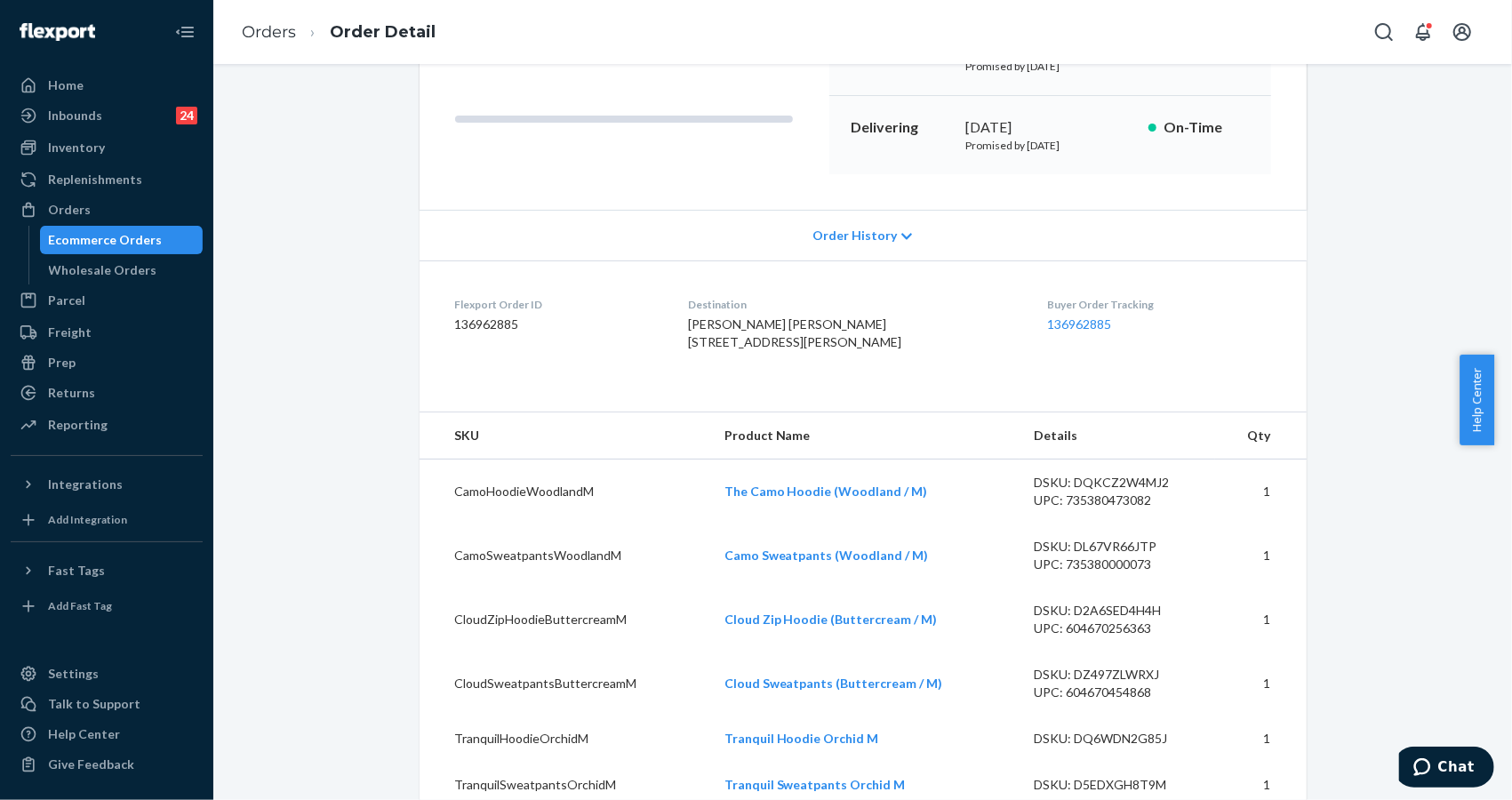
click at [1043, 147] on p "Promised by [DATE]" at bounding box center [1050, 146] width 168 height 15
click at [1041, 146] on p "Promised by [DATE]" at bounding box center [1050, 146] width 168 height 15
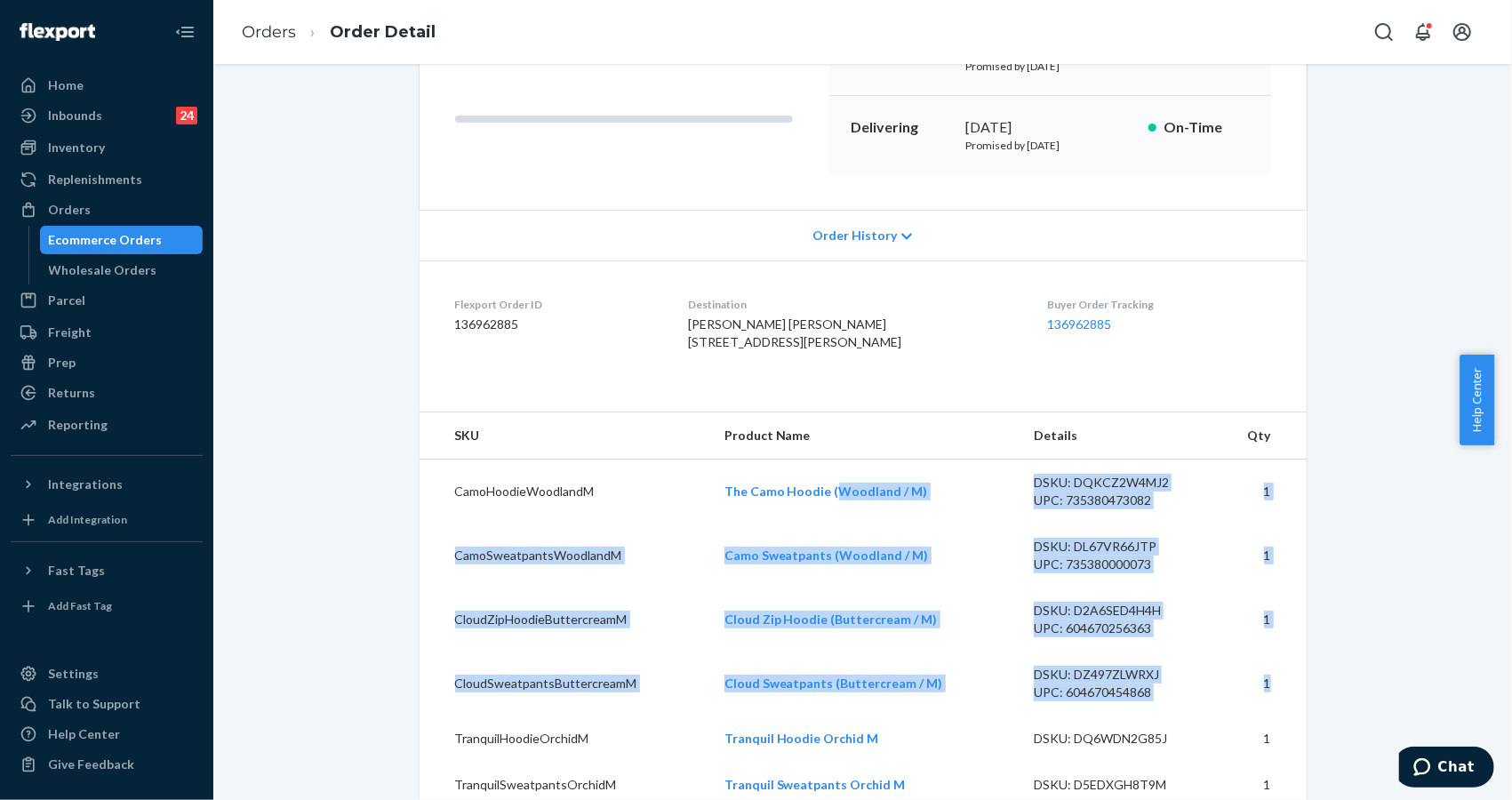
drag, startPoint x: 1261, startPoint y: 742, endPoint x: 375, endPoint y: 236, distance: 1020.3
click at [698, 412] on div "Shopify Order # #255277113 • Standard / $27.34 View Details Create Return Dupli…" at bounding box center [863, 396] width 887 height 1083
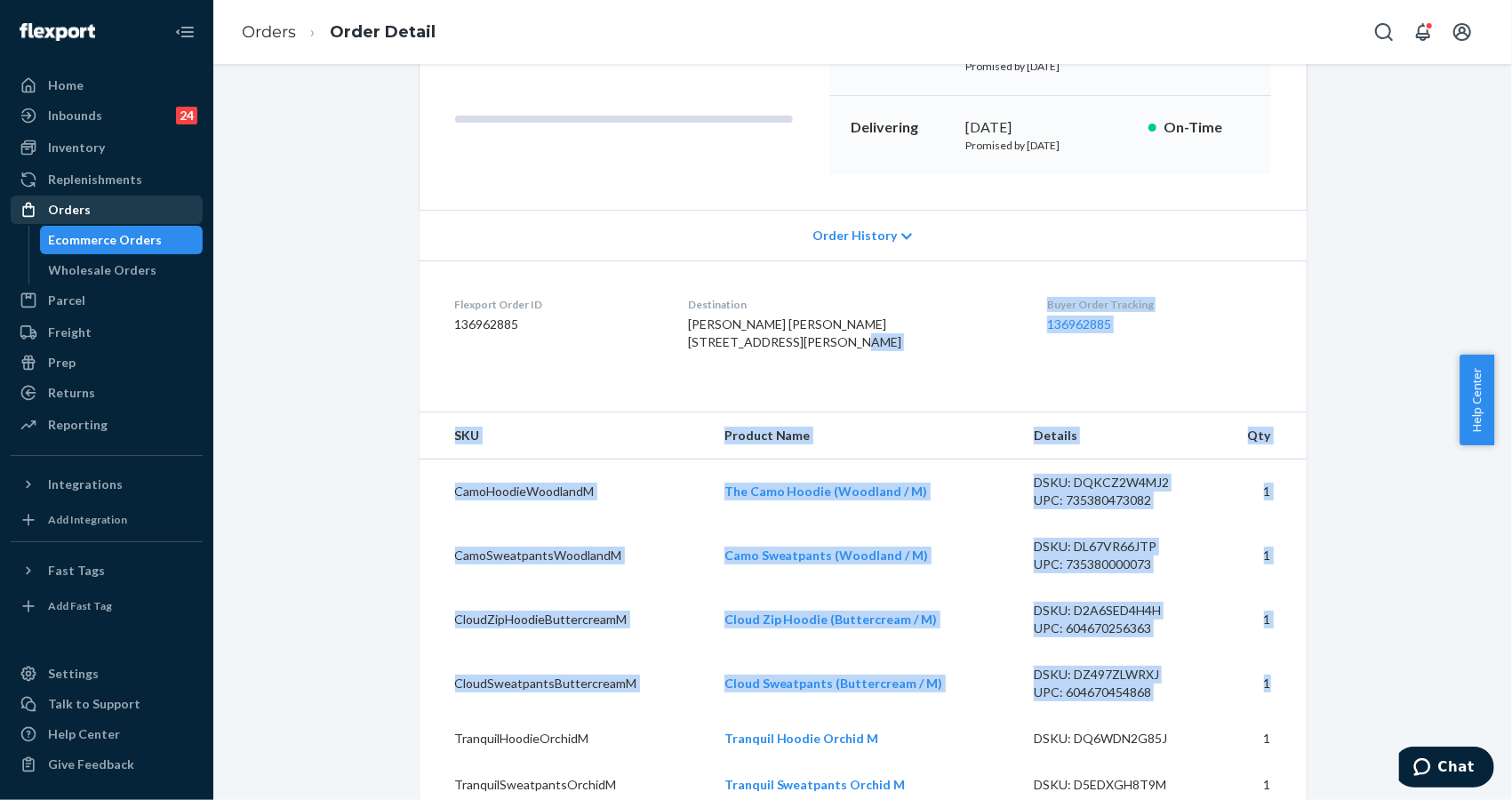
click at [81, 201] on div "Orders" at bounding box center [68, 209] width 43 height 18
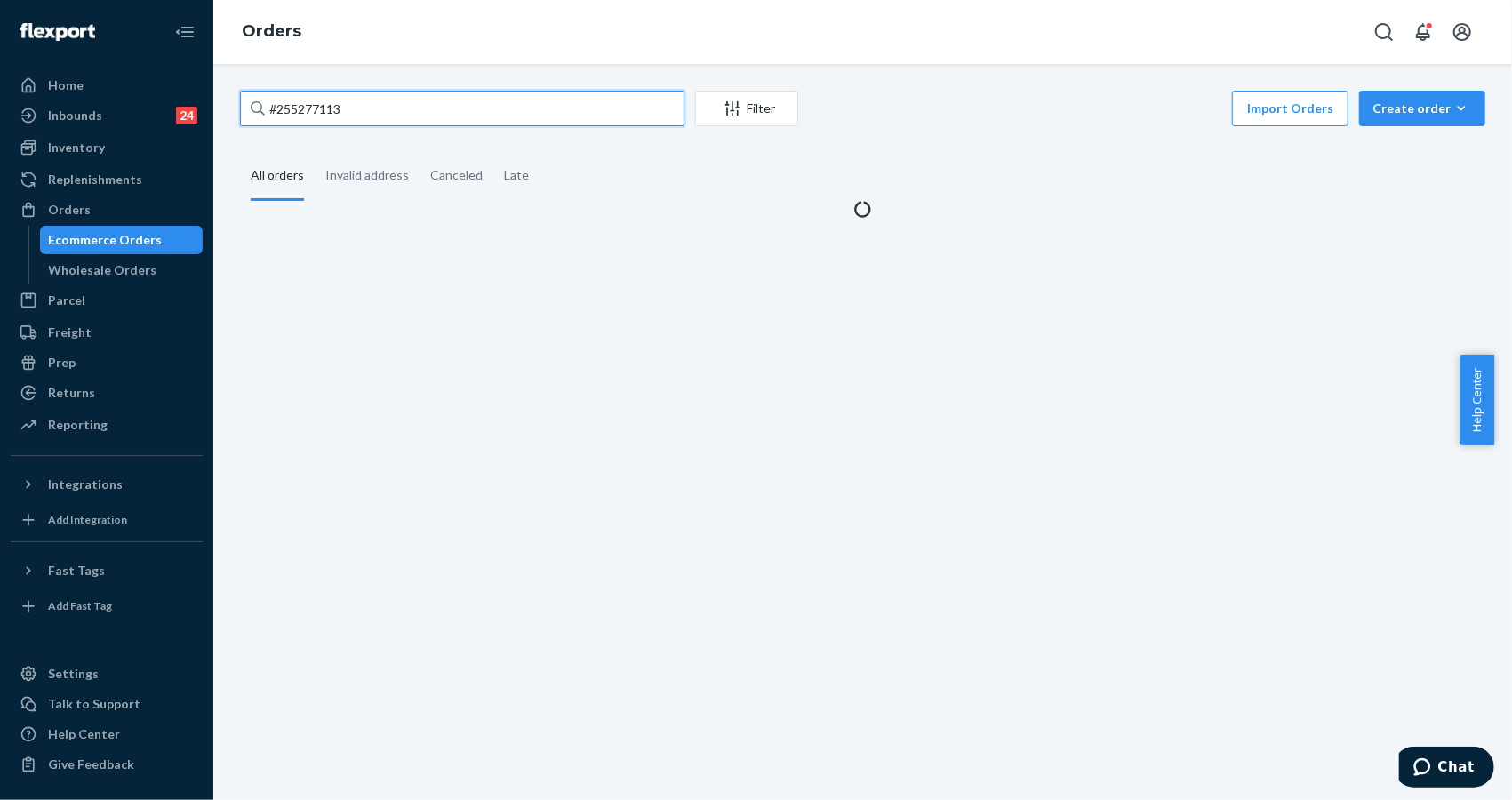
click at [373, 116] on input "#255277113" at bounding box center [461, 107] width 444 height 35
paste input "98159"
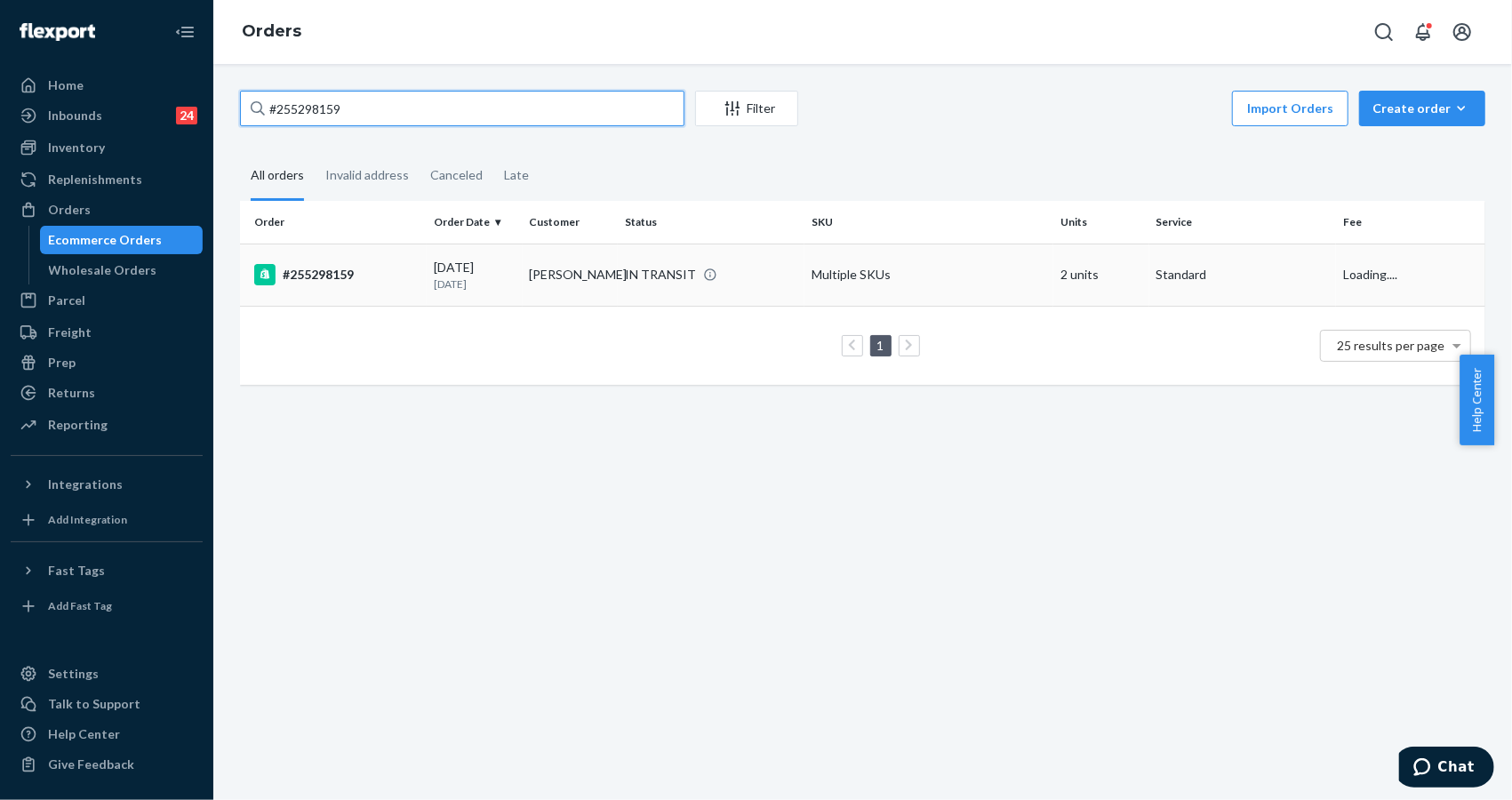
type input "#255298159"
click at [309, 272] on div "#255298159" at bounding box center [337, 275] width 165 height 21
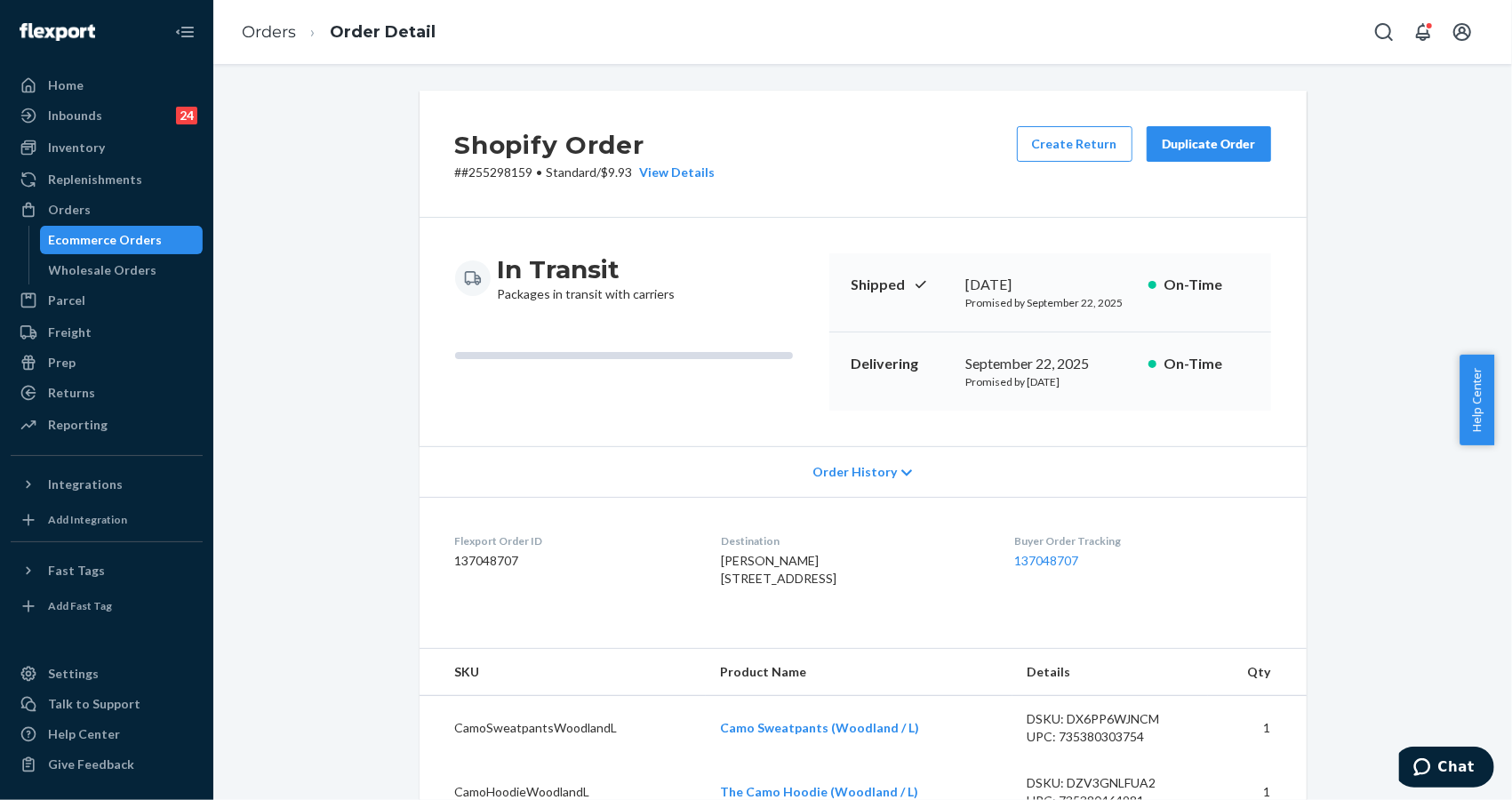
click at [1440, 225] on div "Shopify Order # #255298159 • Standard / $9.93 View Details Create Return Duplic…" at bounding box center [863, 698] width 1272 height 1217
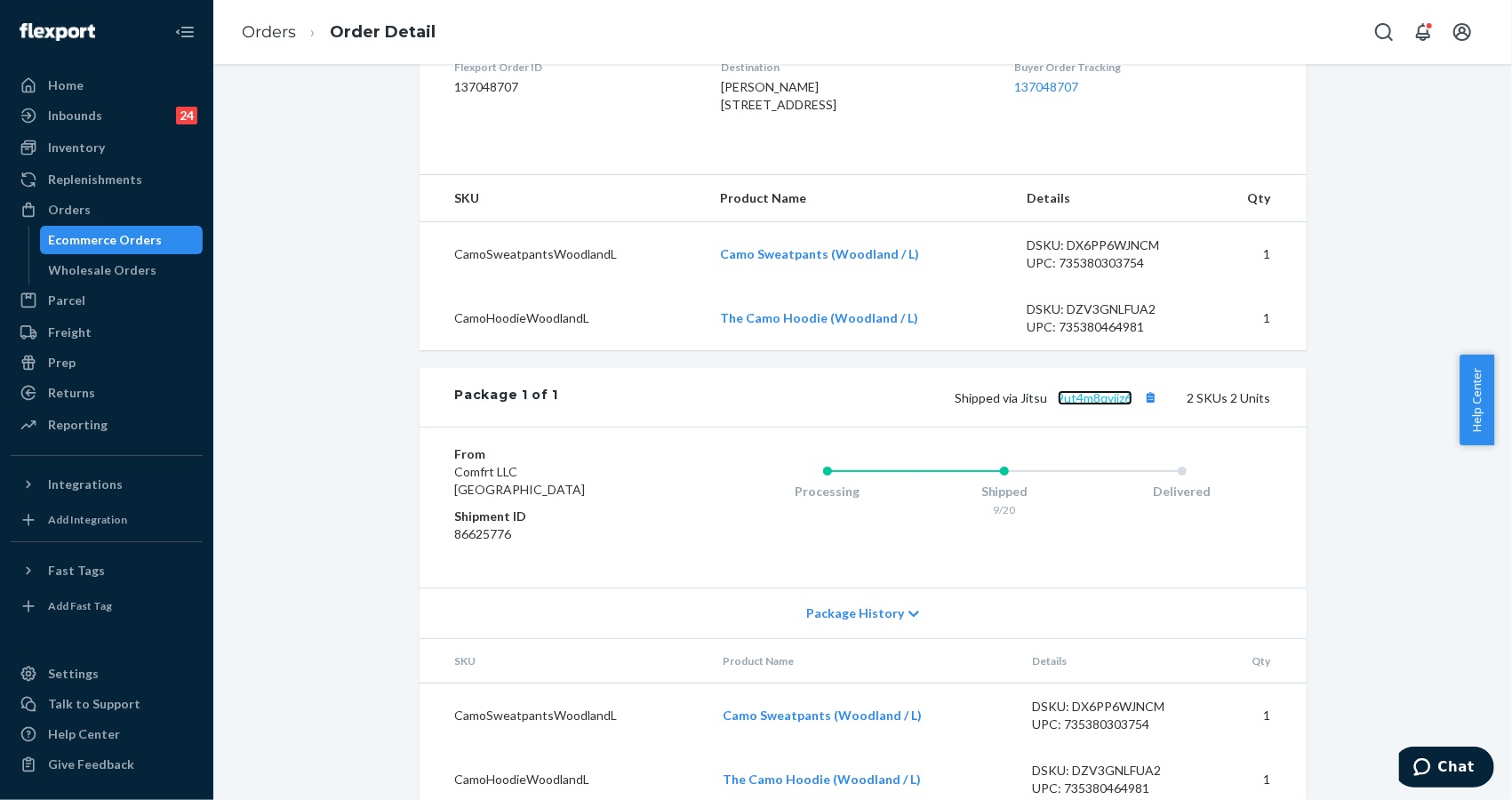
click at [1065, 405] on link "9ut4m8qvjjz6" at bounding box center [1095, 398] width 75 height 15
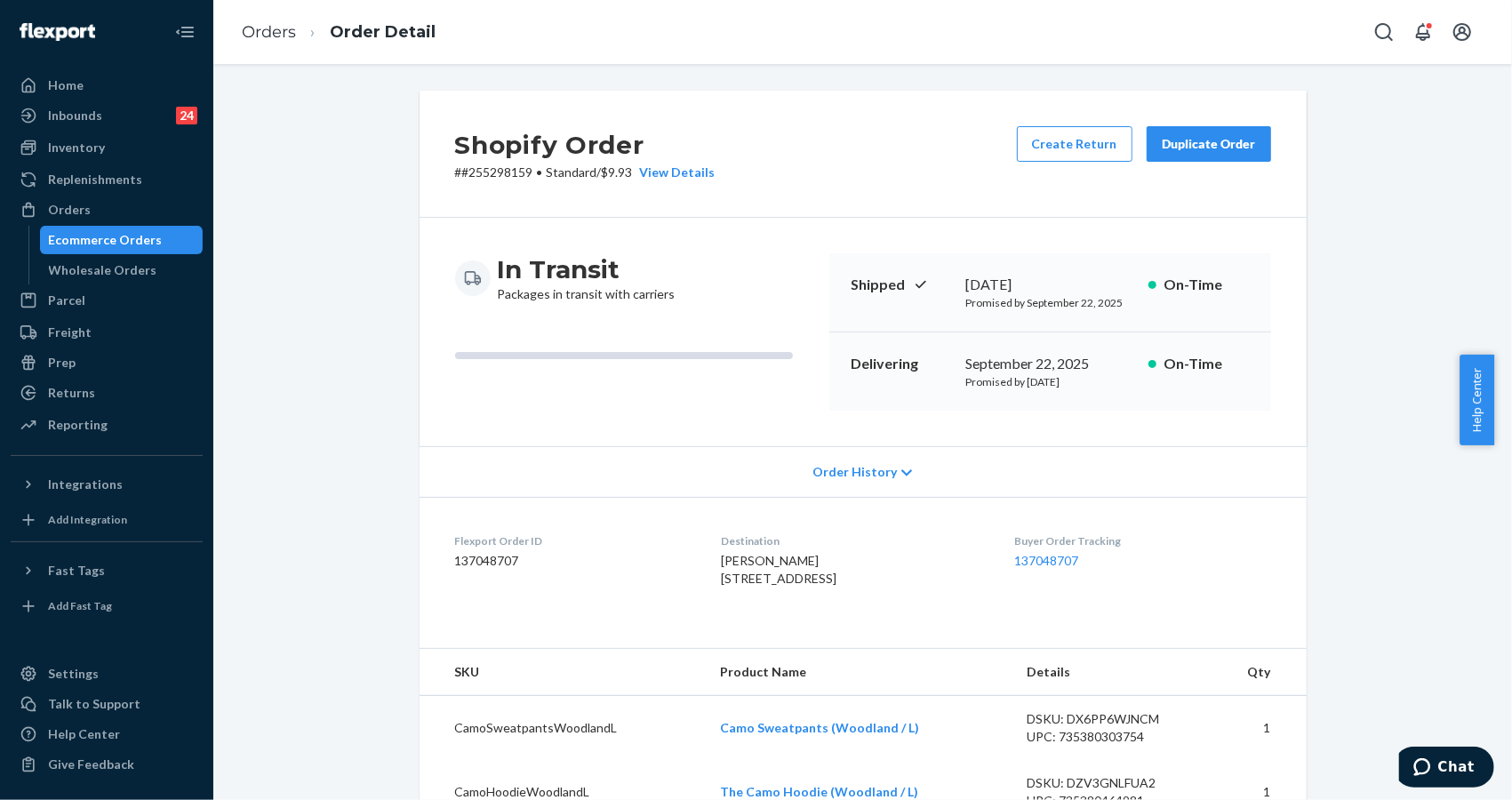
click at [542, 466] on div "Order History" at bounding box center [863, 471] width 887 height 50
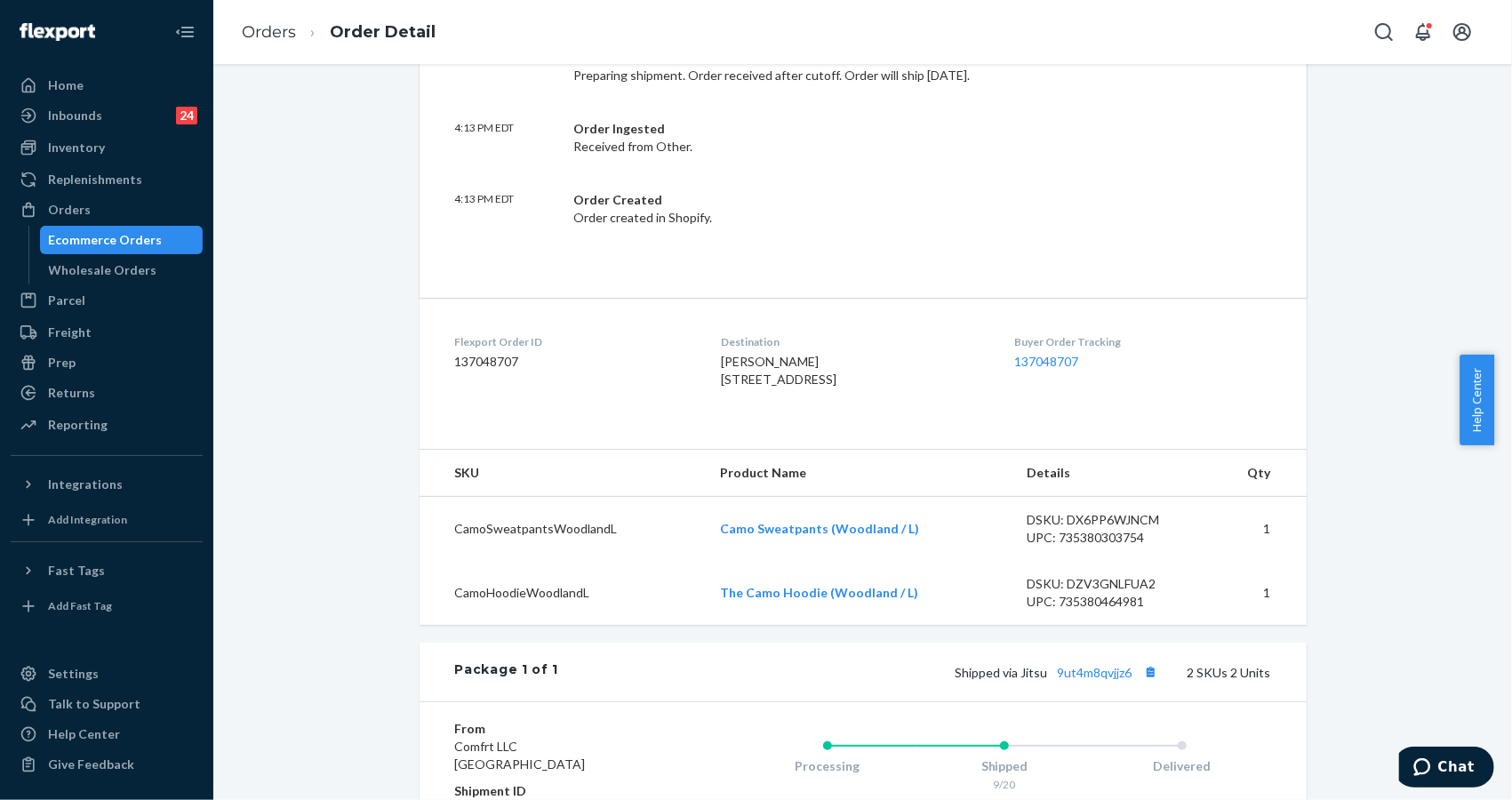
scroll to position [712, 0]
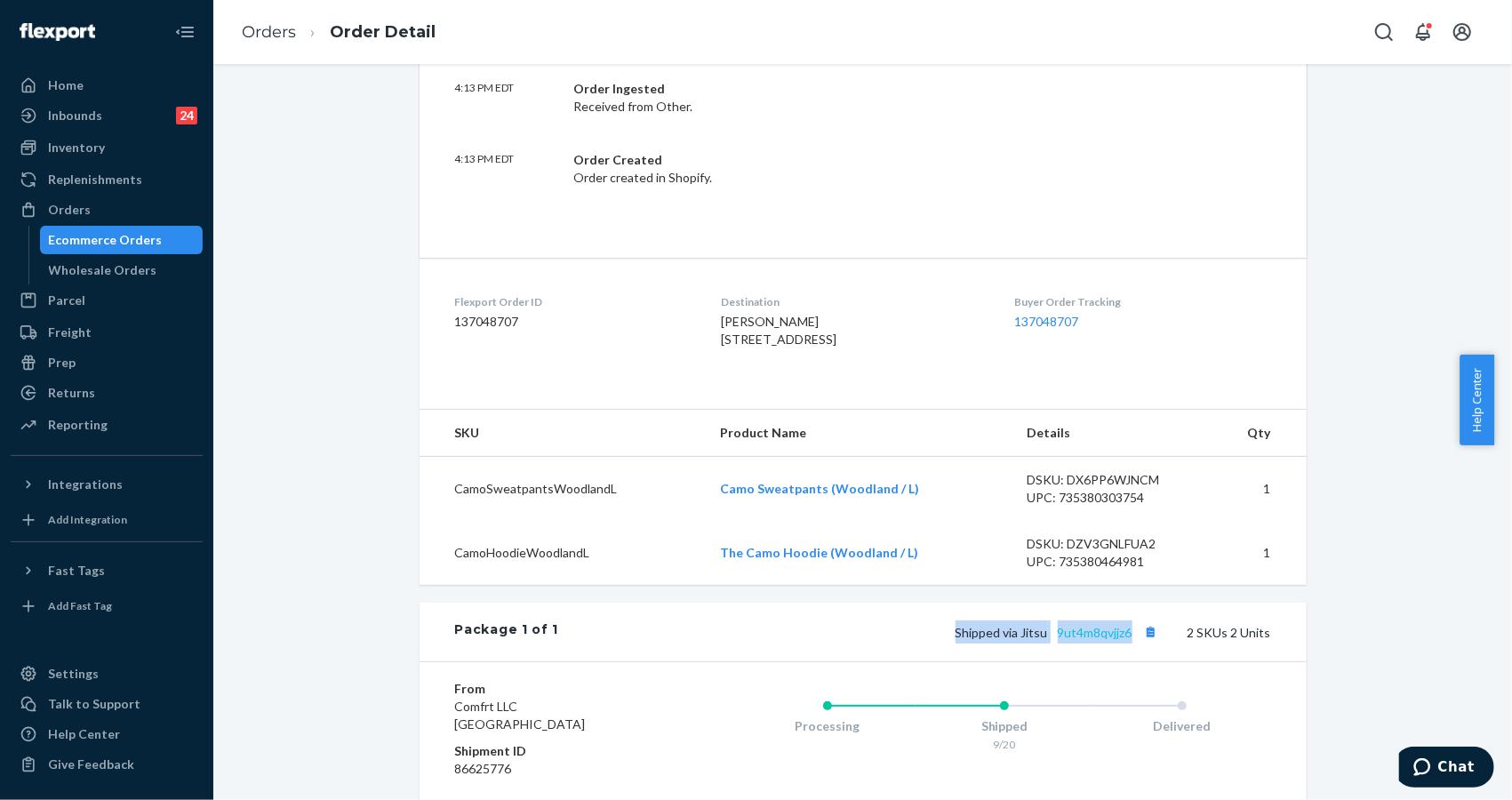
drag, startPoint x: 939, startPoint y: 669, endPoint x: 1126, endPoint y: 673, distance: 187.0
click at [1126, 644] on div "Shipped via Jitsu 9ut4m8qvjjz6 2 SKUs 2 Units" at bounding box center [914, 633] width 712 height 23
drag, startPoint x: 1405, startPoint y: 306, endPoint x: 1136, endPoint y: 383, distance: 279.8
click at [1401, 312] on div "Shopify Order # #255298159 • Standard / $9.93 View Details Create Return Duplic…" at bounding box center [863, 223] width 1272 height 1688
click at [286, 32] on link "Orders" at bounding box center [268, 31] width 54 height 20
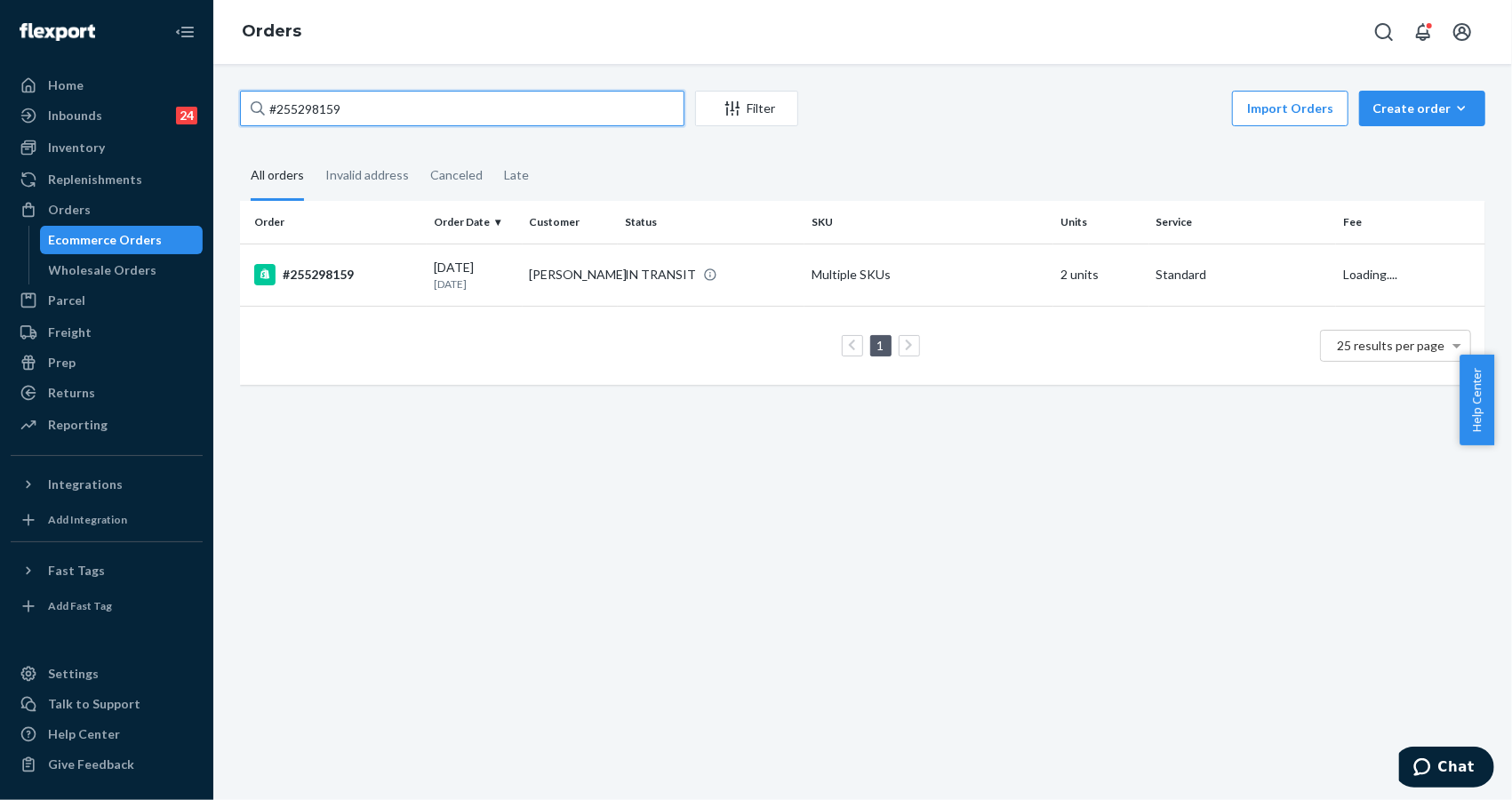
click at [457, 96] on input "#255298159" at bounding box center [461, 107] width 444 height 35
paste input "328124"
type input "#255328124"
click at [327, 278] on div "#255328124" at bounding box center [337, 275] width 165 height 21
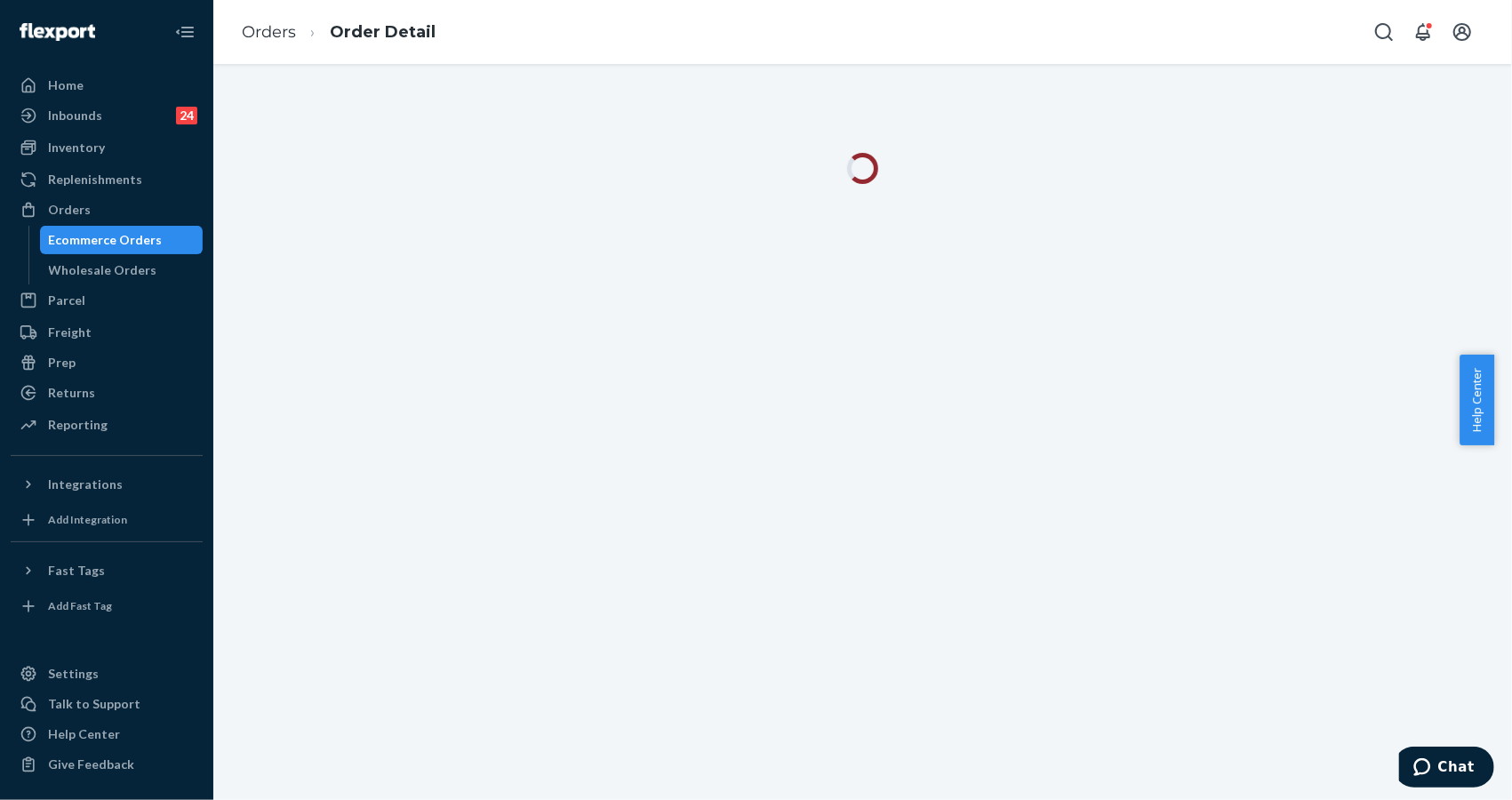
click at [1330, 232] on div at bounding box center [863, 432] width 1299 height 736
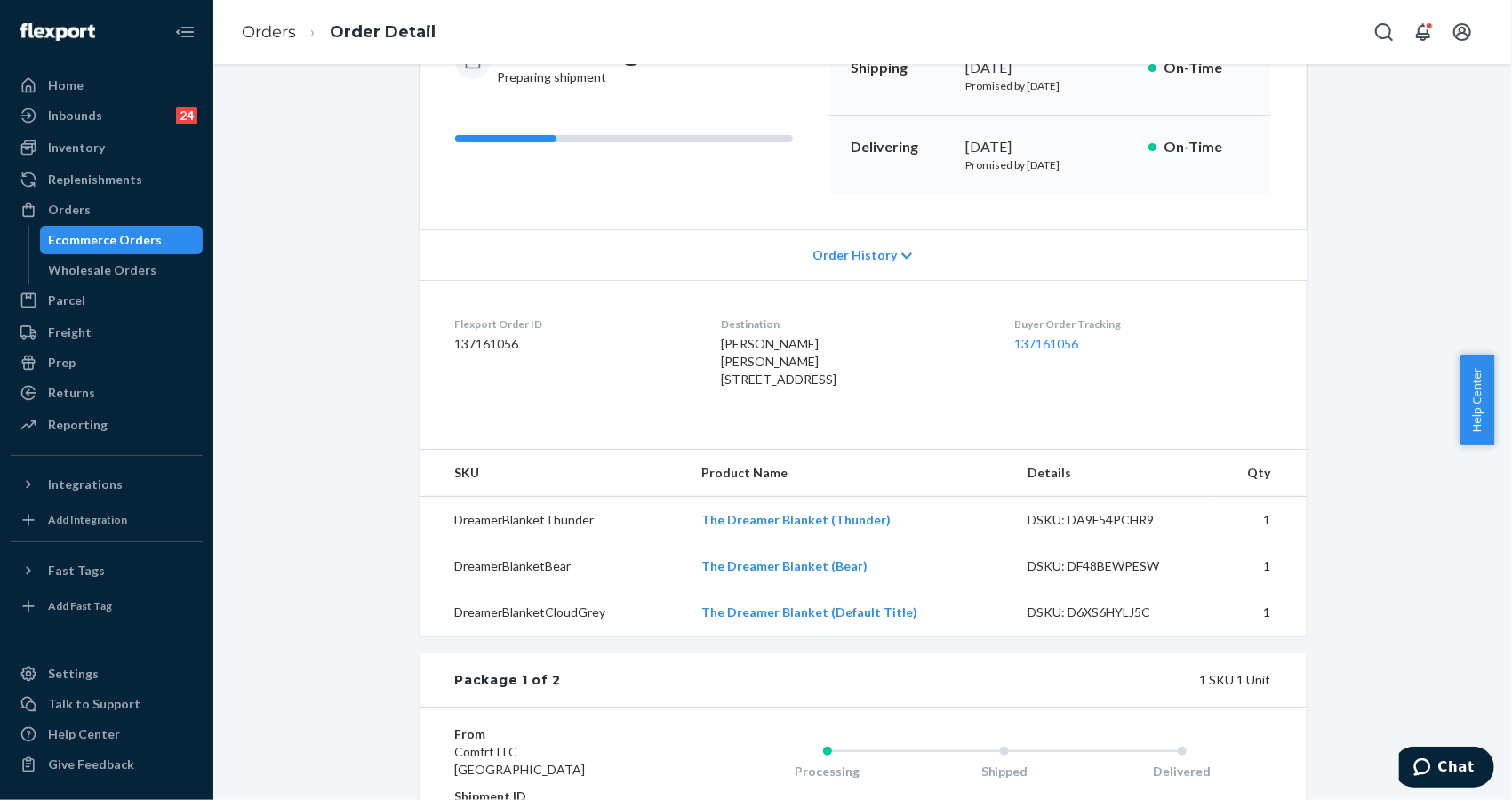
scroll to position [474, 0]
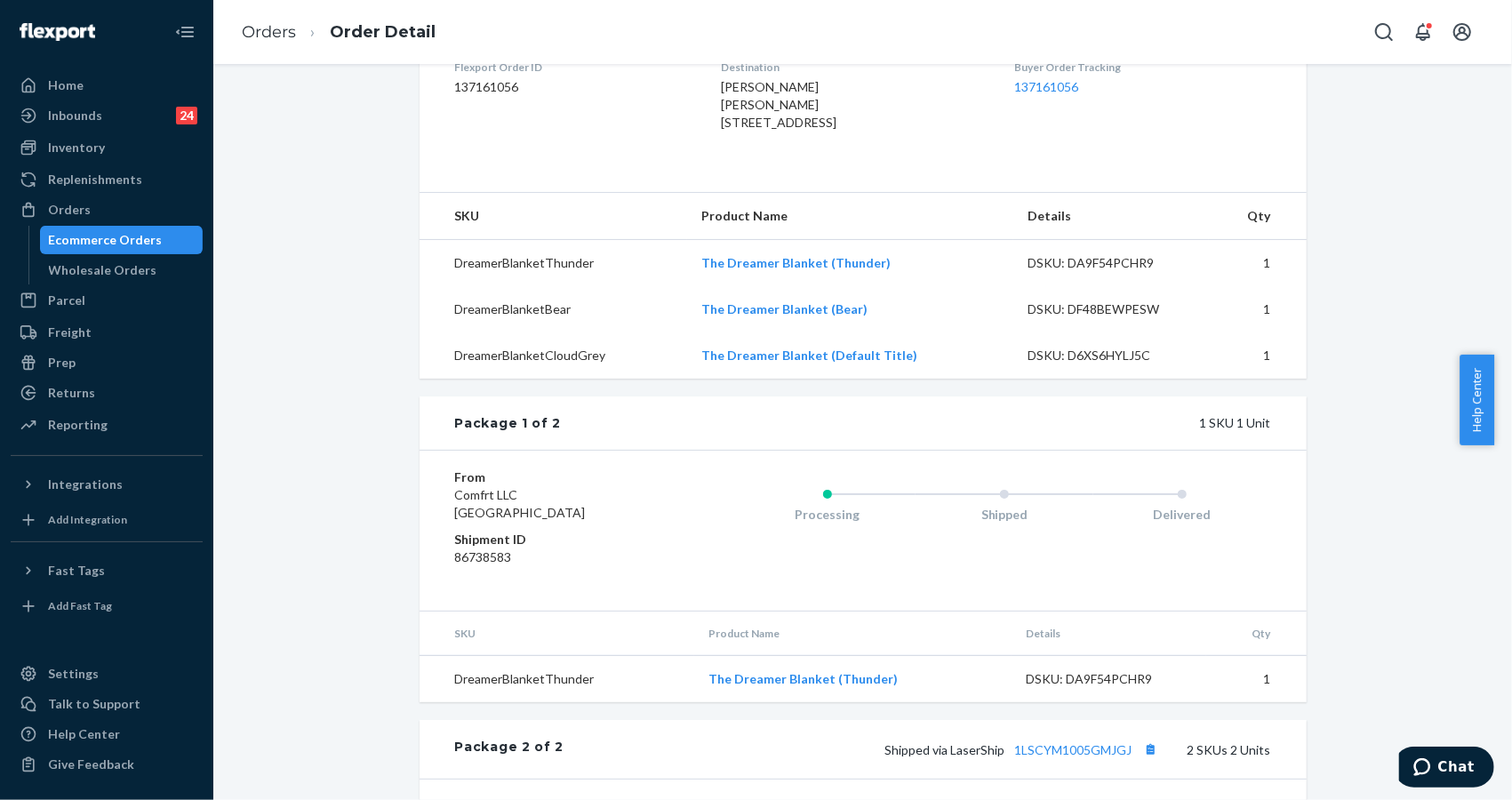
click at [928, 379] on td "The Dreamer Blanket (Default Title)" at bounding box center [850, 356] width 326 height 47
click at [1335, 215] on div "Shopify Order # #255328124 • Standard Cancel Order Duplicate Order Processing P…" at bounding box center [863, 383] width 1272 height 1533
click at [1348, 248] on div "Shopify Order # #255328124 • Standard Cancel Order Duplicate Order Processing P…" at bounding box center [863, 383] width 1272 height 1533
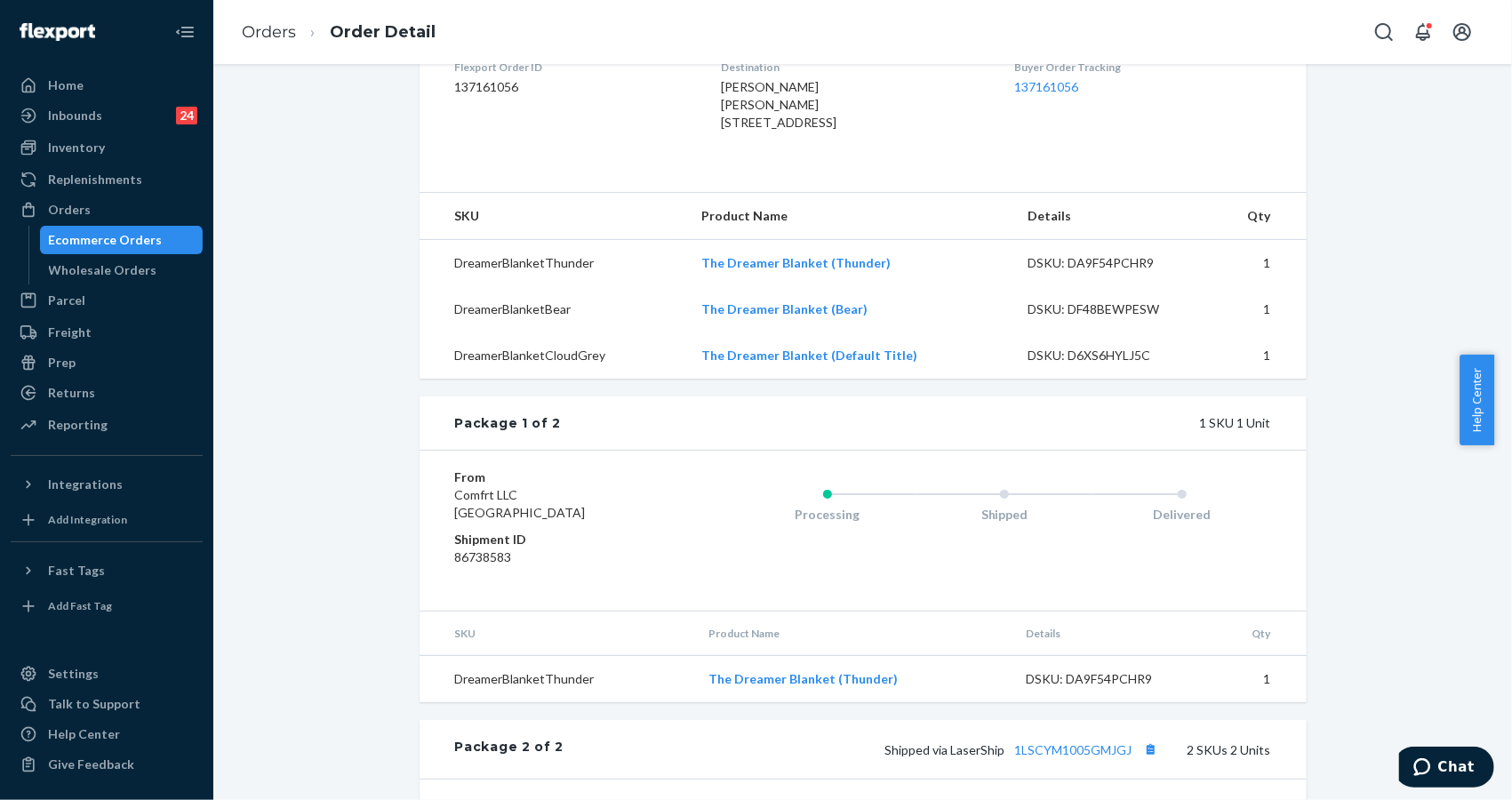
click at [1323, 211] on div "Shopify Order # #255328124 • Standard Cancel Order Duplicate Order Processing P…" at bounding box center [863, 383] width 1272 height 1533
click at [1323, 266] on div "Shopify Order # #255328124 • Standard Cancel Order Duplicate Order Processing P…" at bounding box center [863, 383] width 1272 height 1533
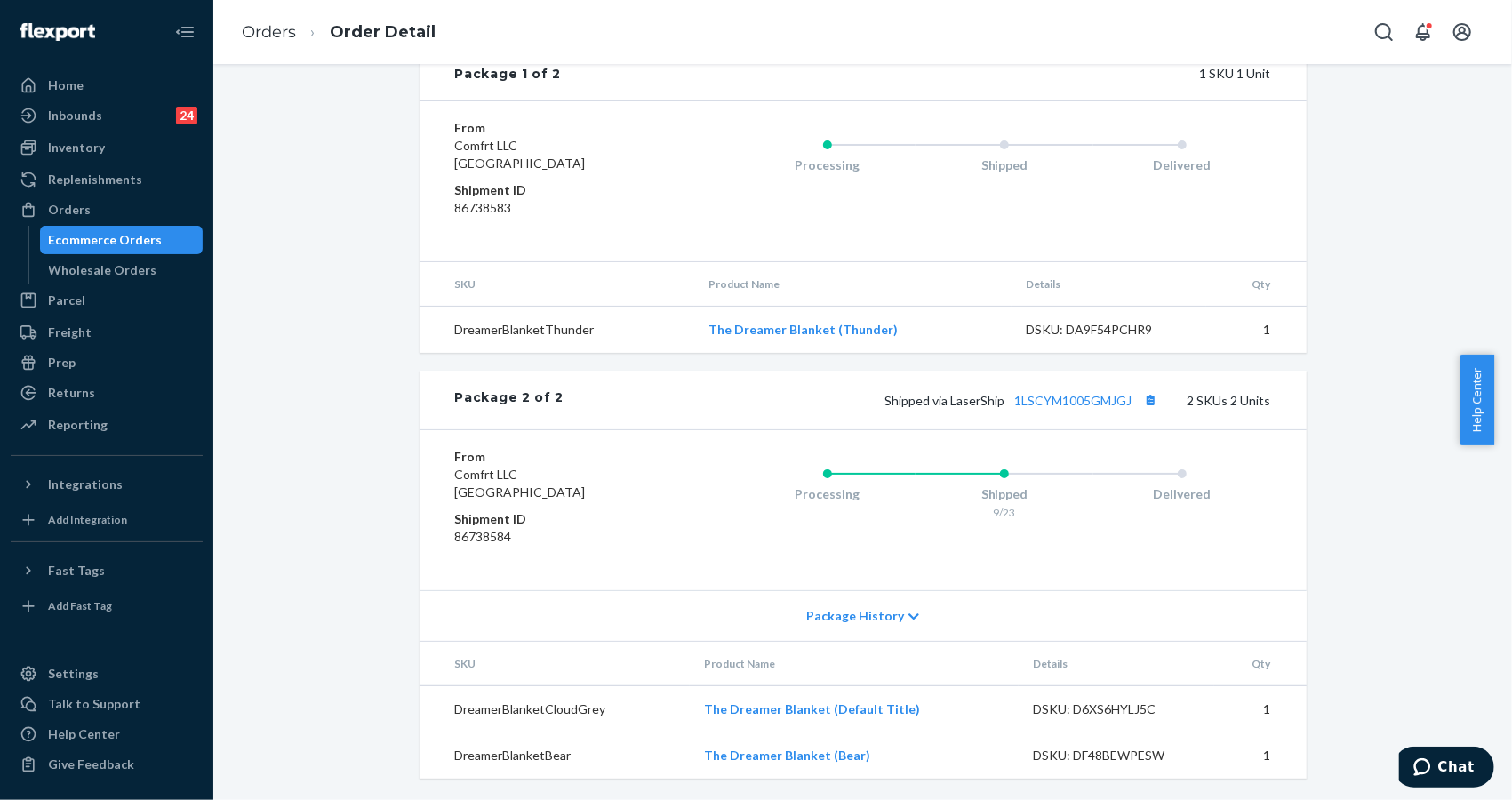
scroll to position [859, 0]
click at [1049, 405] on link "1LSCYM1005GMJGJ" at bounding box center [1074, 400] width 117 height 15
drag, startPoint x: 864, startPoint y: 397, endPoint x: 1121, endPoint y: 395, distance: 257.0
click at [1121, 395] on div "Shipped via LaserShip 1LSCYM1005GMJGJ 2 SKUs 2 Units" at bounding box center [917, 400] width 707 height 23
drag, startPoint x: 896, startPoint y: 433, endPoint x: 885, endPoint y: 424, distance: 14.2
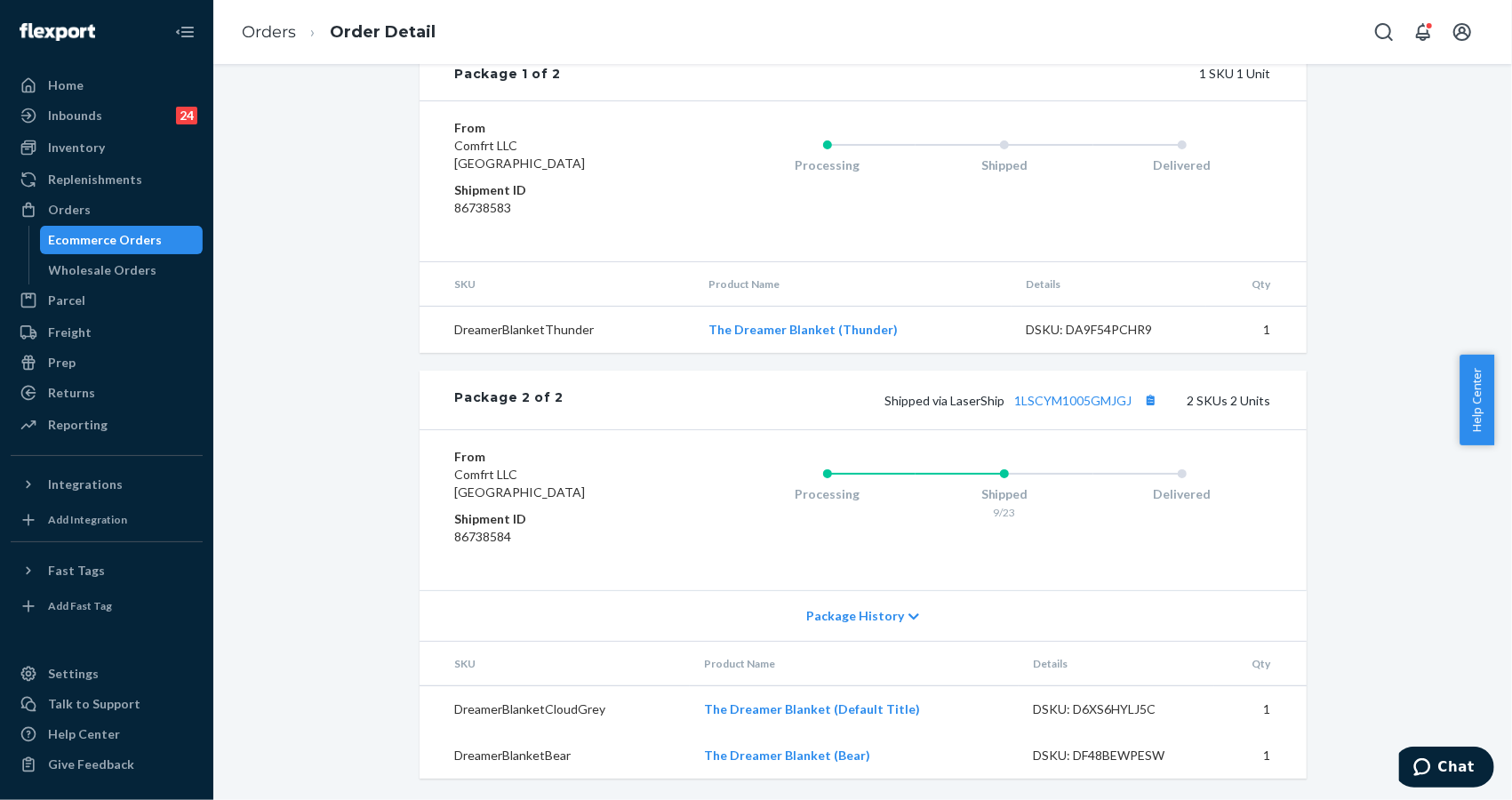
click at [894, 433] on div "From Comfrt LLC [GEOGRAPHIC_DATA] Shipment ID 86738584 Processing Shipped 9/23 …" at bounding box center [863, 510] width 887 height 161
drag, startPoint x: 877, startPoint y: 398, endPoint x: 1131, endPoint y: 409, distance: 254.2
click at [1131, 409] on div "Shipped via LaserShip 1LSCYM1005GMJGJ 2 SKUs 2 Units" at bounding box center [917, 400] width 707 height 23
drag, startPoint x: 1303, startPoint y: 232, endPoint x: 1143, endPoint y: 65, distance: 231.3
click at [1282, 198] on div "Shopify Order # #255328124 • Standard Cancel Order Duplicate Order Processing P…" at bounding box center [863, 23] width 914 height 1512
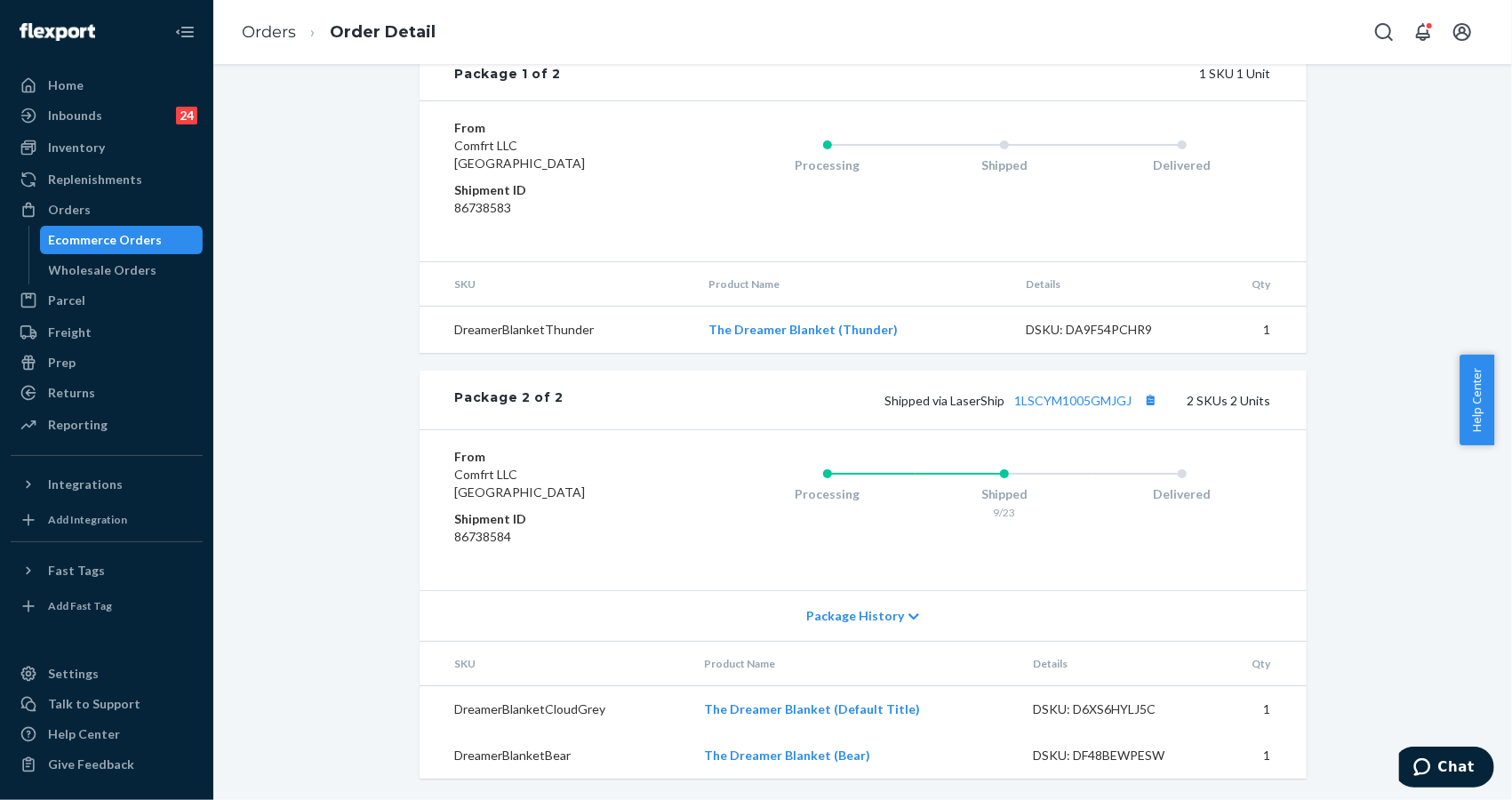
drag, startPoint x: 1462, startPoint y: 399, endPoint x: 1434, endPoint y: 408, distance: 29.4
click at [1458, 398] on body "Home Inbounds 24 Shipping Plans Problems 24 Inventory Products Replenishments O…" at bounding box center [756, 400] width 1512 height 800
click at [1089, 324] on div "DSKU: DA9F54PCHR9" at bounding box center [1110, 329] width 167 height 18
click at [1087, 408] on link "1LSCYM1005GMJGJ" at bounding box center [1074, 400] width 117 height 15
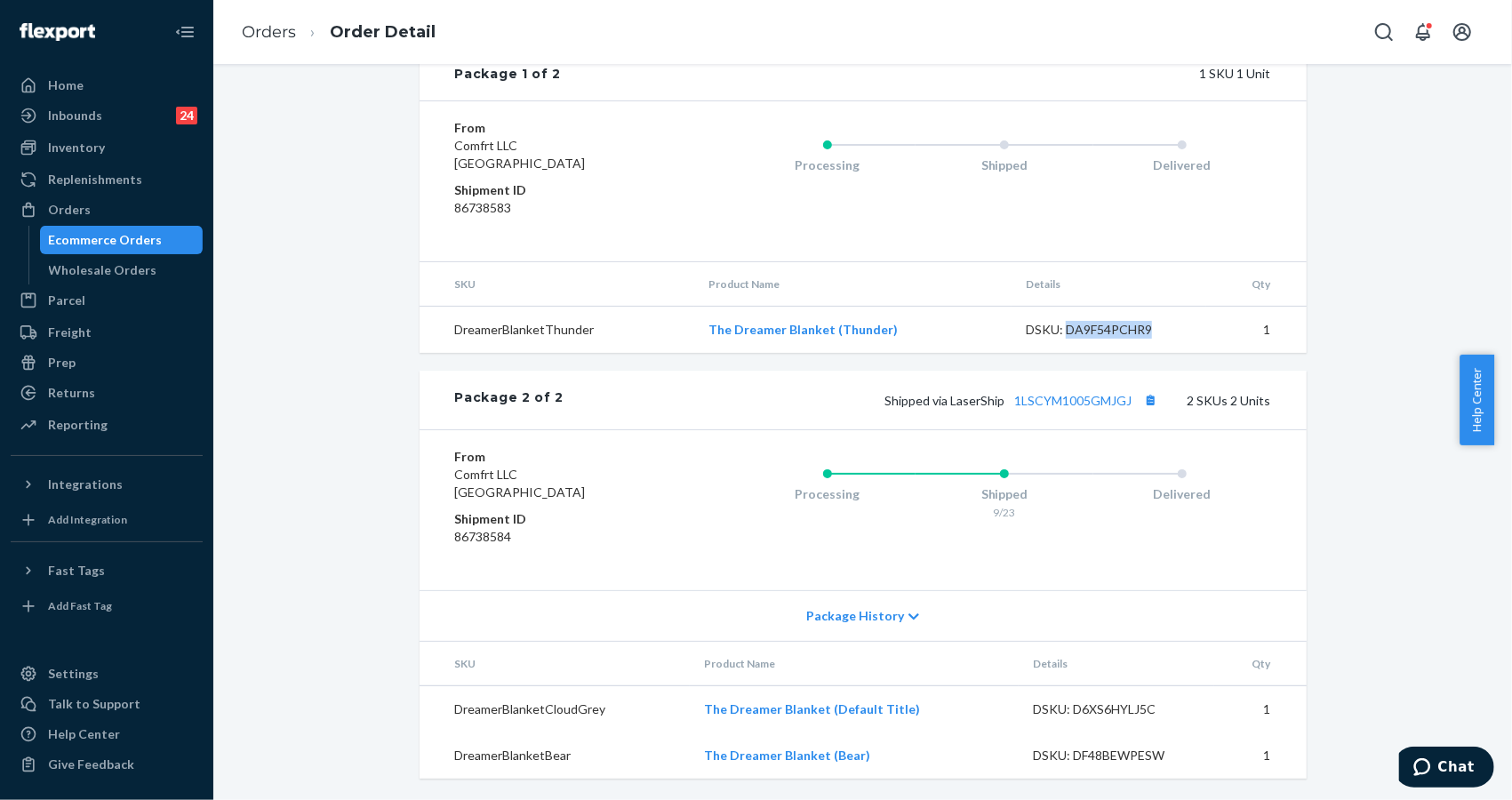
click at [1090, 322] on div "DSKU: DA9F54PCHR9" at bounding box center [1110, 329] width 167 height 18
click at [1086, 398] on link "1LSCYM1005GMJGJ" at bounding box center [1074, 400] width 117 height 15
click at [272, 30] on link "Orders" at bounding box center [268, 31] width 54 height 20
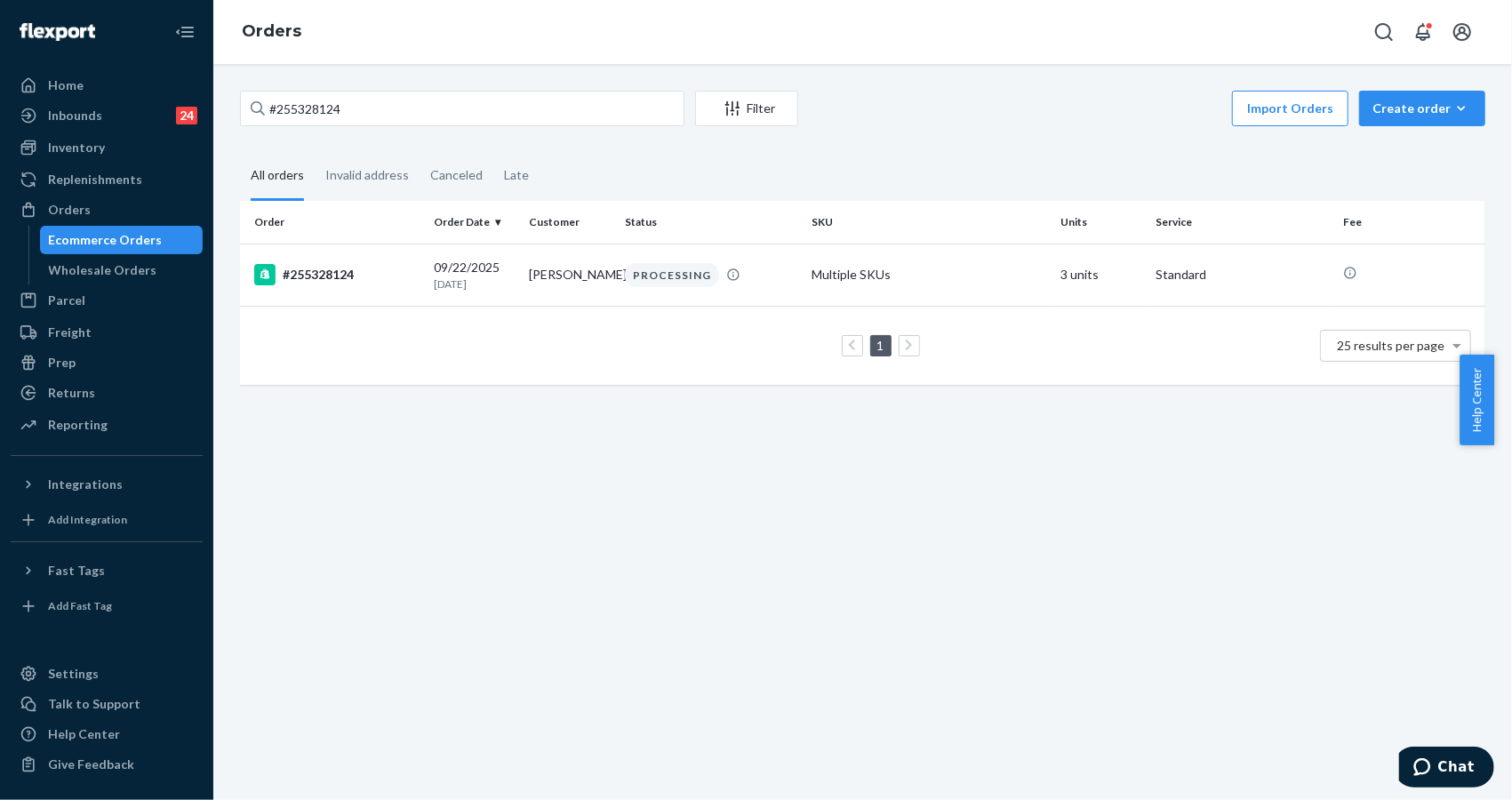
click at [1299, 185] on fieldset "All orders Invalid address Canceled Late" at bounding box center [863, 176] width 1246 height 49
click at [295, 98] on input "#255328124" at bounding box center [461, 107] width 444 height 35
paste input "463"
type input "#255328463"
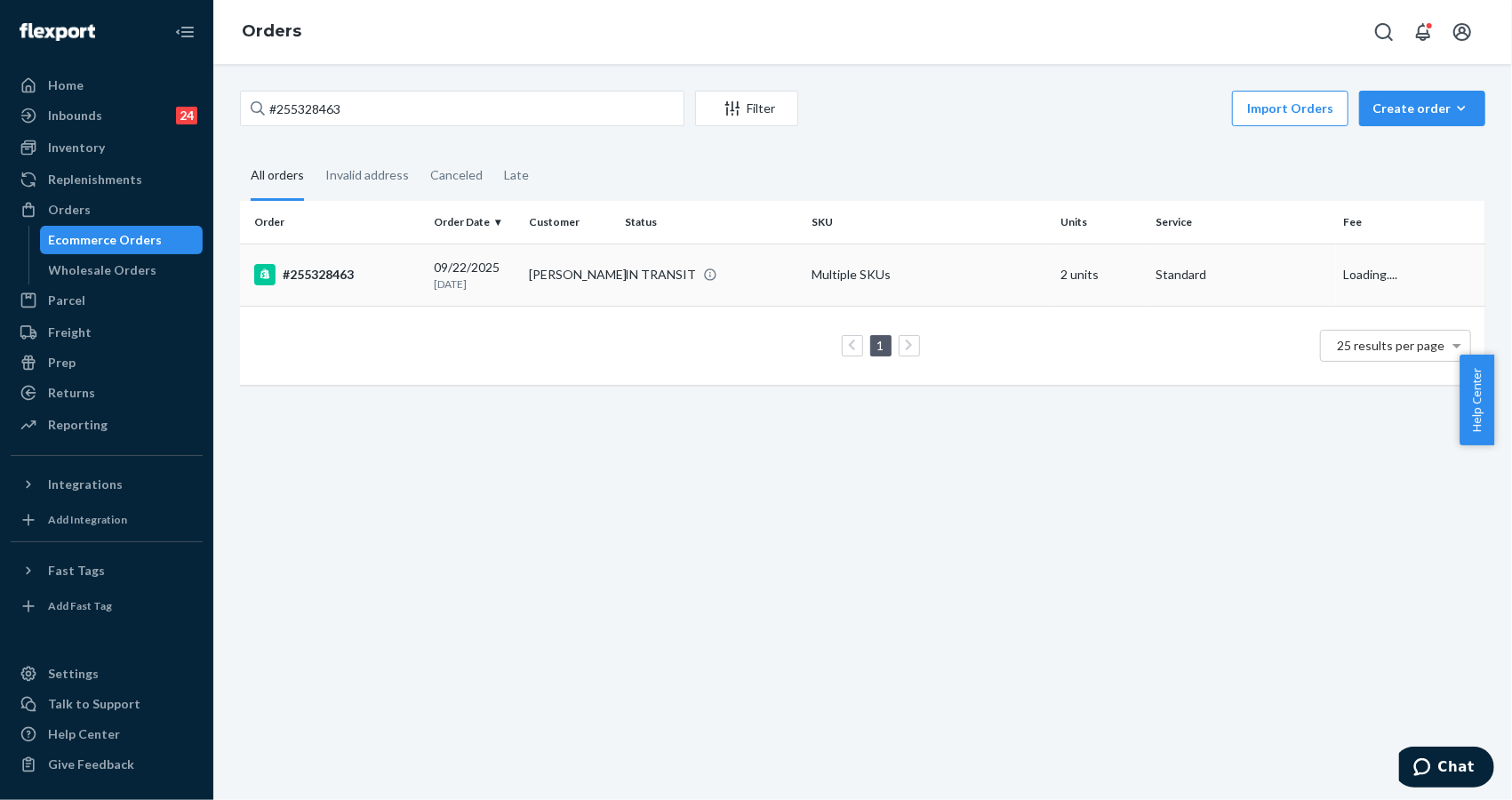
click at [352, 277] on div "#255328463" at bounding box center [337, 275] width 165 height 21
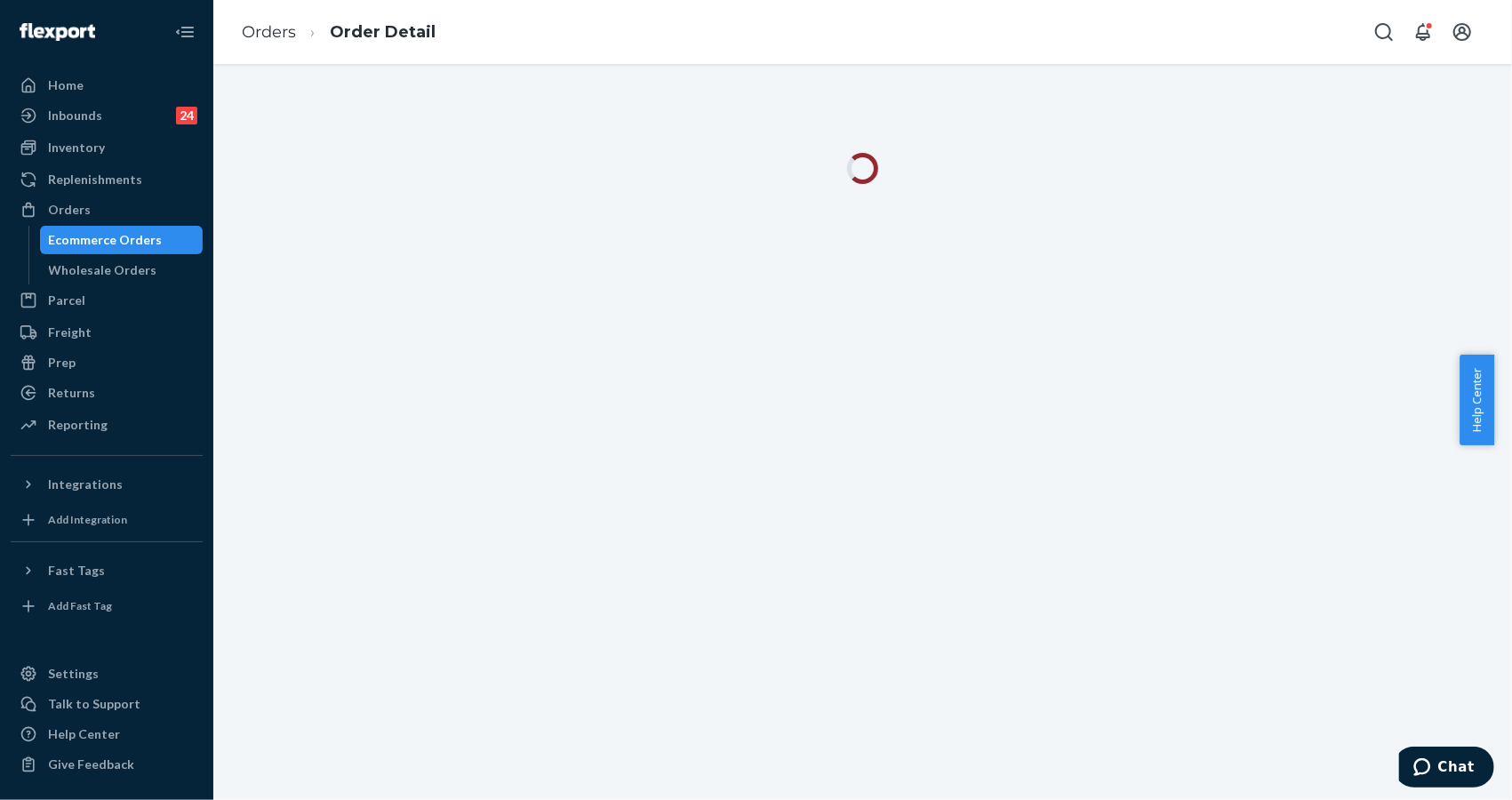
click at [1298, 232] on div at bounding box center [863, 432] width 1299 height 736
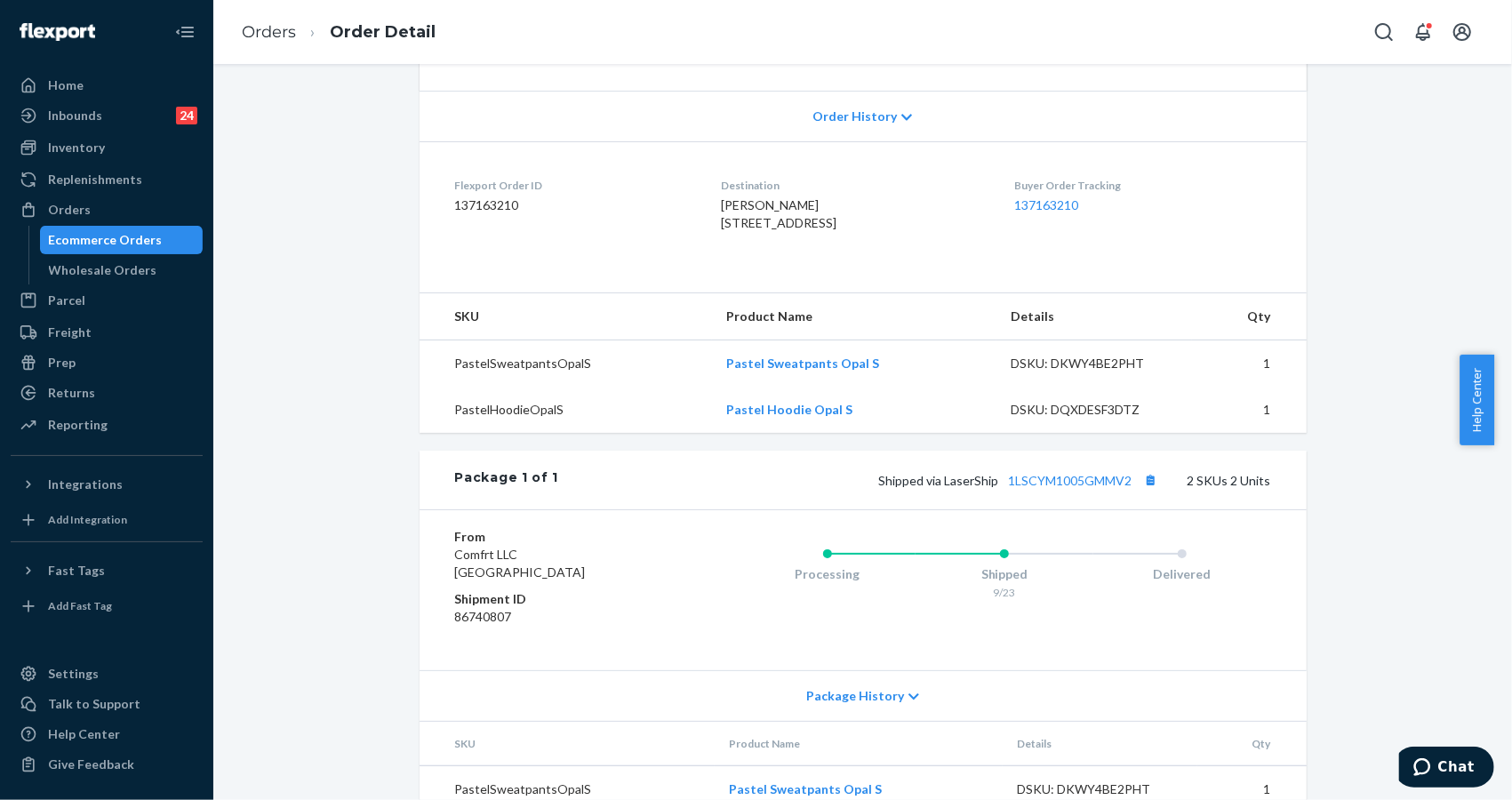
scroll to position [471, 0]
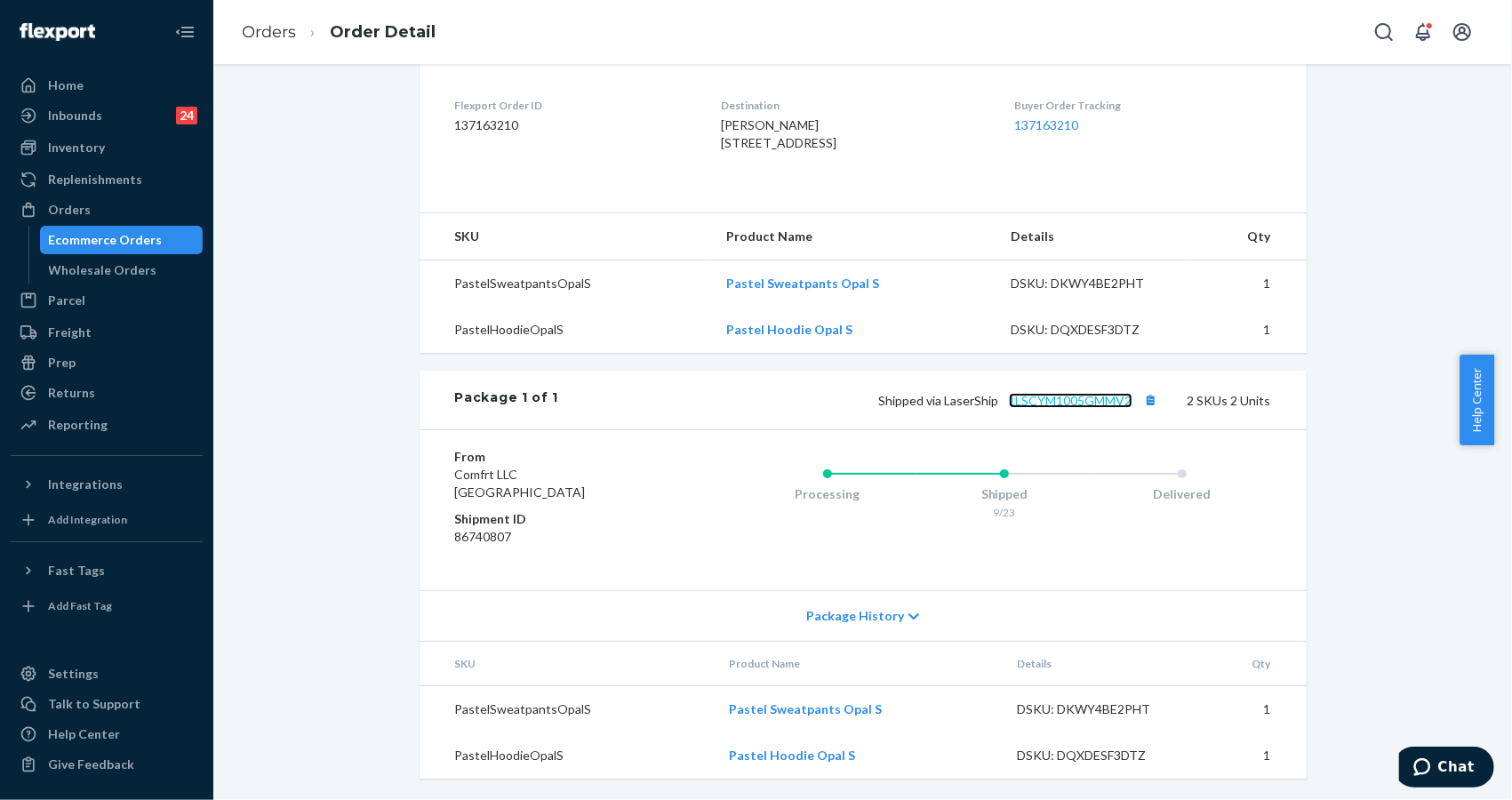
click at [1089, 400] on link "1LSCYM1005GMMV2" at bounding box center [1071, 400] width 124 height 15
drag, startPoint x: 1130, startPoint y: 402, endPoint x: 994, endPoint y: 392, distance: 136.4
click at [994, 392] on div "Shipped via LaserShip 1LSCYM1005GMMV2 2 SKUs 2 Units" at bounding box center [914, 400] width 712 height 23
click at [289, 34] on link "Orders" at bounding box center [268, 31] width 54 height 20
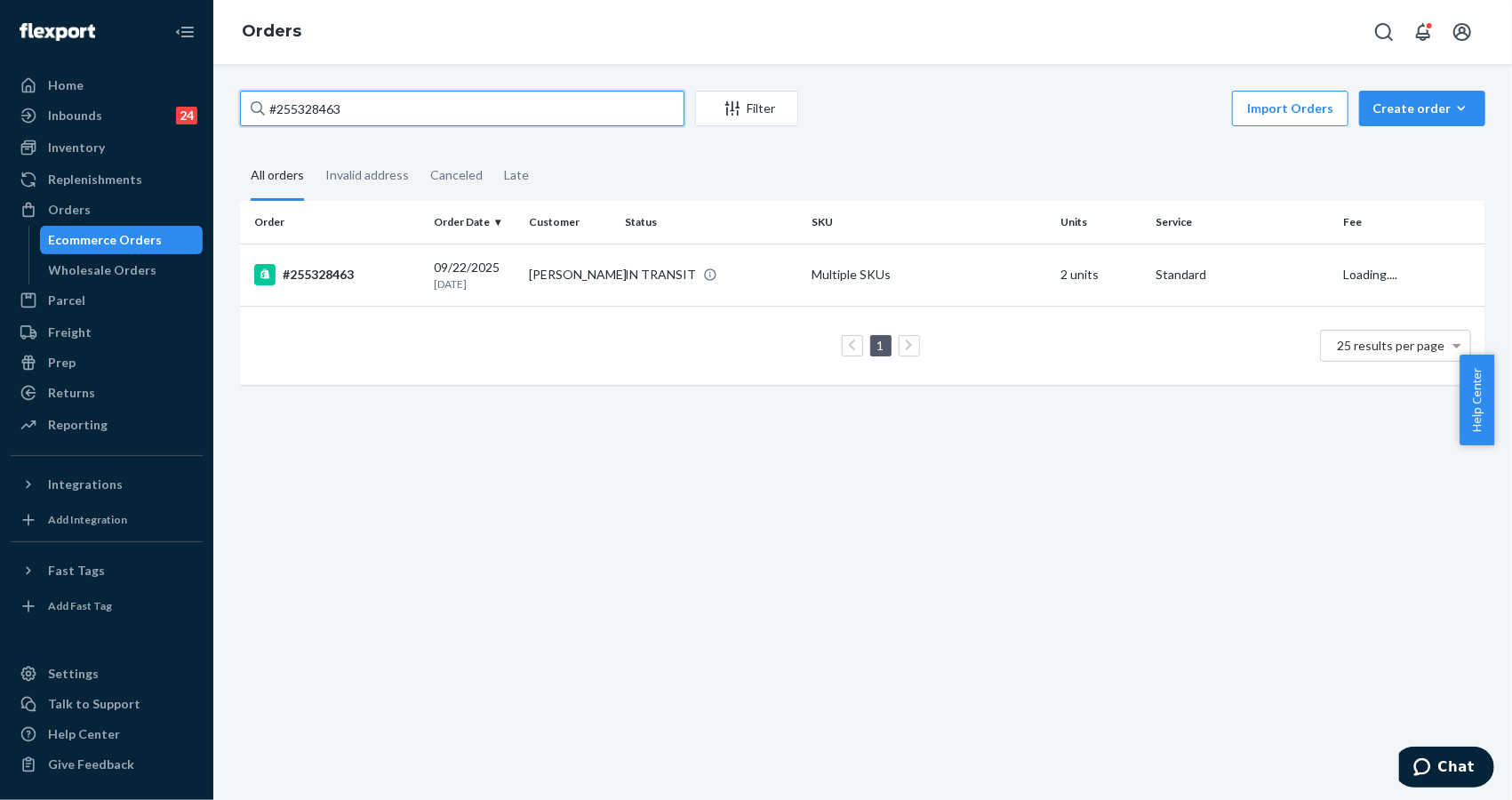
click at [480, 96] on input "#255328463" at bounding box center [461, 107] width 444 height 35
paste input "163549"
type input "#255163549"
click at [344, 271] on div "#255163549" at bounding box center [337, 275] width 165 height 21
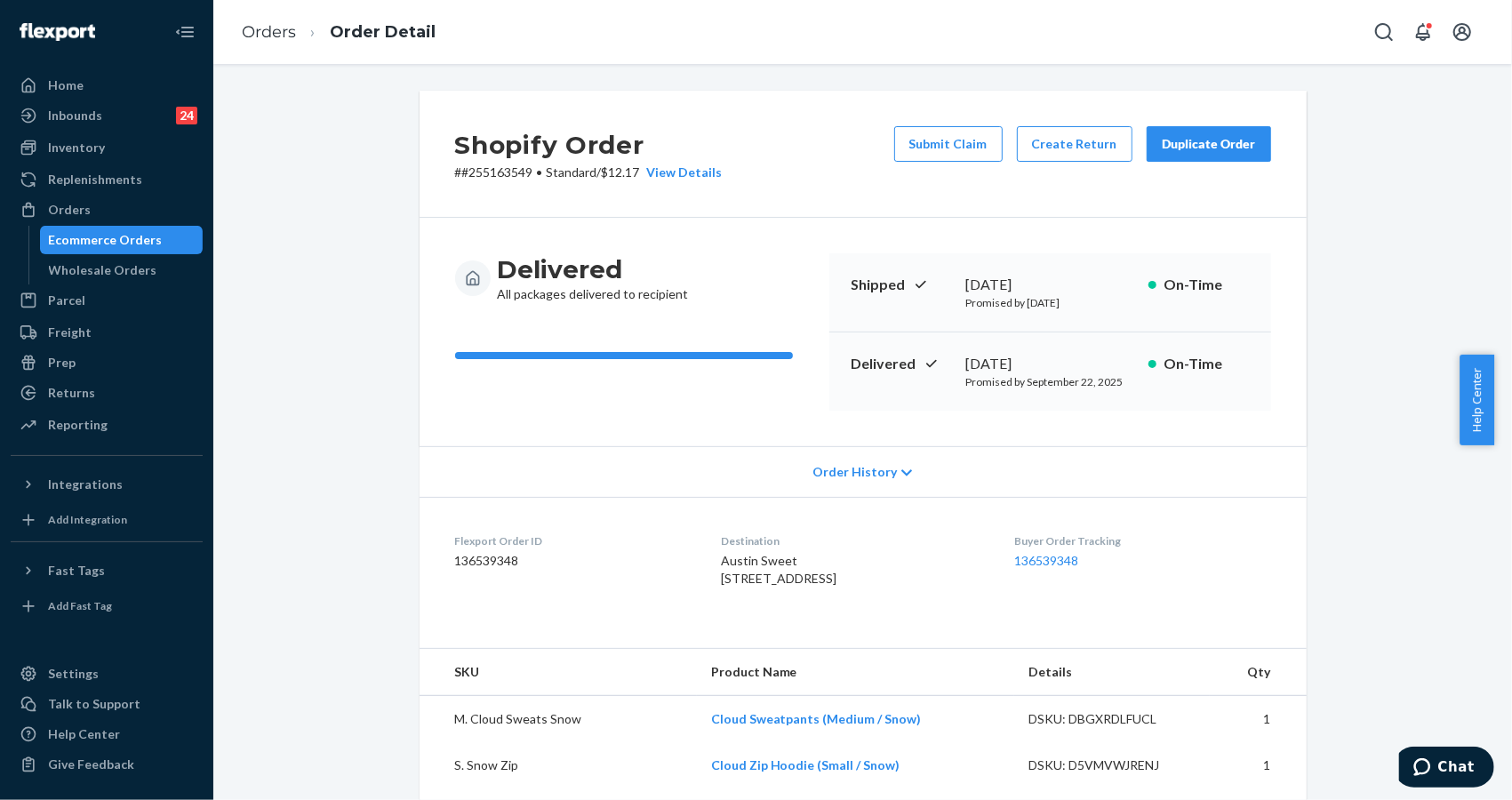
drag, startPoint x: 1331, startPoint y: 386, endPoint x: 1135, endPoint y: 241, distance: 243.8
click at [1308, 376] on div "Shopify Order # #255163549 • Standard / $12.17 View Details Submit Claim Create…" at bounding box center [863, 727] width 1272 height 1274
drag, startPoint x: 1254, startPoint y: 727, endPoint x: 1246, endPoint y: 510, distance: 217.1
click at [1253, 696] on th "Qty" at bounding box center [1258, 673] width 97 height 48
